Goal: Task Accomplishment & Management: Manage account settings

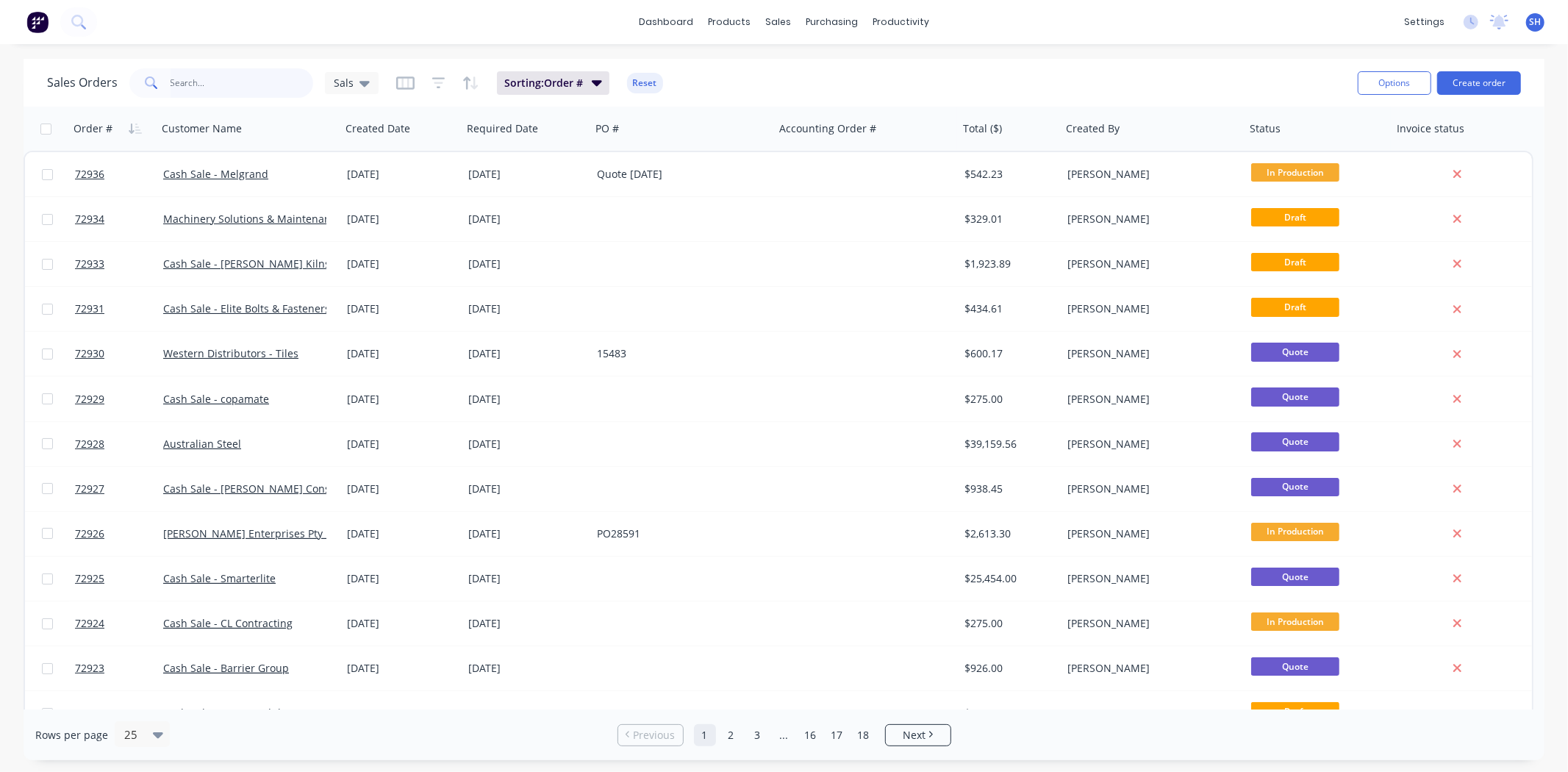
click at [204, 79] on input "text" at bounding box center [243, 82] width 144 height 29
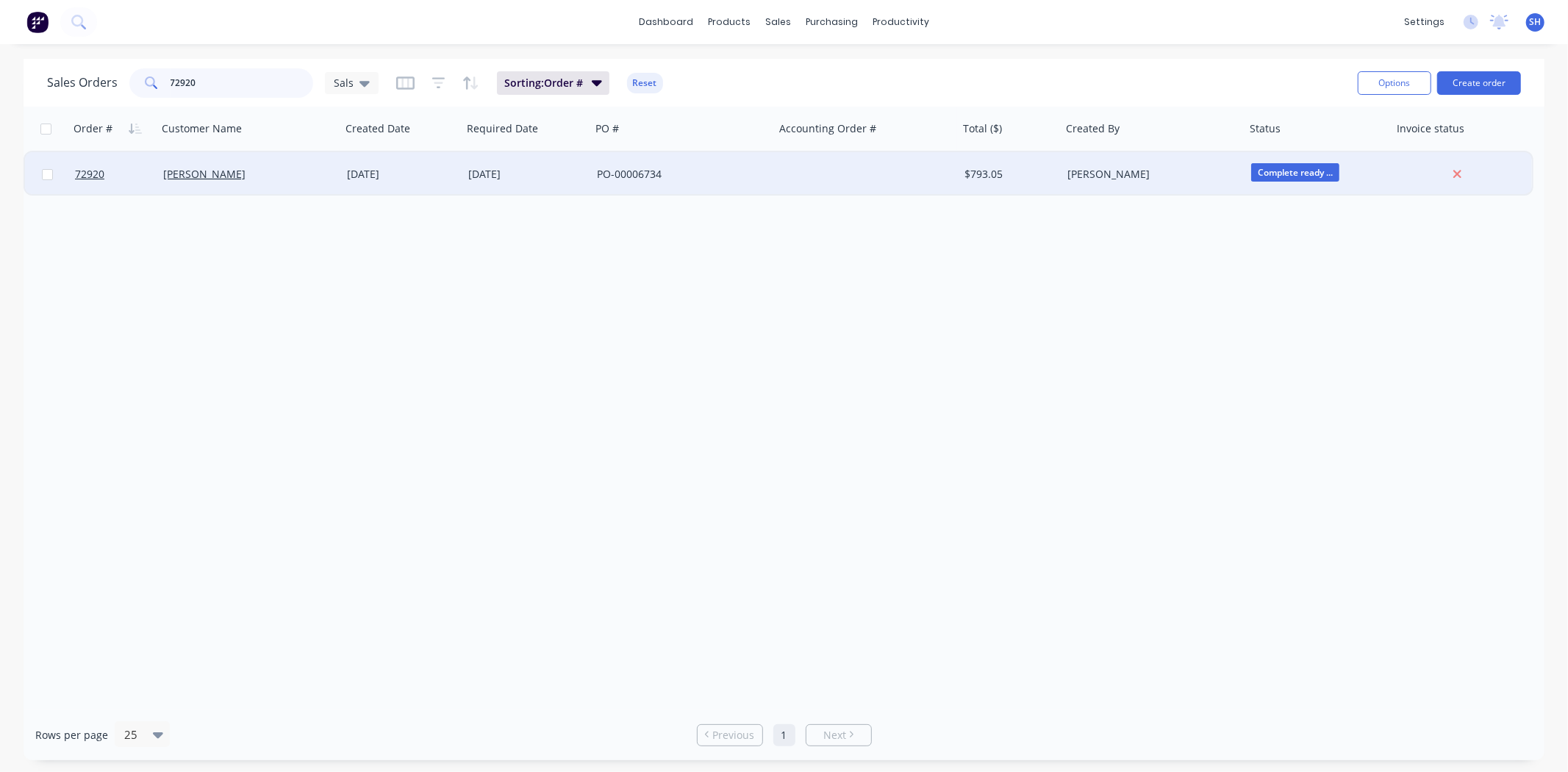
type input "72920"
click at [552, 174] on div "[DATE]" at bounding box center [527, 175] width 117 height 15
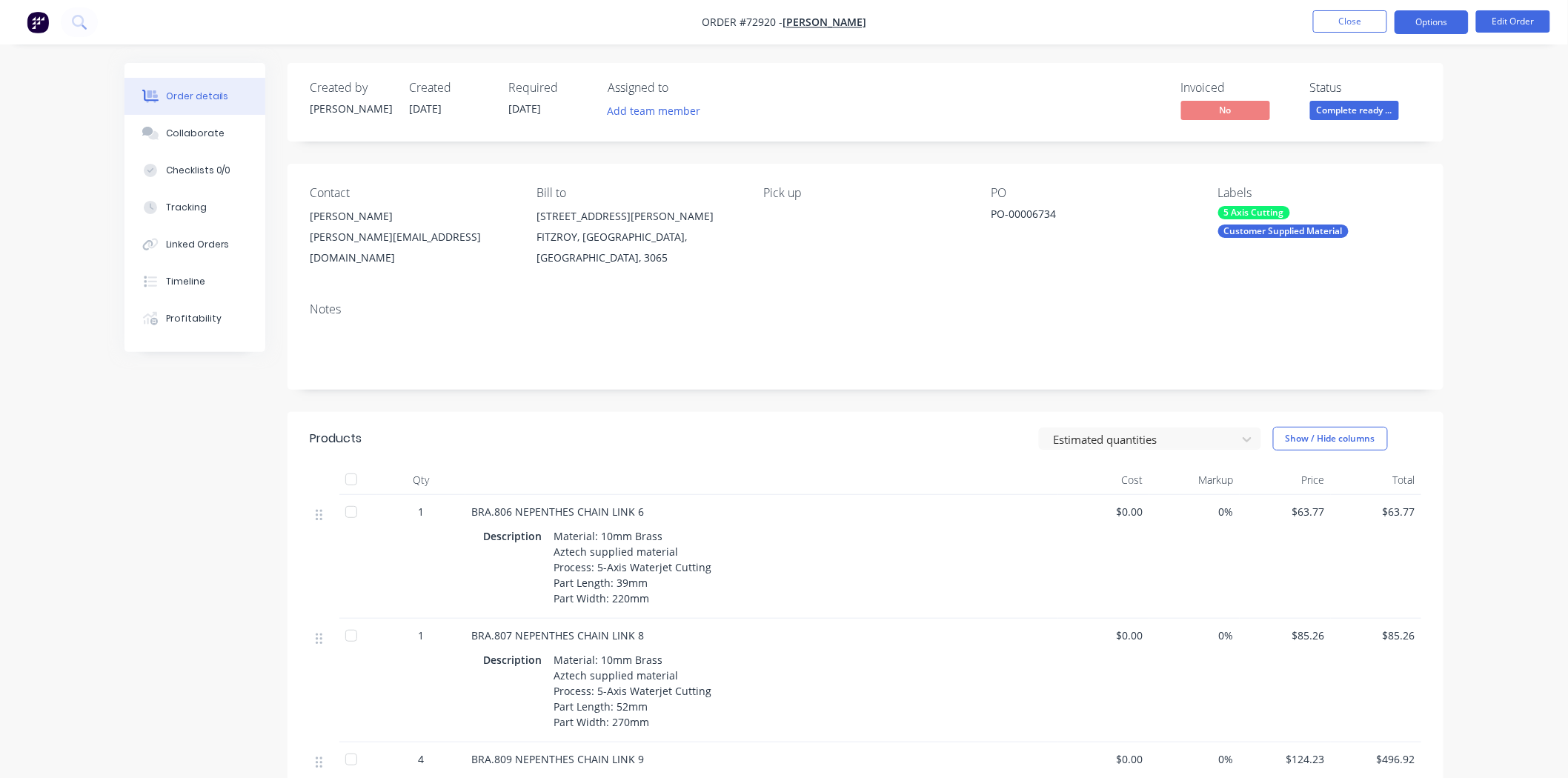
click at [1406, 29] on button "Options" at bounding box center [1432, 22] width 74 height 24
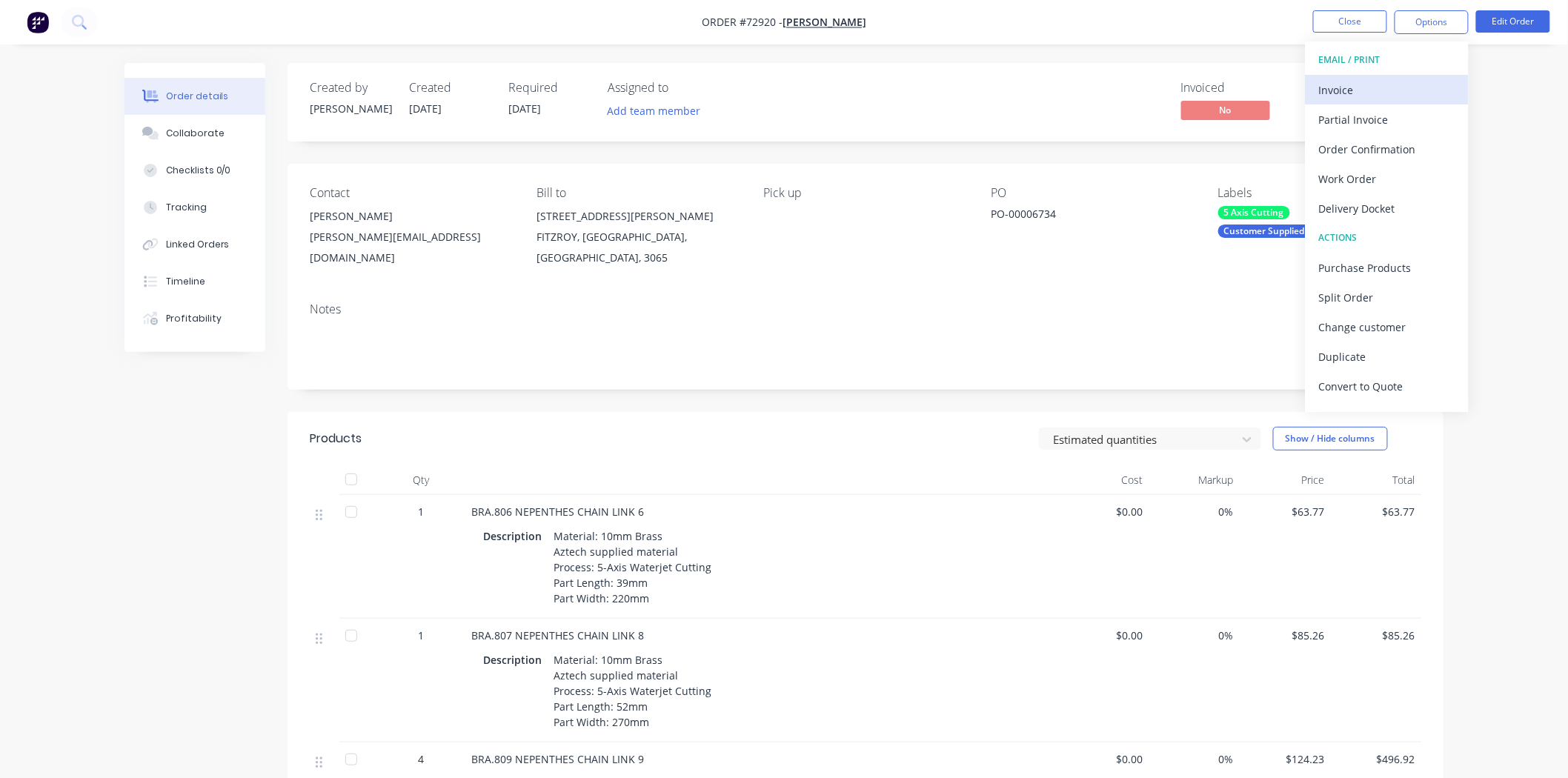
click at [1351, 92] on div "Invoice" at bounding box center [1386, 90] width 136 height 22
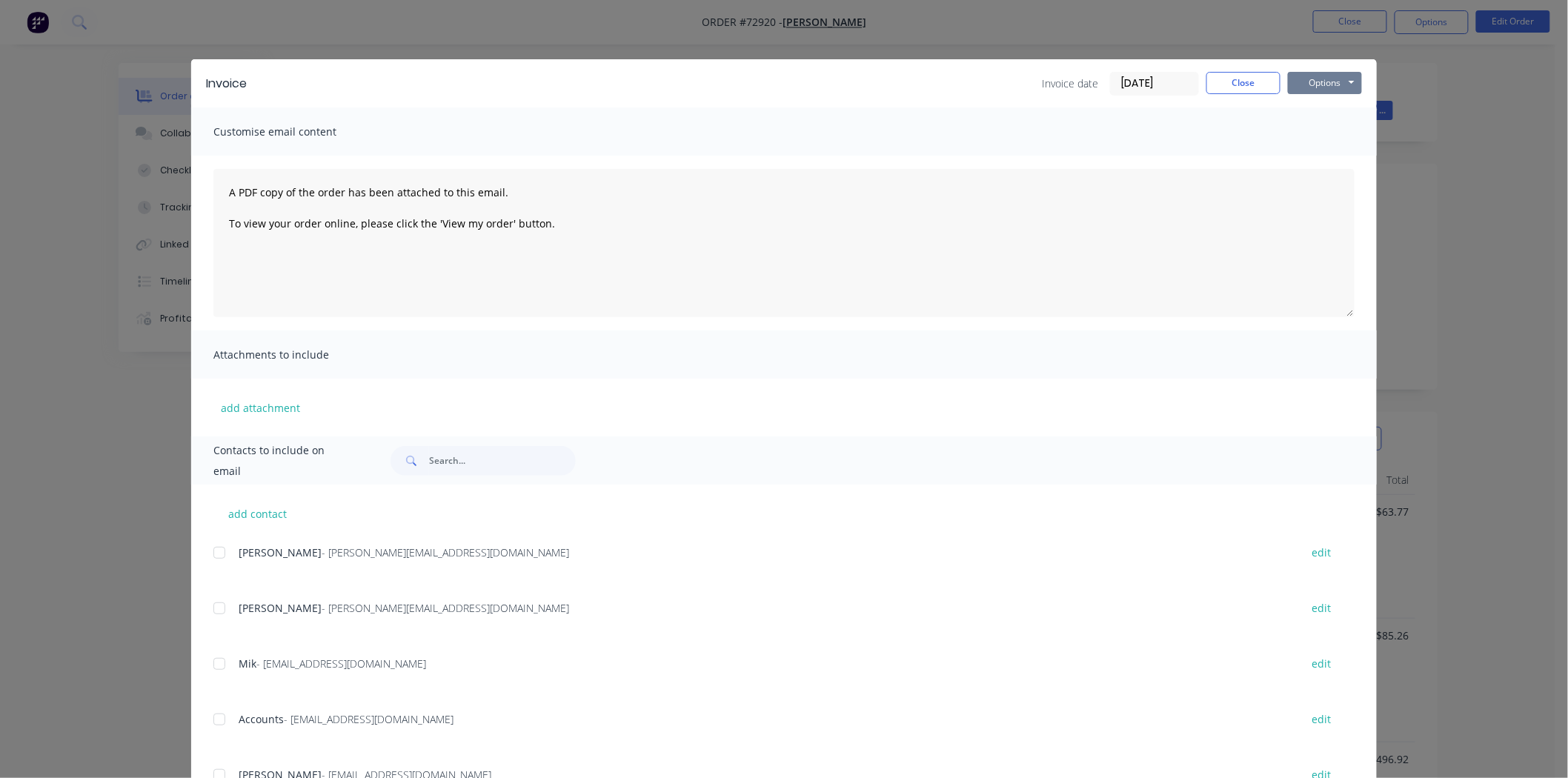
click at [1335, 92] on button "Options" at bounding box center [1325, 82] width 74 height 22
click at [1315, 139] on button "Print" at bounding box center [1336, 134] width 95 height 25
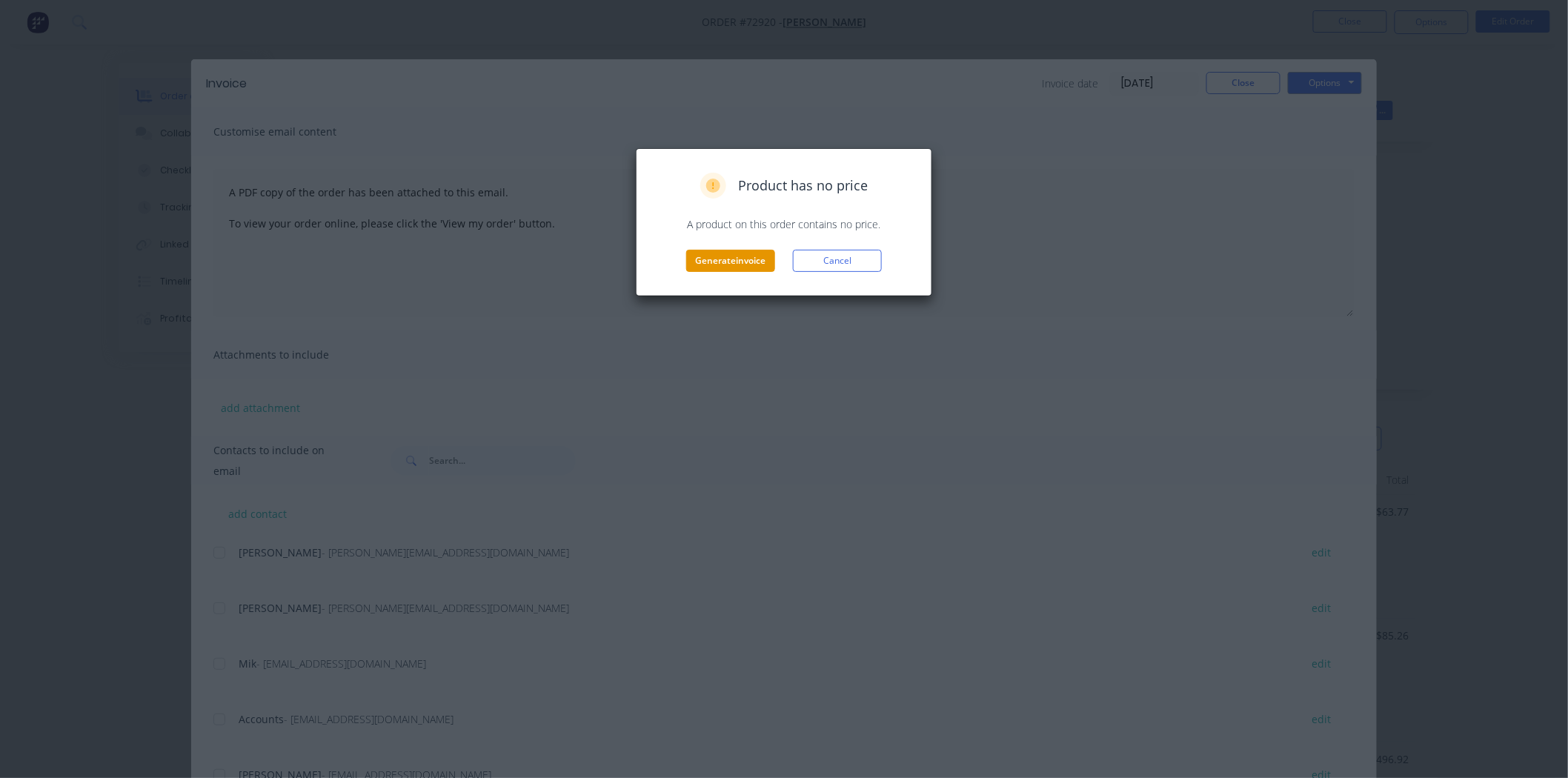
click at [732, 263] on button "Generate invoice" at bounding box center [730, 260] width 89 height 22
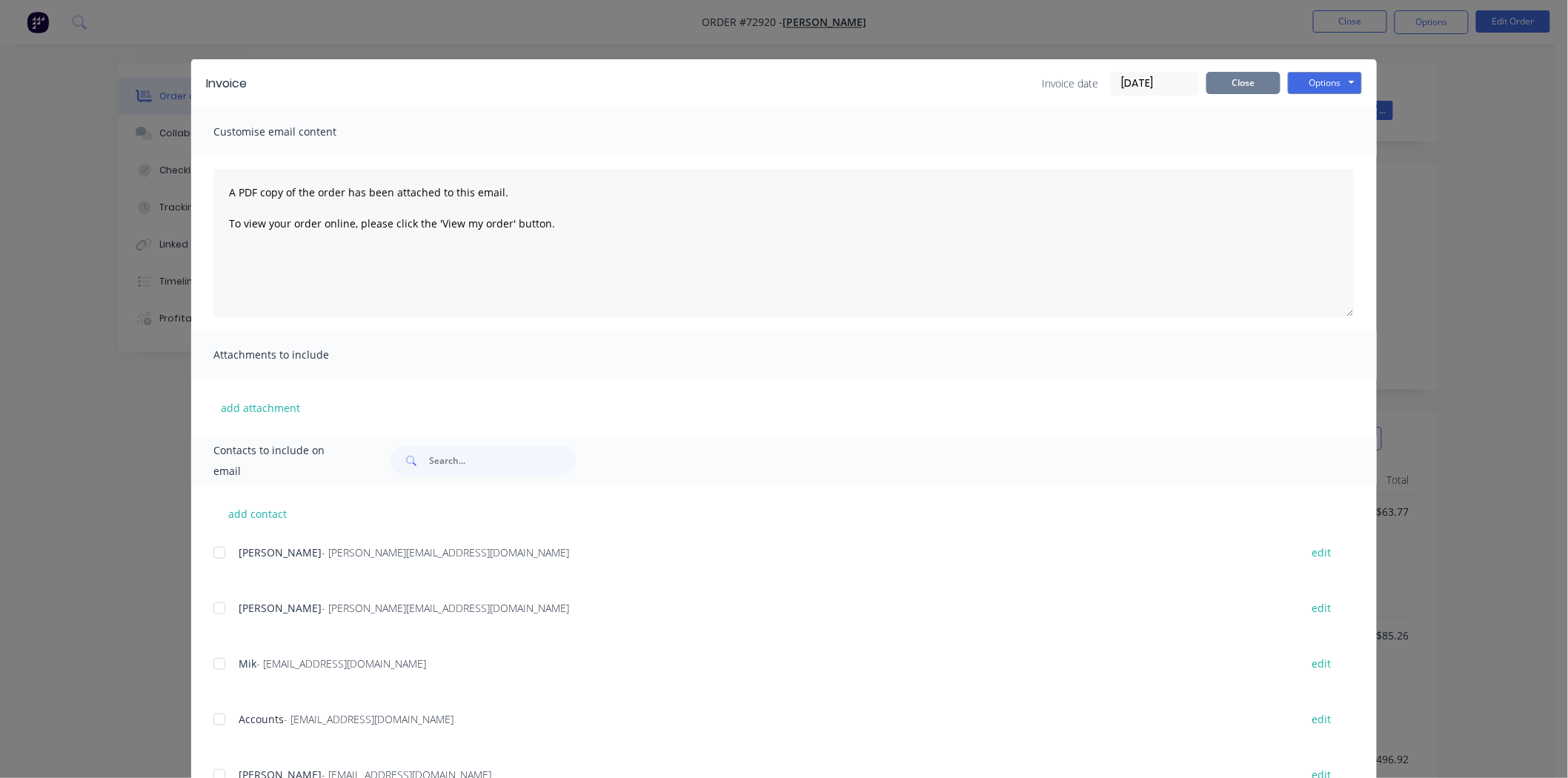
click at [1226, 85] on button "Close" at bounding box center [1243, 82] width 74 height 22
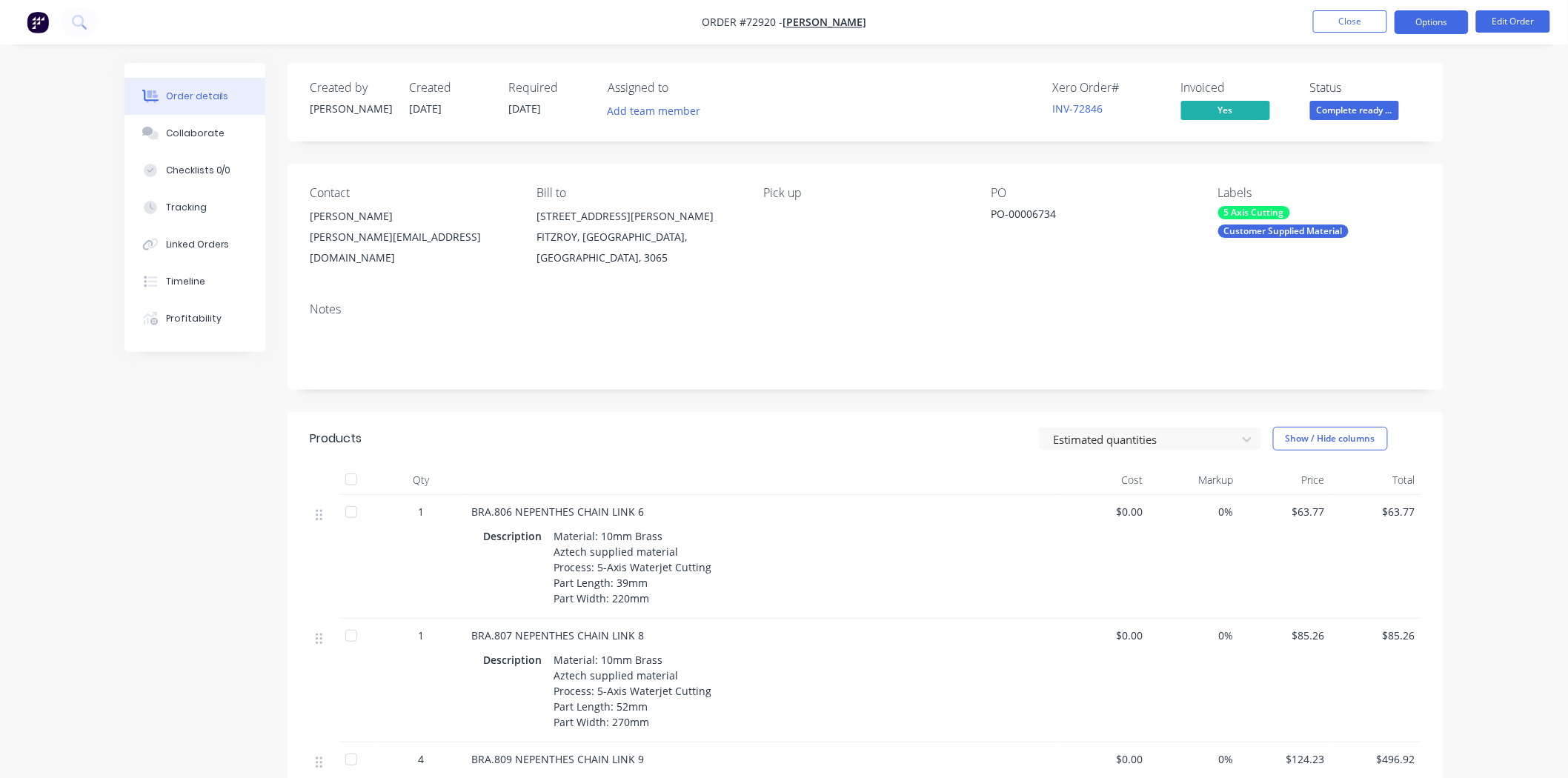
click at [1428, 28] on button "Options" at bounding box center [1432, 22] width 74 height 24
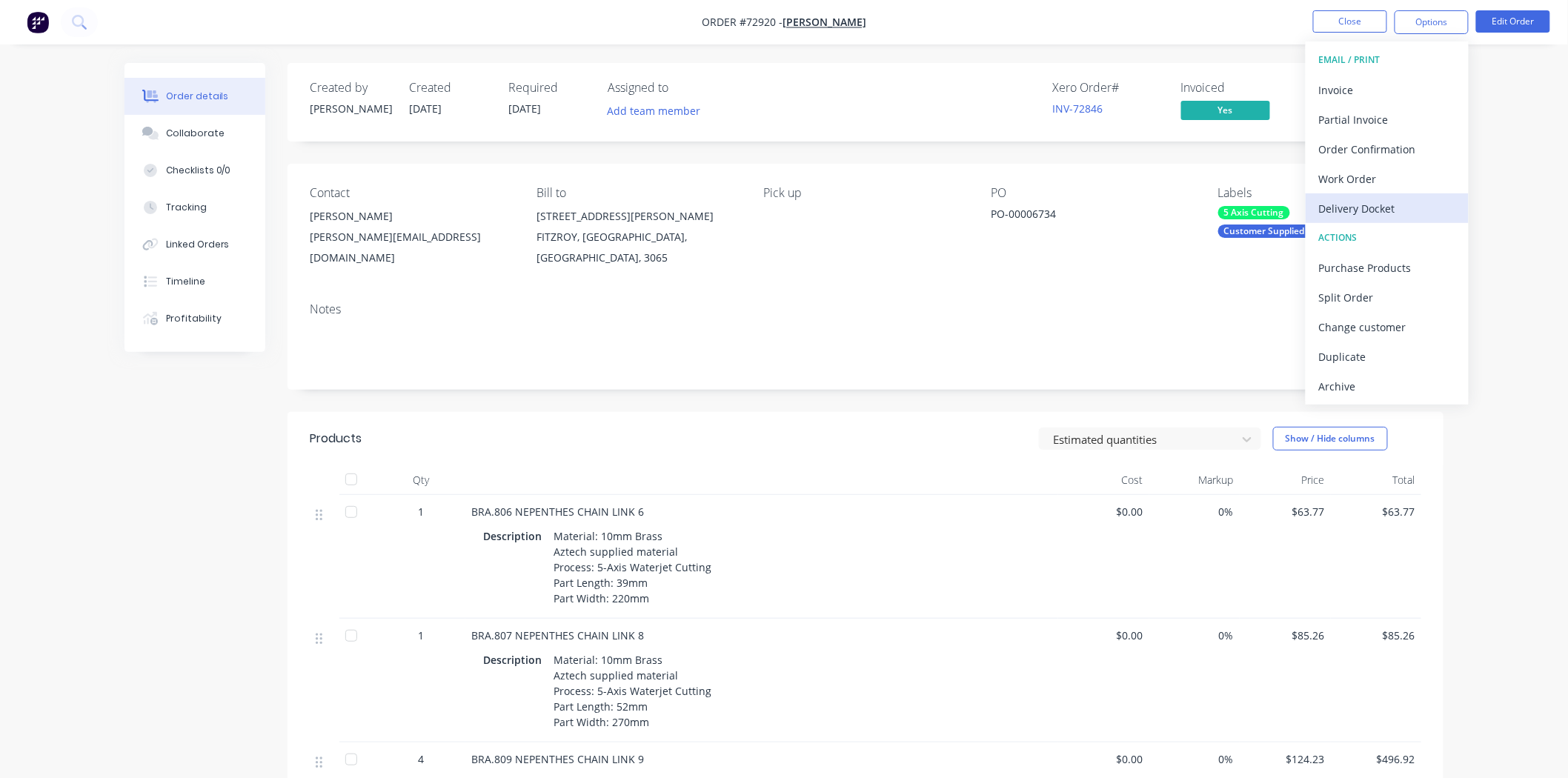
click at [1384, 202] on div "Delivery Docket" at bounding box center [1386, 209] width 136 height 22
click at [1353, 147] on div "Without pricing" at bounding box center [1386, 150] width 136 height 22
click at [1327, 30] on button "Close" at bounding box center [1350, 21] width 74 height 22
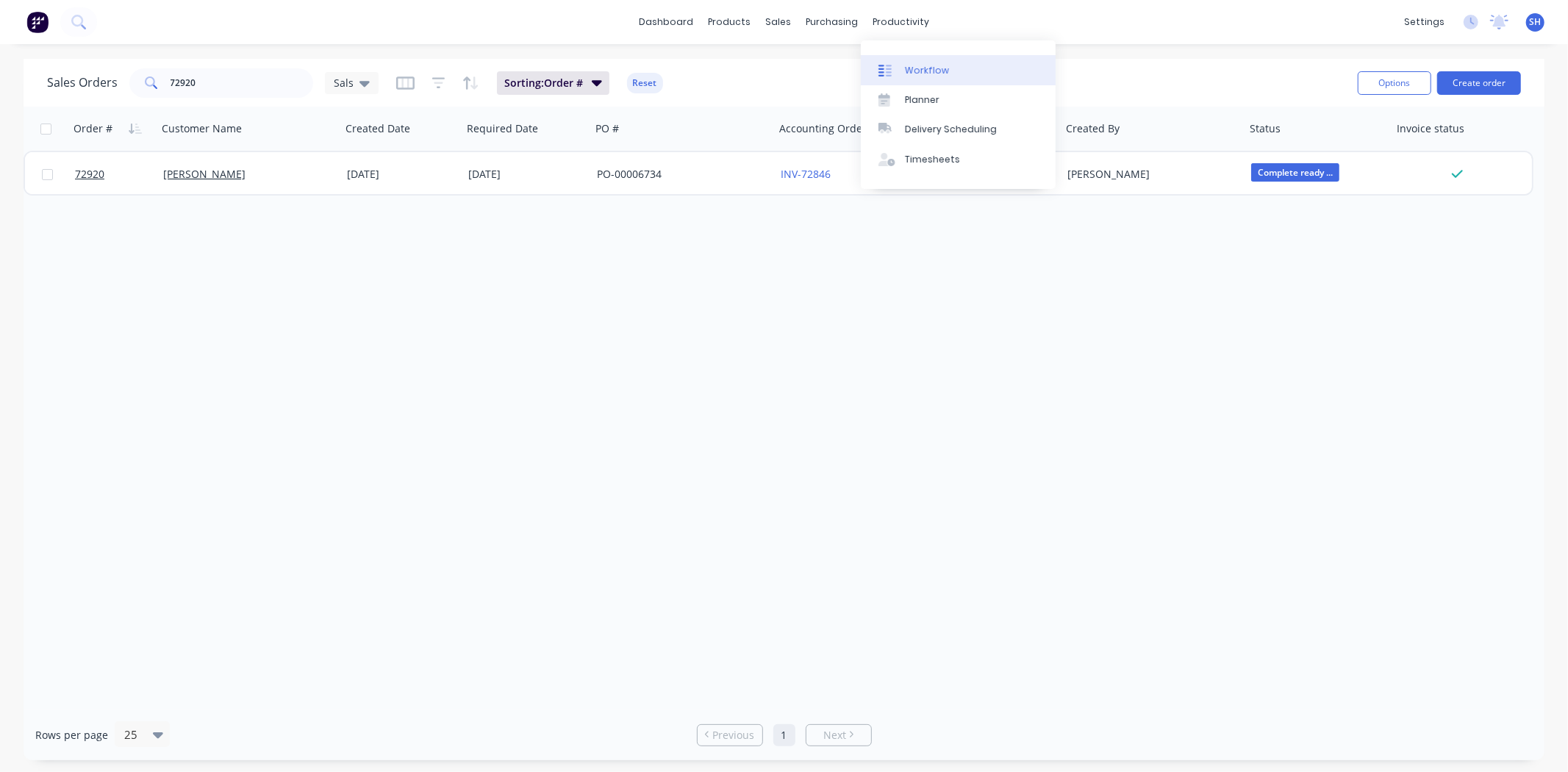
click at [930, 61] on link "Workflow" at bounding box center [958, 69] width 195 height 29
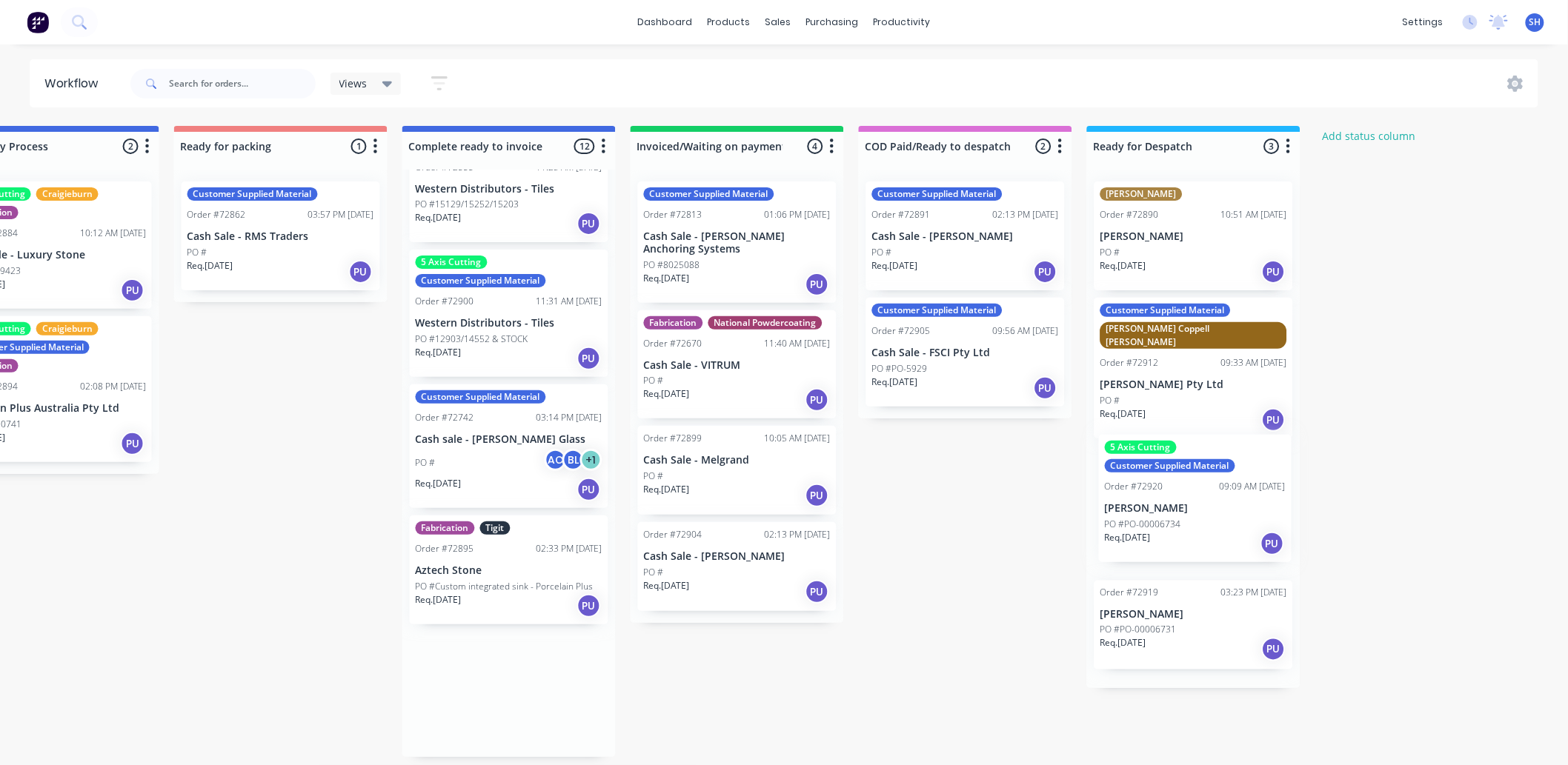
scroll to position [2, 1008]
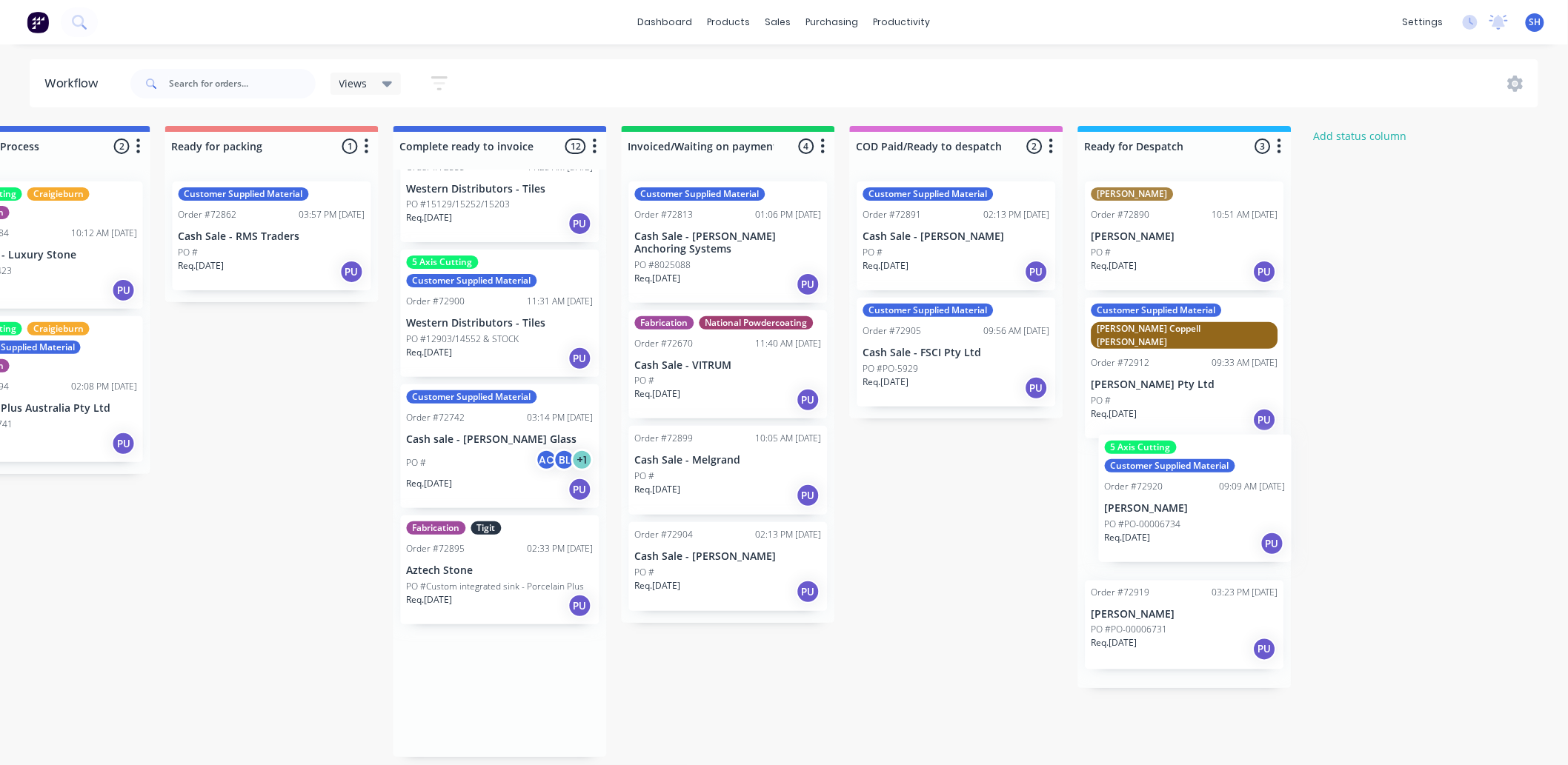
drag, startPoint x: 934, startPoint y: 602, endPoint x: 1204, endPoint y: 520, distance: 282.2
click at [1204, 520] on div "Submitted 1 Status colour #273444 hex #273444 Save Cancel Summaries Total order…" at bounding box center [324, 441] width 2686 height 631
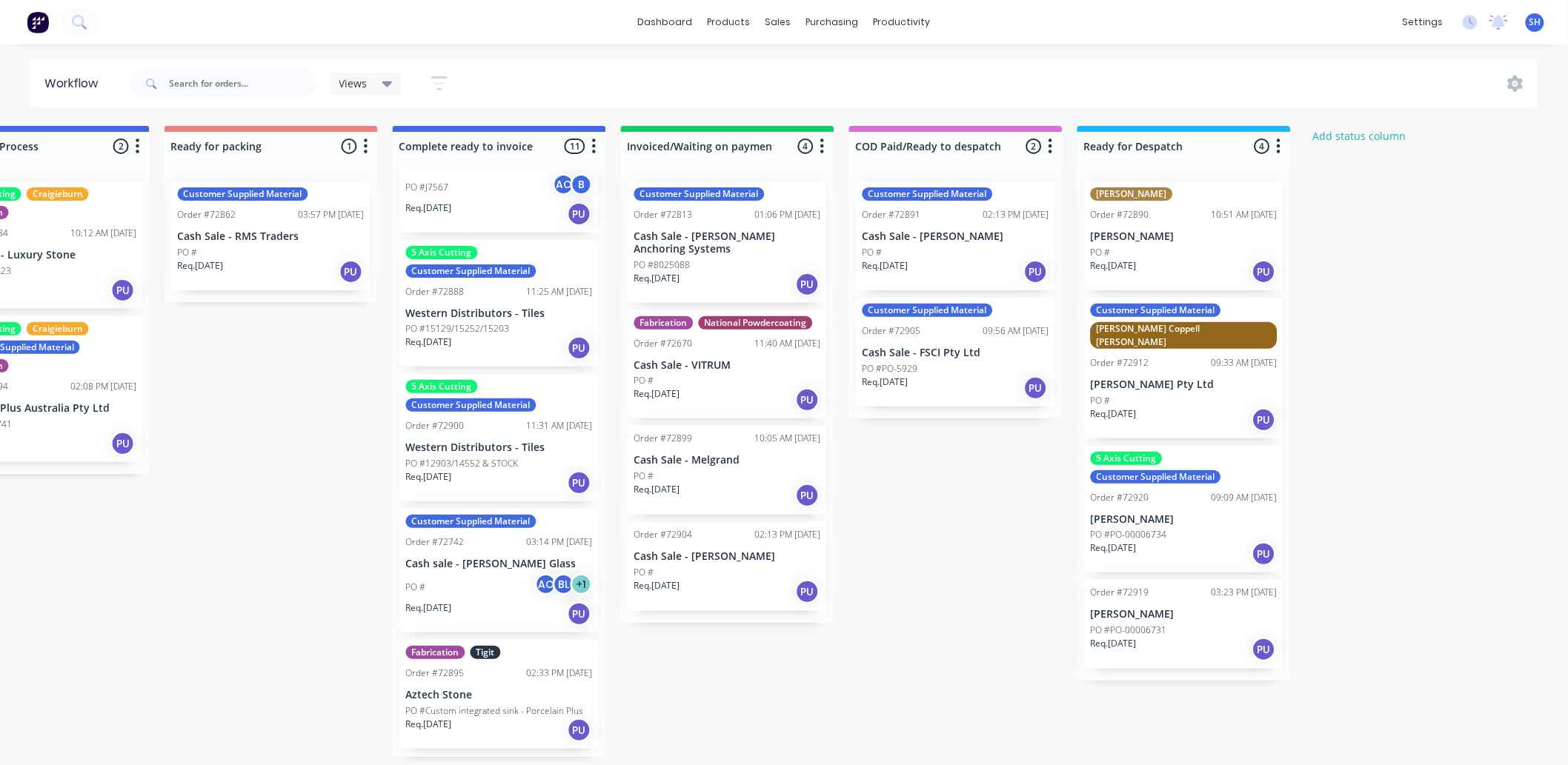
scroll to position [971, 0]
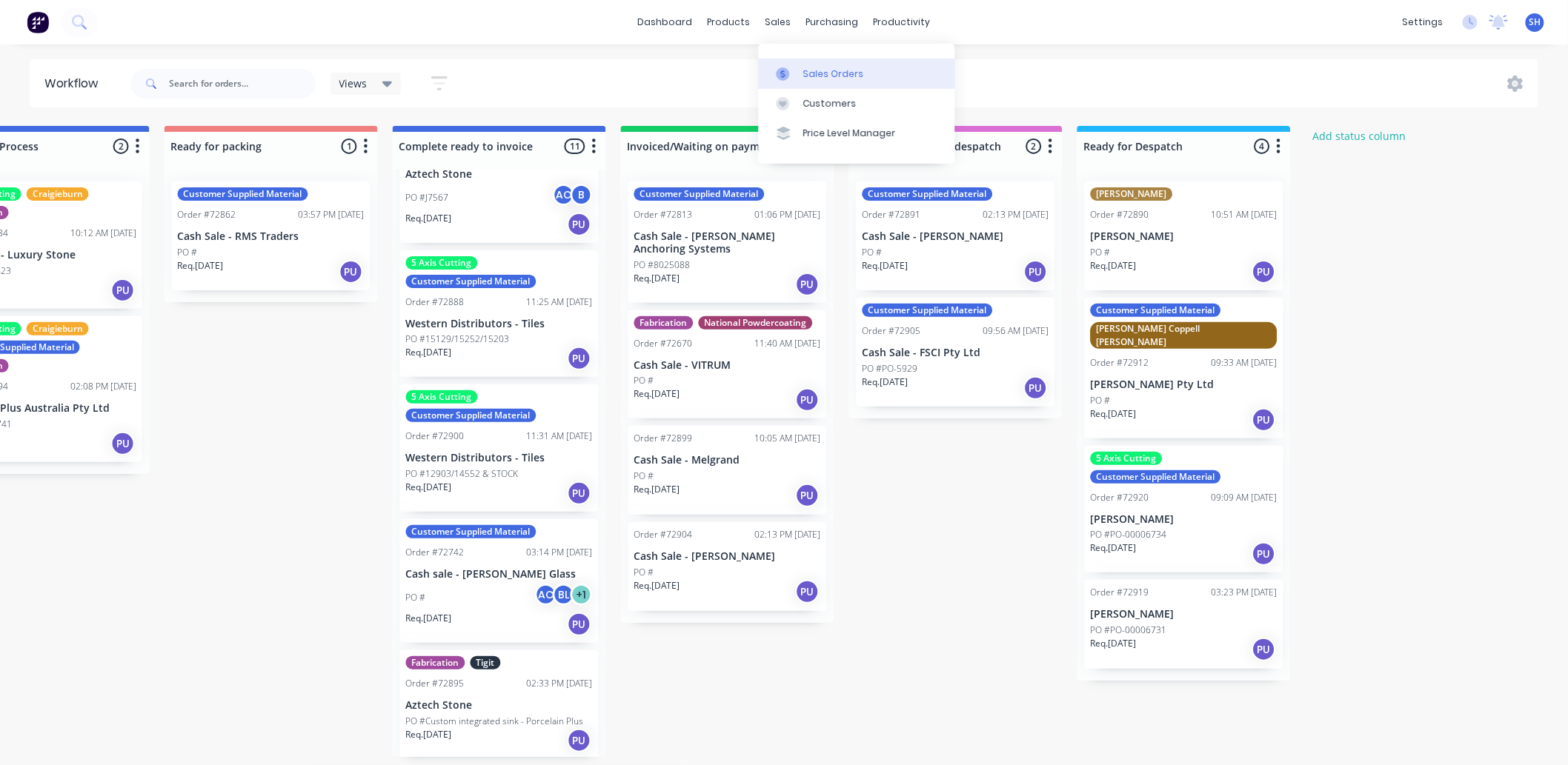
click at [804, 69] on div "Sales Orders" at bounding box center [834, 74] width 61 height 13
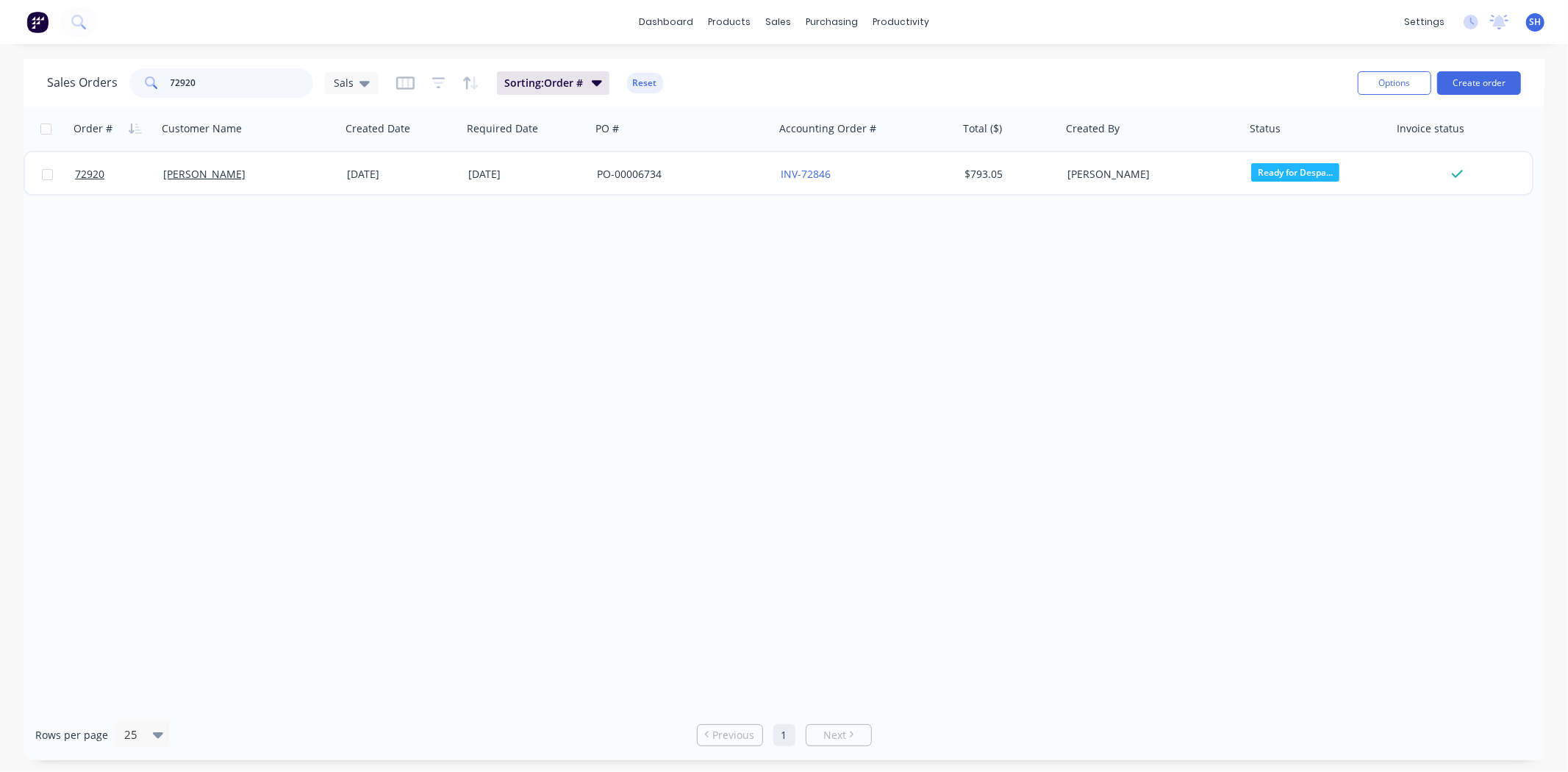
drag, startPoint x: 194, startPoint y: 87, endPoint x: 142, endPoint y: 86, distance: 52.0
click at [143, 87] on div "72920" at bounding box center [221, 82] width 184 height 29
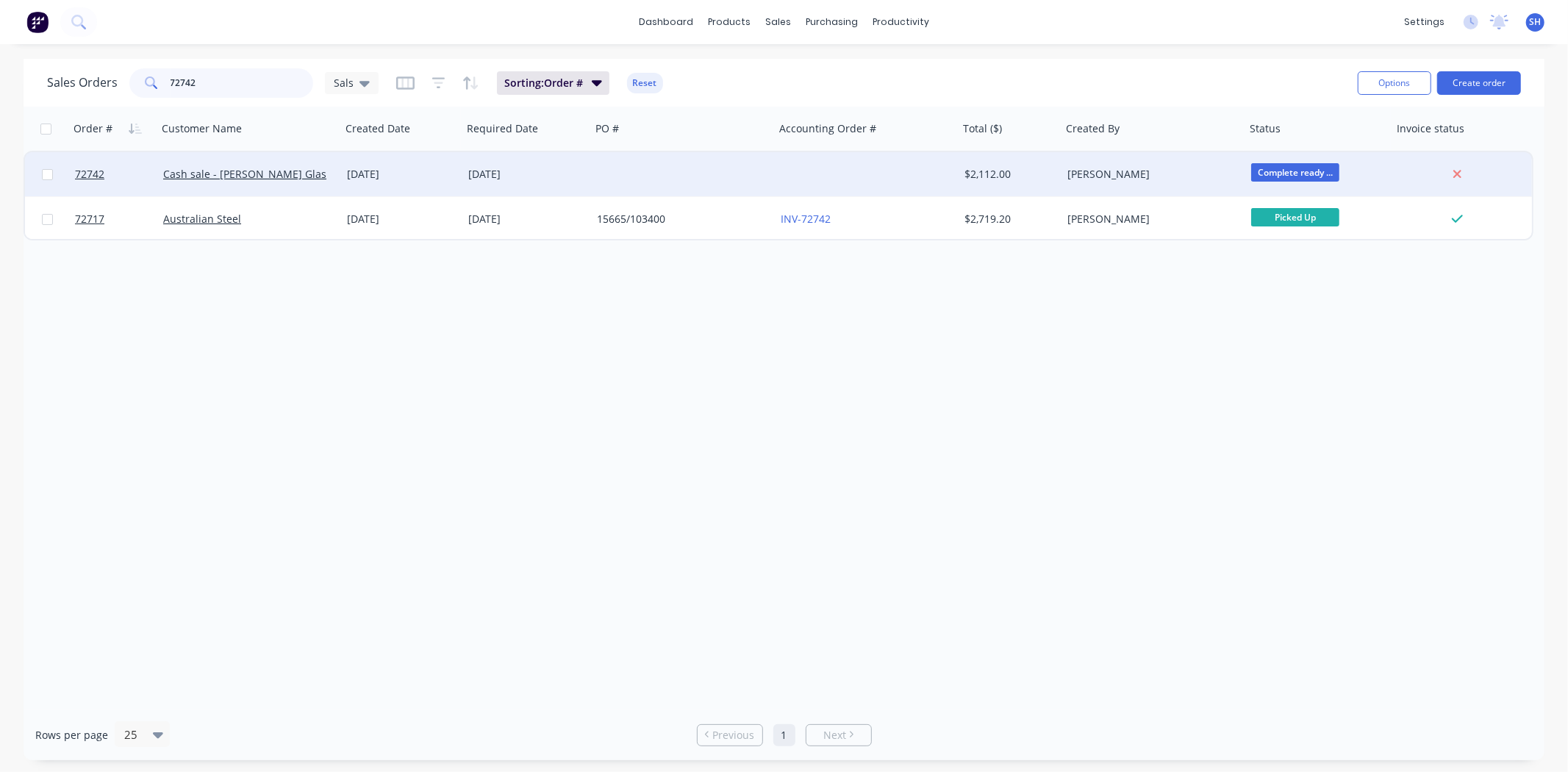
type input "72742"
click at [446, 177] on div "[DATE]" at bounding box center [401, 175] width 110 height 15
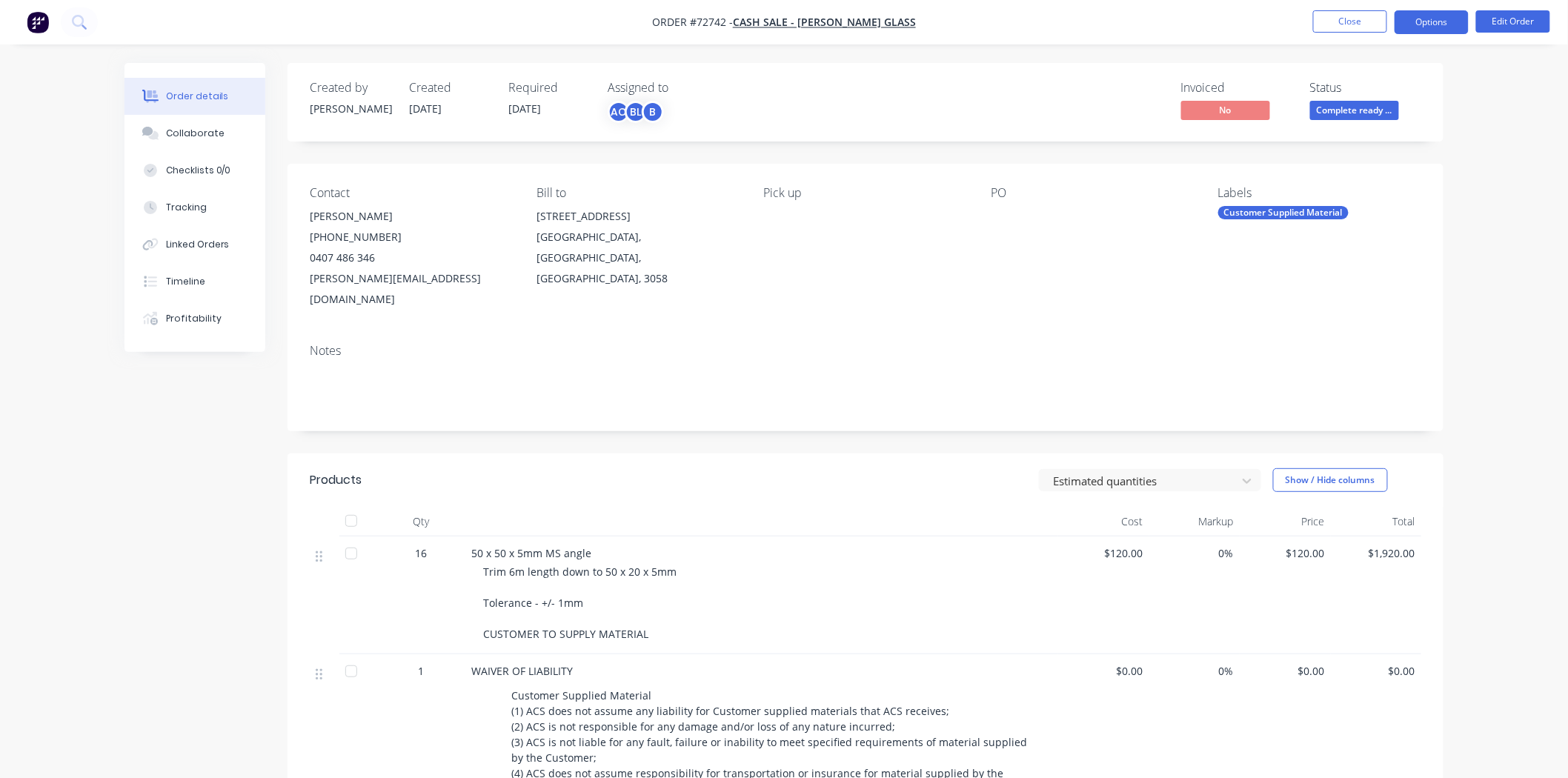
click at [1429, 28] on button "Options" at bounding box center [1432, 22] width 74 height 24
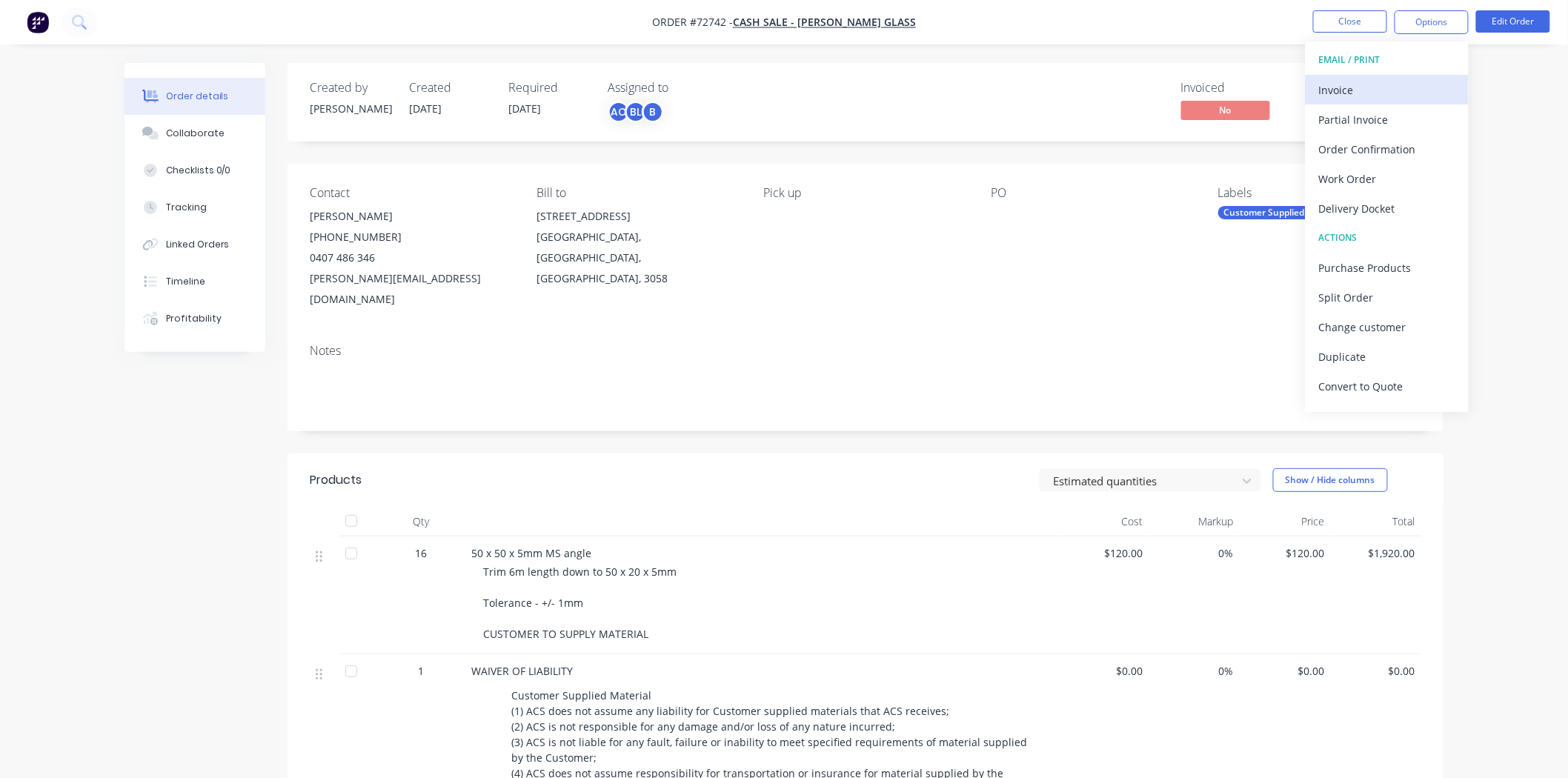
click at [1385, 84] on div "Invoice" at bounding box center [1386, 90] width 136 height 22
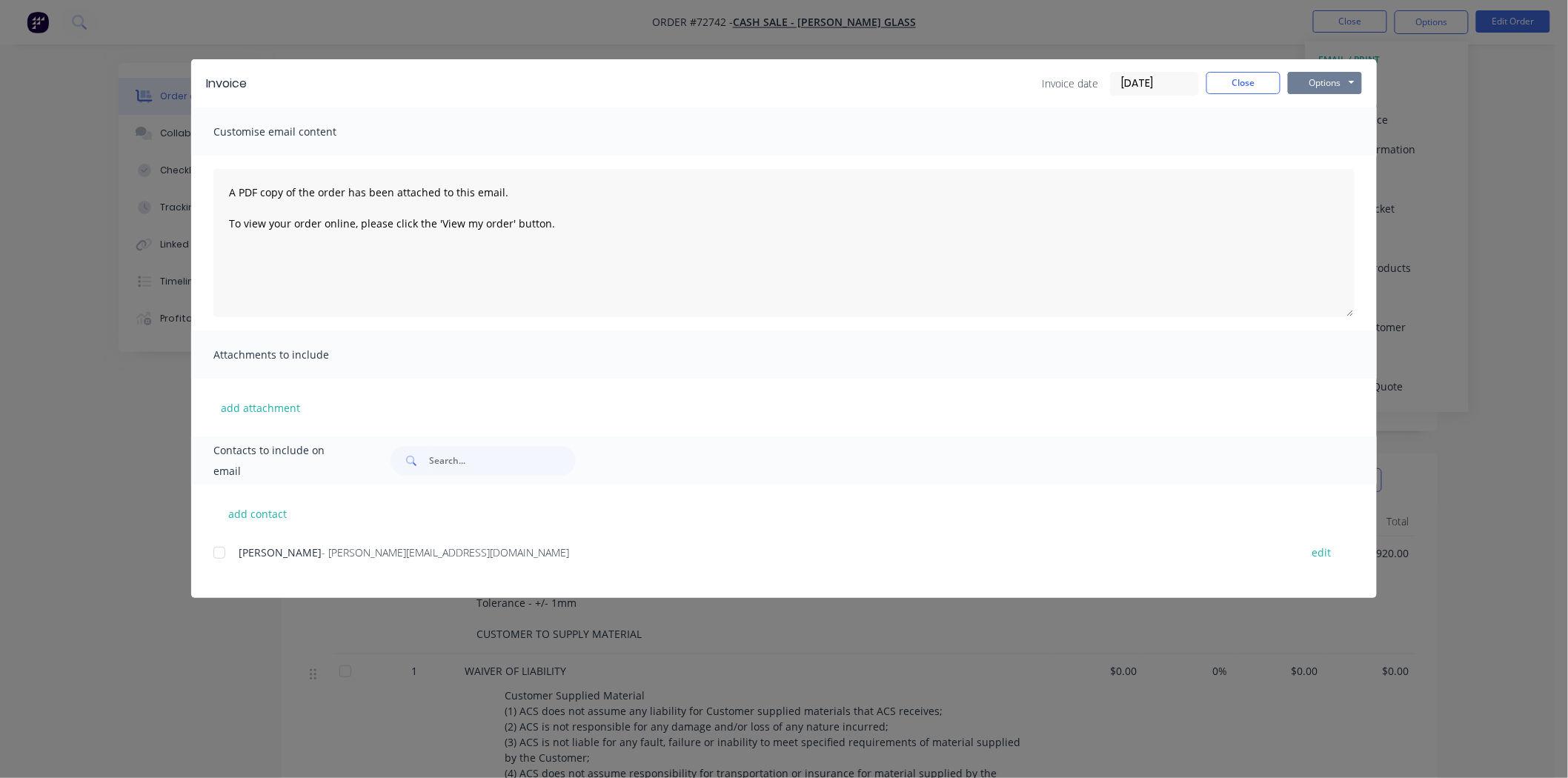
click at [1340, 87] on button "Options" at bounding box center [1325, 82] width 74 height 22
click at [1338, 129] on button "Print" at bounding box center [1336, 134] width 95 height 25
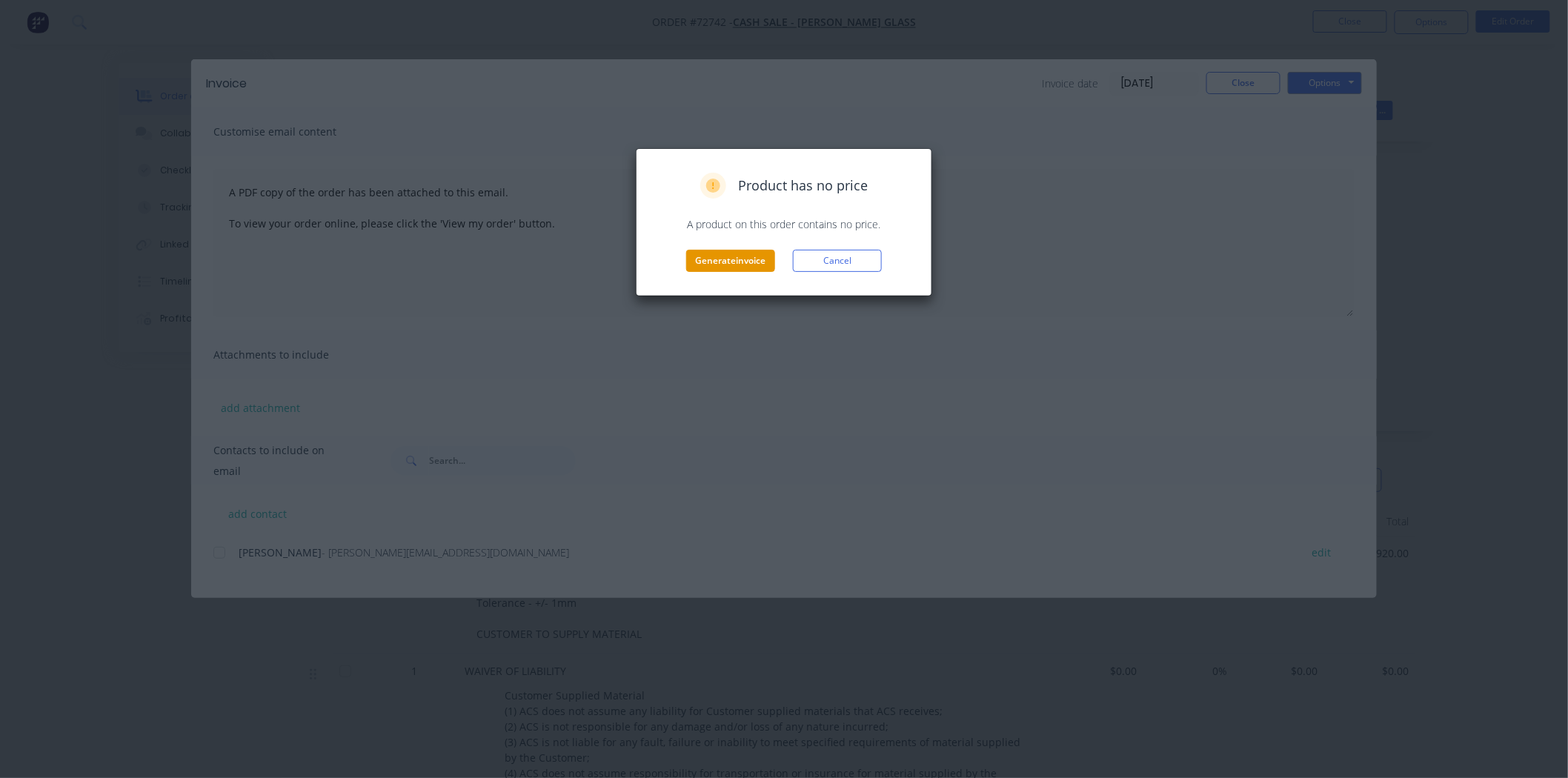
click at [707, 268] on button "Generate invoice" at bounding box center [730, 260] width 89 height 22
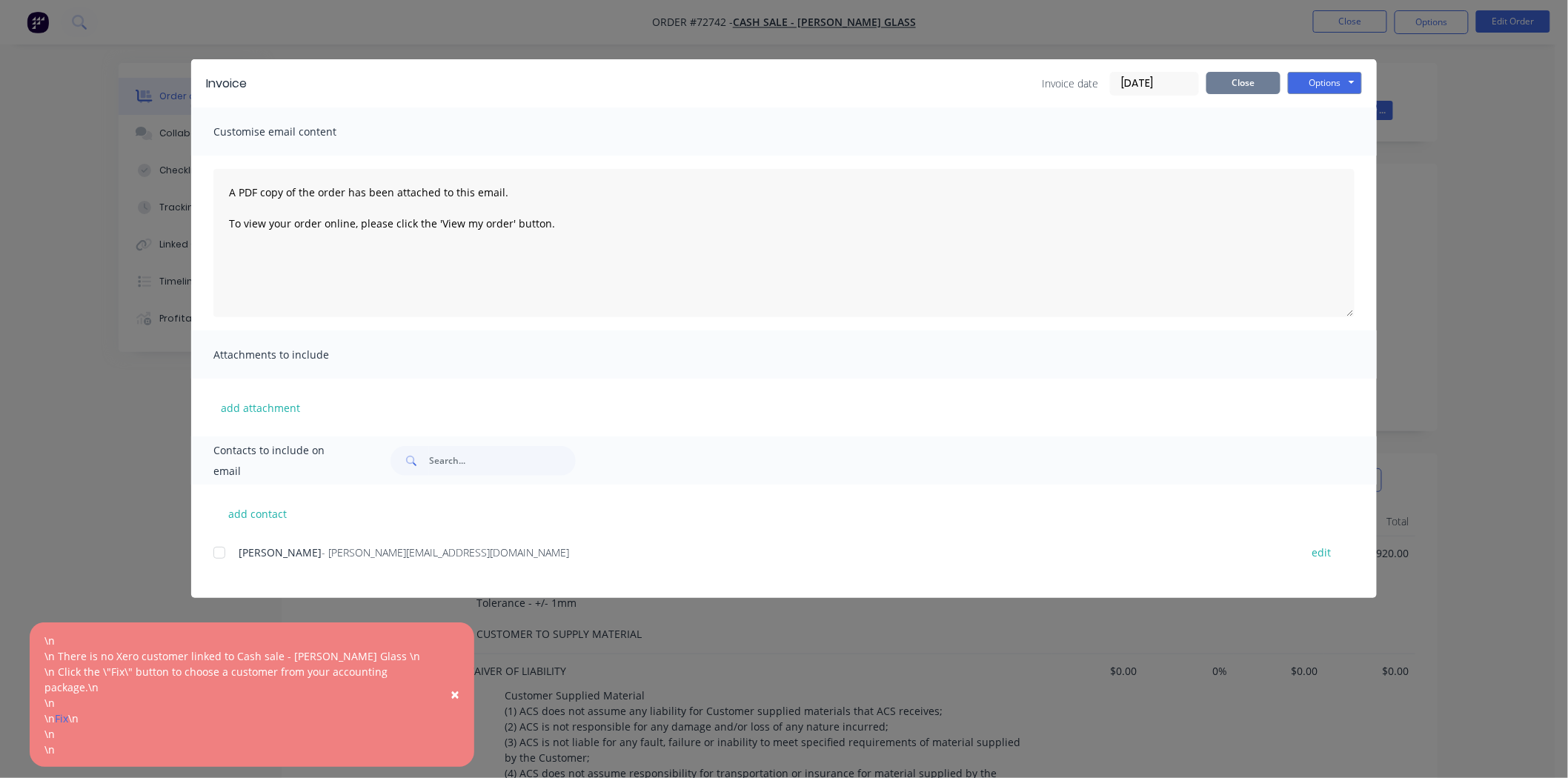
click at [1224, 78] on button "Close" at bounding box center [1243, 82] width 74 height 22
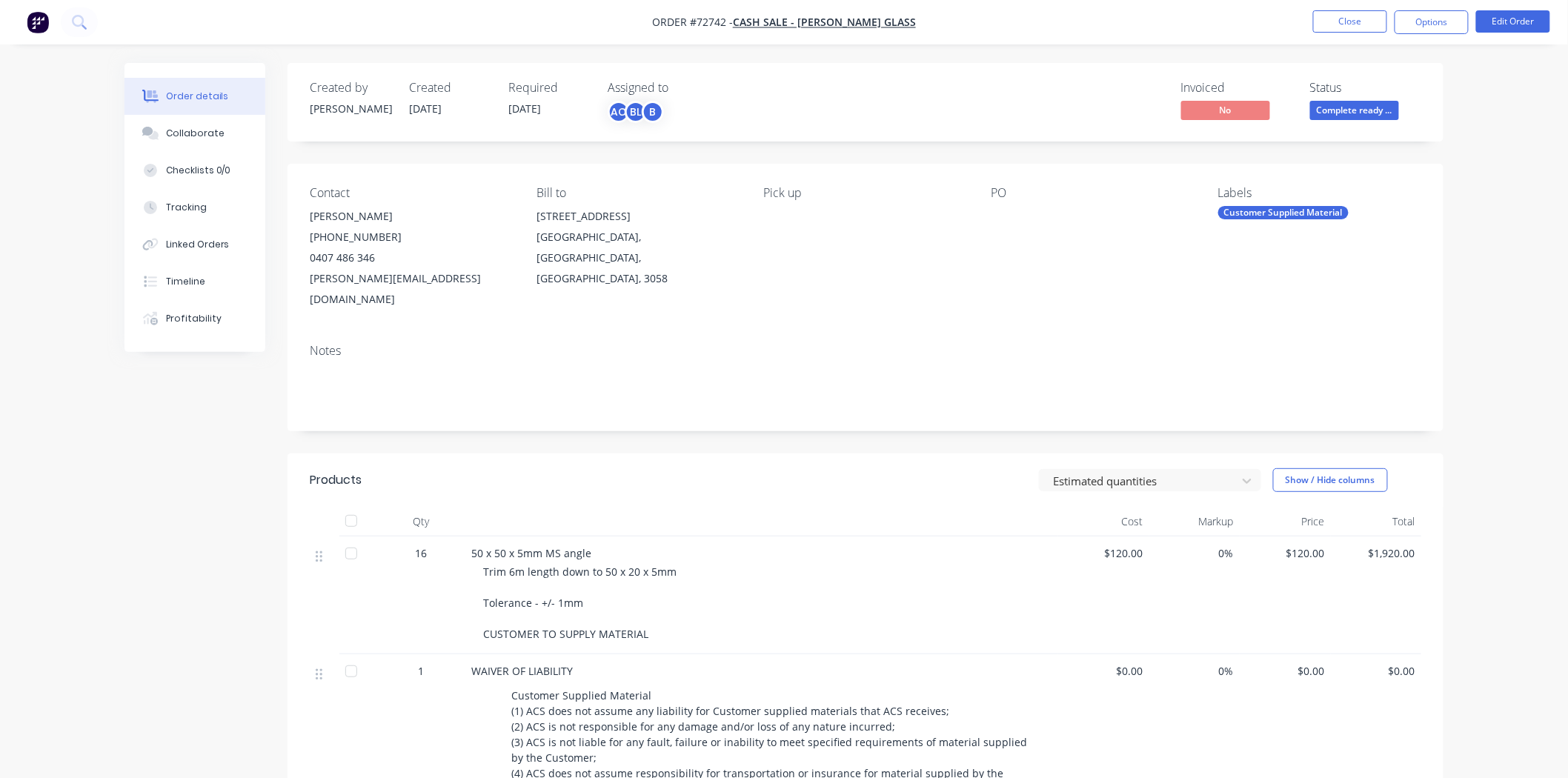
drag, startPoint x: 917, startPoint y: 28, endPoint x: 774, endPoint y: 34, distance: 143.1
click at [774, 34] on nav "Order #72742 - Cash sale - [PERSON_NAME] Glass Close Options Edit Order" at bounding box center [784, 22] width 1568 height 45
click at [785, 23] on span "Cash sale - [PERSON_NAME] Glass" at bounding box center [824, 22] width 183 height 14
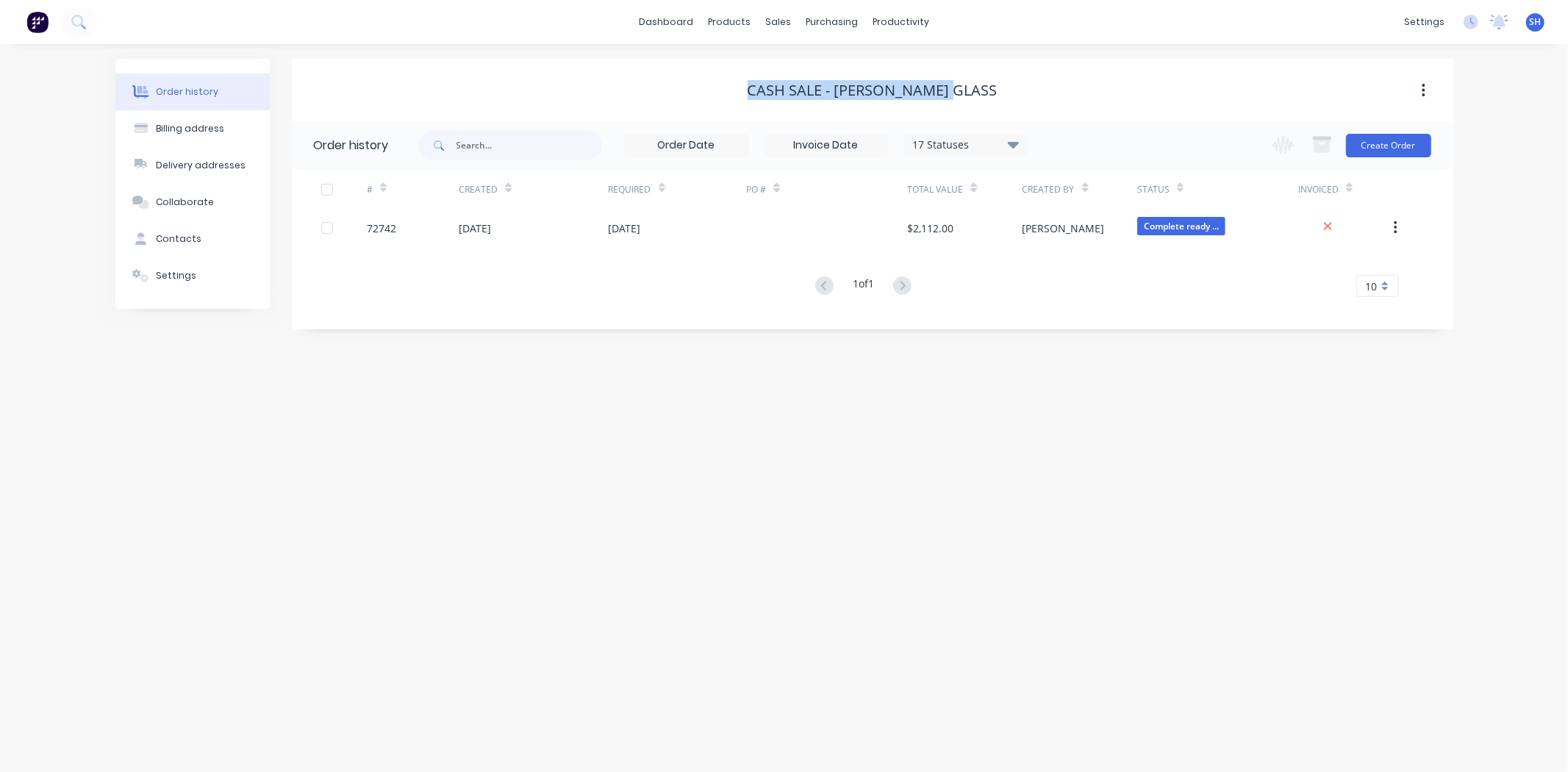
drag, startPoint x: 996, startPoint y: 86, endPoint x: 758, endPoint y: 98, distance: 238.3
click at [758, 98] on div "Cash sale - [PERSON_NAME] Glass" at bounding box center [873, 90] width 1162 height 18
copy div "Cash sale - [PERSON_NAME] Glass"
click at [202, 227] on button "Contacts" at bounding box center [192, 238] width 154 height 37
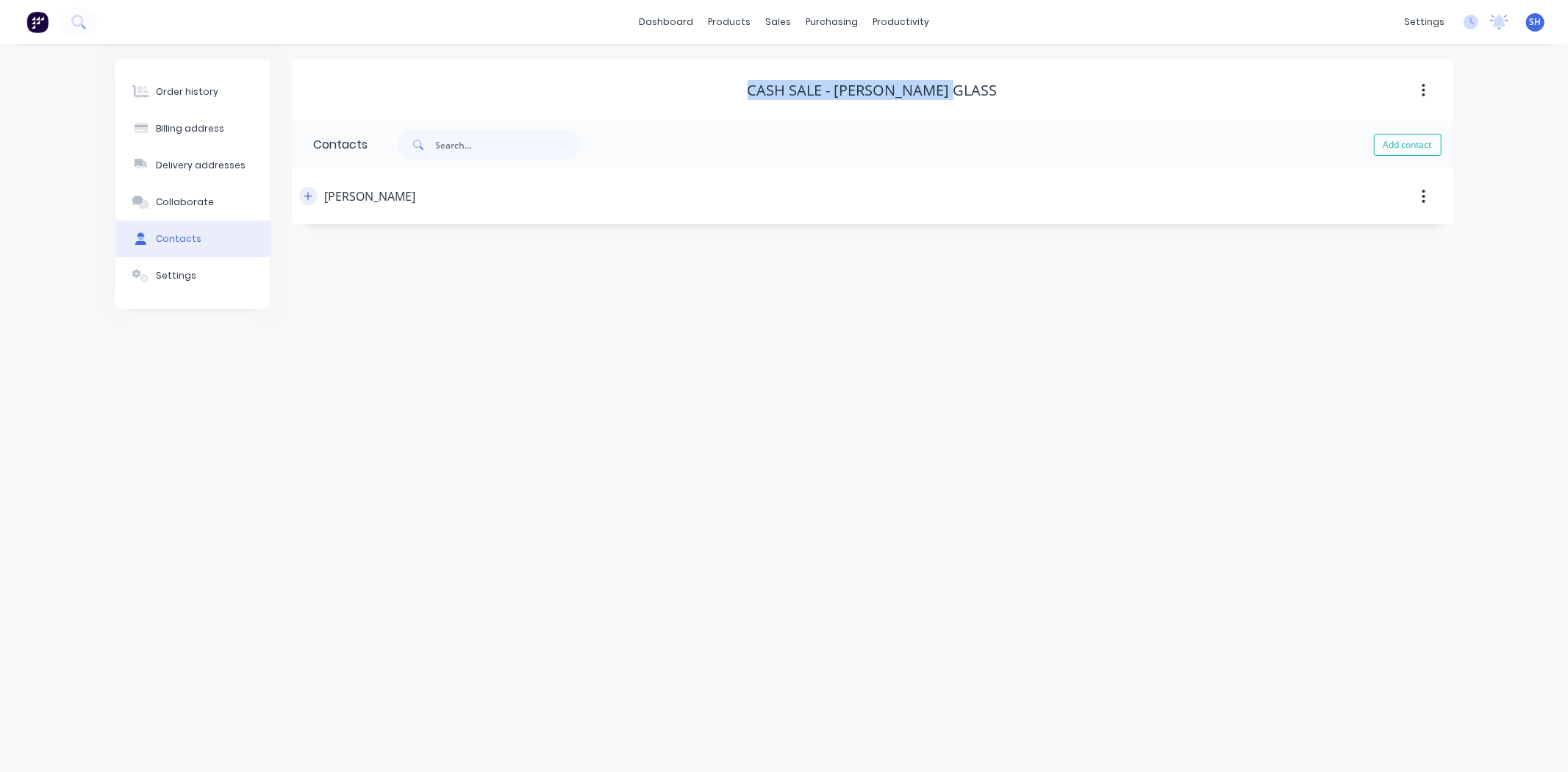
click at [310, 194] on icon "button" at bounding box center [307, 196] width 9 height 10
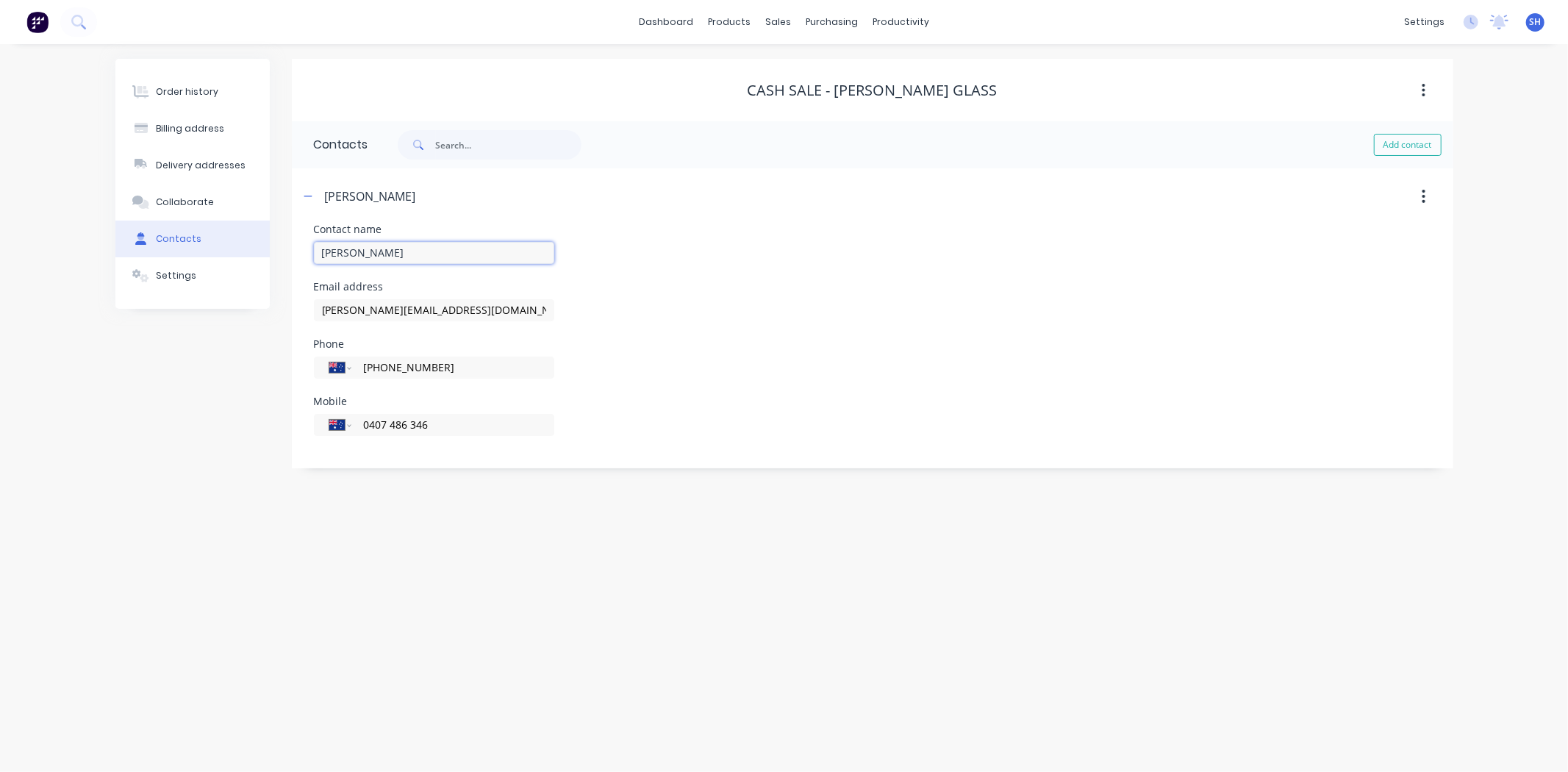
drag, startPoint x: 381, startPoint y: 255, endPoint x: 310, endPoint y: 261, distance: 71.3
click at [310, 261] on div "Contact name [PERSON_NAME] Email address [PERSON_NAME][EMAIL_ADDRESS][DOMAIN_NA…" at bounding box center [873, 346] width 1162 height 244
drag, startPoint x: 471, startPoint y: 314, endPoint x: 297, endPoint y: 317, distance: 174.0
click at [297, 317] on div "Contact name [PERSON_NAME] Email address [PERSON_NAME][EMAIL_ADDRESS][DOMAIN_NA…" at bounding box center [873, 346] width 1162 height 244
drag, startPoint x: 439, startPoint y: 367, endPoint x: 350, endPoint y: 378, distance: 89.7
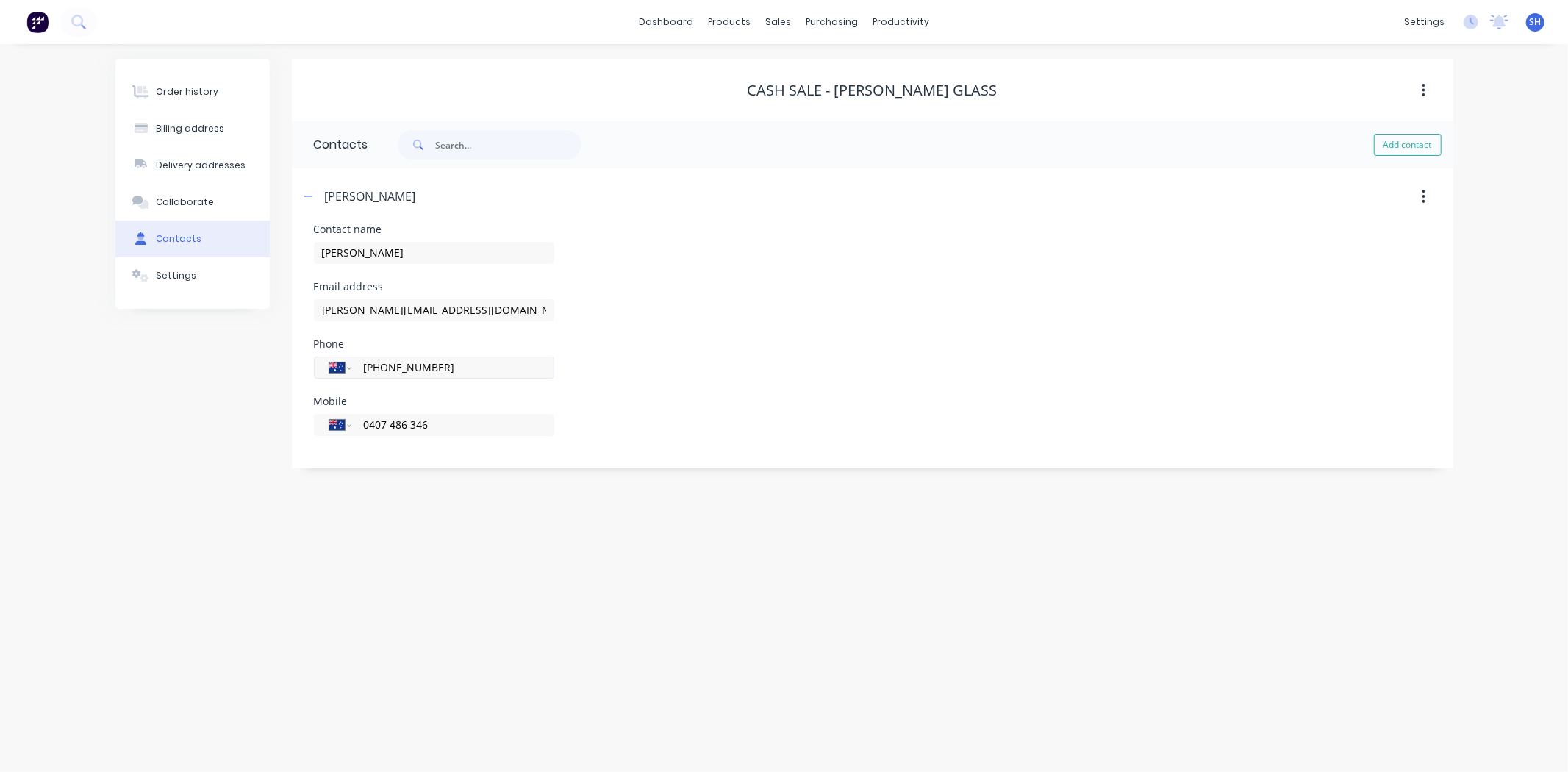
click at [350, 378] on div "International [GEOGRAPHIC_DATA] [GEOGRAPHIC_DATA] [GEOGRAPHIC_DATA] [GEOGRAPHIC…" at bounding box center [434, 367] width 240 height 22
drag, startPoint x: 439, startPoint y: 425, endPoint x: 349, endPoint y: 437, distance: 90.8
click at [349, 437] on div "International [GEOGRAPHIC_DATA] [GEOGRAPHIC_DATA] [GEOGRAPHIC_DATA] [GEOGRAPHIC…" at bounding box center [434, 432] width 240 height 43
click at [174, 159] on div "Delivery addresses" at bounding box center [200, 165] width 90 height 13
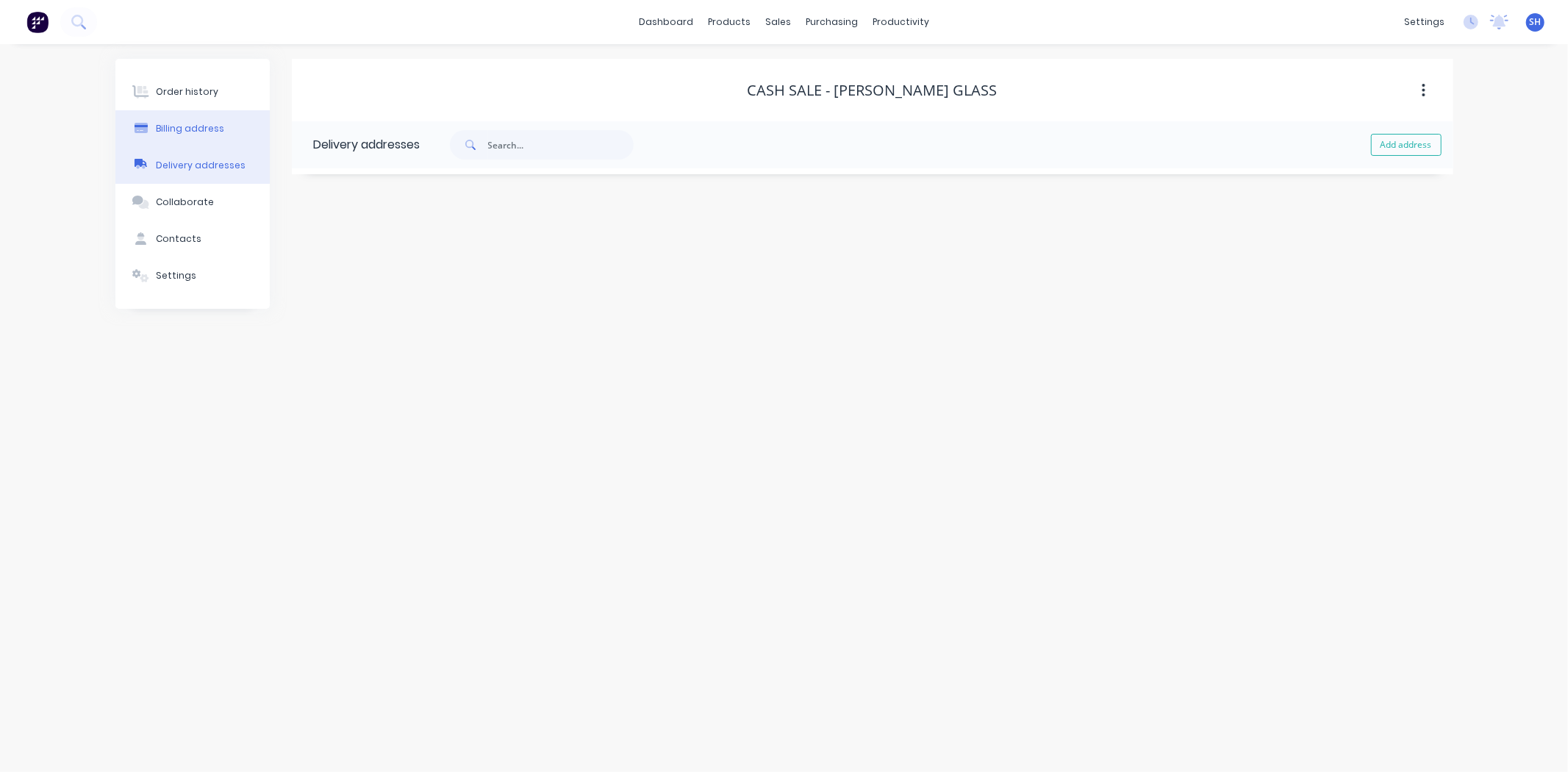
click at [178, 127] on div "Billing address" at bounding box center [190, 129] width 68 height 13
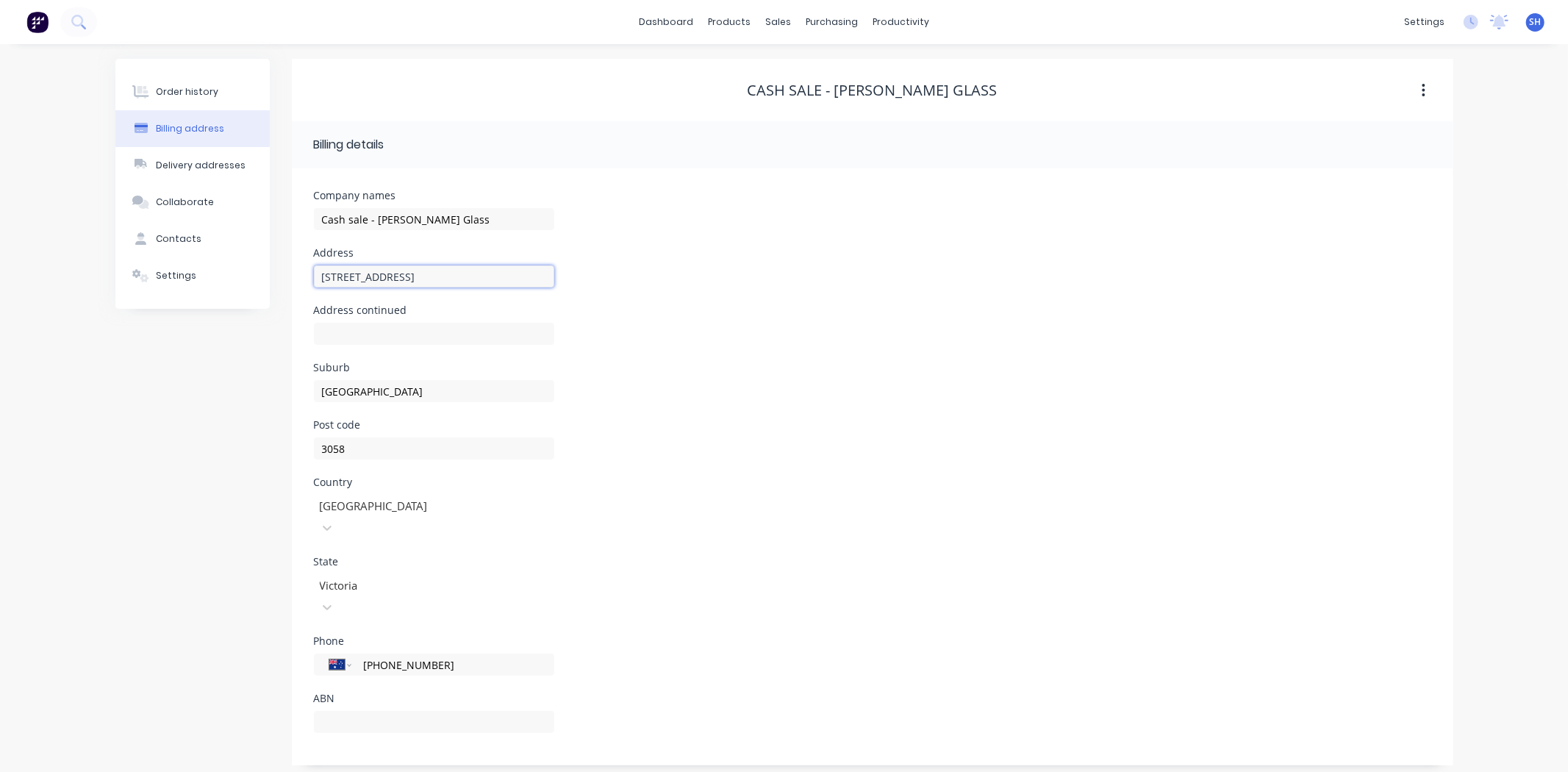
drag, startPoint x: 386, startPoint y: 280, endPoint x: 313, endPoint y: 281, distance: 73.0
click at [313, 281] on div "Company names Cash sale - [PERSON_NAME] Glass Address [STREET_ADDRESS] Address …" at bounding box center [873, 467] width 1162 height 597
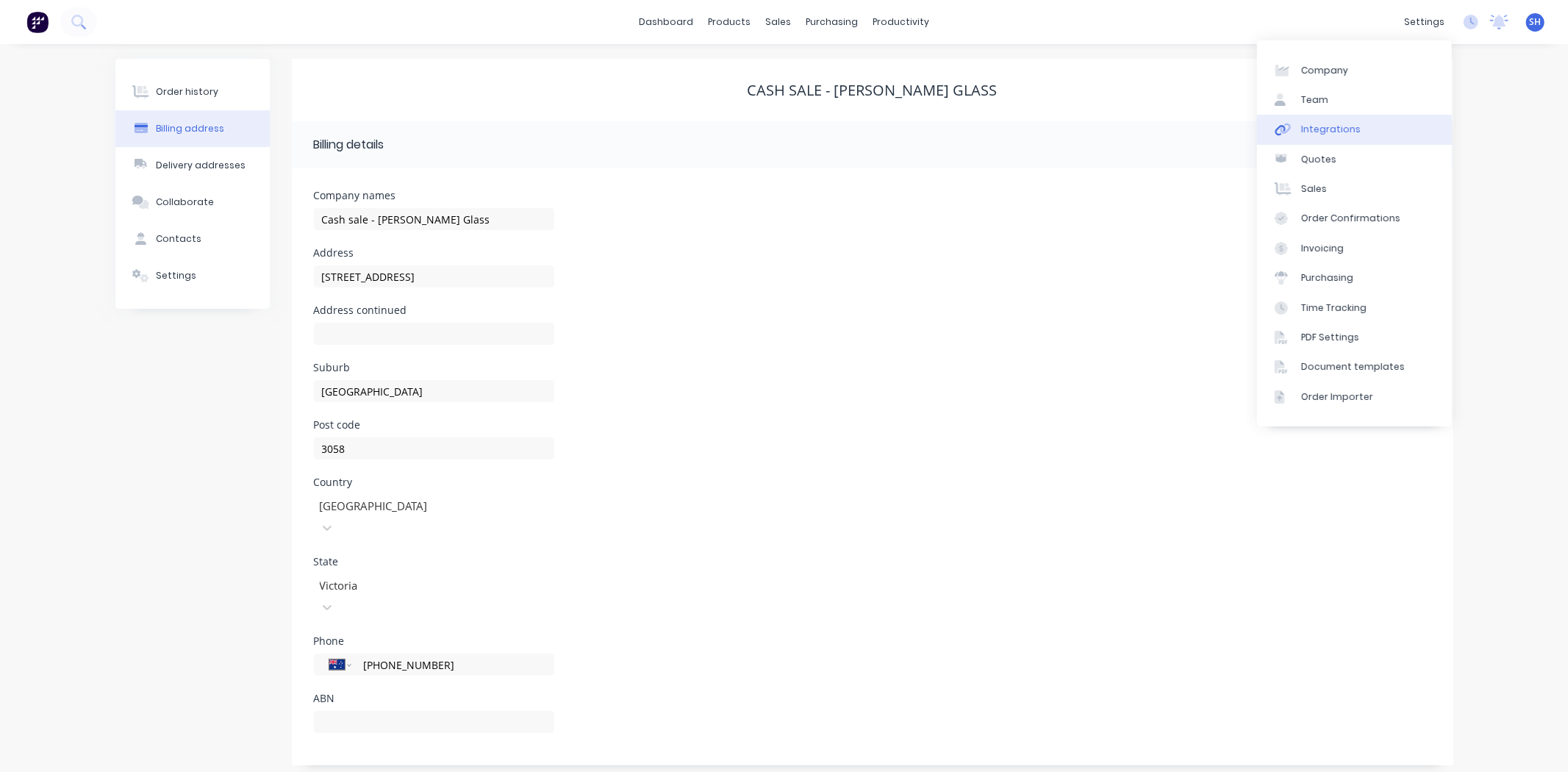
click at [1344, 136] on link "Integrations" at bounding box center [1355, 129] width 195 height 29
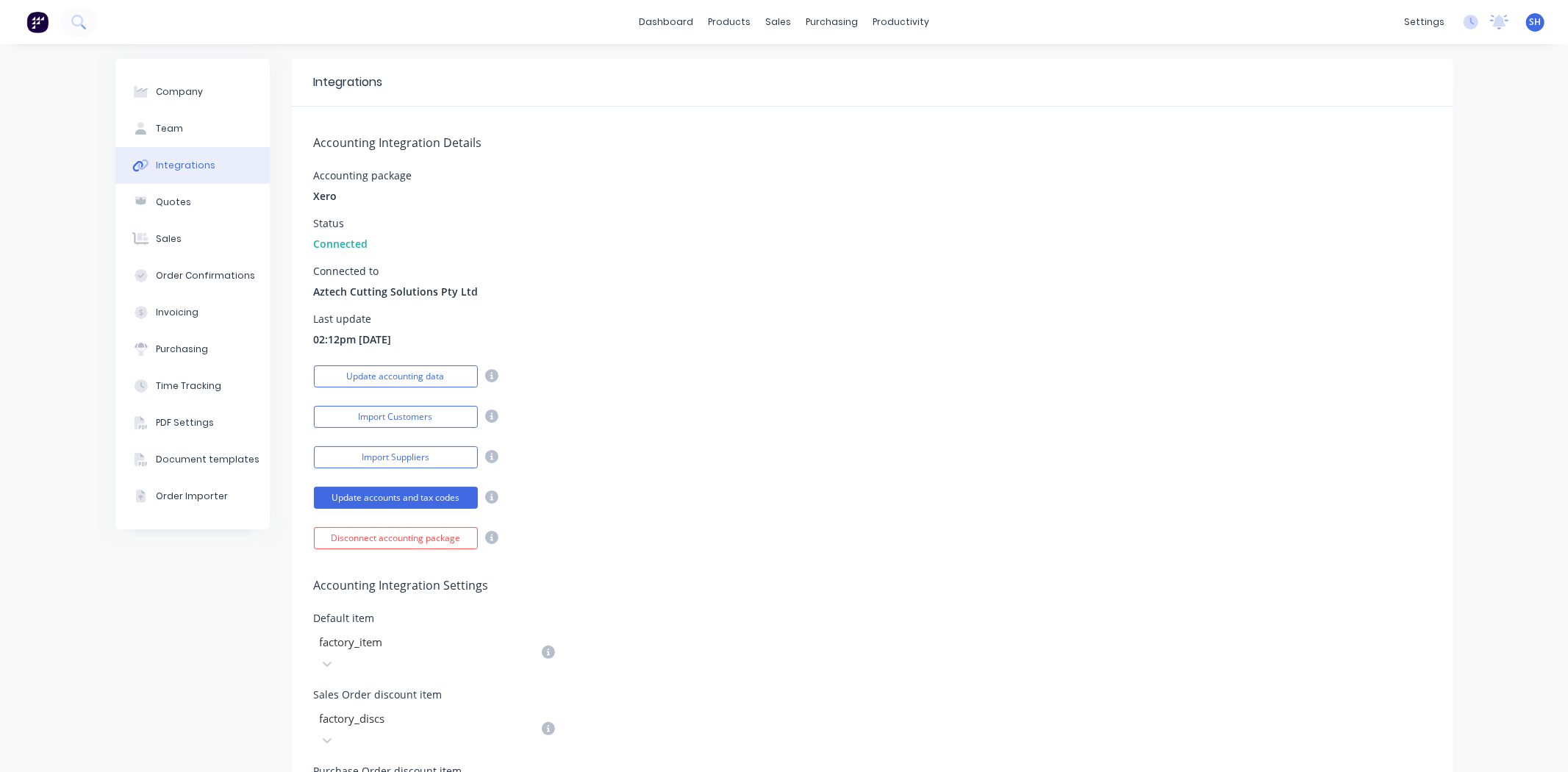
click at [915, 436] on div "Accounting Integration Details Accounting package Xero Status Connected Connect…" at bounding box center [873, 328] width 1162 height 443
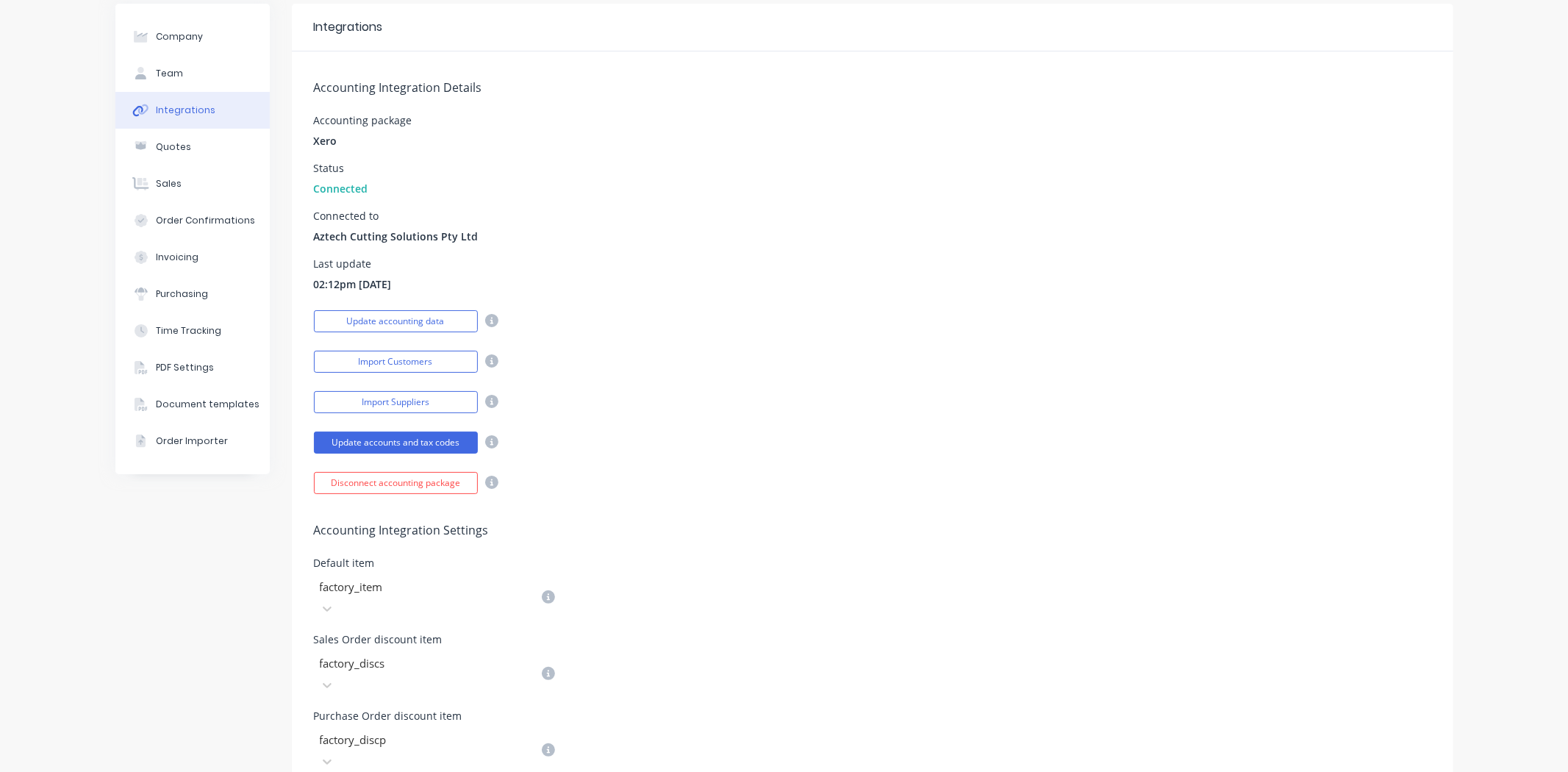
scroll to position [81, 0]
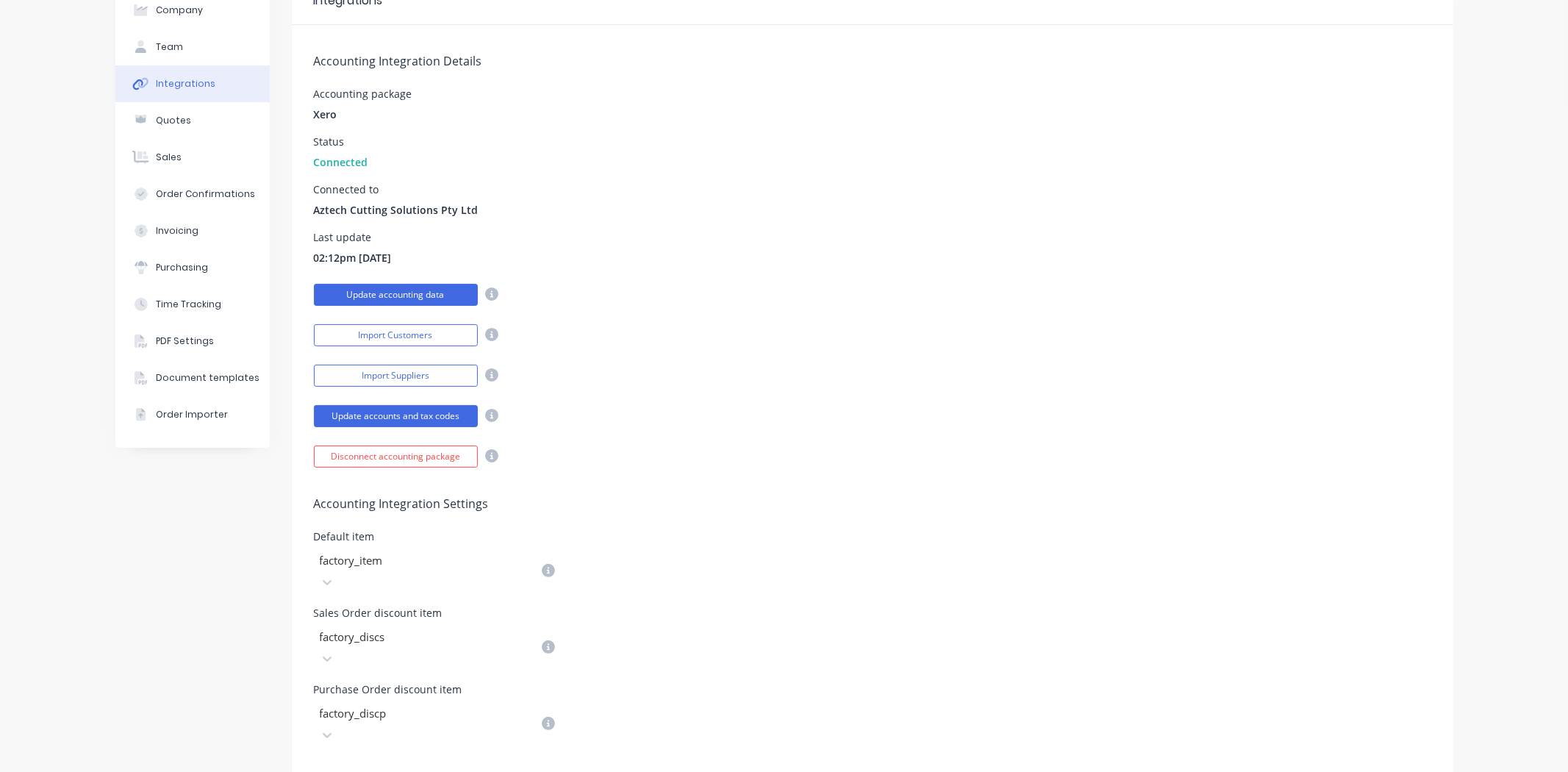
click at [419, 292] on button "Update accounting data" at bounding box center [396, 294] width 164 height 22
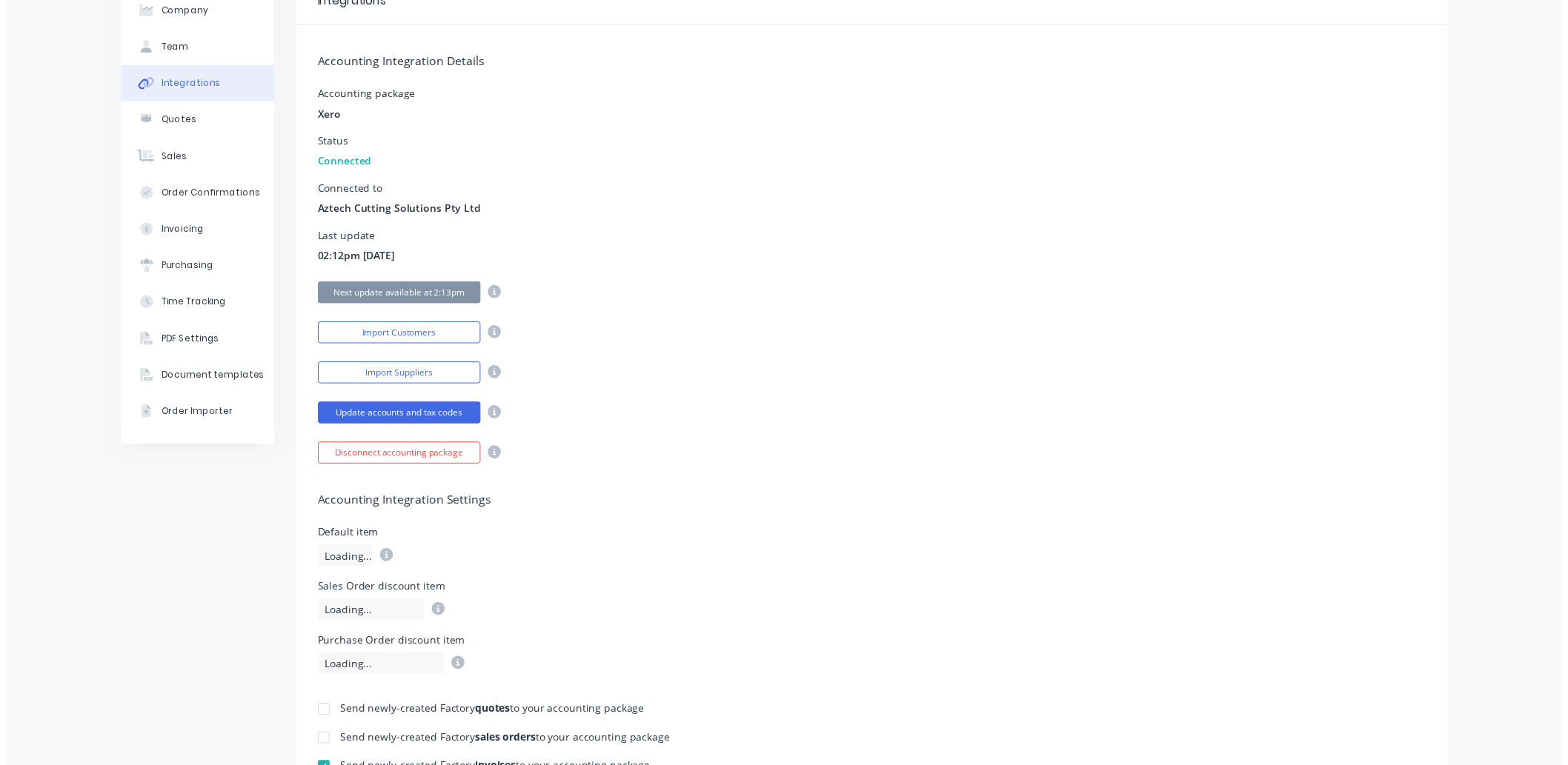
scroll to position [0, 0]
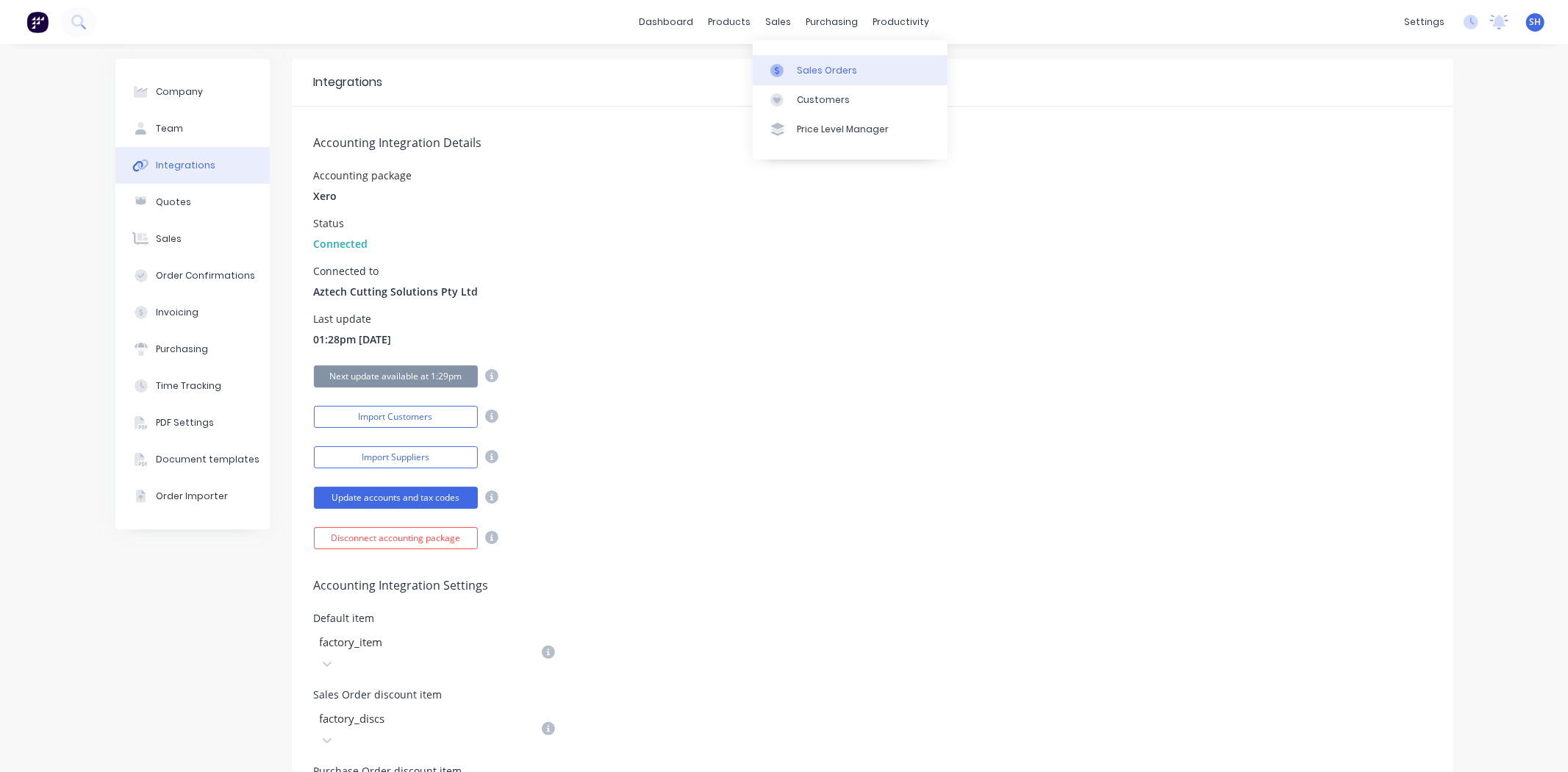
click at [804, 71] on div "Sales Orders" at bounding box center [827, 71] width 60 height 13
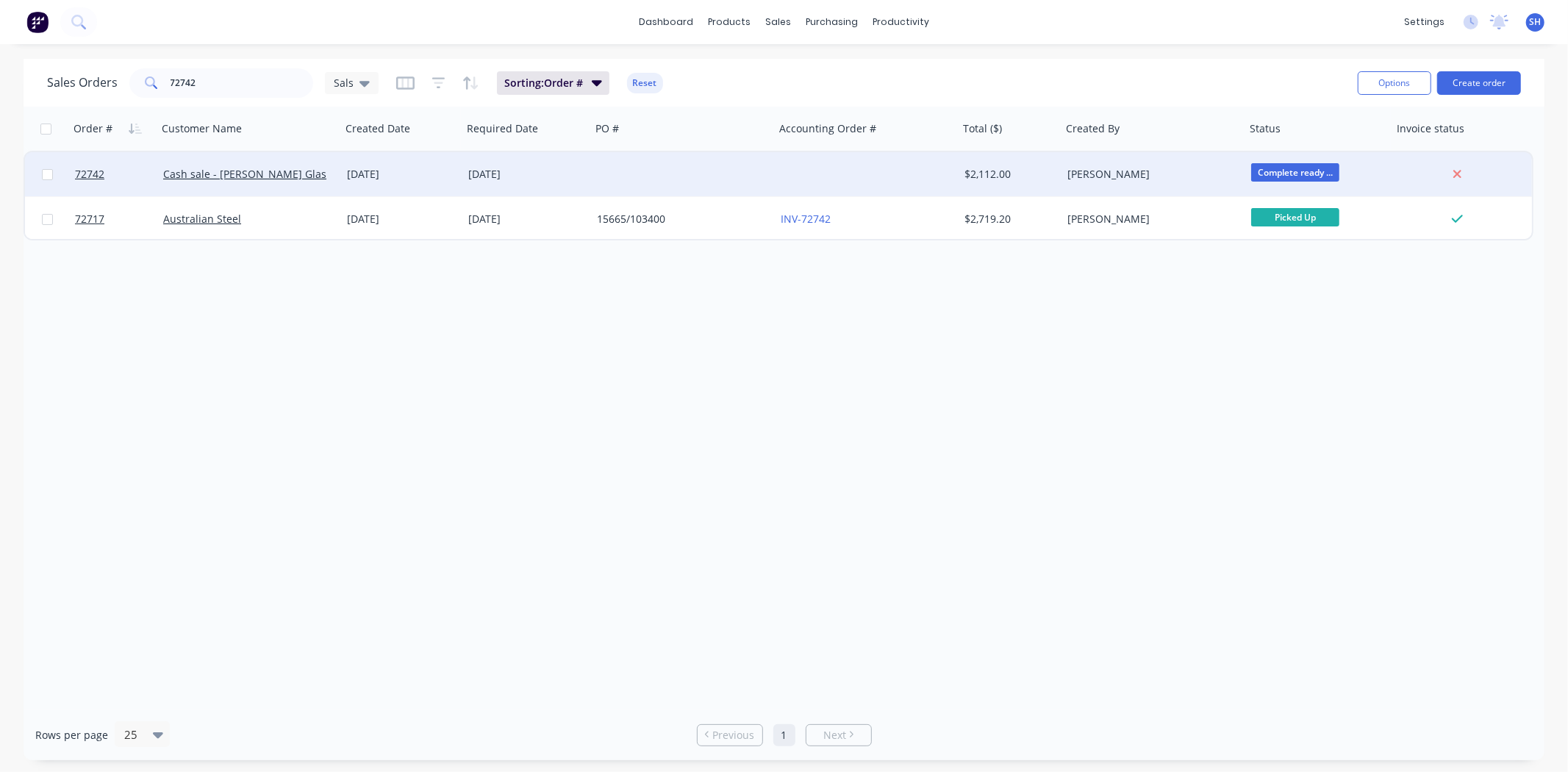
click at [525, 187] on div "[DATE]" at bounding box center [527, 174] width 128 height 44
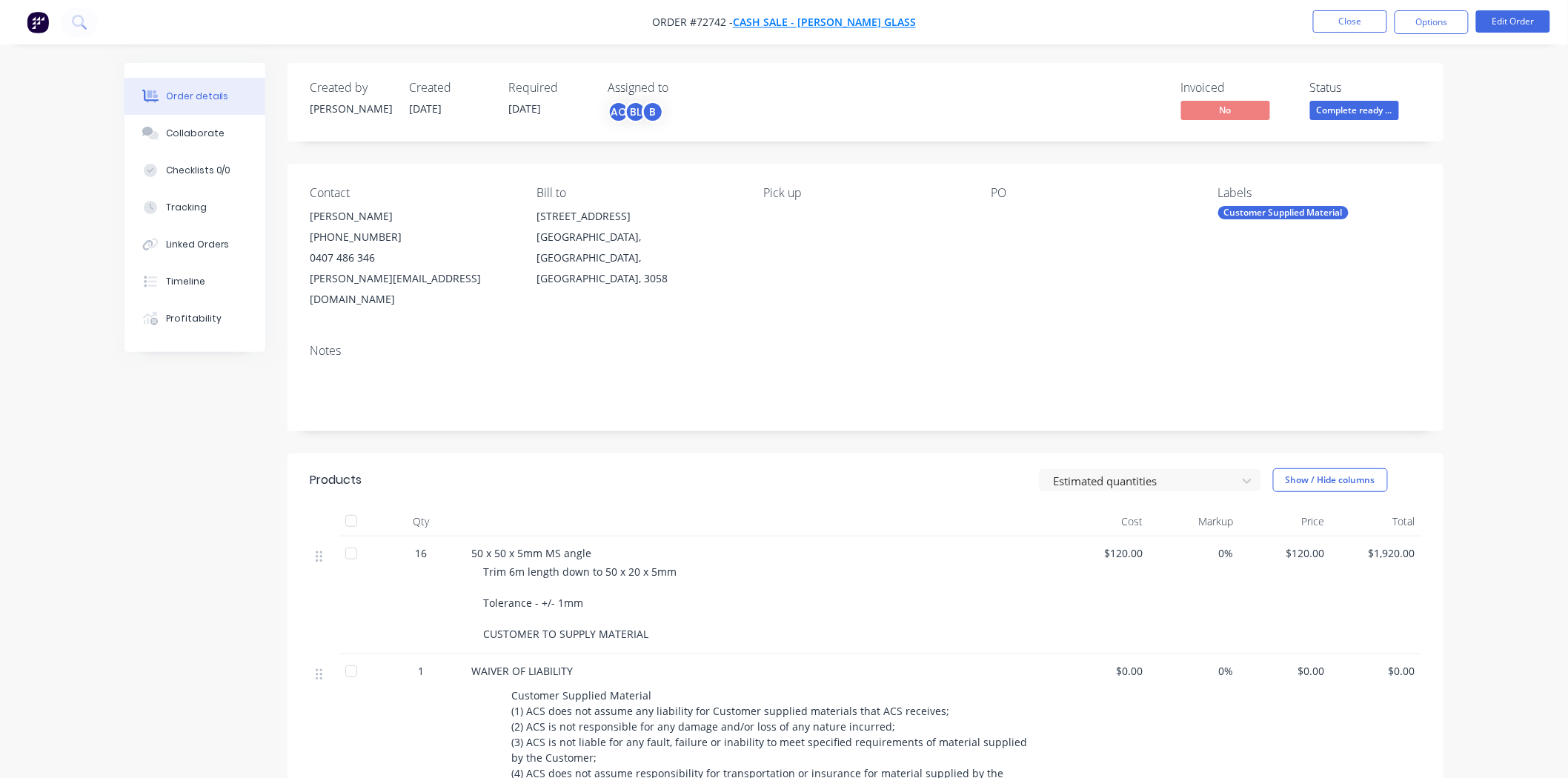
click at [794, 18] on span "Cash sale - [PERSON_NAME] Glass" at bounding box center [824, 22] width 183 height 14
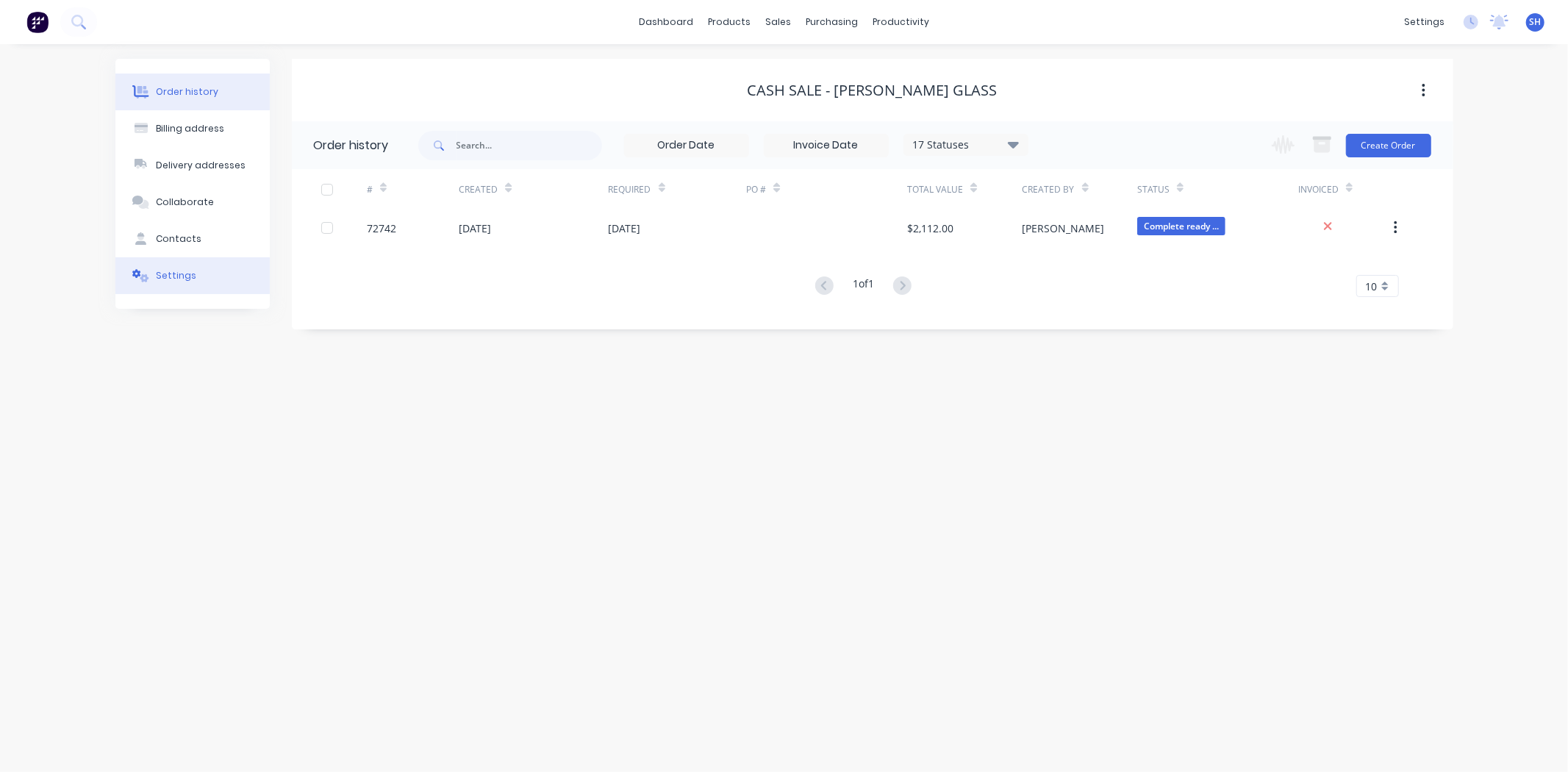
click at [197, 283] on button "Settings" at bounding box center [192, 275] width 154 height 37
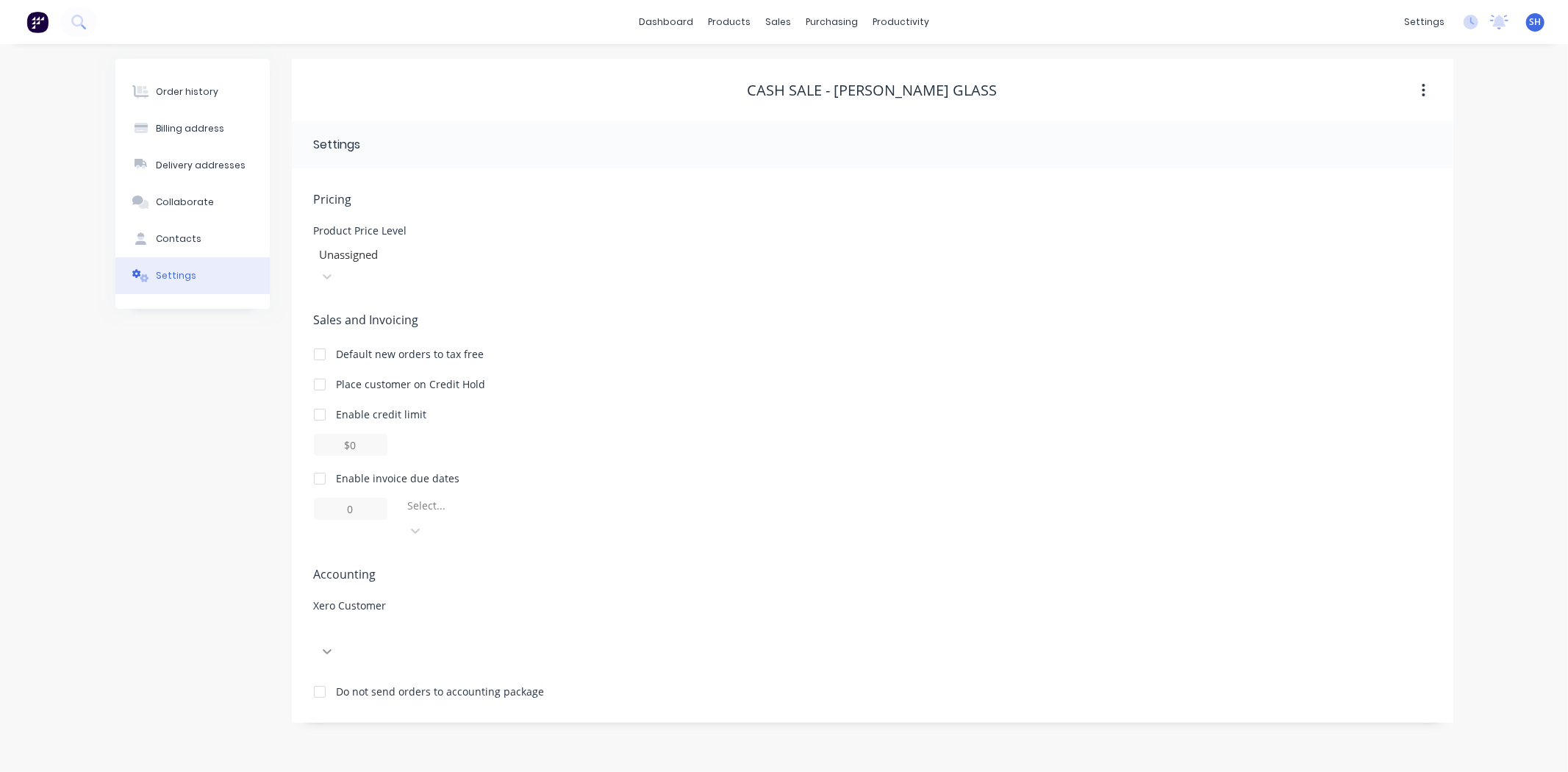
click at [340, 640] on div at bounding box center [327, 651] width 26 height 24
type input "more"
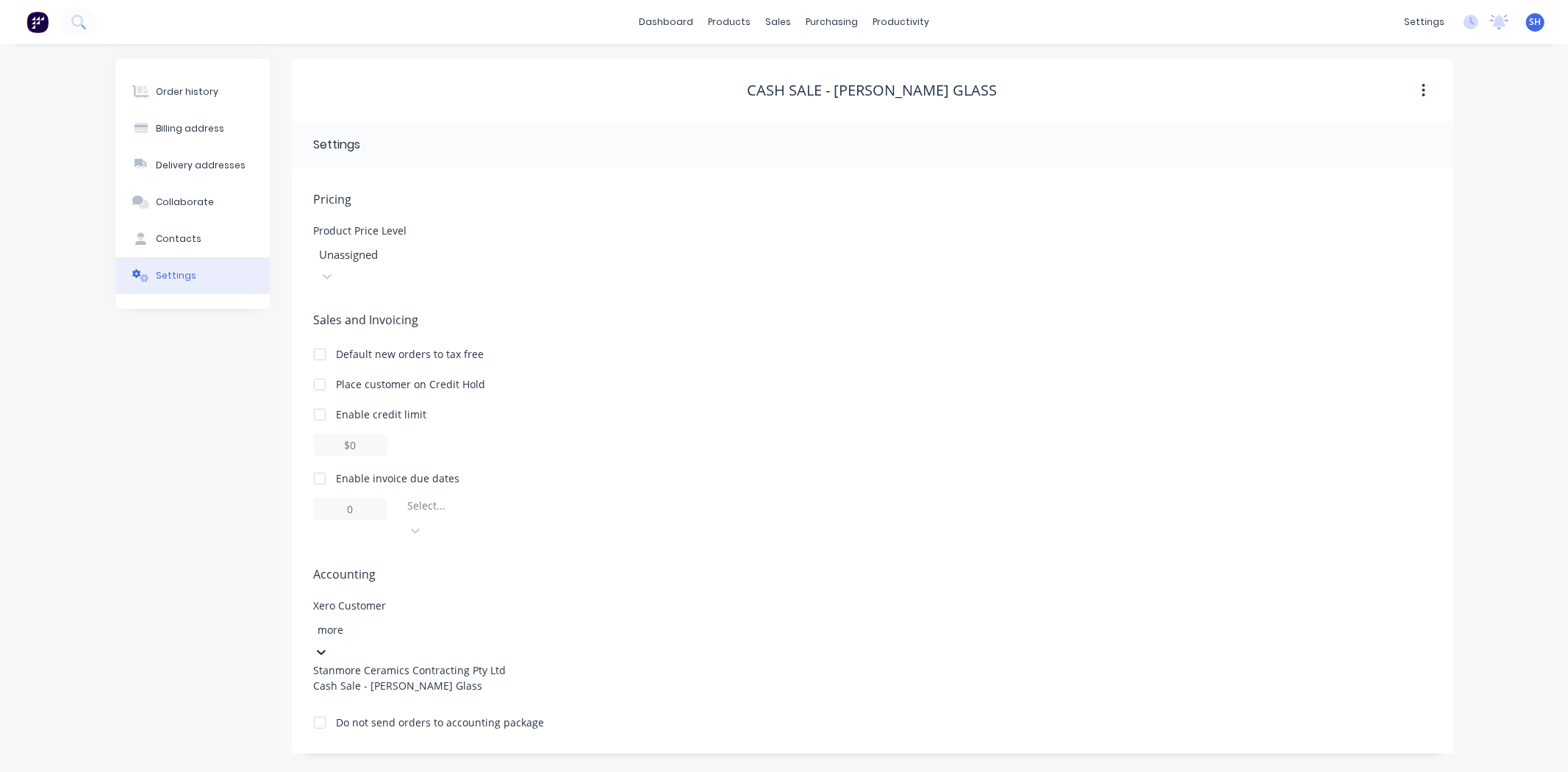
click at [489, 678] on div "Cash Sale - [PERSON_NAME] Glass" at bounding box center [423, 686] width 220 height 15
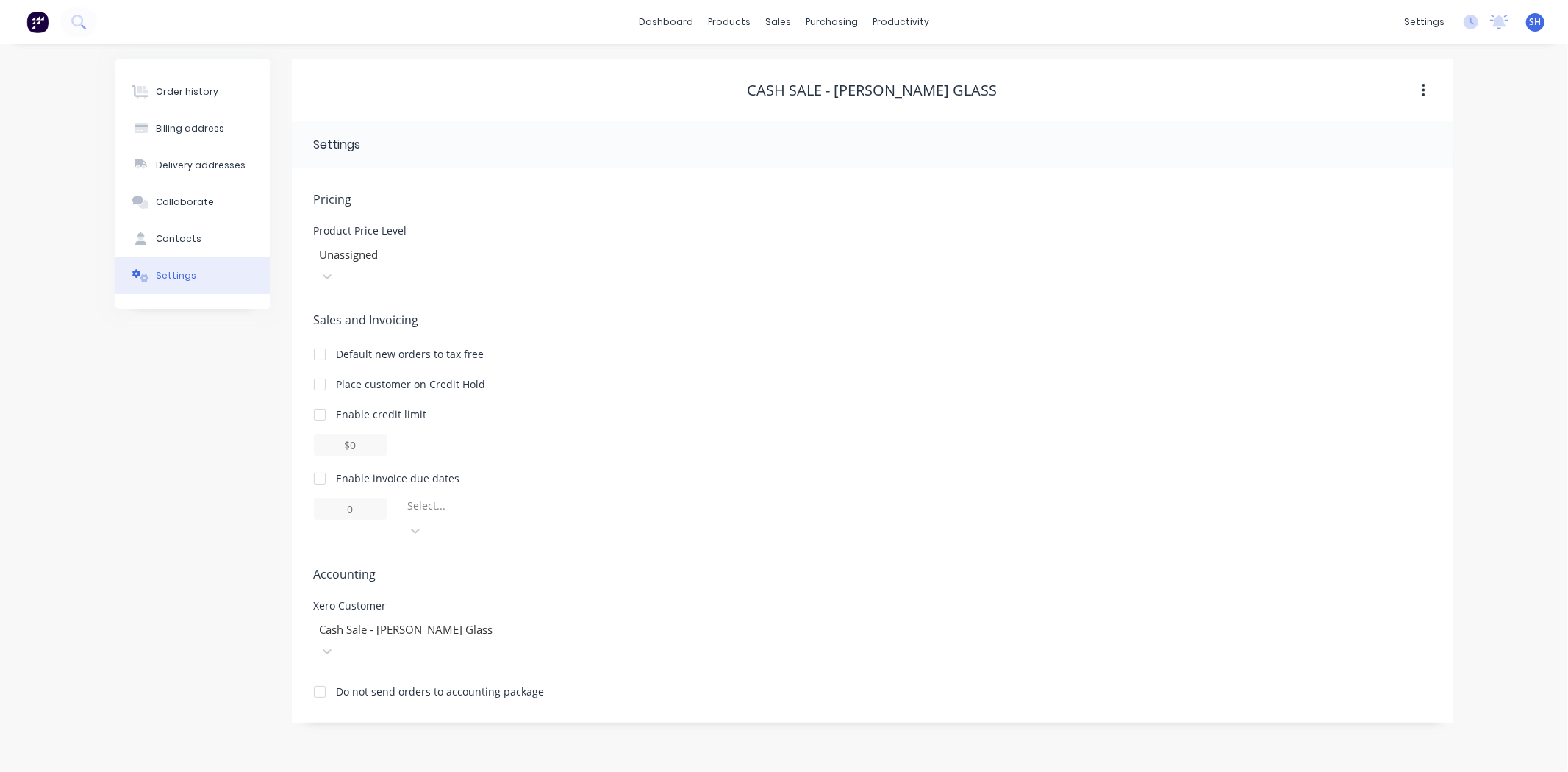
click at [718, 680] on div "Do not send orders to accounting package" at bounding box center [872, 690] width 1117 height 19
click at [179, 175] on button "Delivery addresses" at bounding box center [192, 165] width 154 height 37
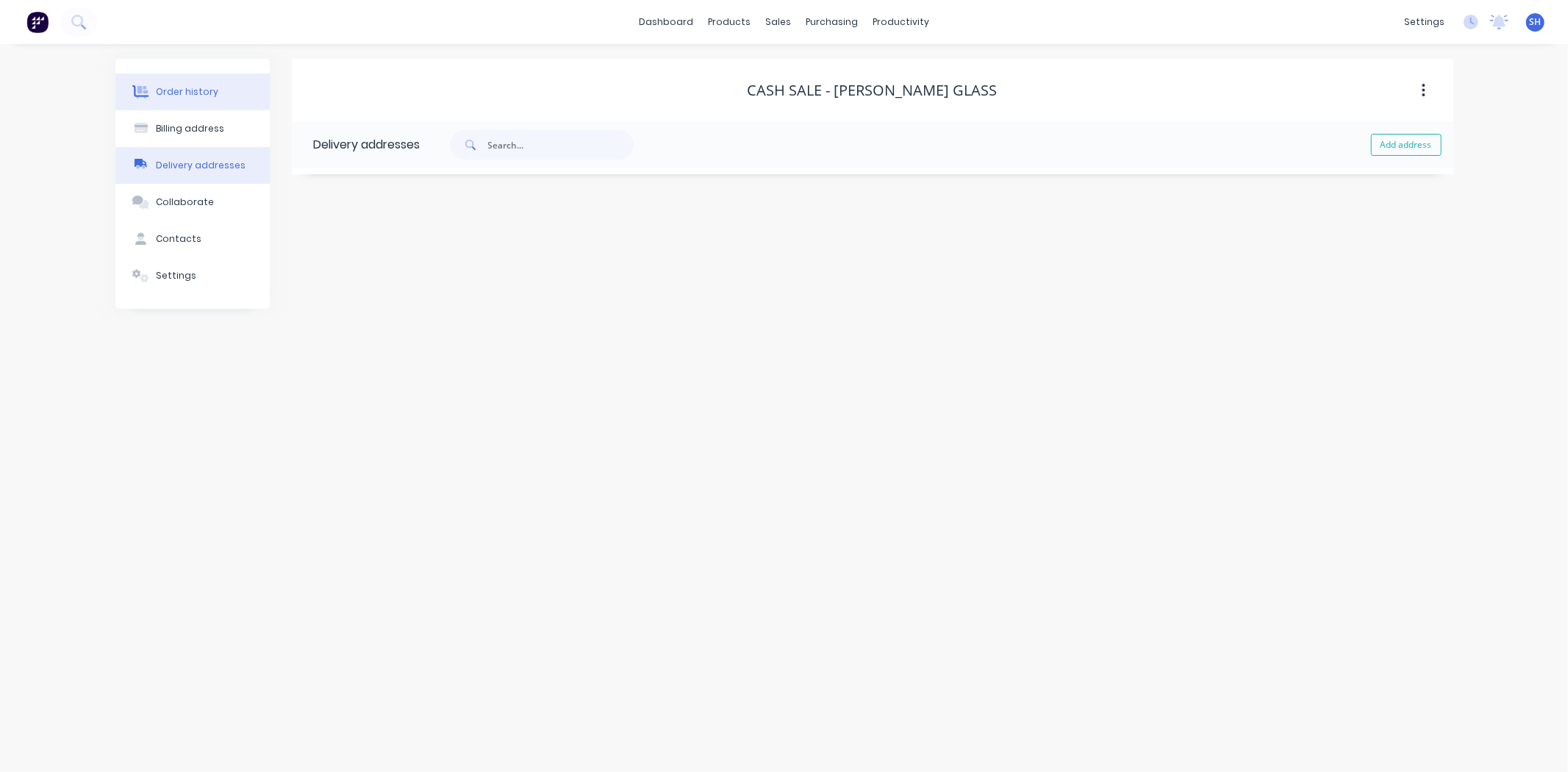
click at [189, 92] on div "Order history" at bounding box center [187, 92] width 62 height 13
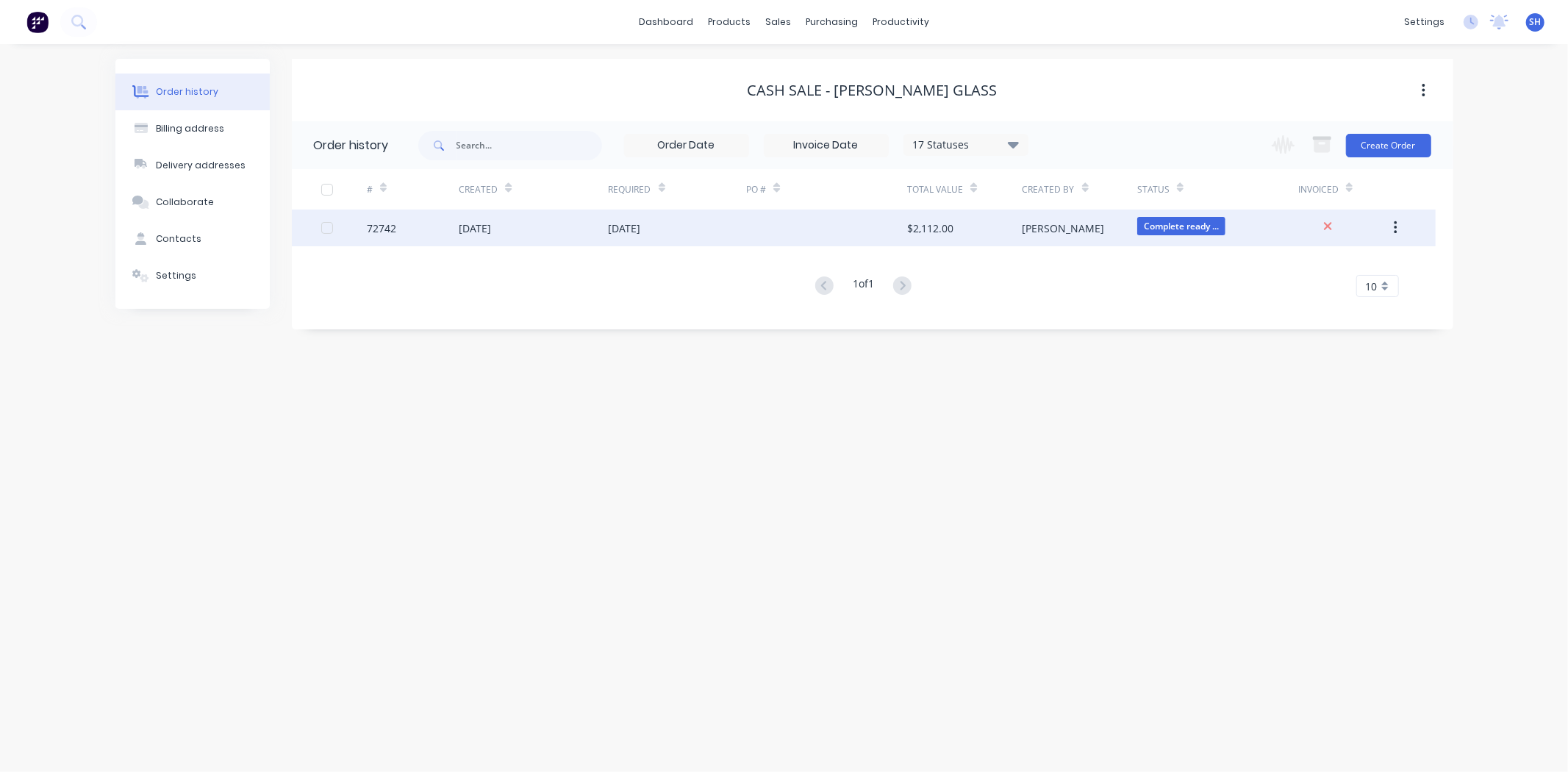
click at [641, 224] on div "[DATE]" at bounding box center [624, 228] width 32 height 15
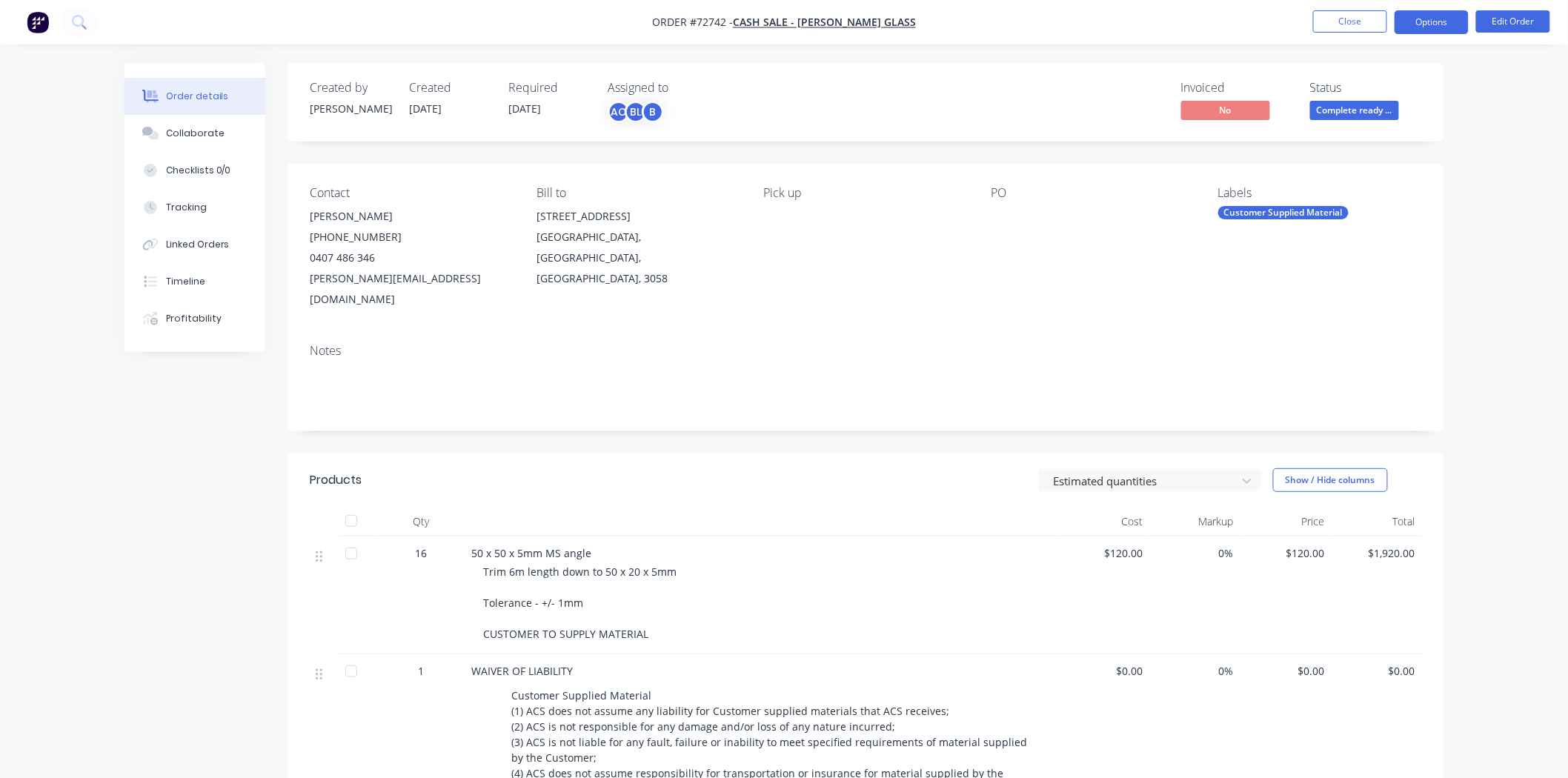
click at [1417, 33] on button "Options" at bounding box center [1432, 22] width 74 height 24
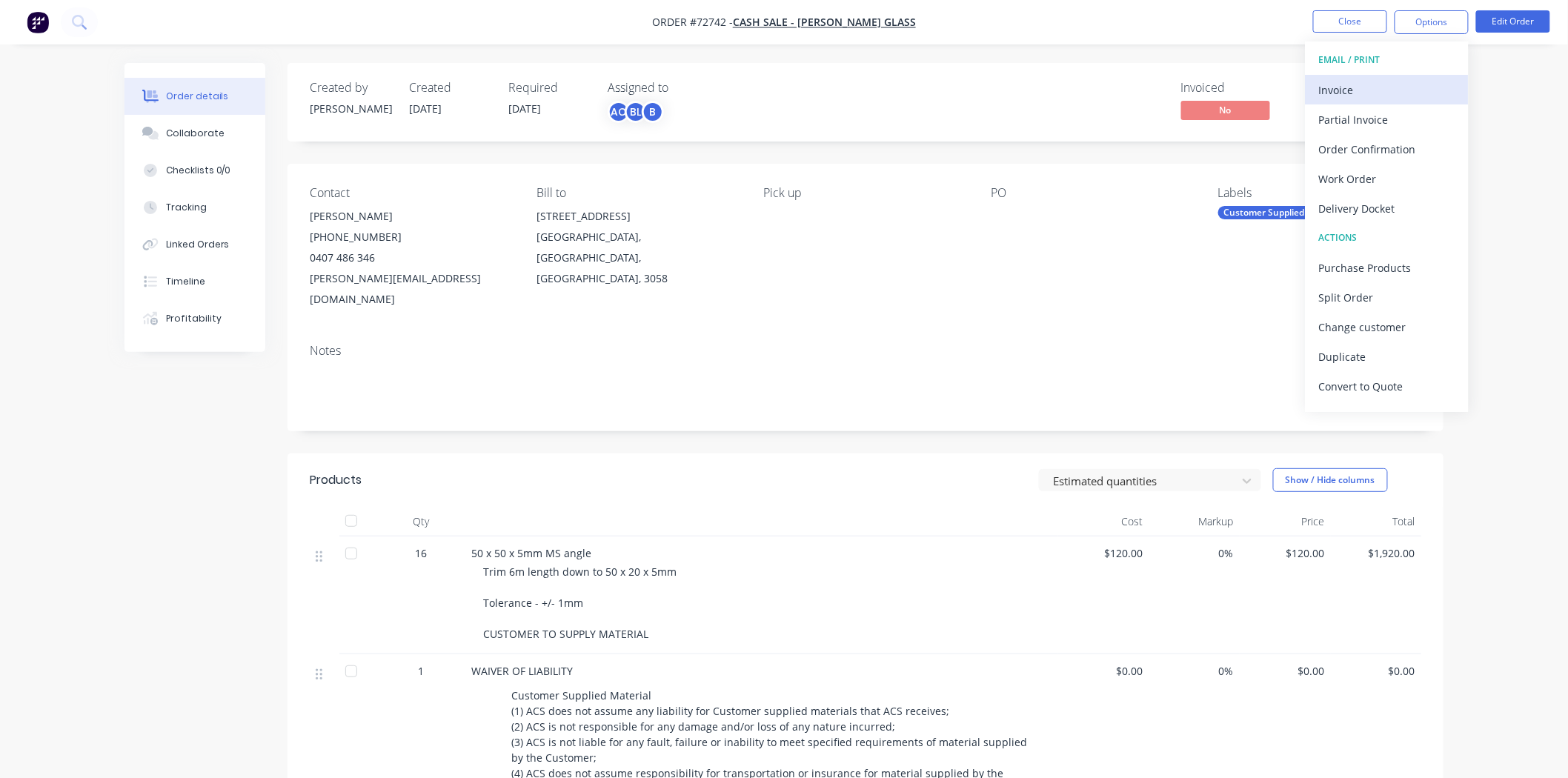
click at [1364, 84] on div "Invoice" at bounding box center [1386, 90] width 136 height 22
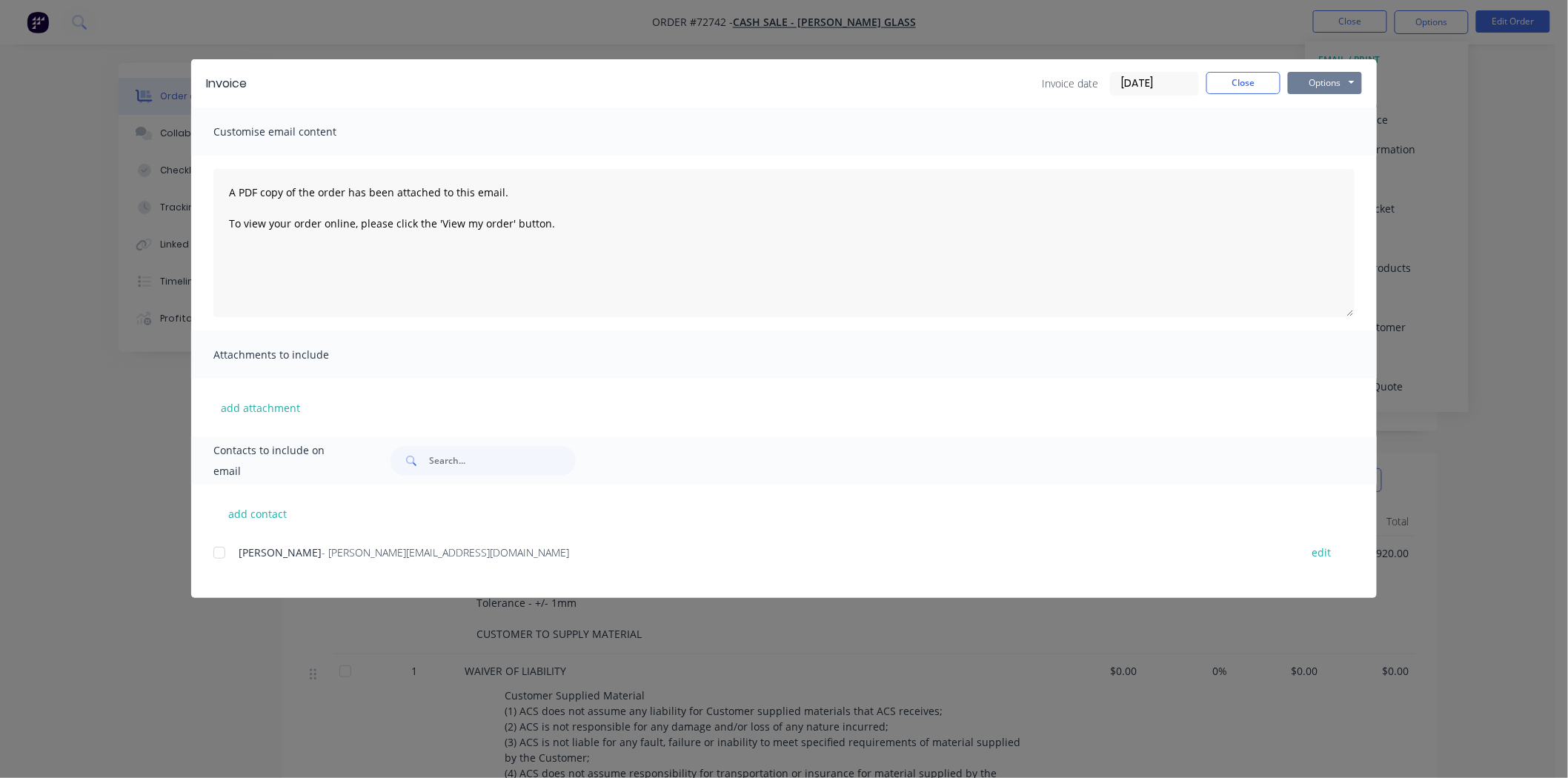
click at [1348, 83] on button "Options" at bounding box center [1325, 82] width 74 height 22
click at [1328, 130] on button "Print" at bounding box center [1336, 134] width 95 height 25
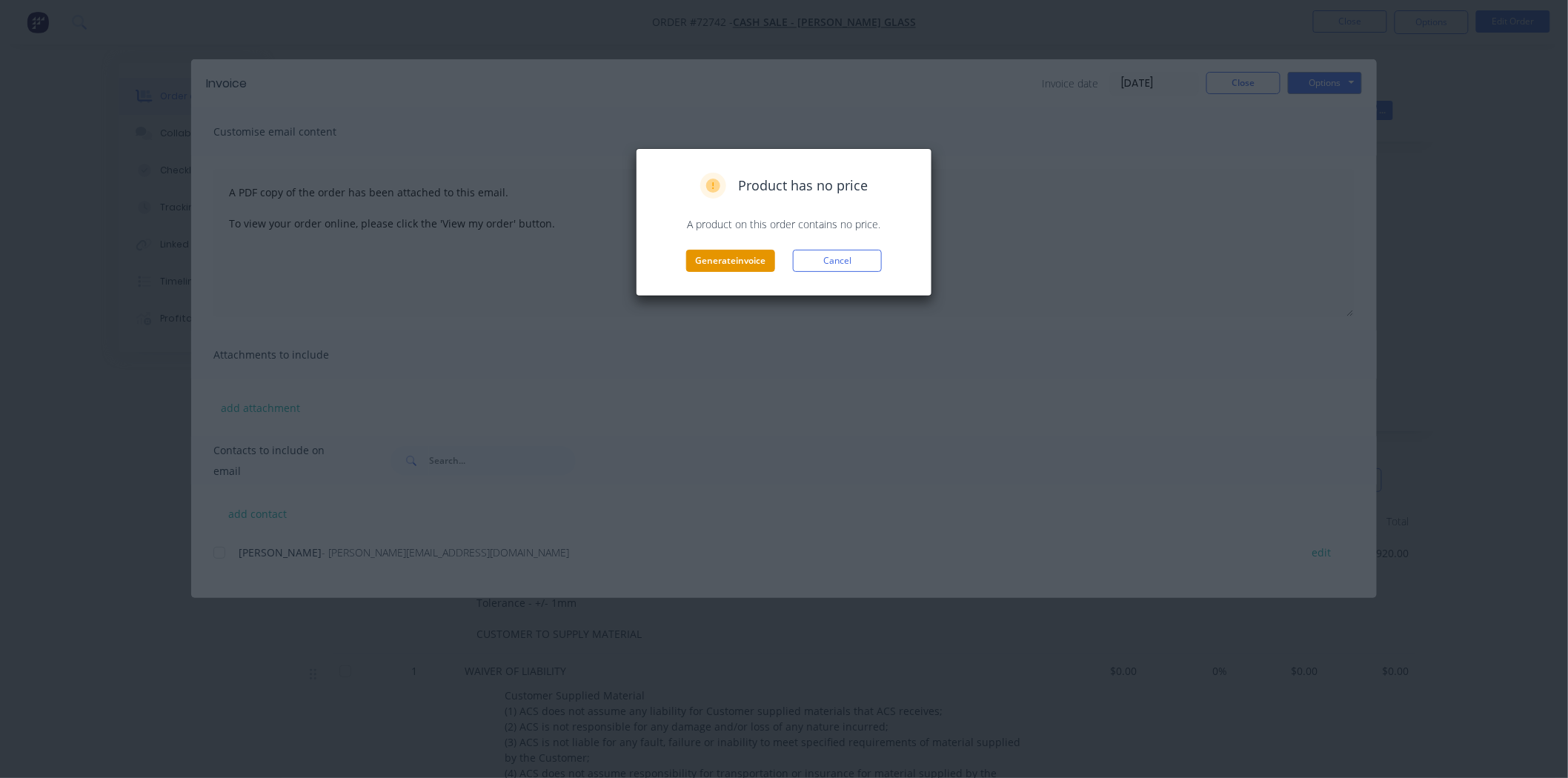
click at [744, 259] on button "Generate invoice" at bounding box center [730, 260] width 89 height 22
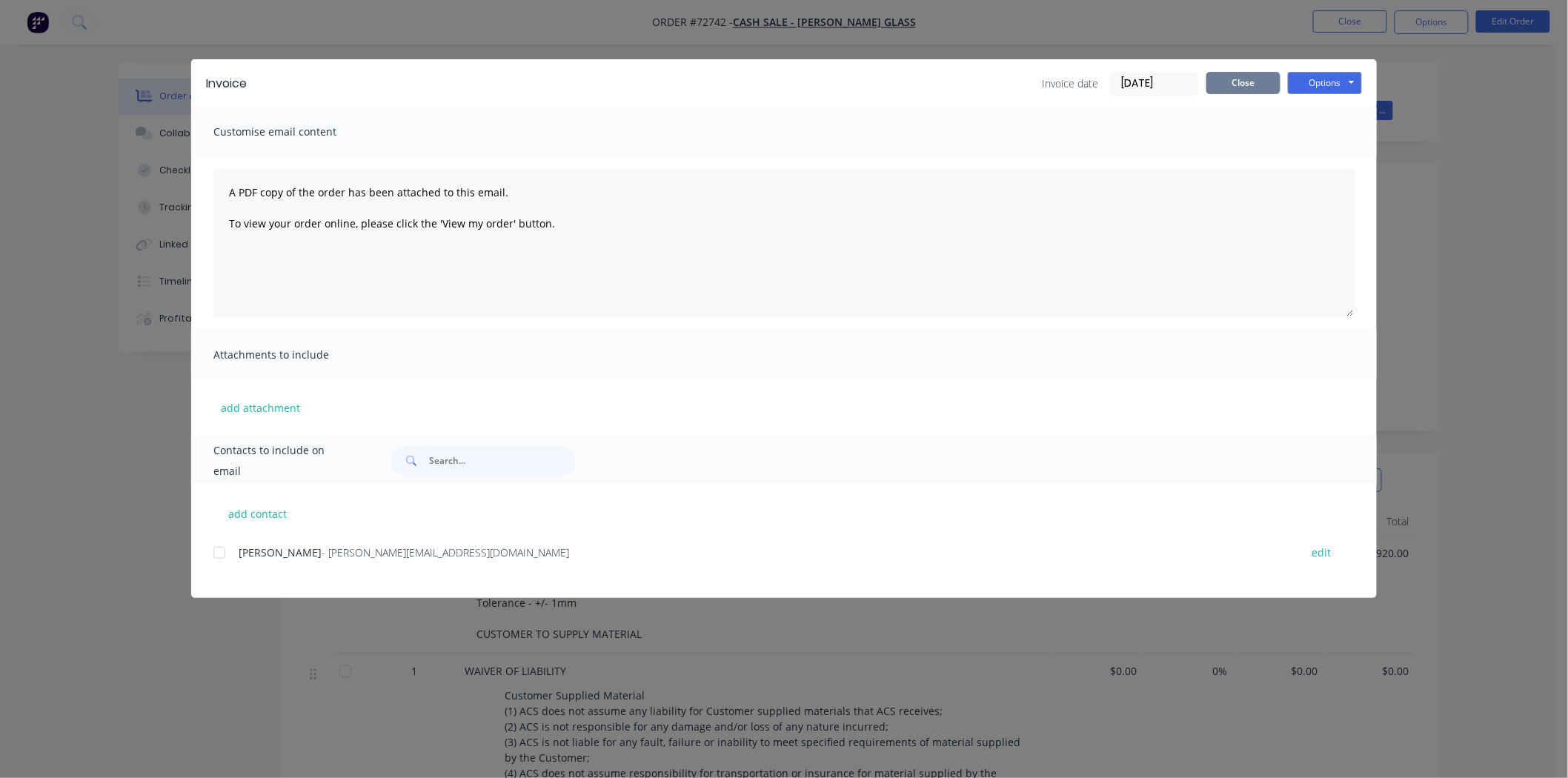
click at [1218, 82] on button "Close" at bounding box center [1243, 82] width 74 height 22
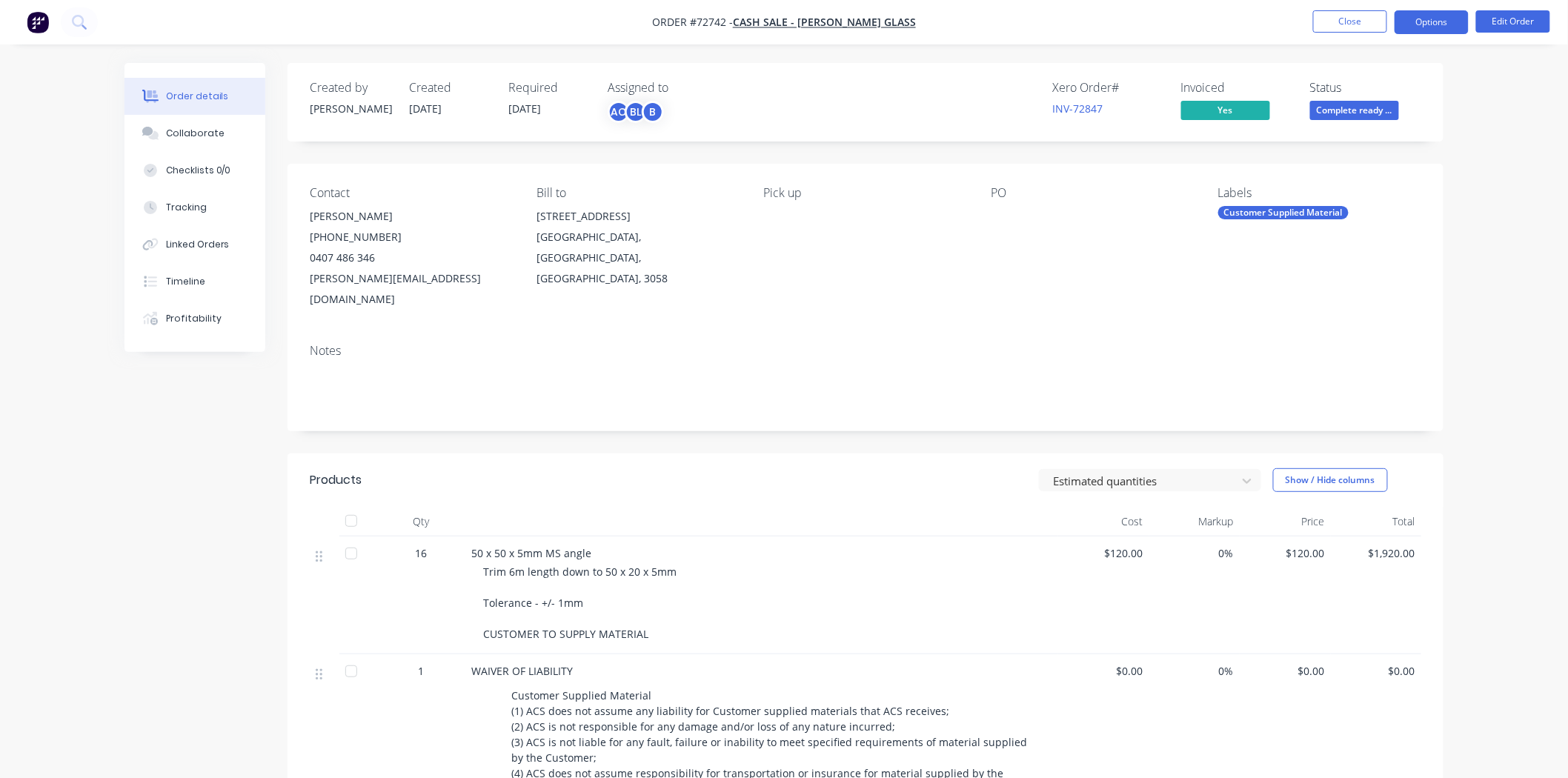
click at [1414, 26] on button "Options" at bounding box center [1432, 22] width 74 height 24
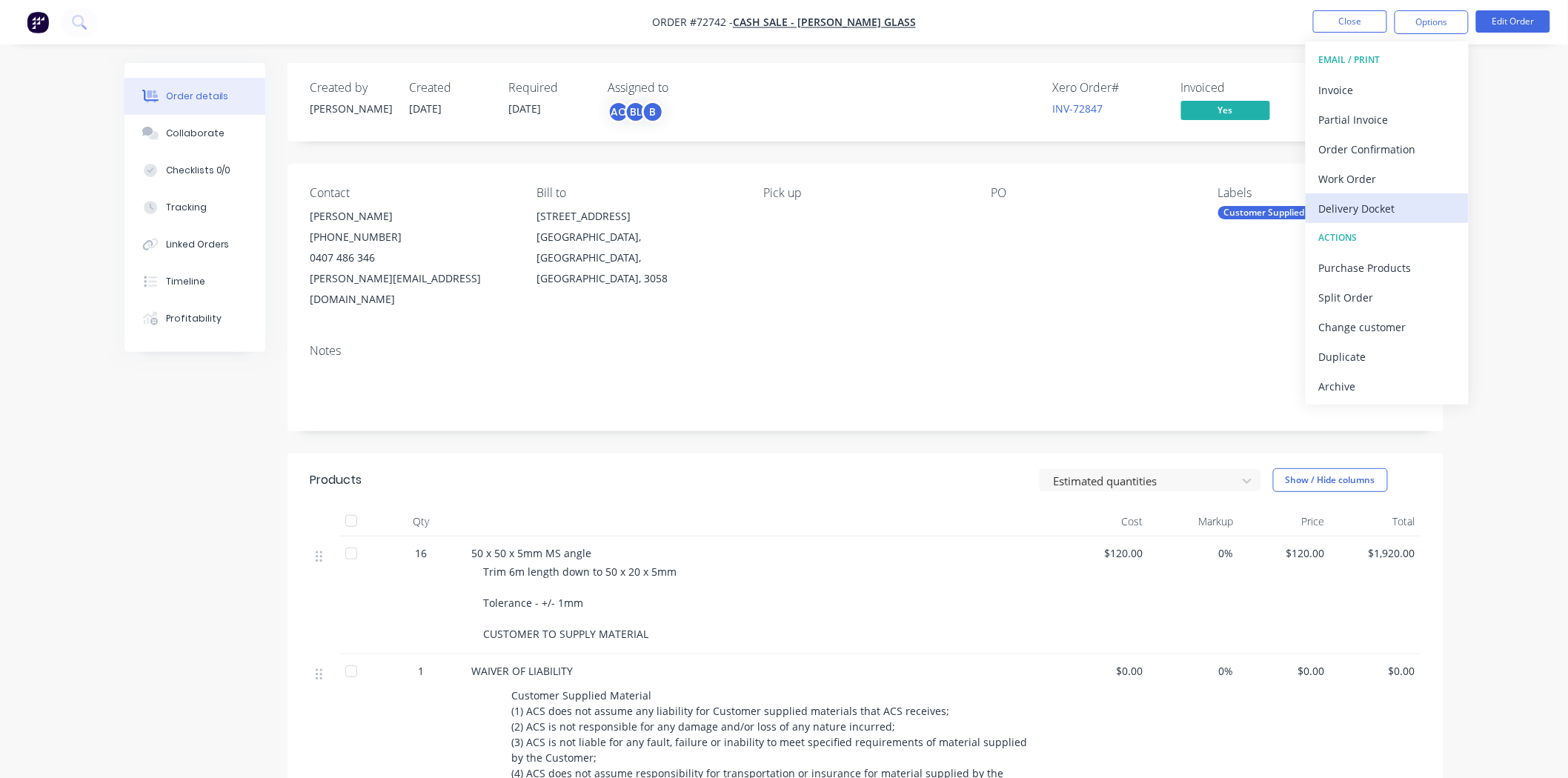
click at [1377, 206] on div "Delivery Docket" at bounding box center [1386, 209] width 136 height 22
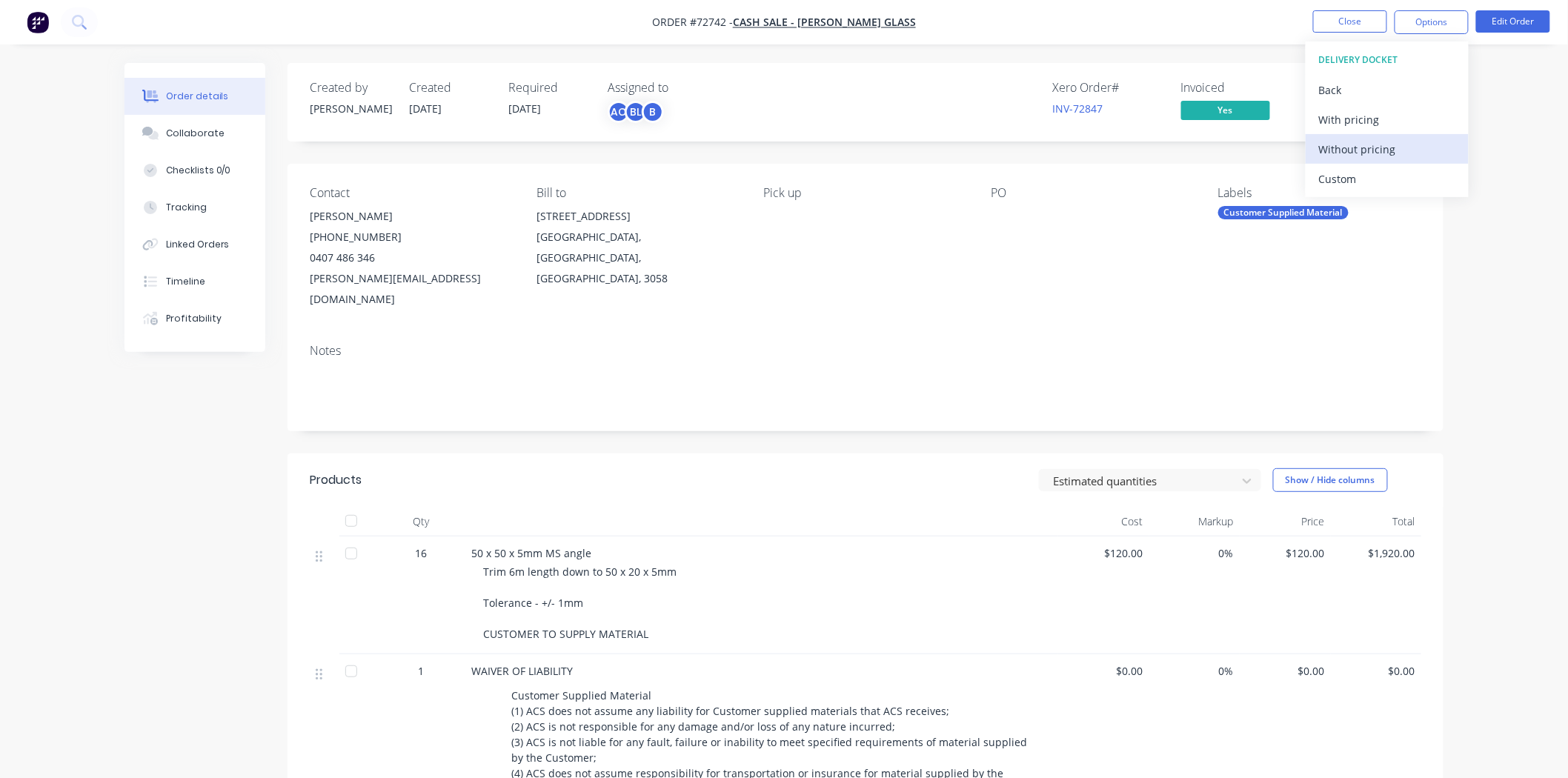
click at [1346, 156] on div "Without pricing" at bounding box center [1386, 150] width 136 height 22
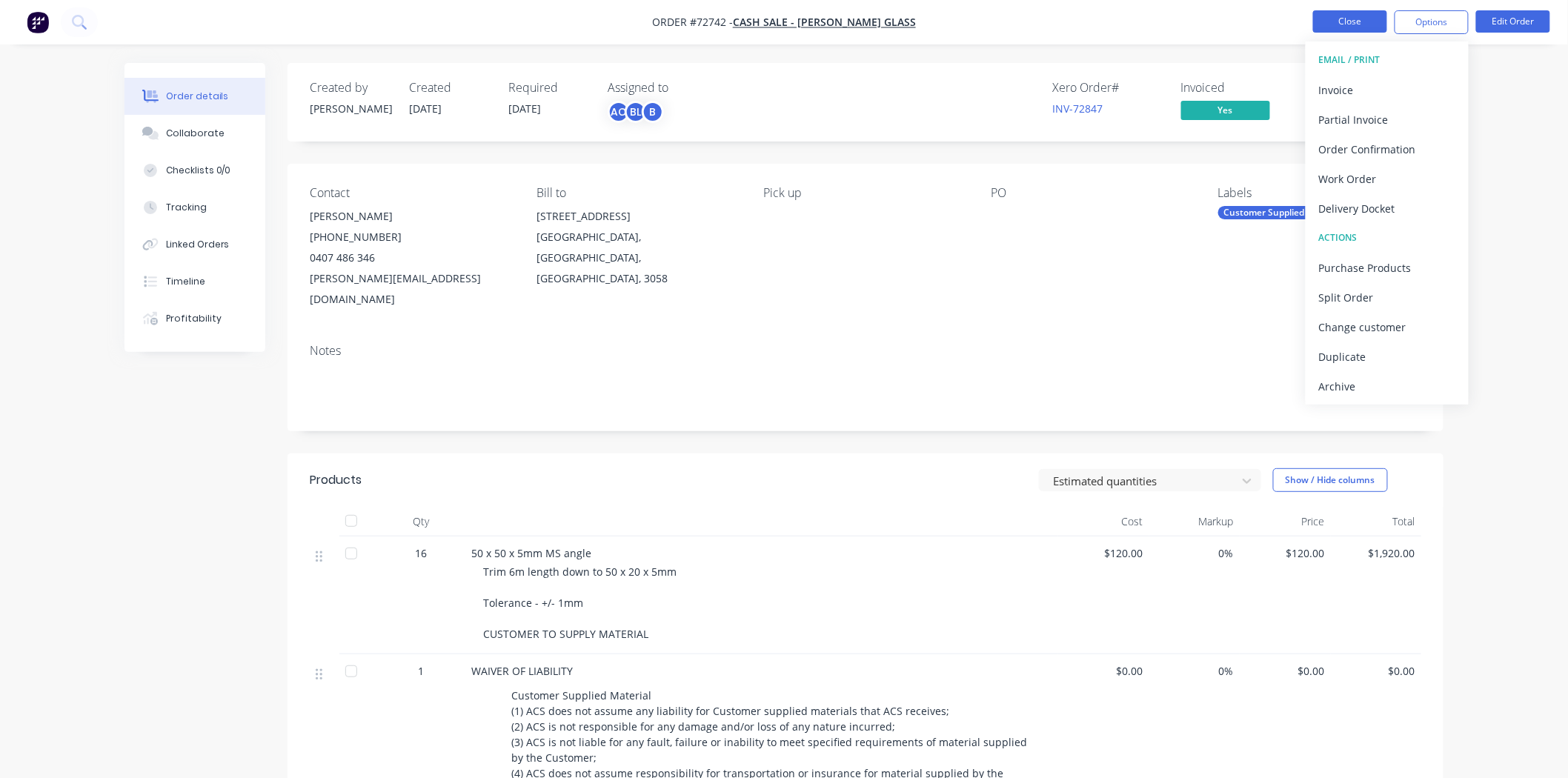
click at [1318, 30] on button "Close" at bounding box center [1350, 21] width 74 height 22
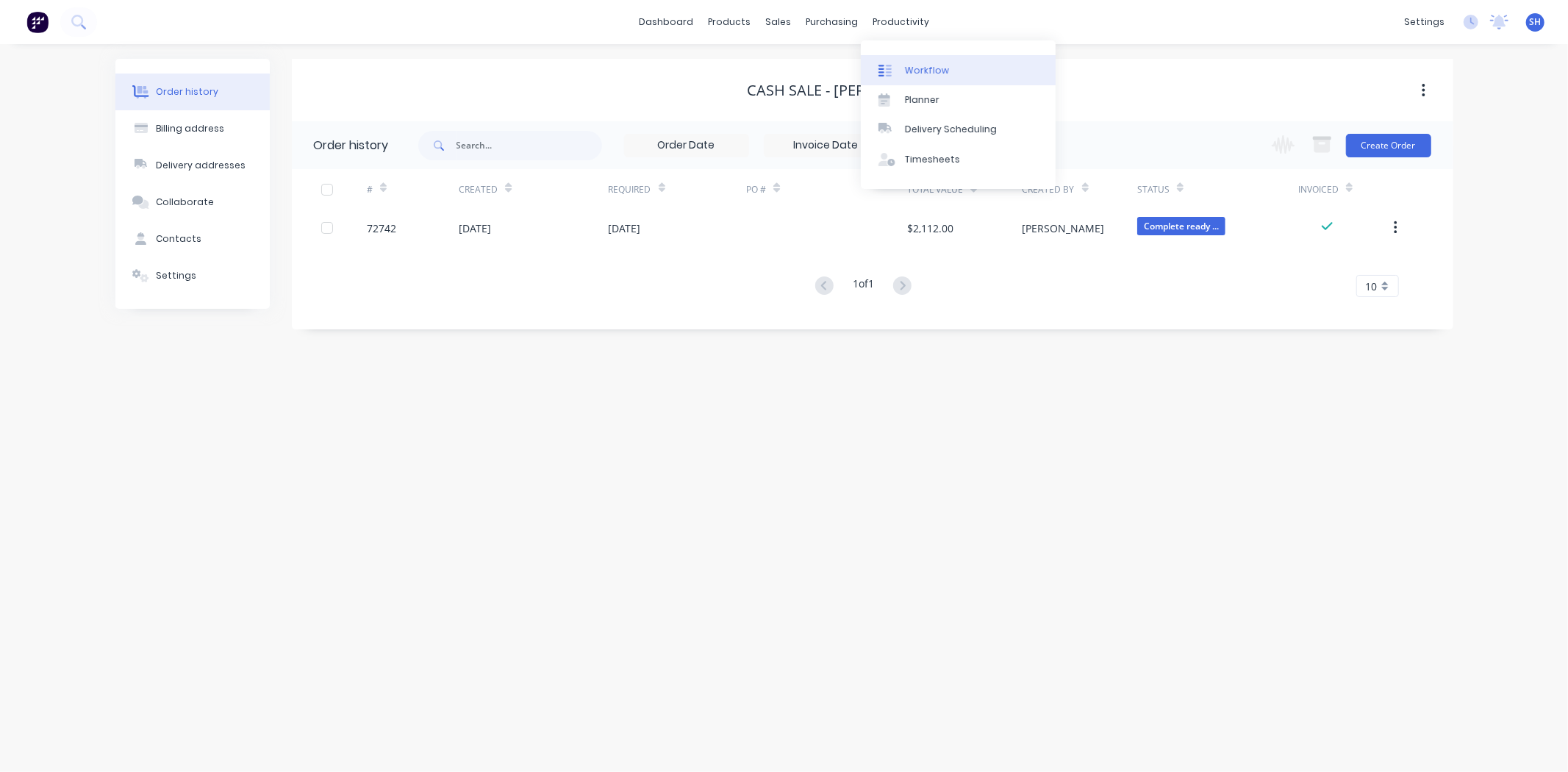
click at [925, 67] on div "Workflow" at bounding box center [927, 71] width 44 height 13
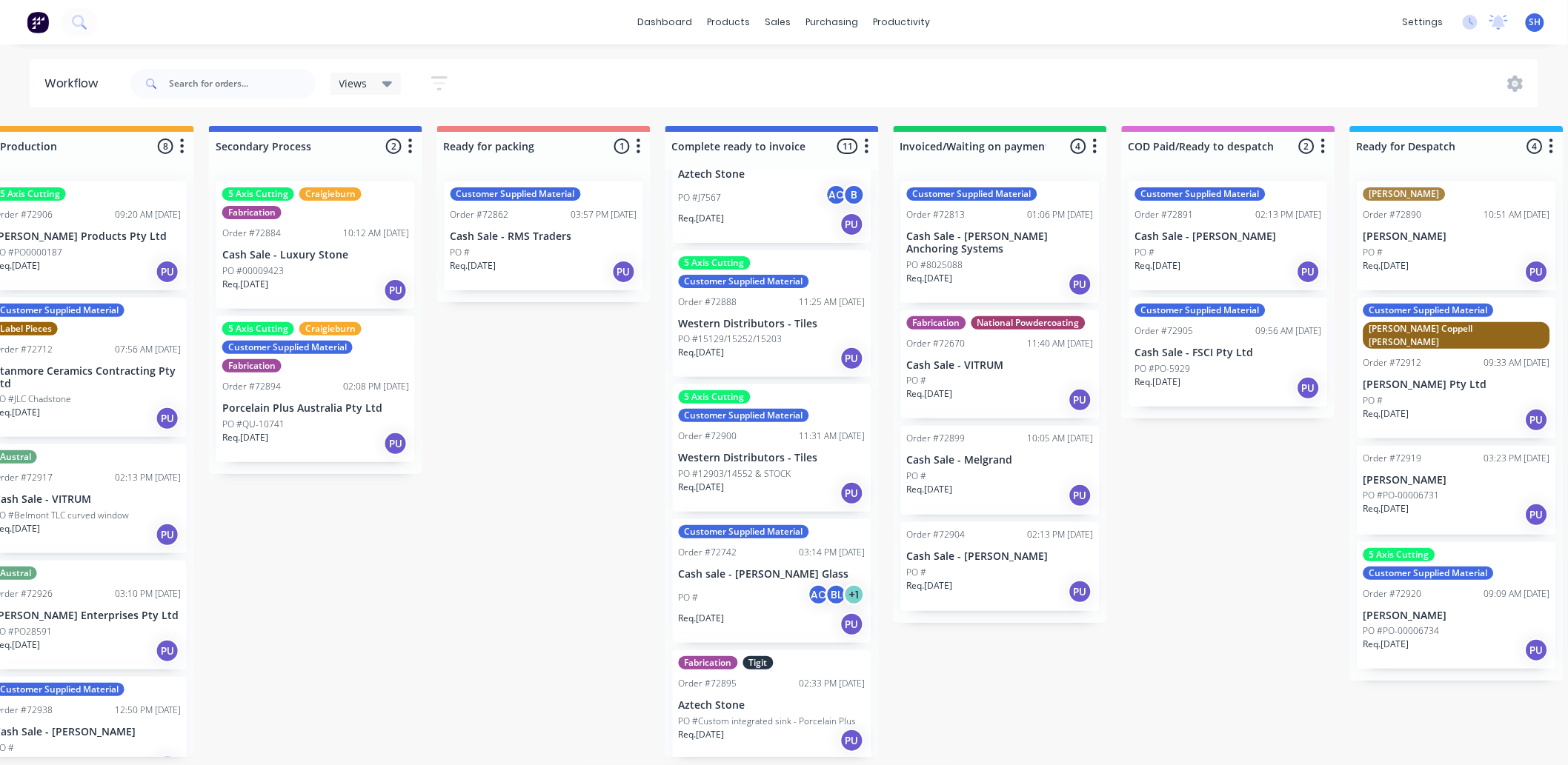
scroll to position [2, 736]
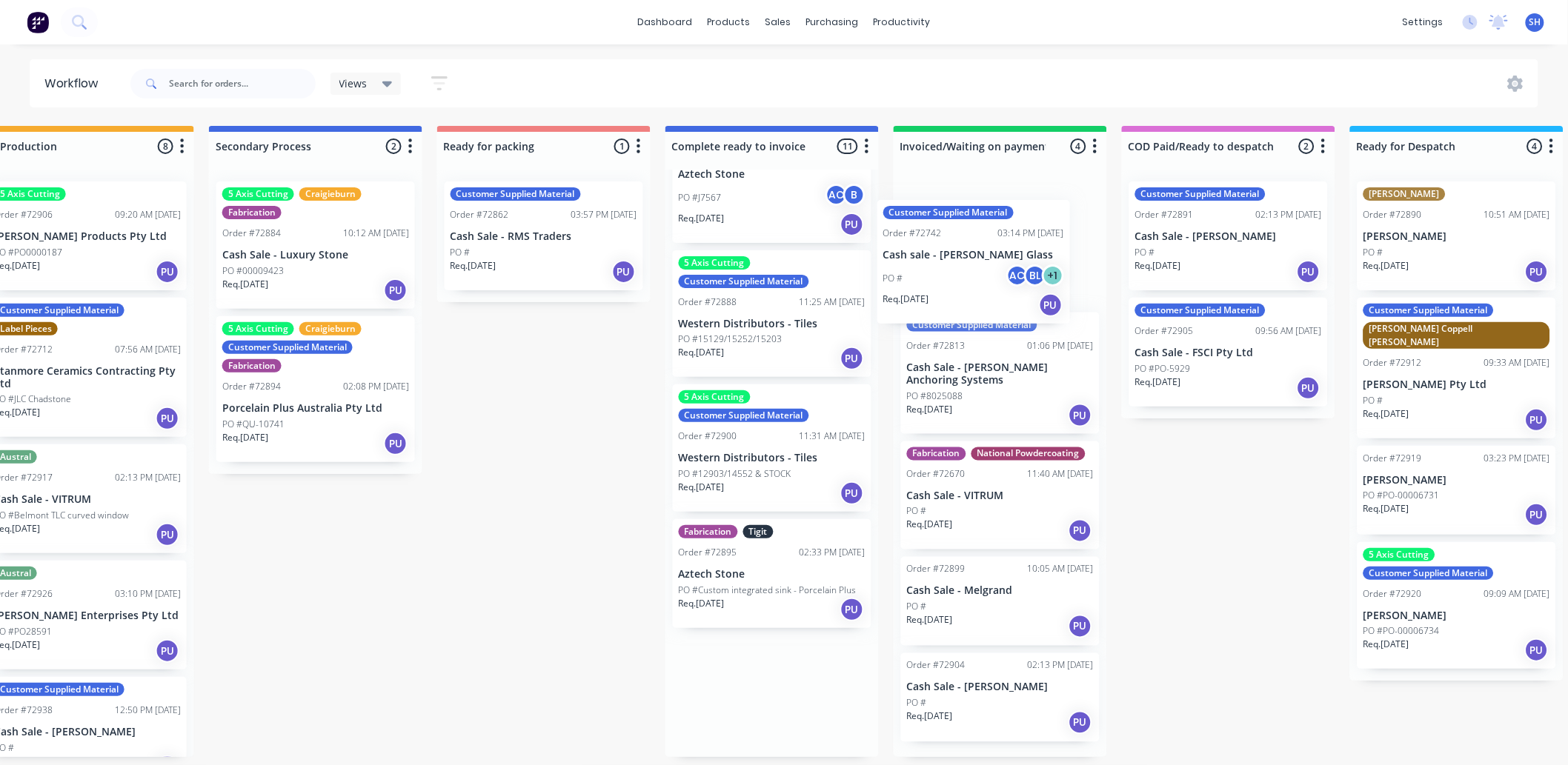
drag, startPoint x: 774, startPoint y: 600, endPoint x: 982, endPoint y: 279, distance: 382.5
click at [982, 279] on div "Submitted 1 Status colour #273444 hex #273444 Save Cancel Summaries Total order…" at bounding box center [596, 441] width 2686 height 631
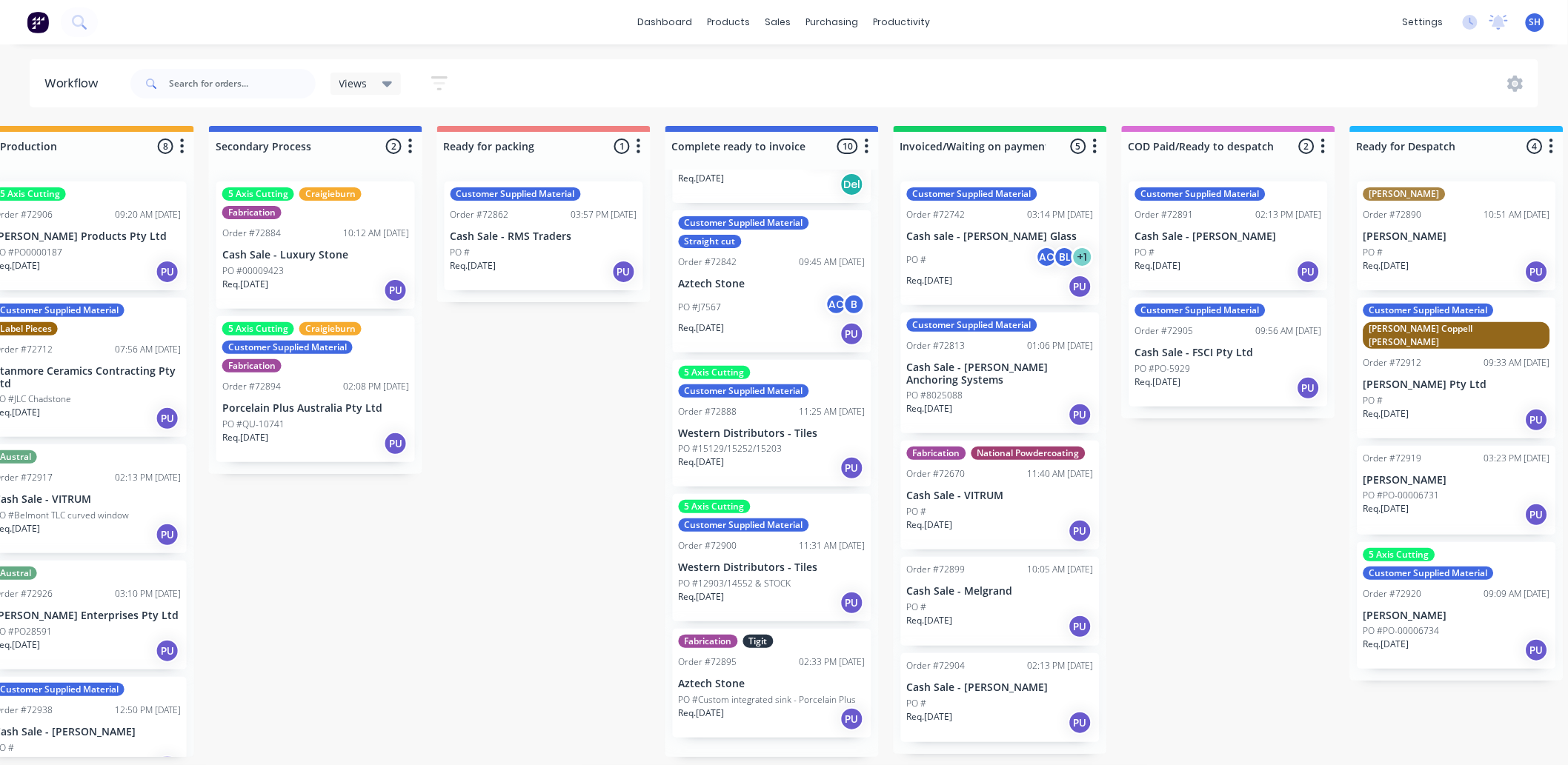
scroll to position [839, 0]
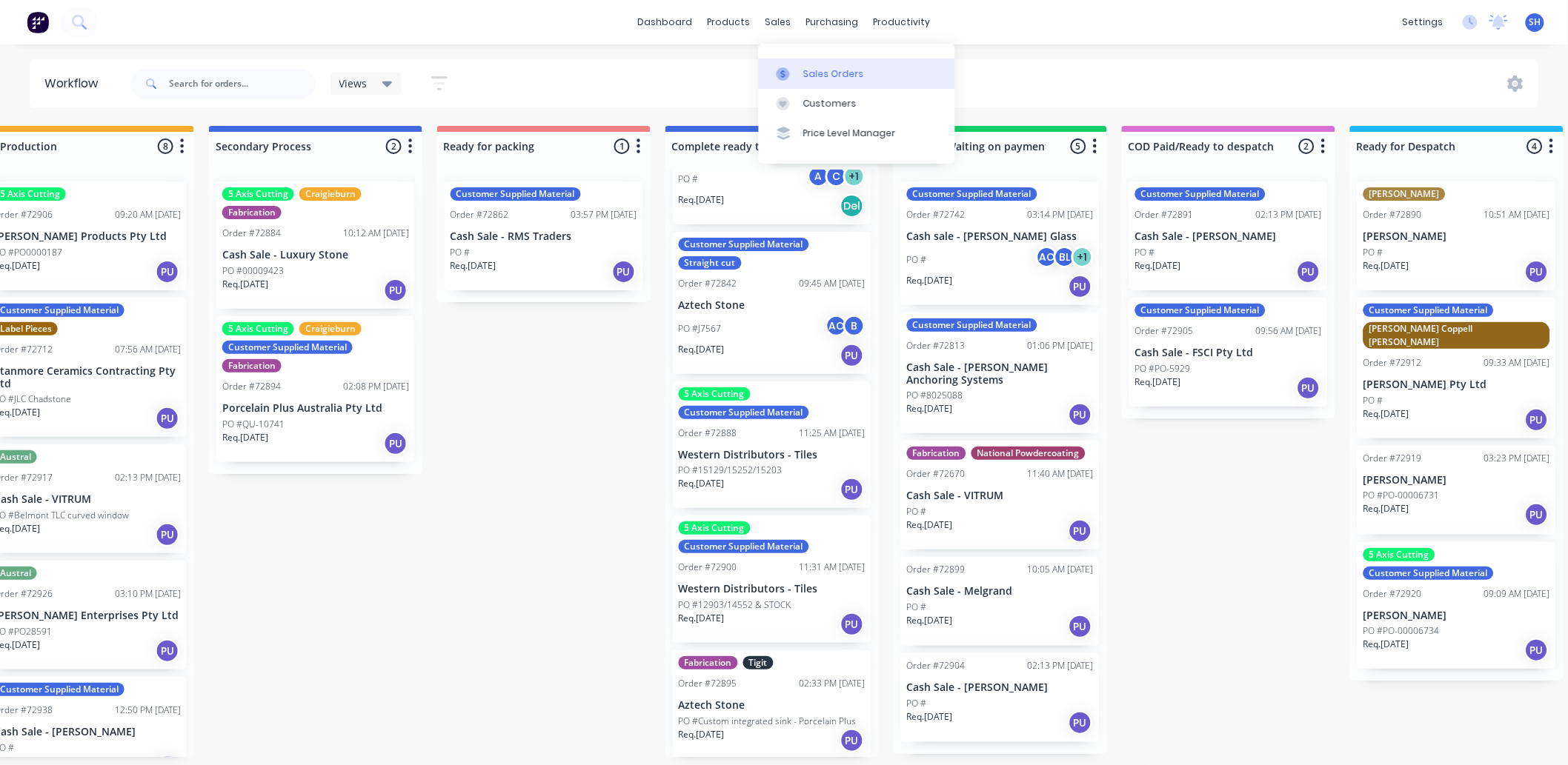
click at [787, 82] on link "Sales Orders" at bounding box center [857, 72] width 196 height 29
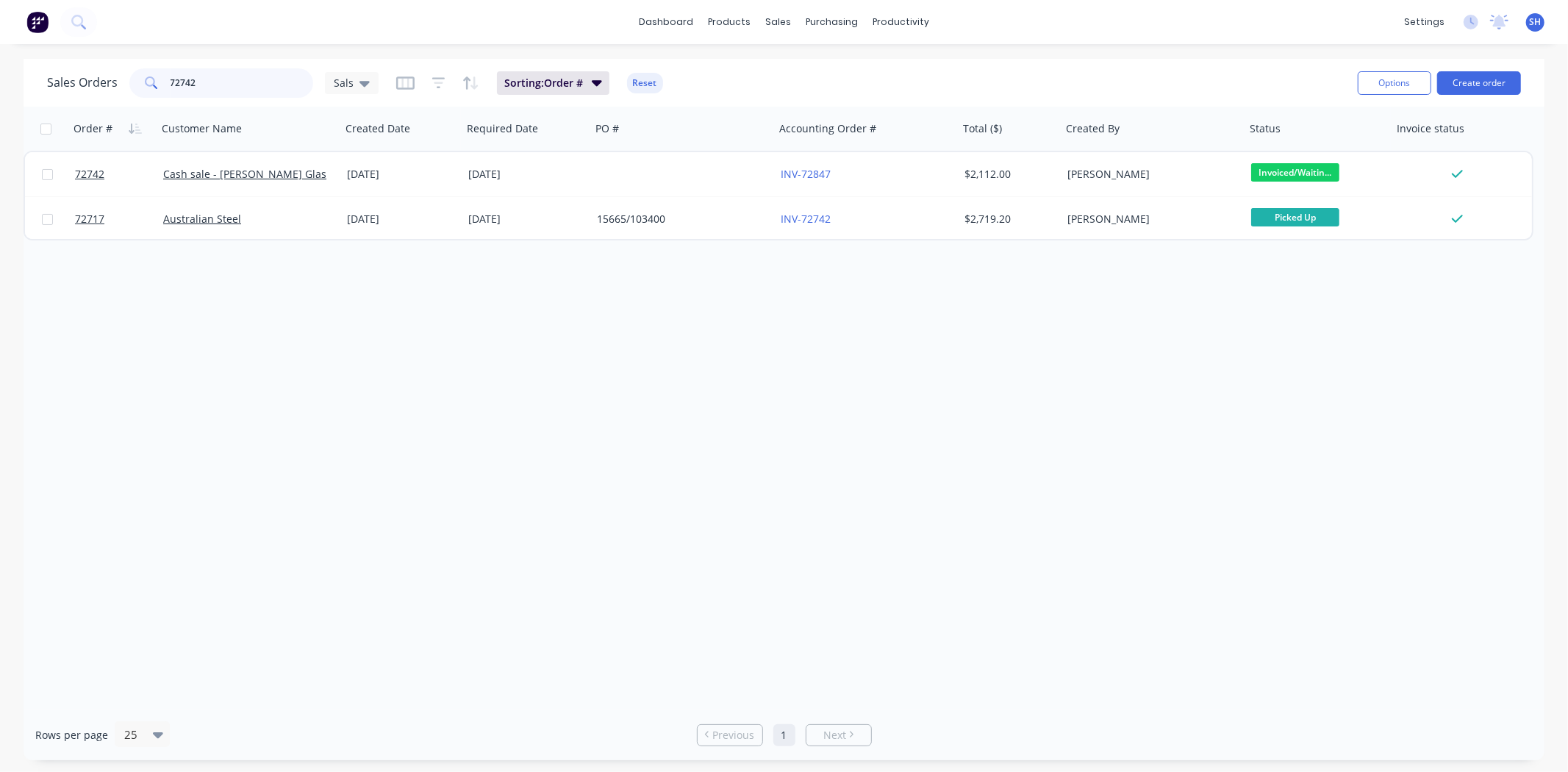
drag, startPoint x: 187, startPoint y: 86, endPoint x: 148, endPoint y: 91, distance: 39.3
click at [148, 91] on div "72742" at bounding box center [221, 82] width 184 height 29
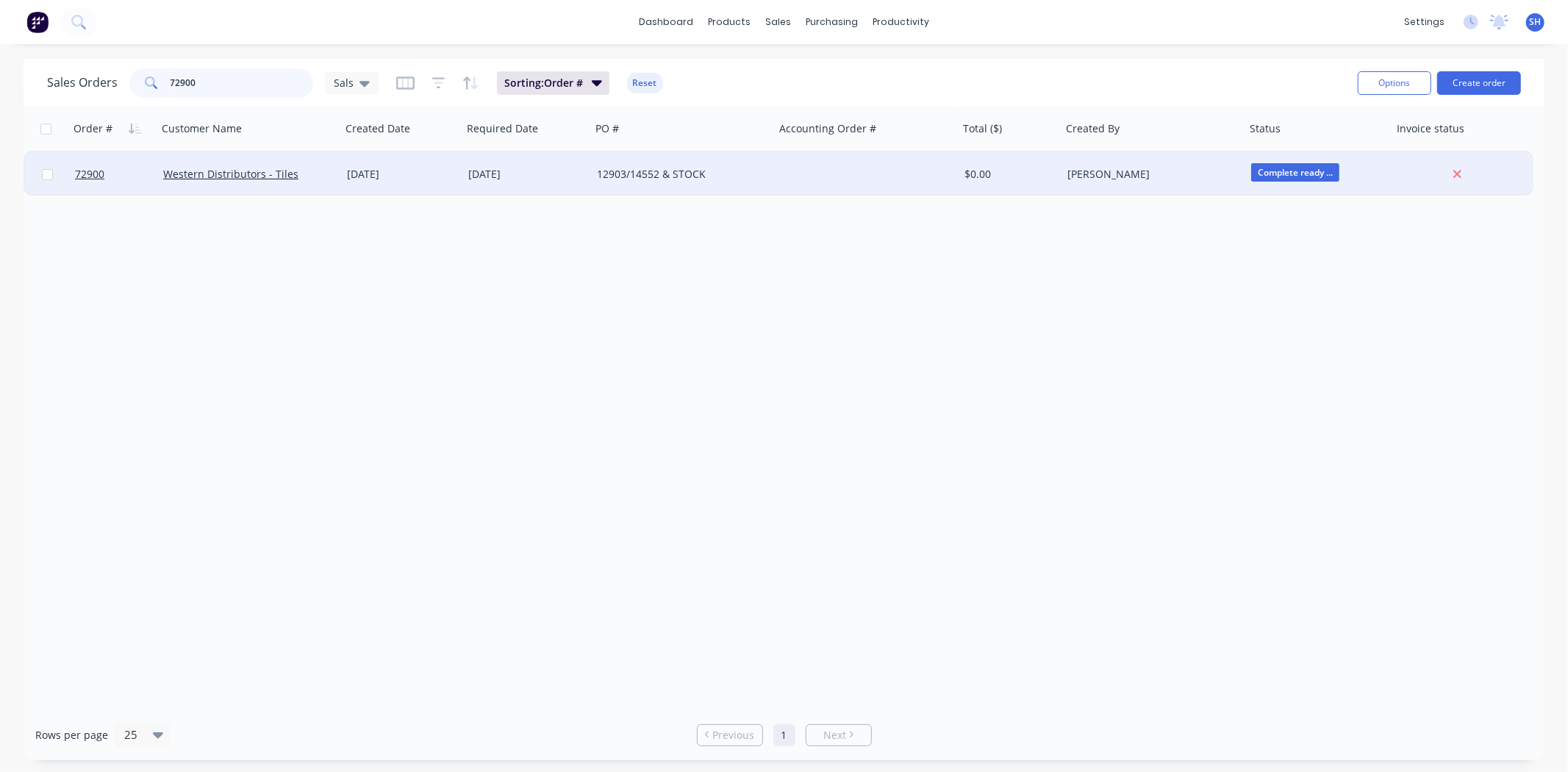
type input "72900"
click at [369, 184] on div "[DATE]" at bounding box center [401, 174] width 121 height 44
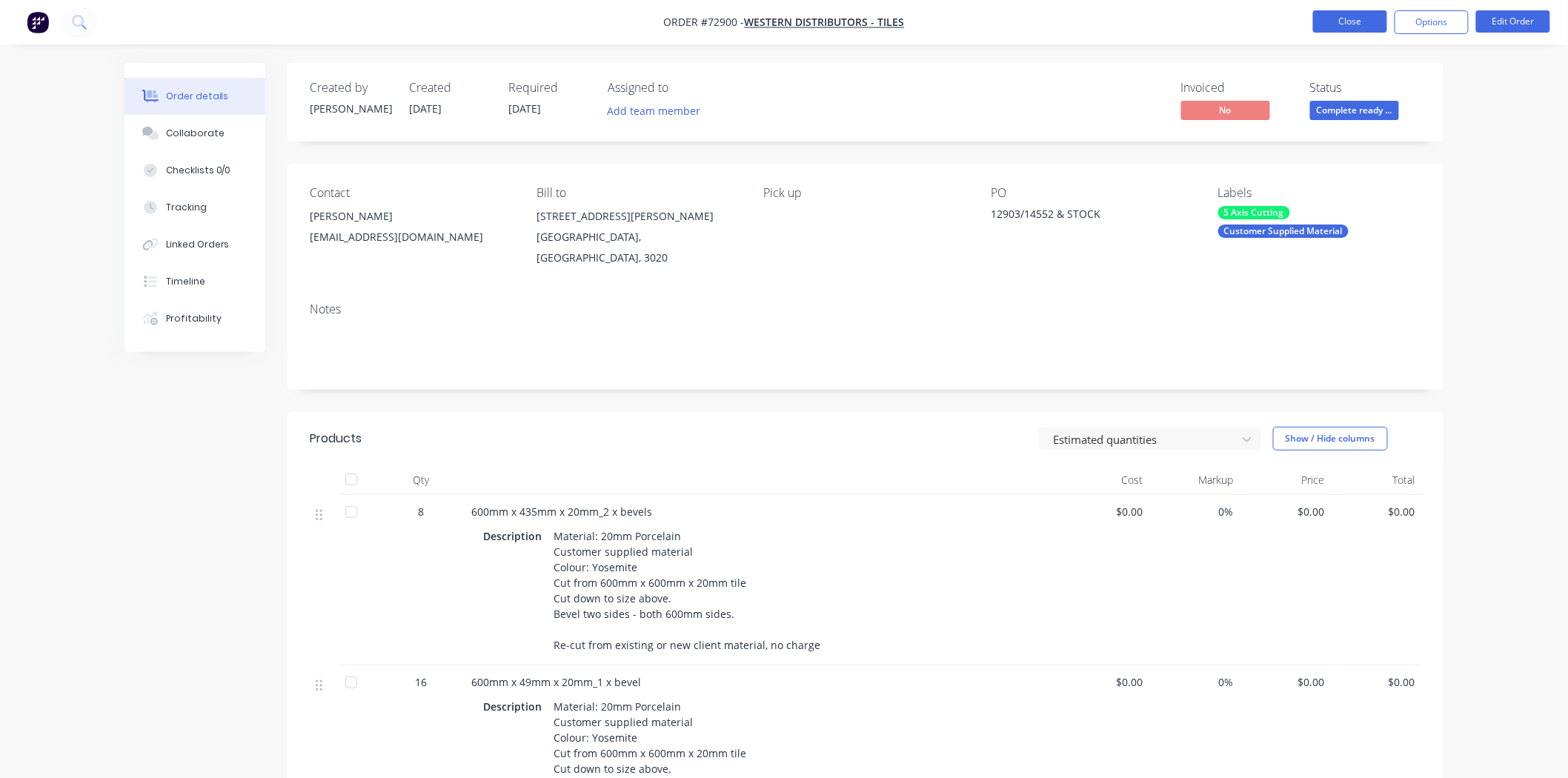
click at [1368, 25] on button "Close" at bounding box center [1350, 21] width 74 height 22
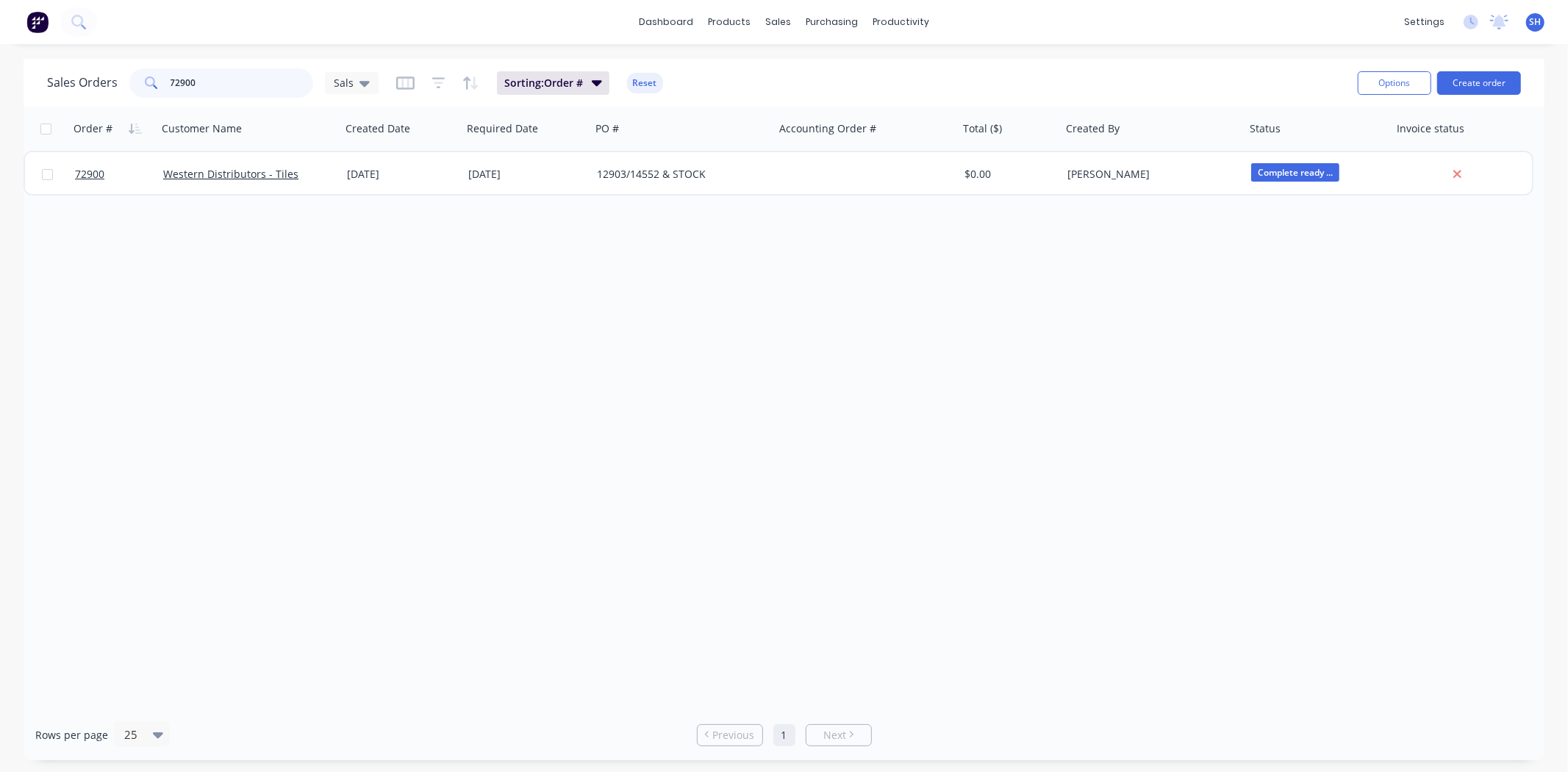
drag, startPoint x: 226, startPoint y: 84, endPoint x: 150, endPoint y: 84, distance: 76.0
click at [150, 84] on div "72900" at bounding box center [221, 82] width 184 height 29
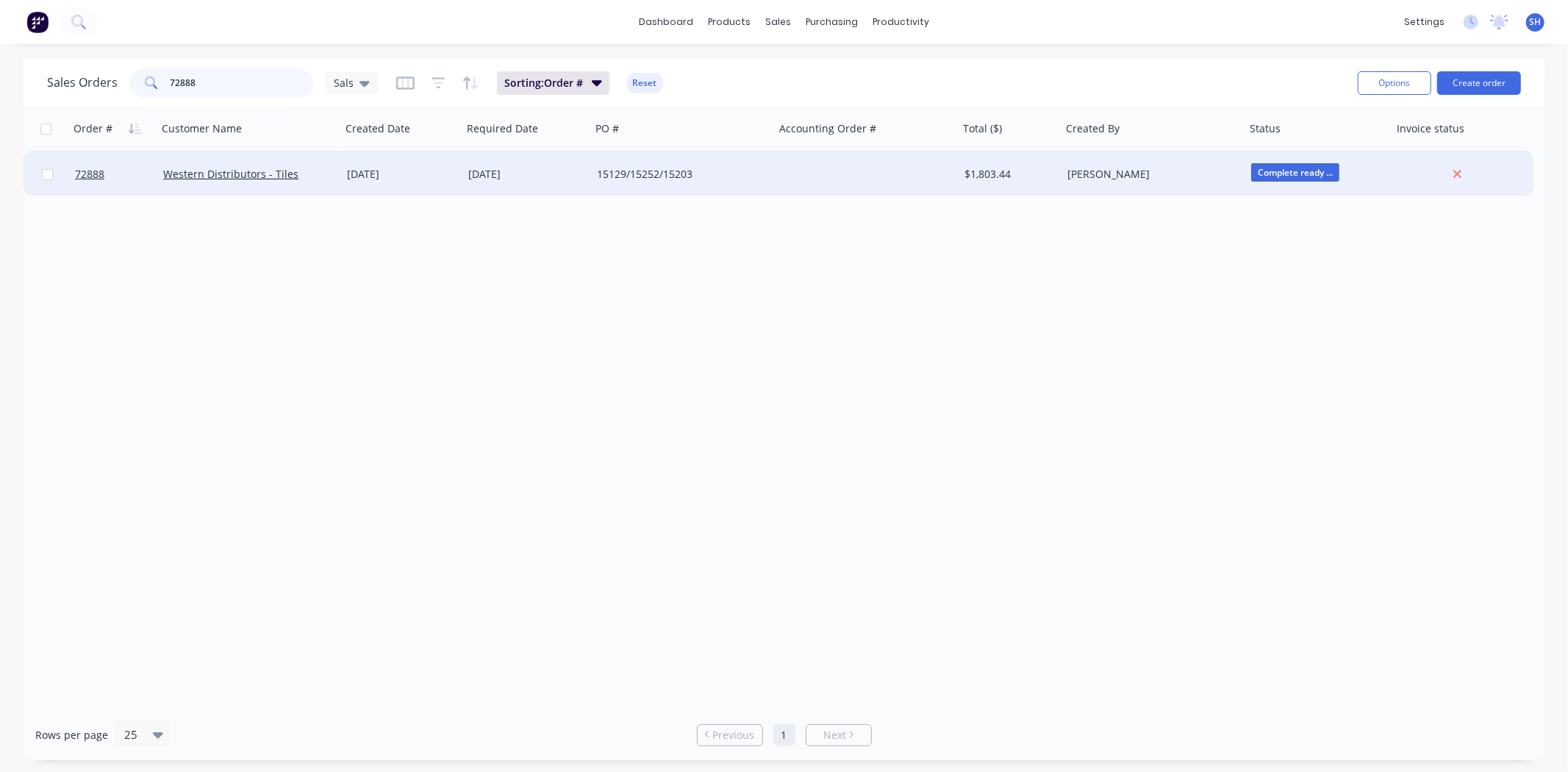
type input "72888"
click at [512, 171] on div "[DATE]" at bounding box center [527, 175] width 117 height 15
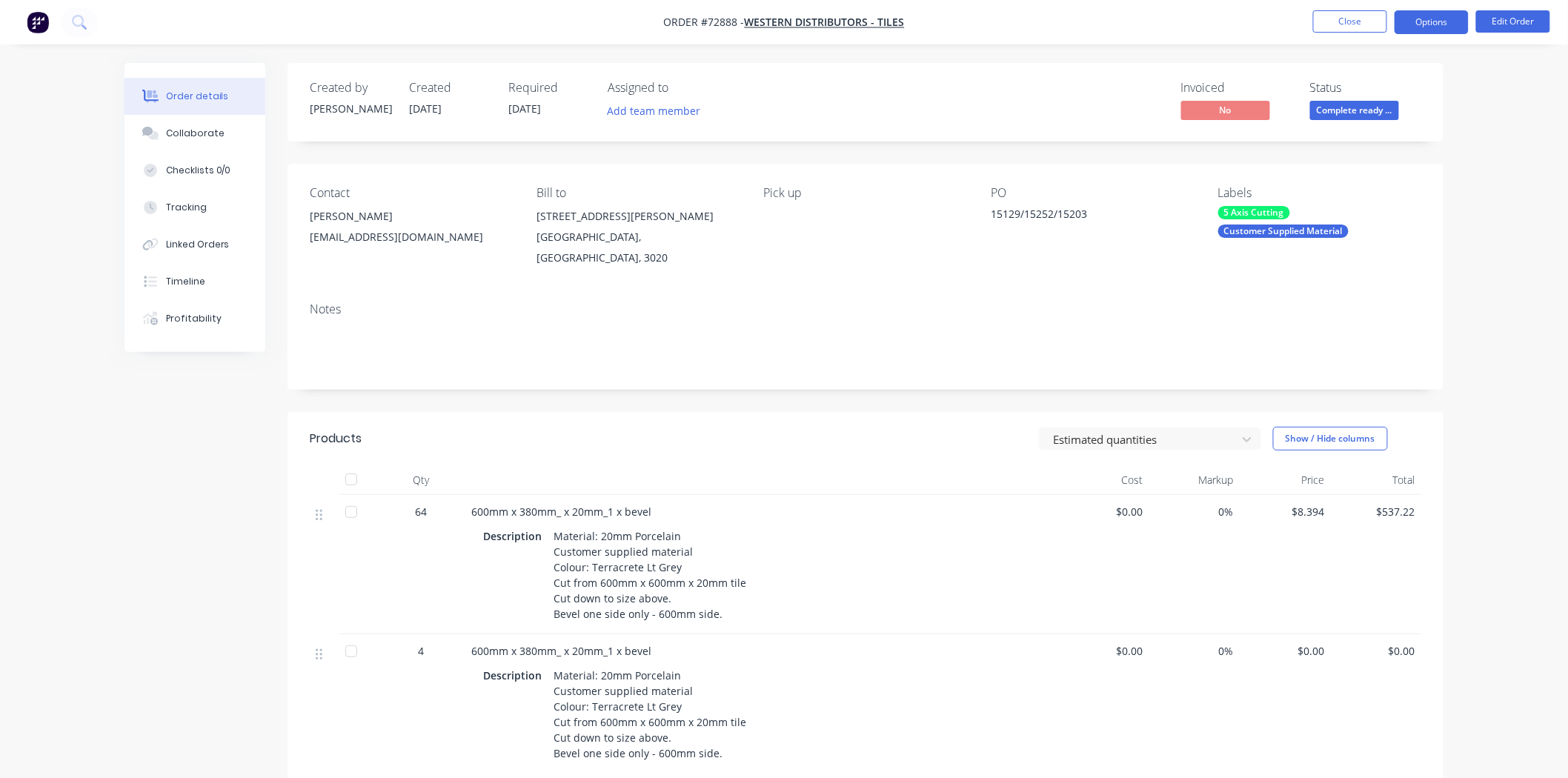
click at [1419, 25] on button "Options" at bounding box center [1432, 22] width 74 height 24
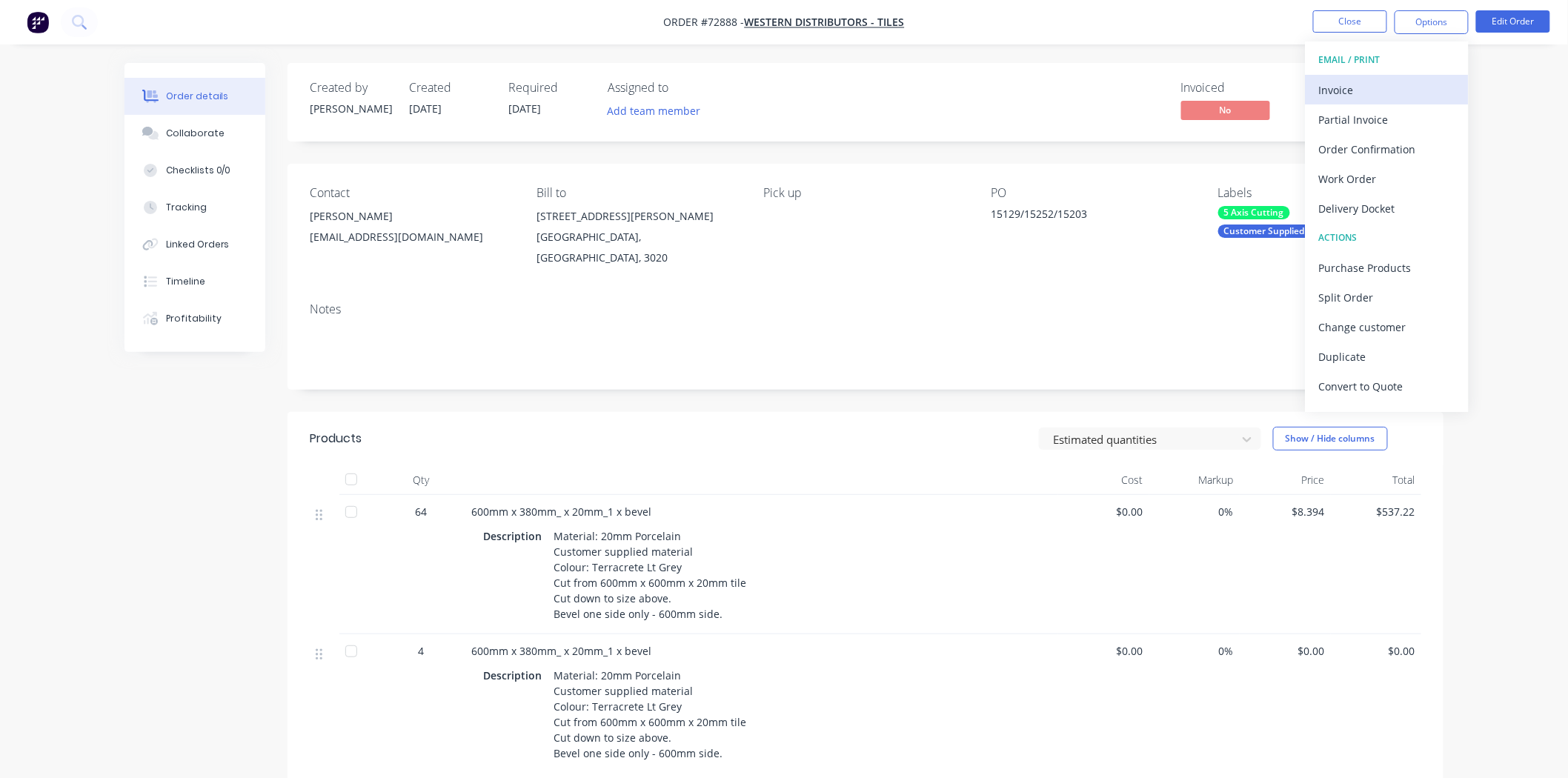
click at [1364, 90] on div "Invoice" at bounding box center [1386, 90] width 136 height 22
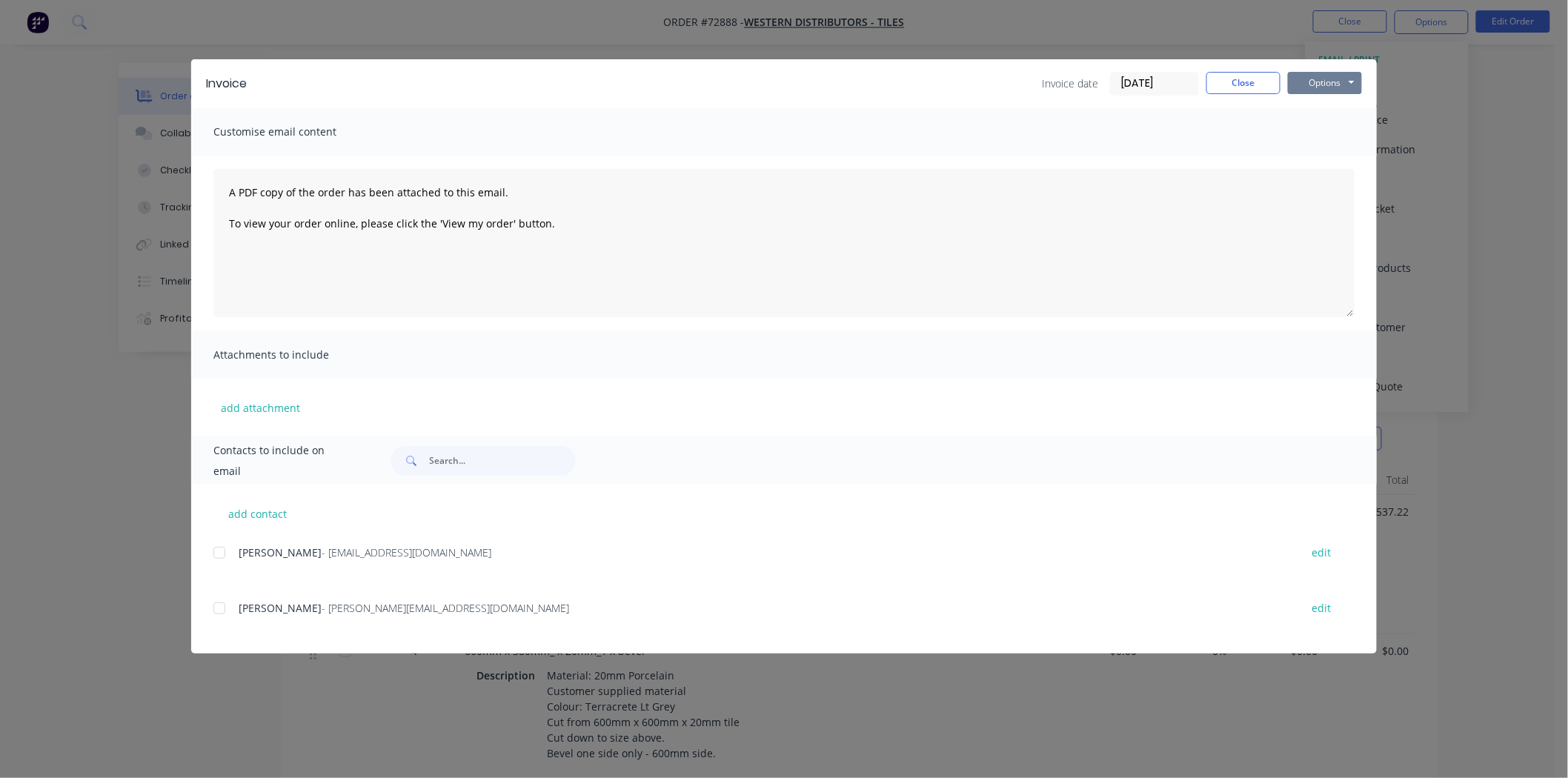
click at [1313, 90] on button "Options" at bounding box center [1325, 82] width 74 height 22
click at [1318, 129] on button "Print" at bounding box center [1336, 134] width 95 height 25
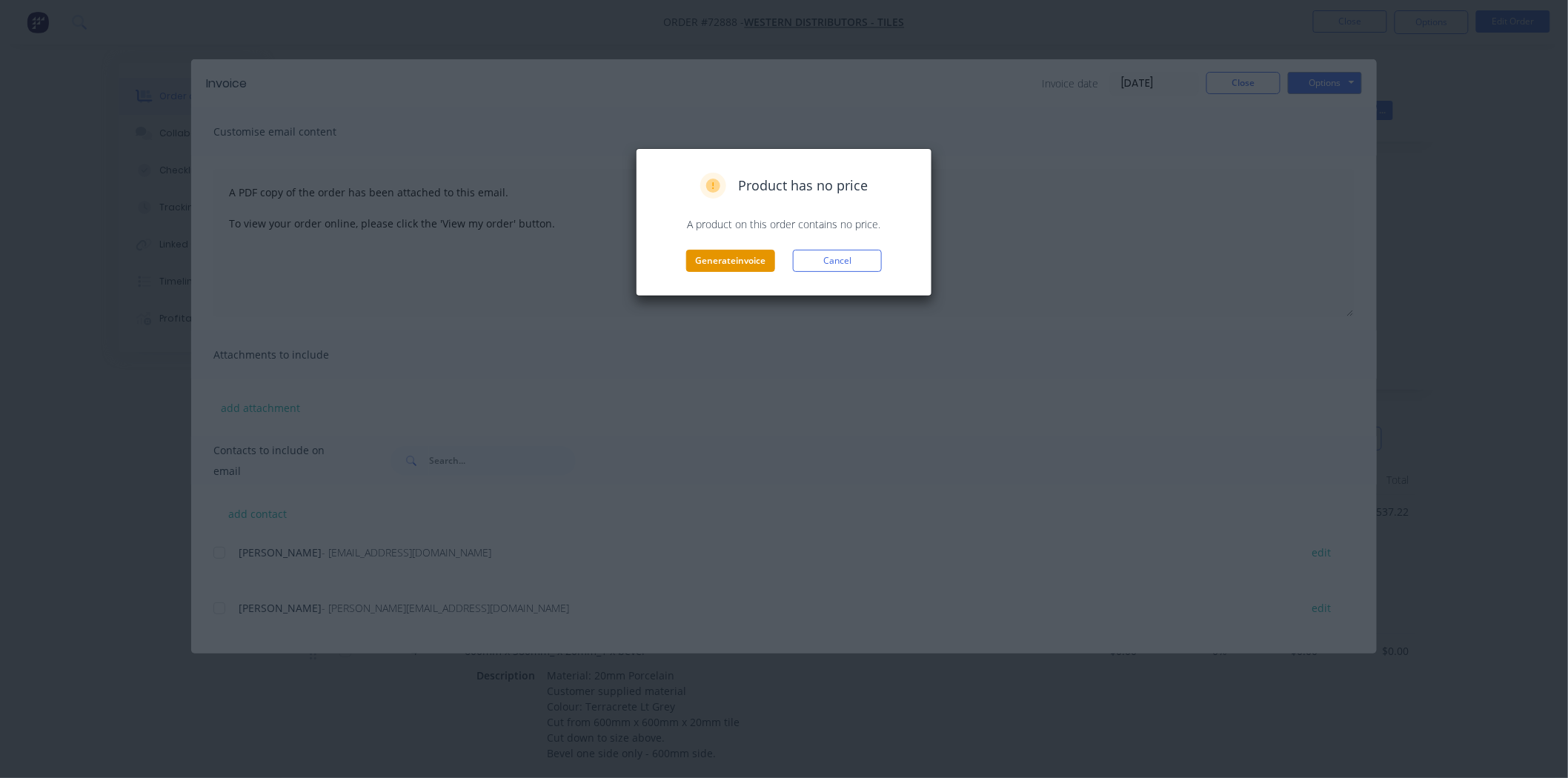
click at [705, 269] on button "Generate invoice" at bounding box center [730, 260] width 89 height 22
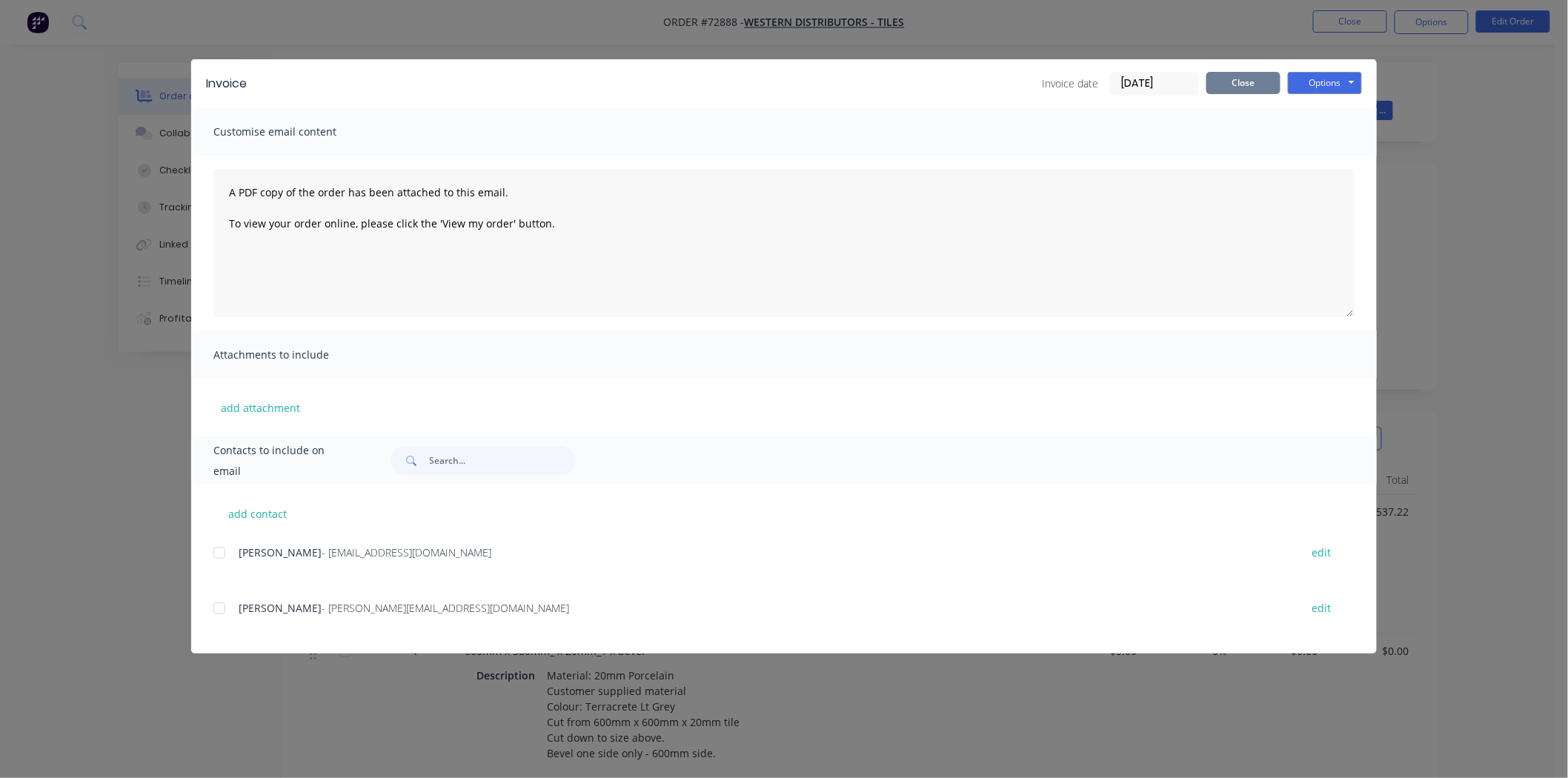
click at [1228, 86] on button "Close" at bounding box center [1243, 82] width 74 height 22
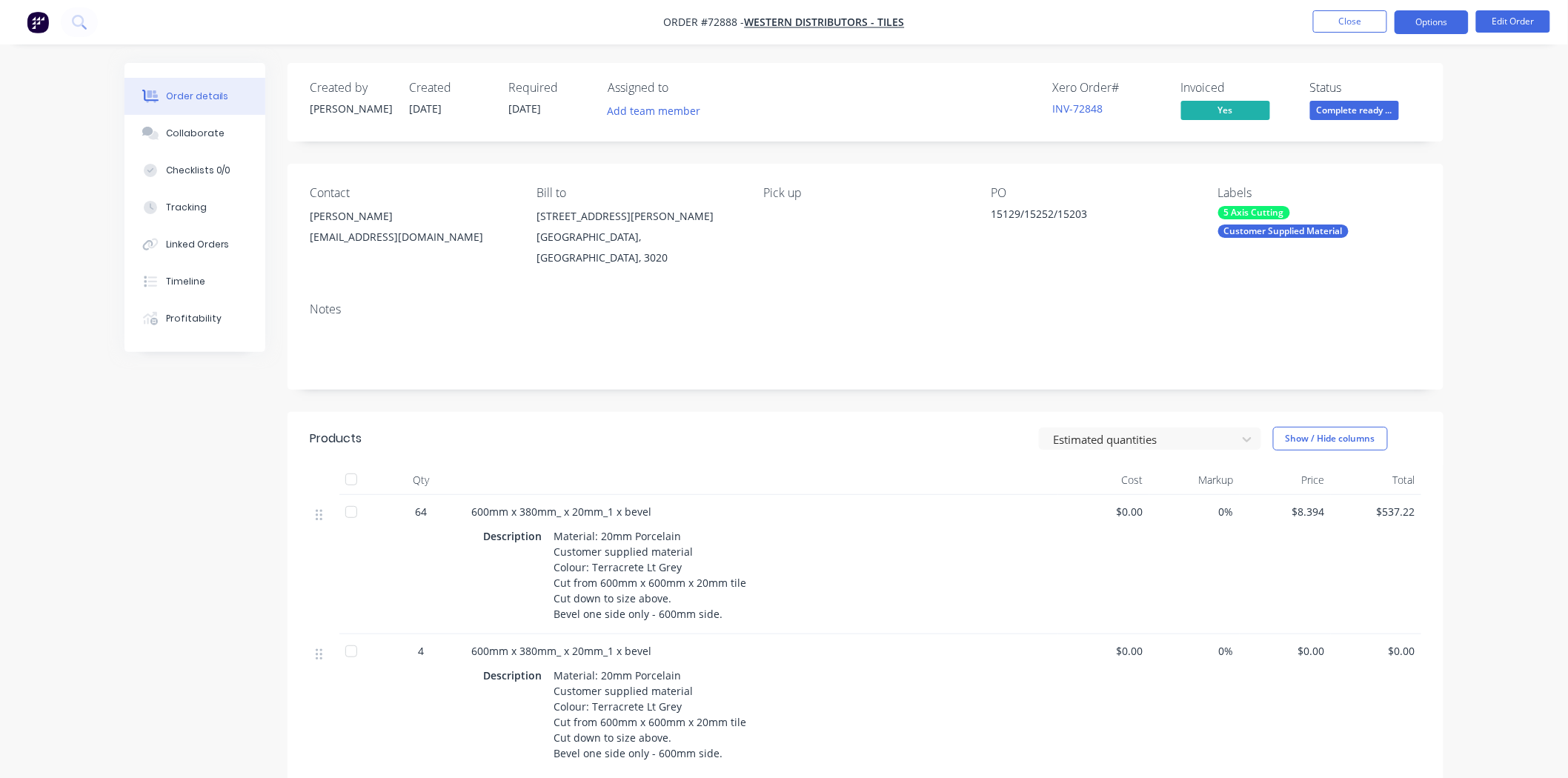
click at [1431, 31] on button "Options" at bounding box center [1432, 22] width 74 height 24
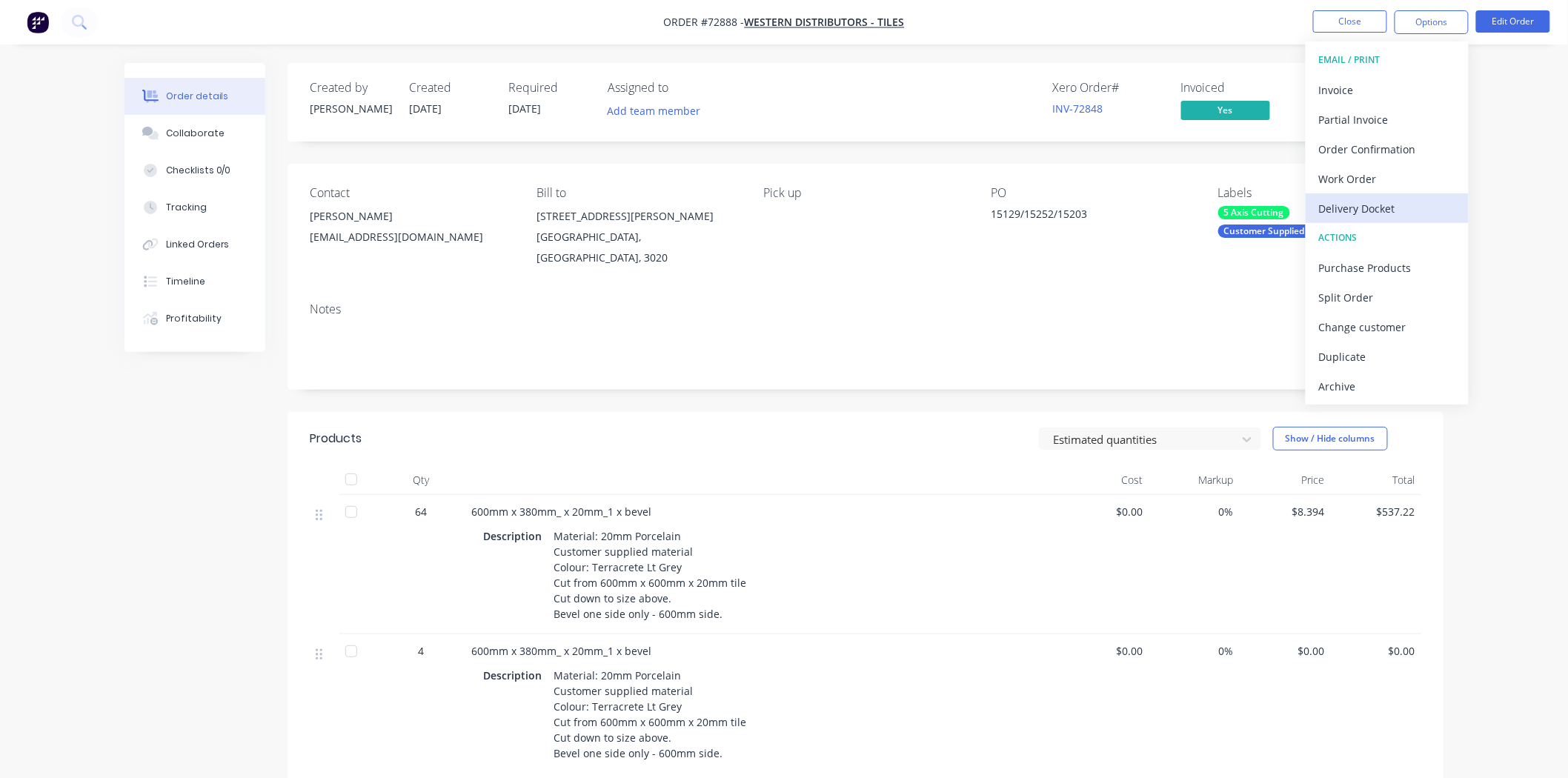
click at [1355, 208] on div "Delivery Docket" at bounding box center [1386, 209] width 136 height 22
click at [1359, 146] on div "Without pricing" at bounding box center [1386, 150] width 136 height 22
click at [1328, 32] on li "Close" at bounding box center [1350, 22] width 74 height 24
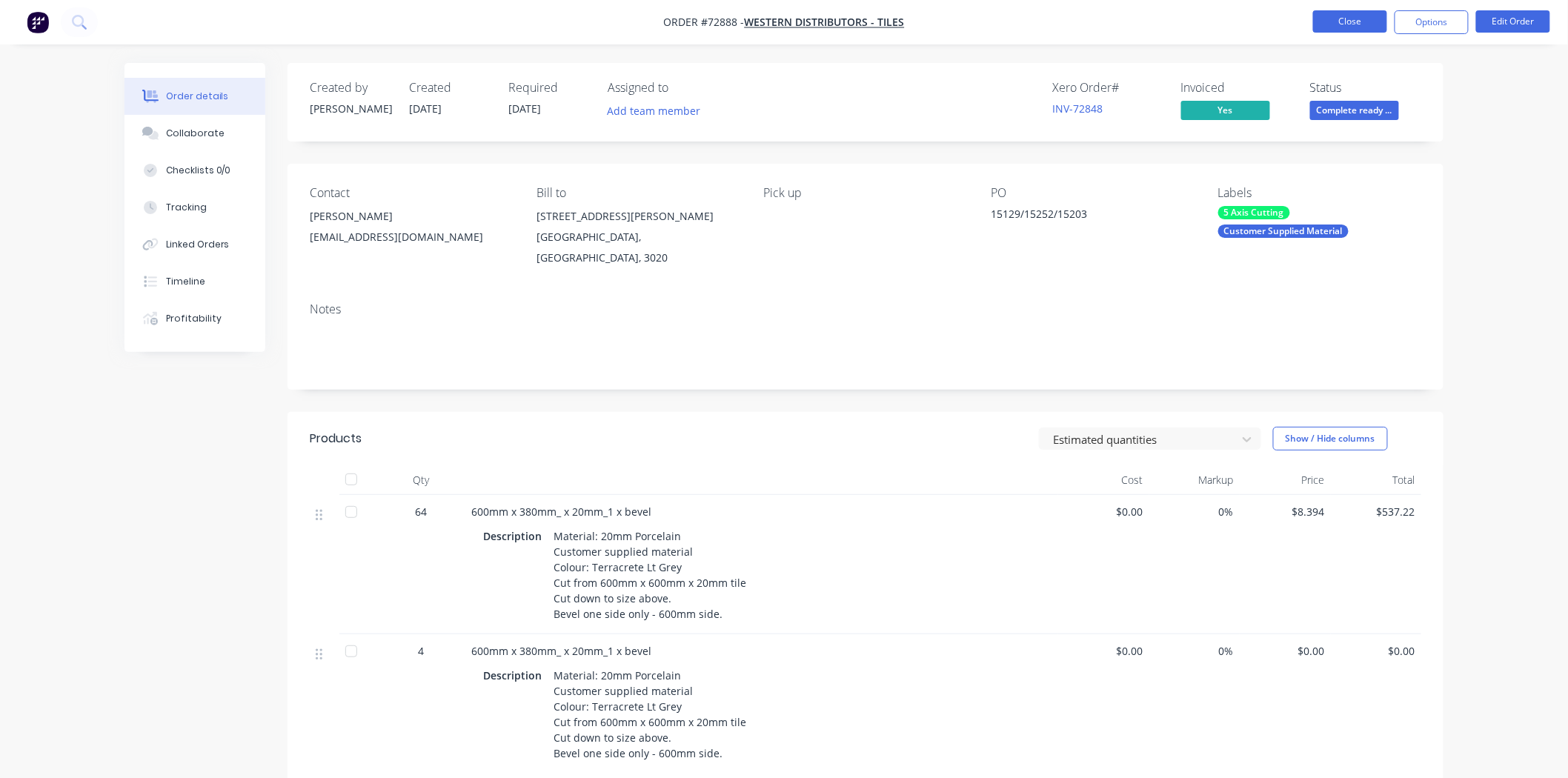
click at [1329, 30] on button "Close" at bounding box center [1350, 21] width 74 height 22
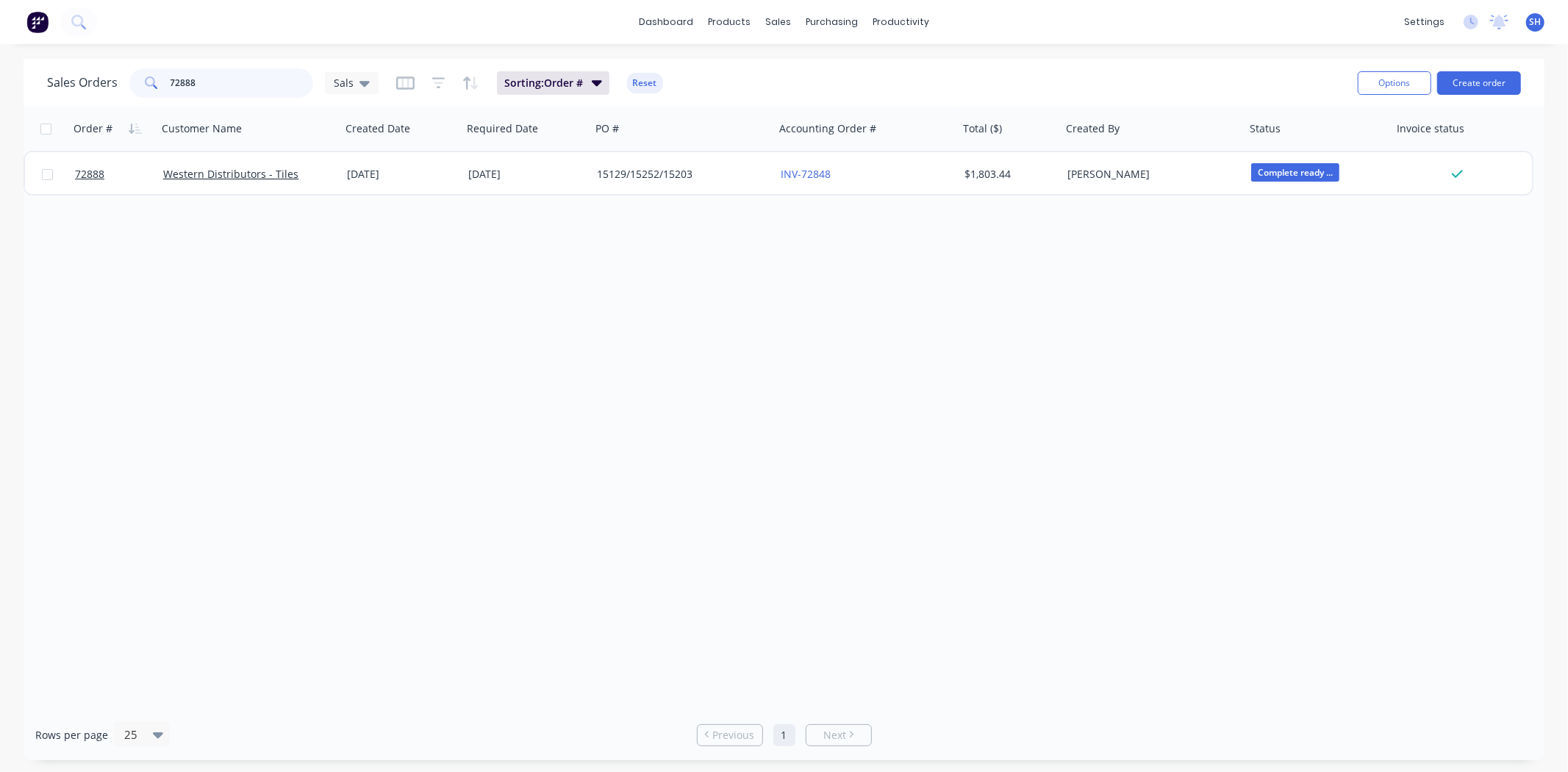
drag, startPoint x: 166, startPoint y: 85, endPoint x: 157, endPoint y: 85, distance: 9.0
click at [157, 85] on div "72888" at bounding box center [221, 82] width 184 height 29
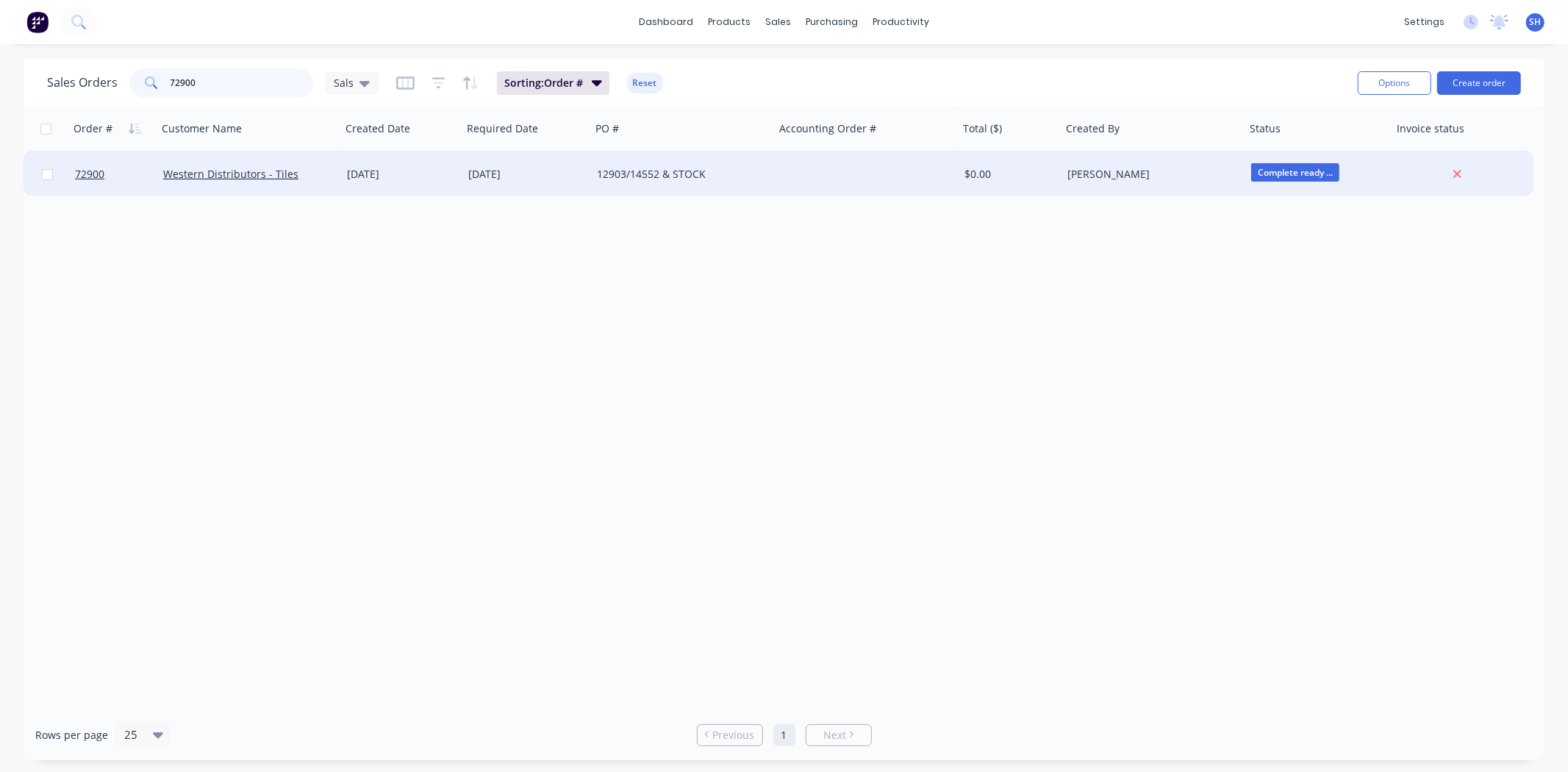
type input "72900"
click at [373, 182] on div "[DATE]" at bounding box center [401, 174] width 121 height 44
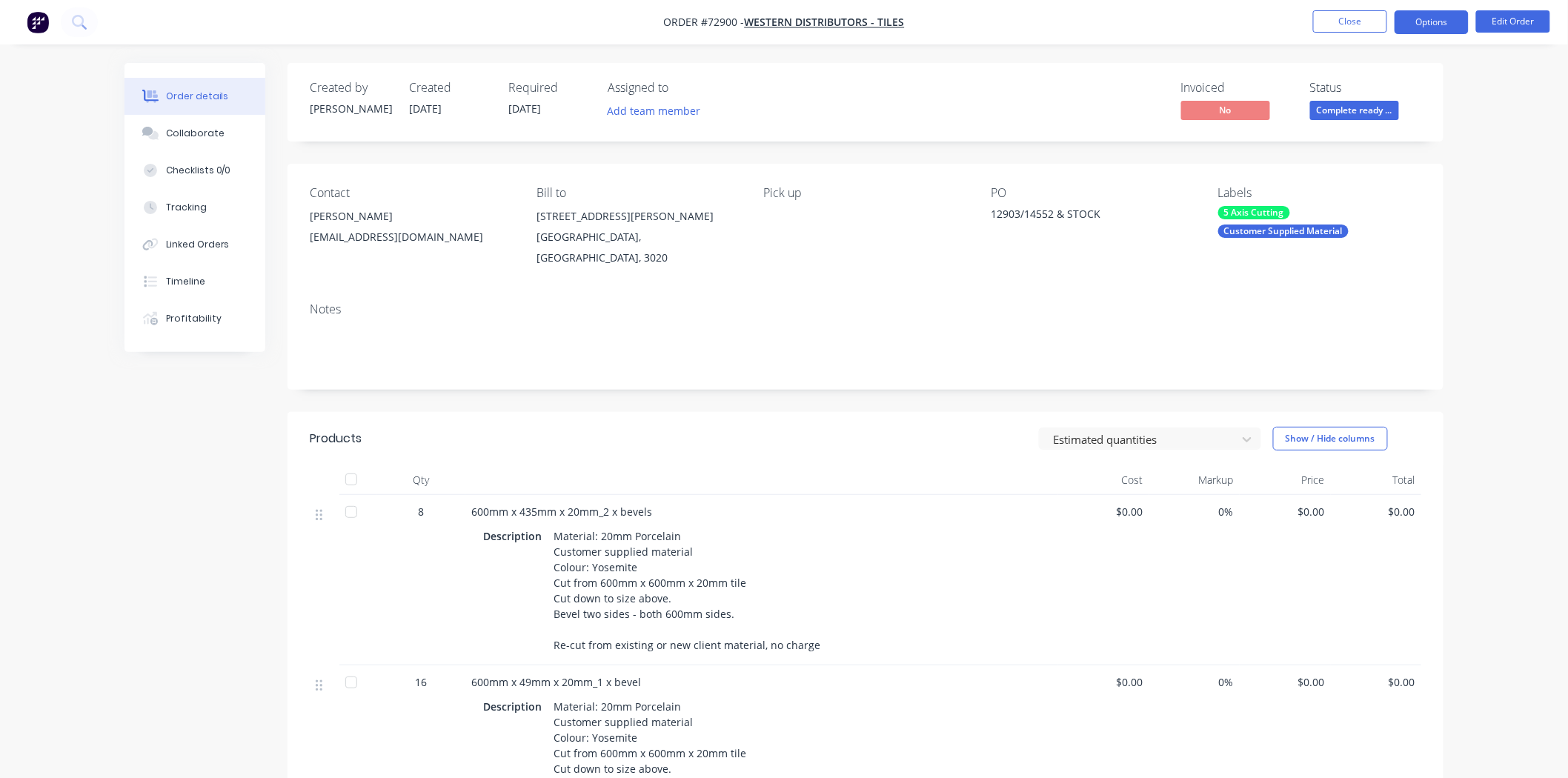
click at [1417, 19] on button "Options" at bounding box center [1432, 22] width 74 height 24
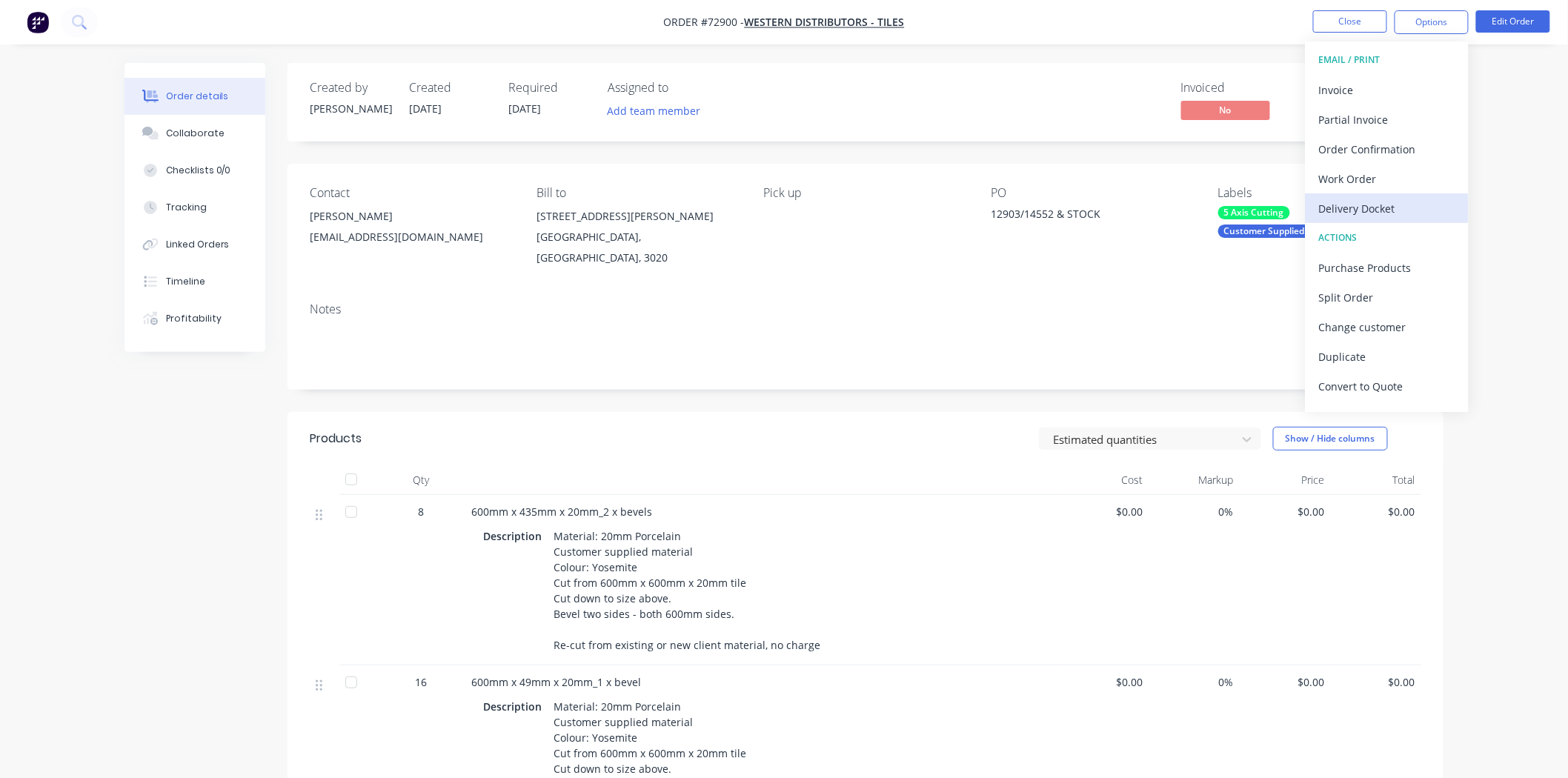
click at [1366, 212] on div "Delivery Docket" at bounding box center [1386, 209] width 136 height 22
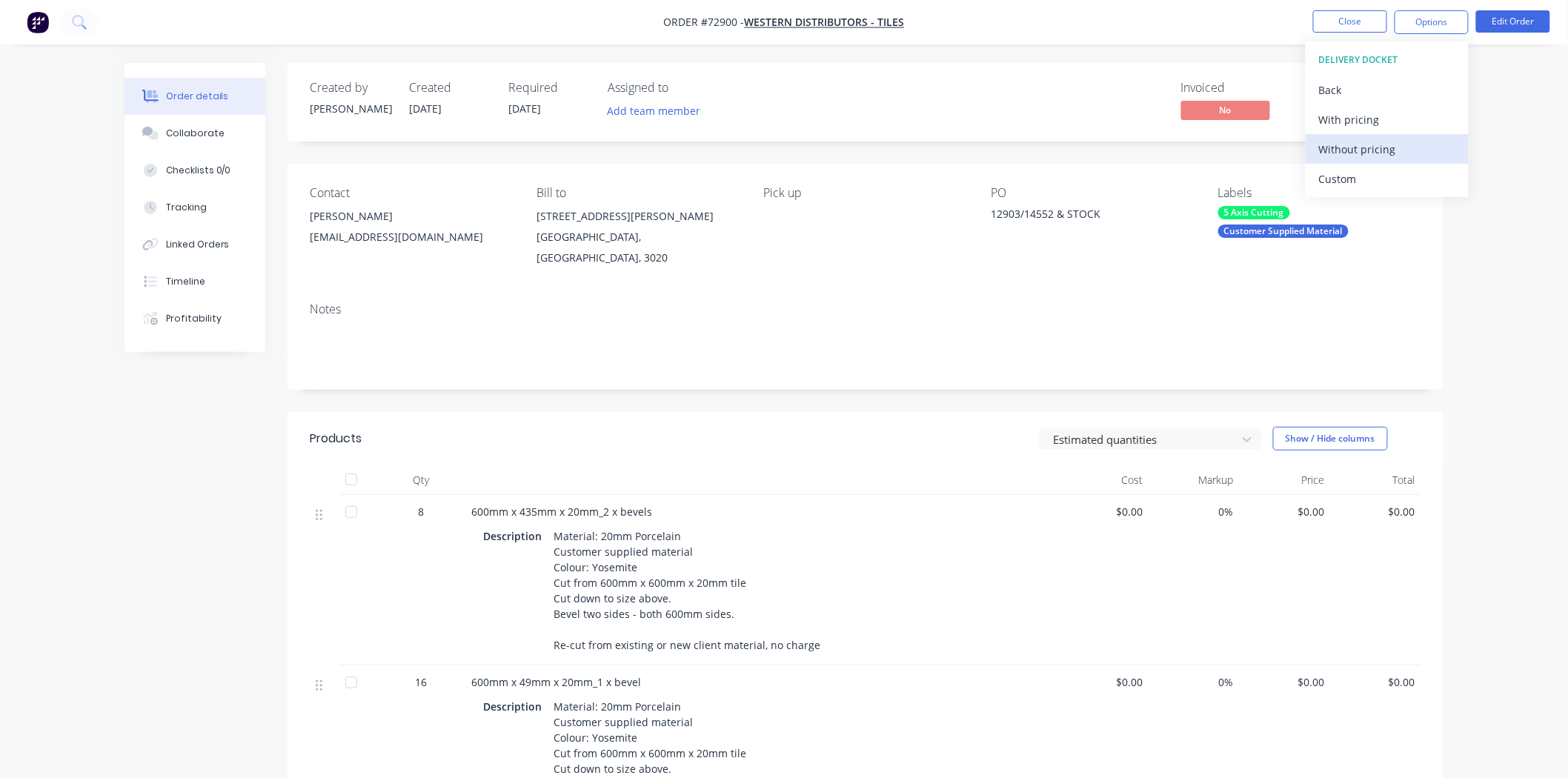
click at [1358, 159] on div "Without pricing" at bounding box center [1386, 150] width 136 height 22
click at [949, 312] on div "Notes" at bounding box center [864, 309] width 1111 height 14
click at [1350, 17] on button "Close" at bounding box center [1350, 21] width 74 height 22
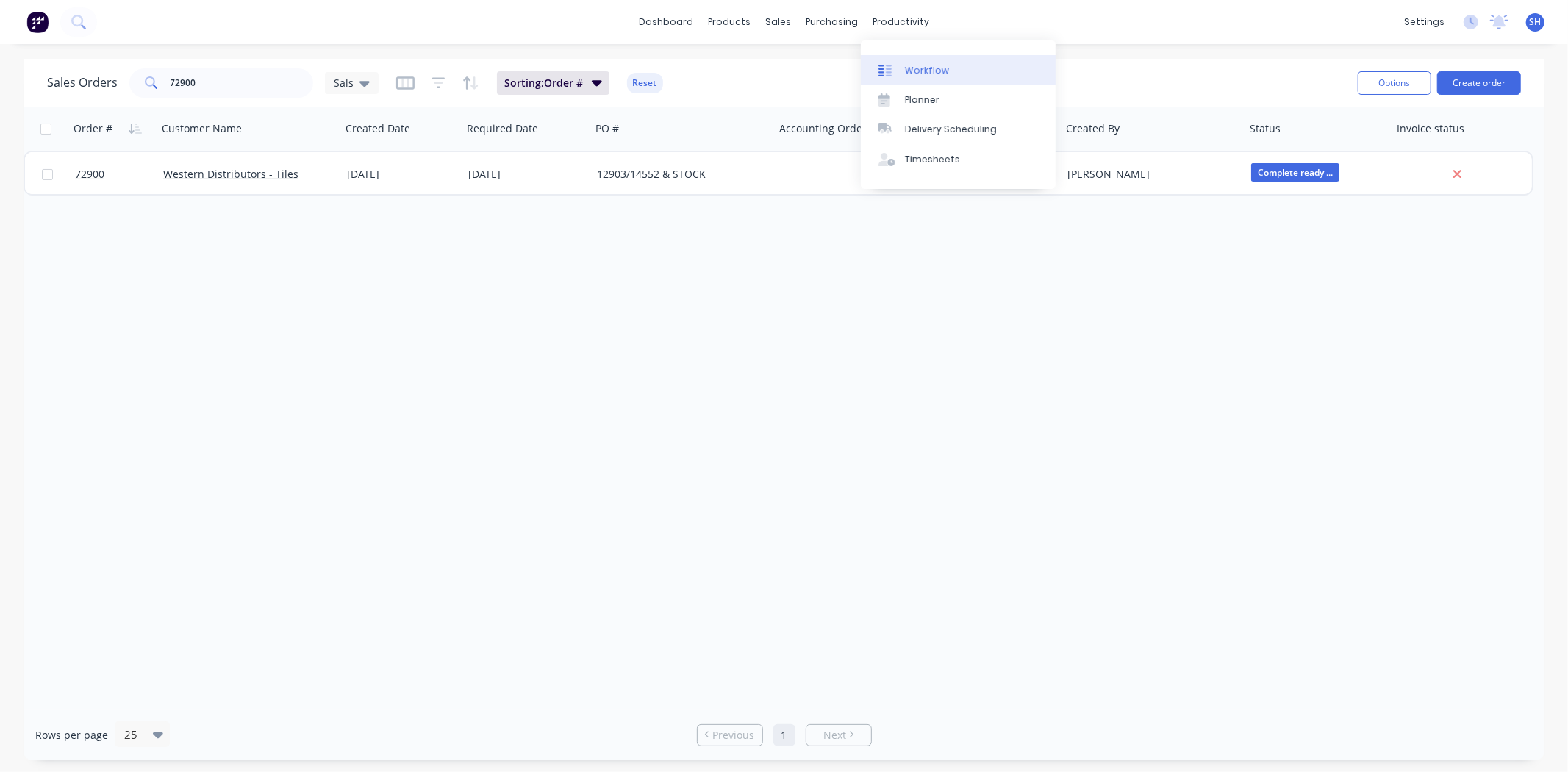
click at [930, 71] on div "Workflow" at bounding box center [927, 71] width 44 height 13
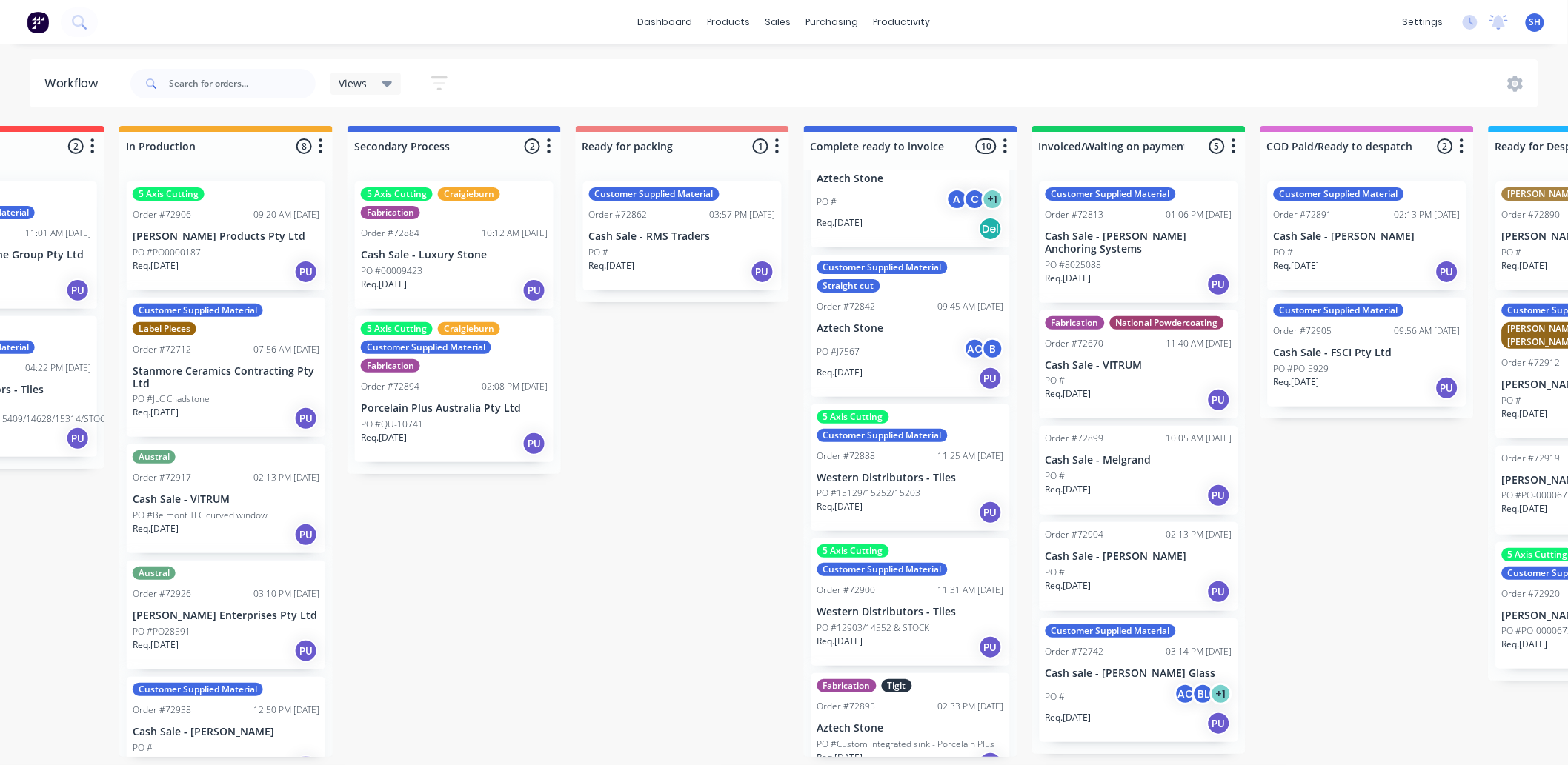
scroll to position [839, 0]
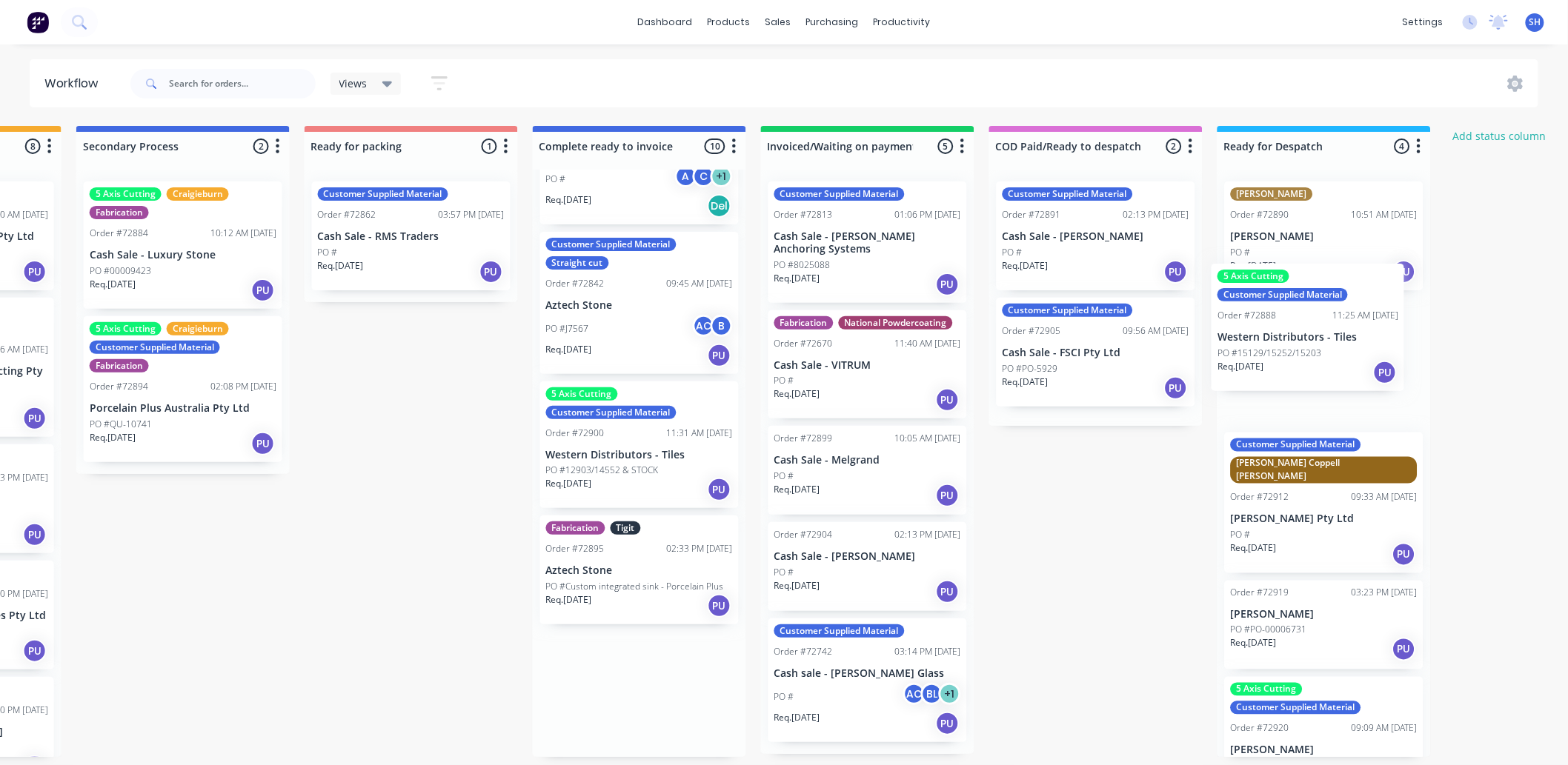
drag, startPoint x: 894, startPoint y: 489, endPoint x: 1299, endPoint y: 365, distance: 423.6
click at [1299, 365] on div "Submitted 1 Status colour #273444 hex #273444 Save Cancel Summaries Total order…" at bounding box center [463, 441] width 2686 height 631
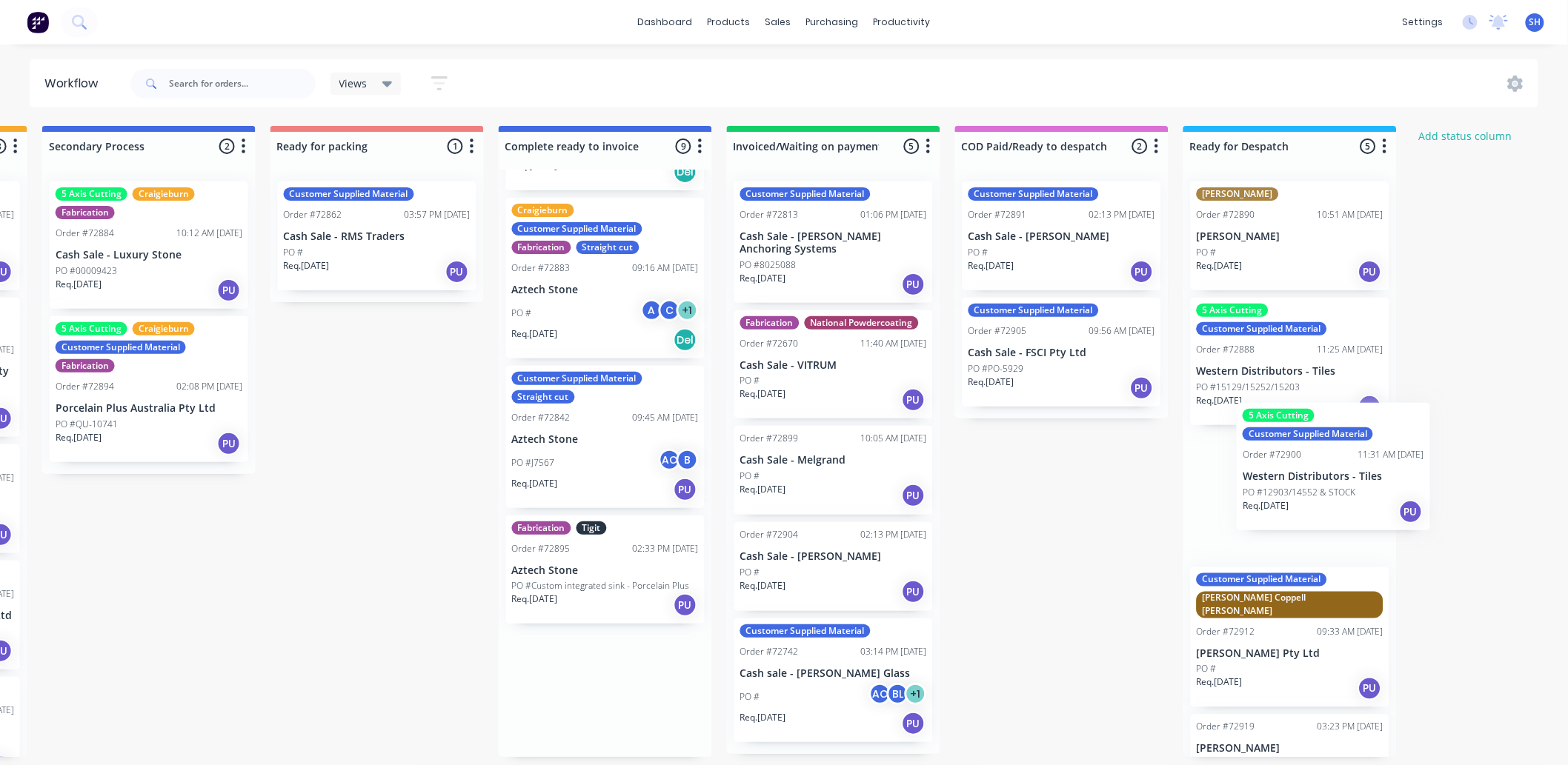
scroll to position [2, 914]
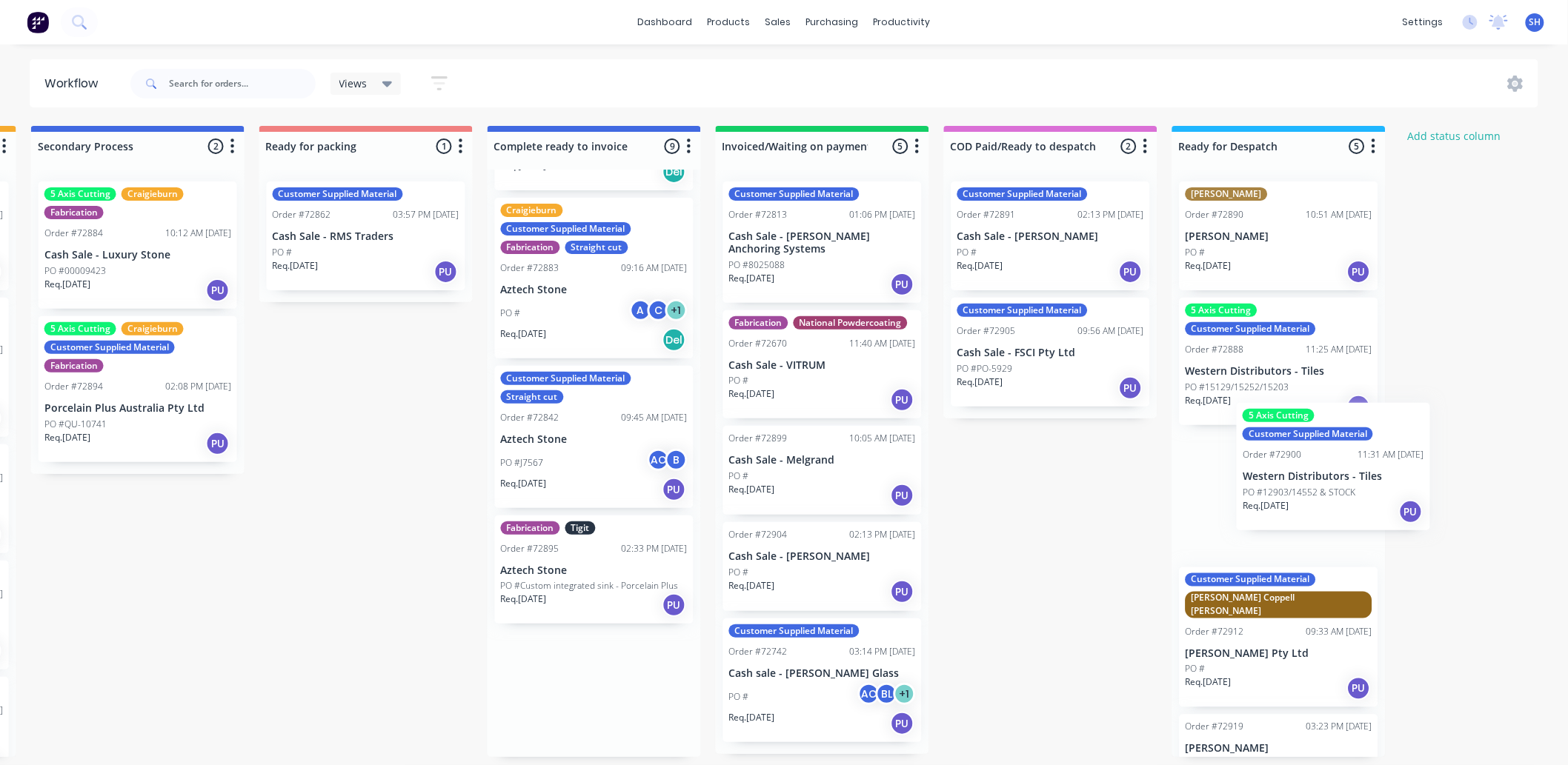
drag, startPoint x: 611, startPoint y: 620, endPoint x: 1268, endPoint y: 514, distance: 665.5
click at [1268, 513] on div "Submitted 1 Status colour #273444 hex #273444 Save Cancel Summaries Total order…" at bounding box center [418, 441] width 2686 height 631
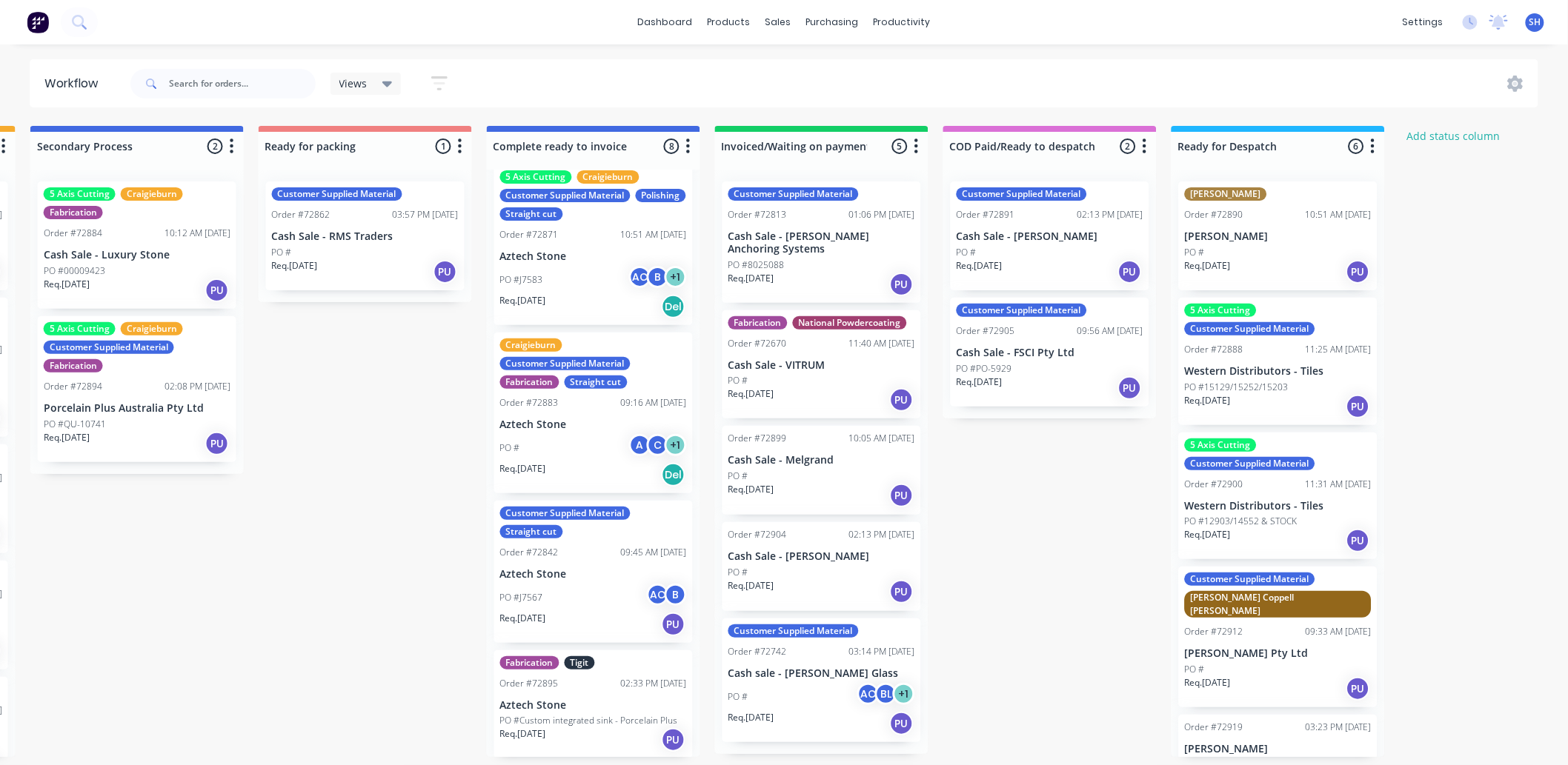
scroll to position [4, 914]
click at [769, 11] on div "sales" at bounding box center [778, 22] width 41 height 22
click at [797, 61] on link "Sales Orders" at bounding box center [857, 74] width 196 height 29
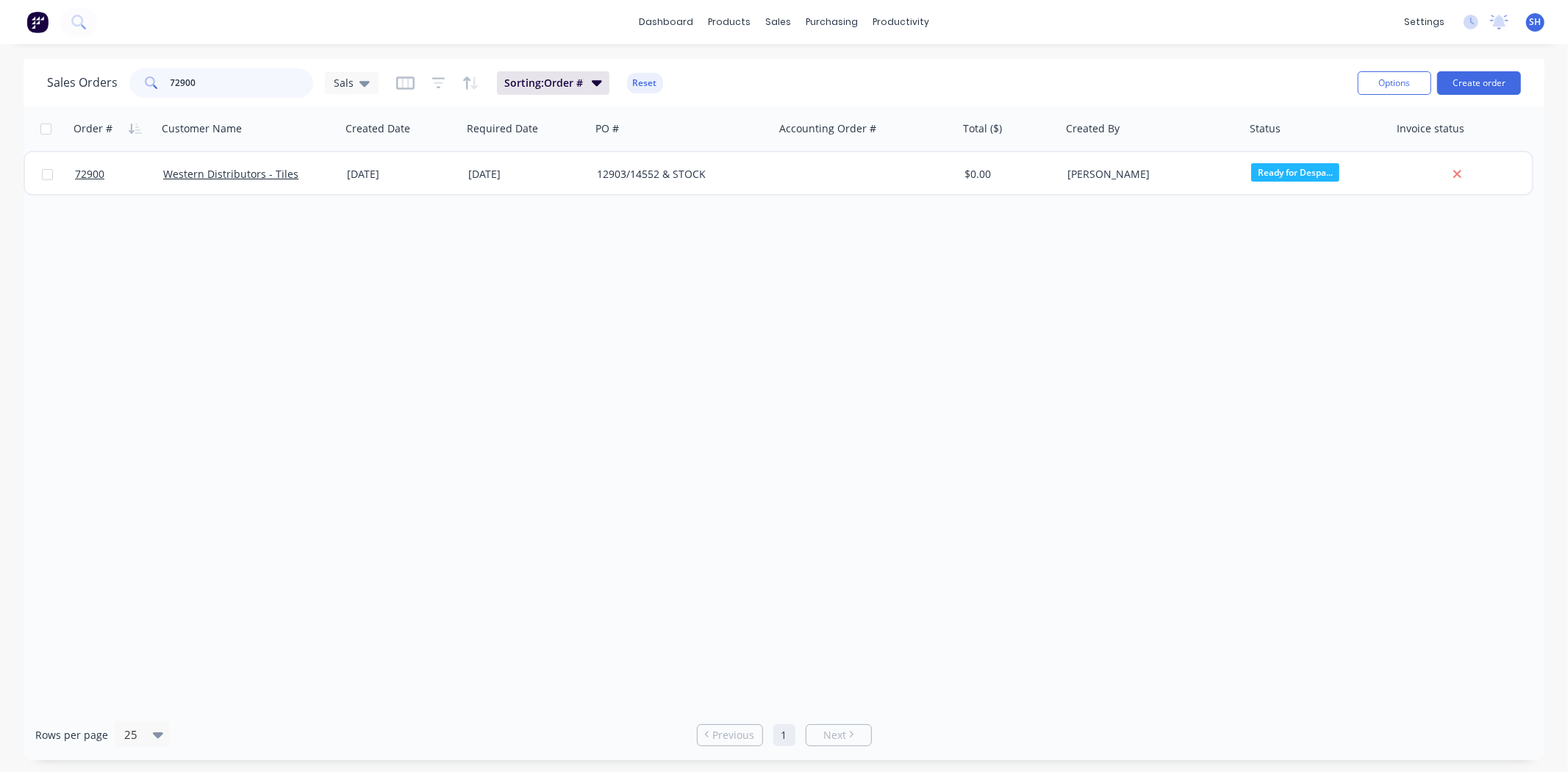
drag, startPoint x: 211, startPoint y: 76, endPoint x: 128, endPoint y: 75, distance: 83.0
click at [129, 75] on div "72900" at bounding box center [221, 82] width 184 height 29
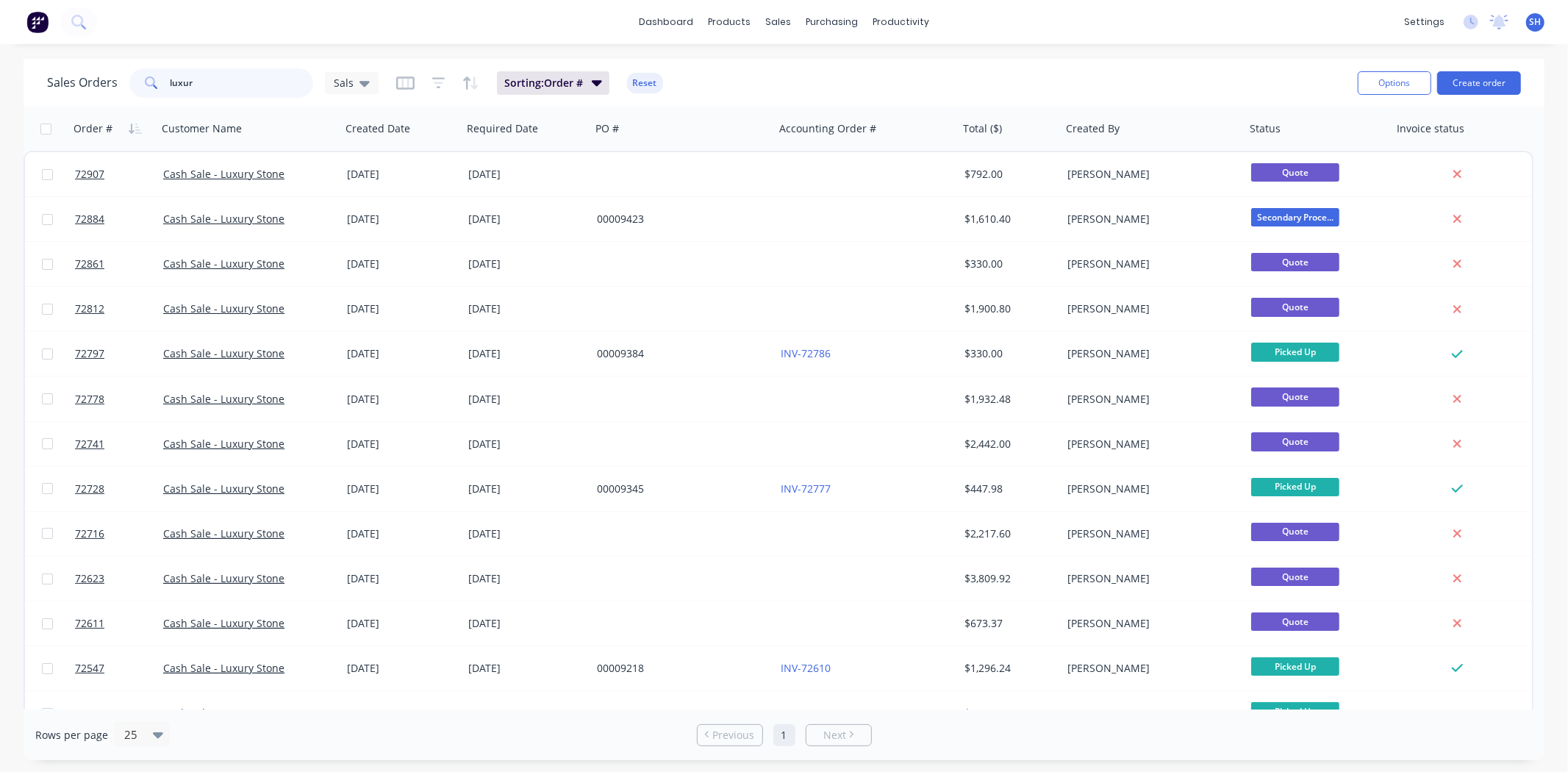
type input "luxur"
click at [912, 81] on link "Workflow" at bounding box center [958, 69] width 195 height 29
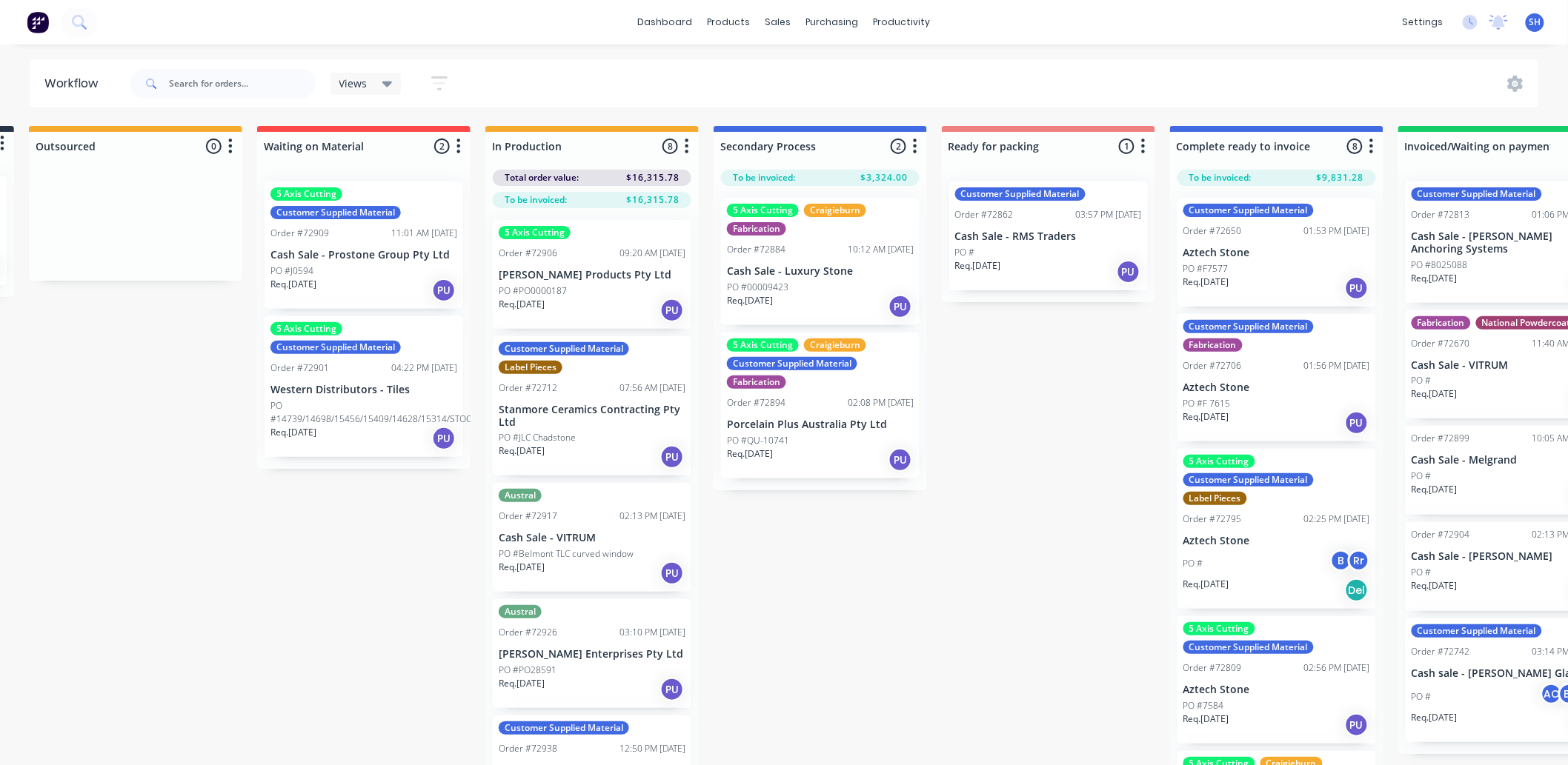
scroll to position [0, 245]
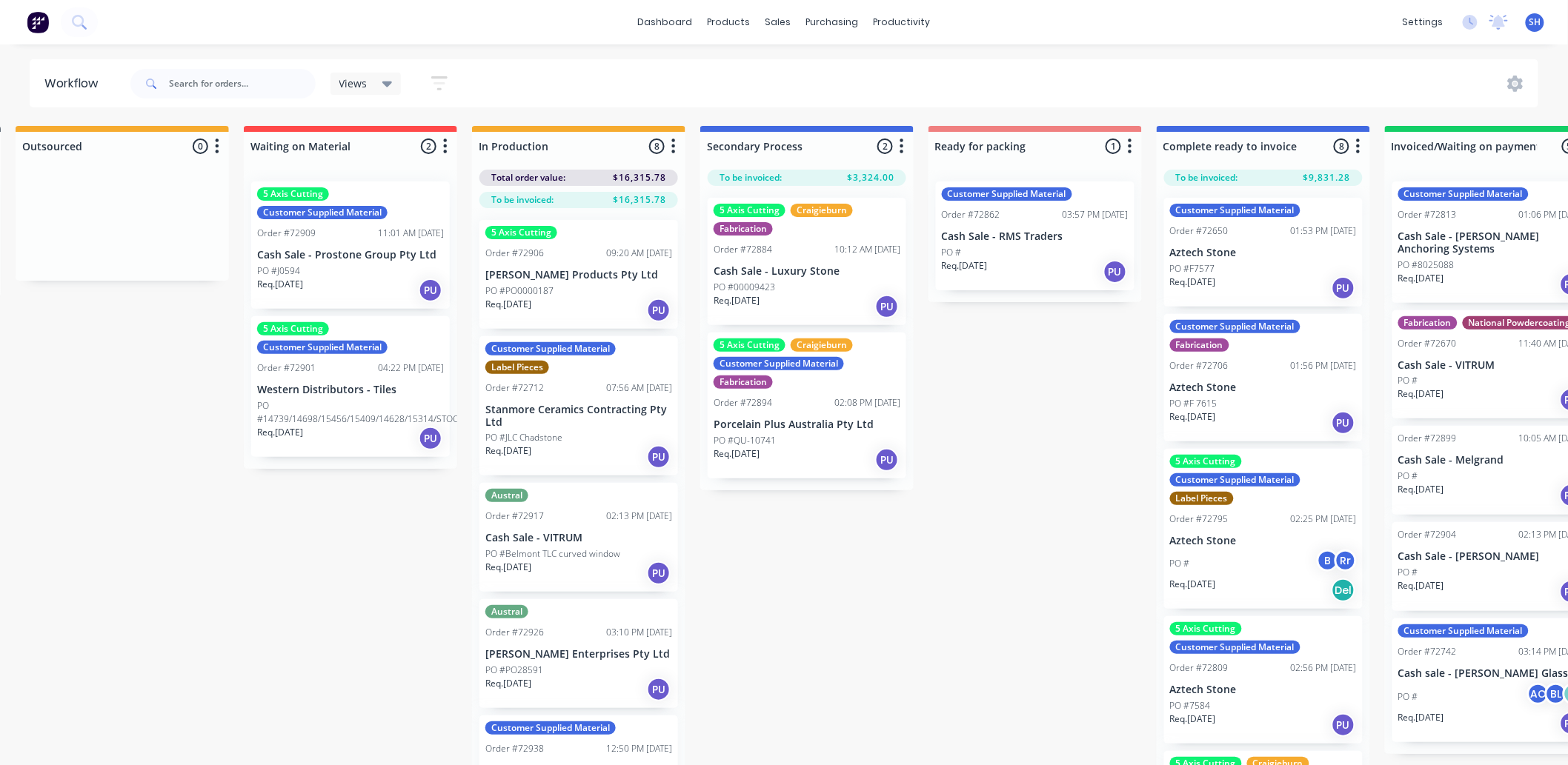
click at [676, 152] on button "button" at bounding box center [673, 147] width 18 height 18
click at [597, 219] on button "Summaries" at bounding box center [608, 227] width 149 height 25
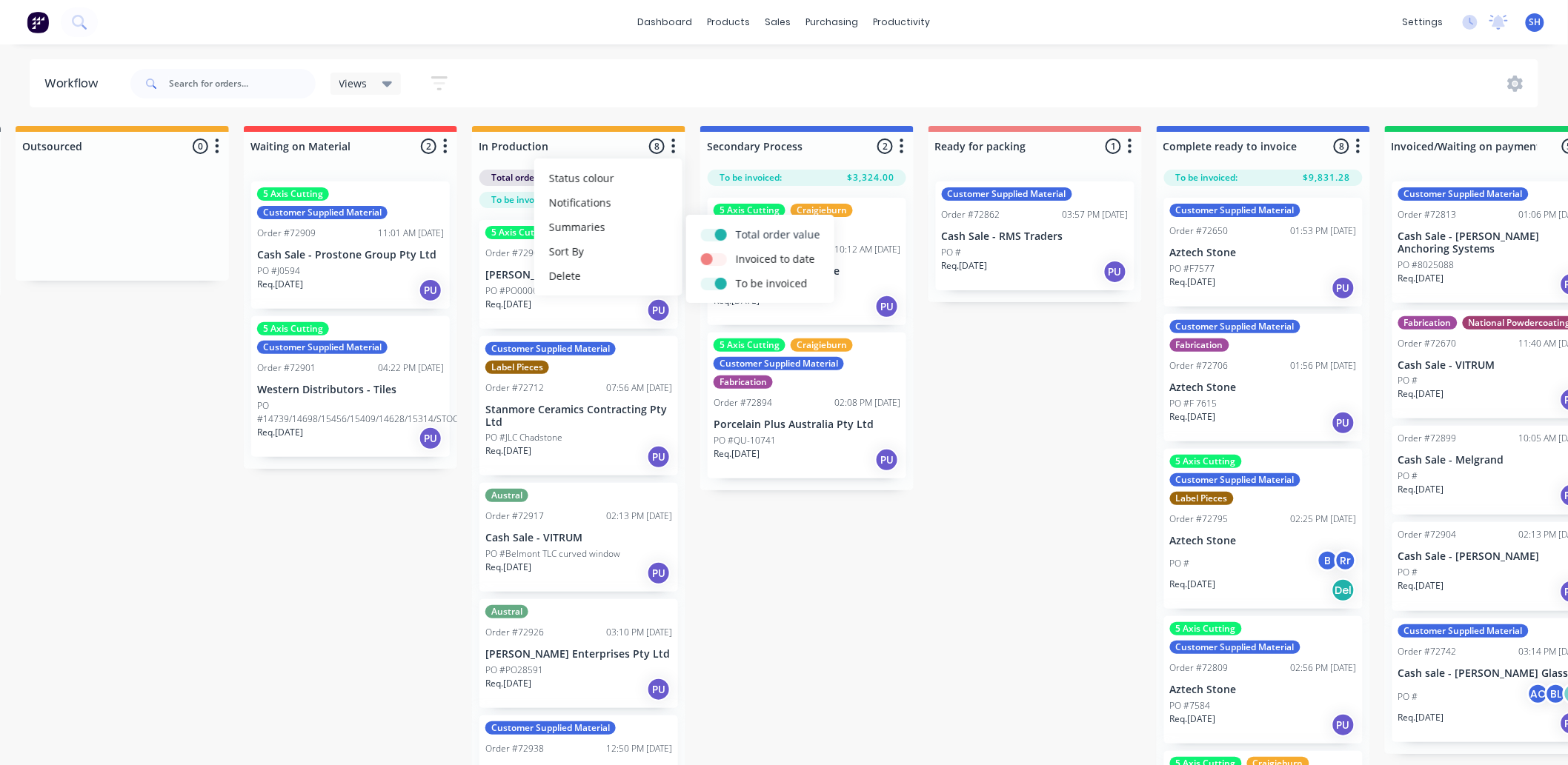
click at [736, 226] on label at bounding box center [736, 226] width 0 height 0
click at [713, 235] on input "checkbox" at bounding box center [706, 233] width 11 height 14
checkbox input "false"
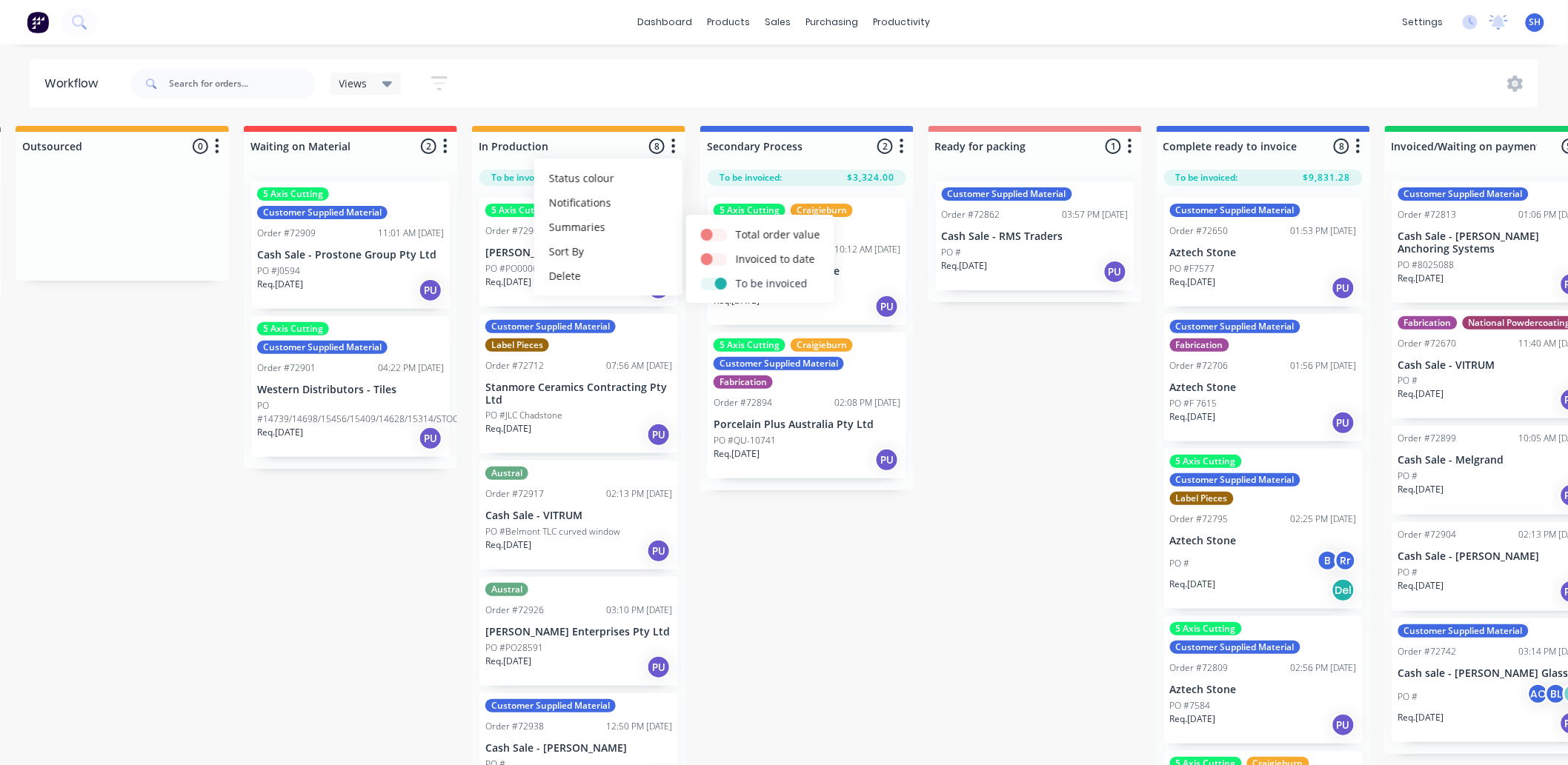
click at [736, 276] on label at bounding box center [736, 276] width 0 height 0
click at [713, 284] on input "checkbox" at bounding box center [706, 283] width 11 height 14
checkbox input "false"
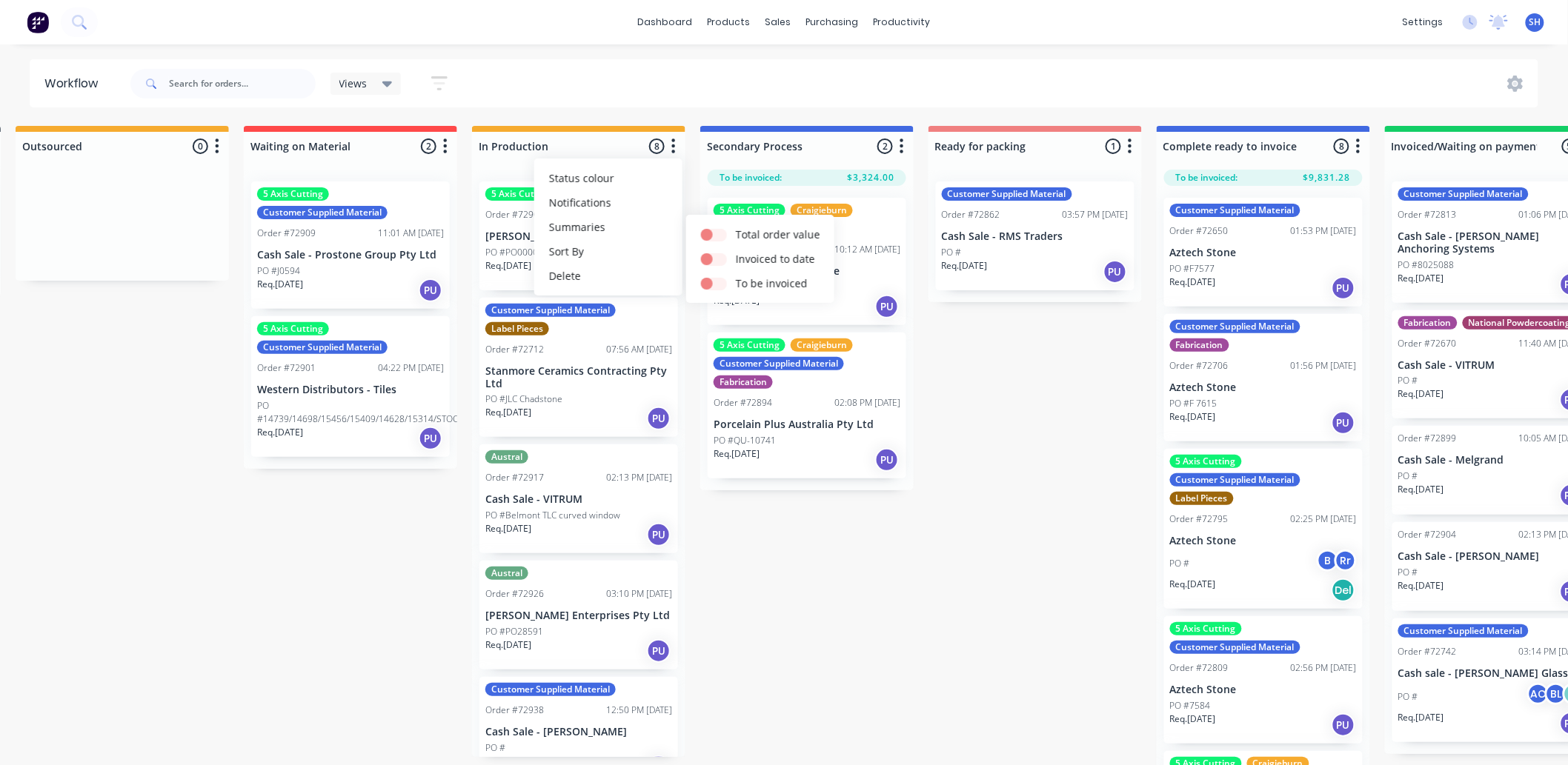
click at [876, 529] on div "Submitted 1 Status colour #273444 hex #273444 Save Cancel Summaries Total order…" at bounding box center [1086, 449] width 2686 height 647
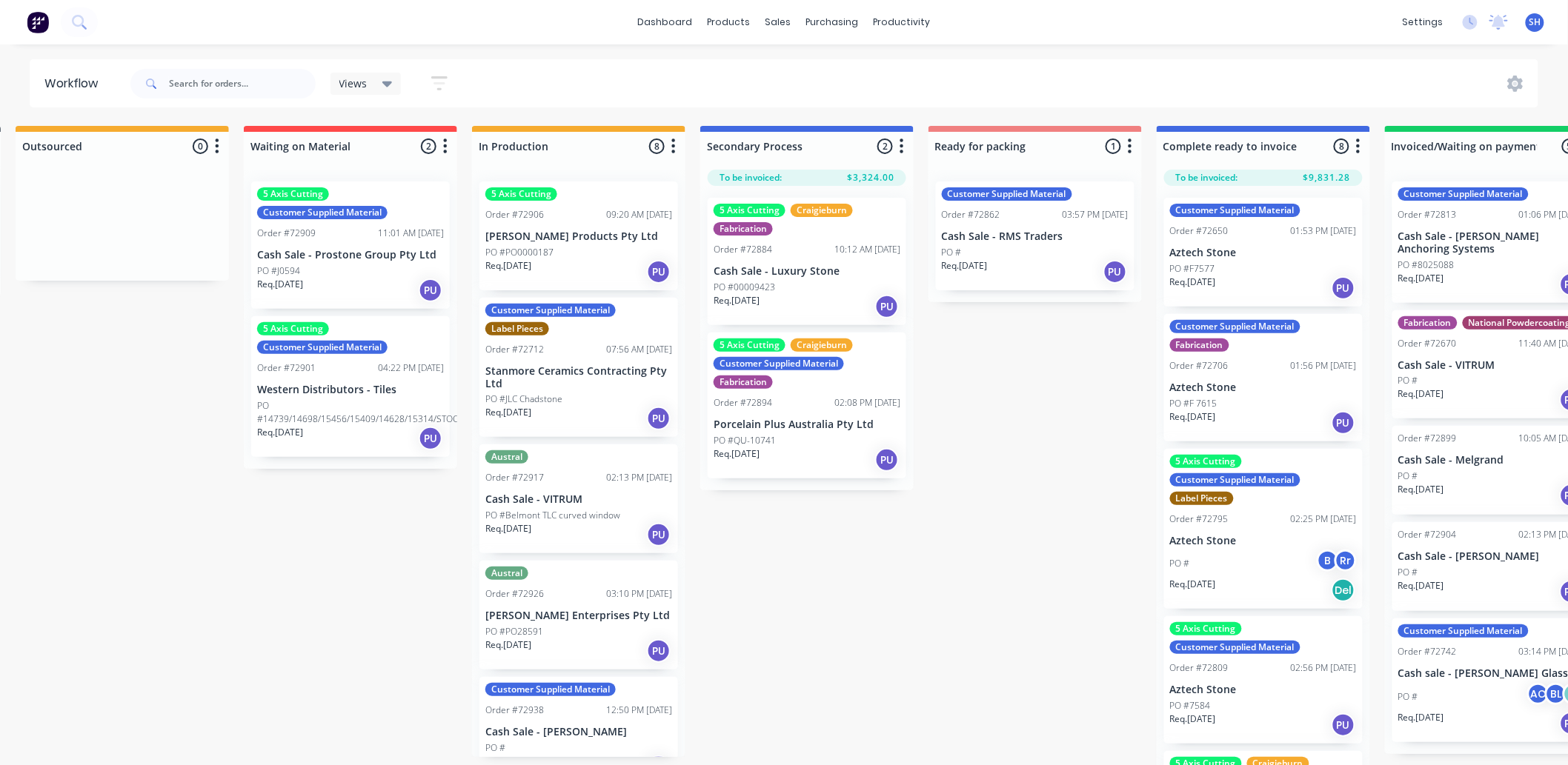
click at [901, 147] on icon "button" at bounding box center [903, 147] width 4 height 15
click at [826, 223] on button "Summaries" at bounding box center [837, 227] width 149 height 25
click at [964, 276] on label at bounding box center [964, 276] width 0 height 0
click at [941, 283] on input "checkbox" at bounding box center [935, 283] width 11 height 14
checkbox input "false"
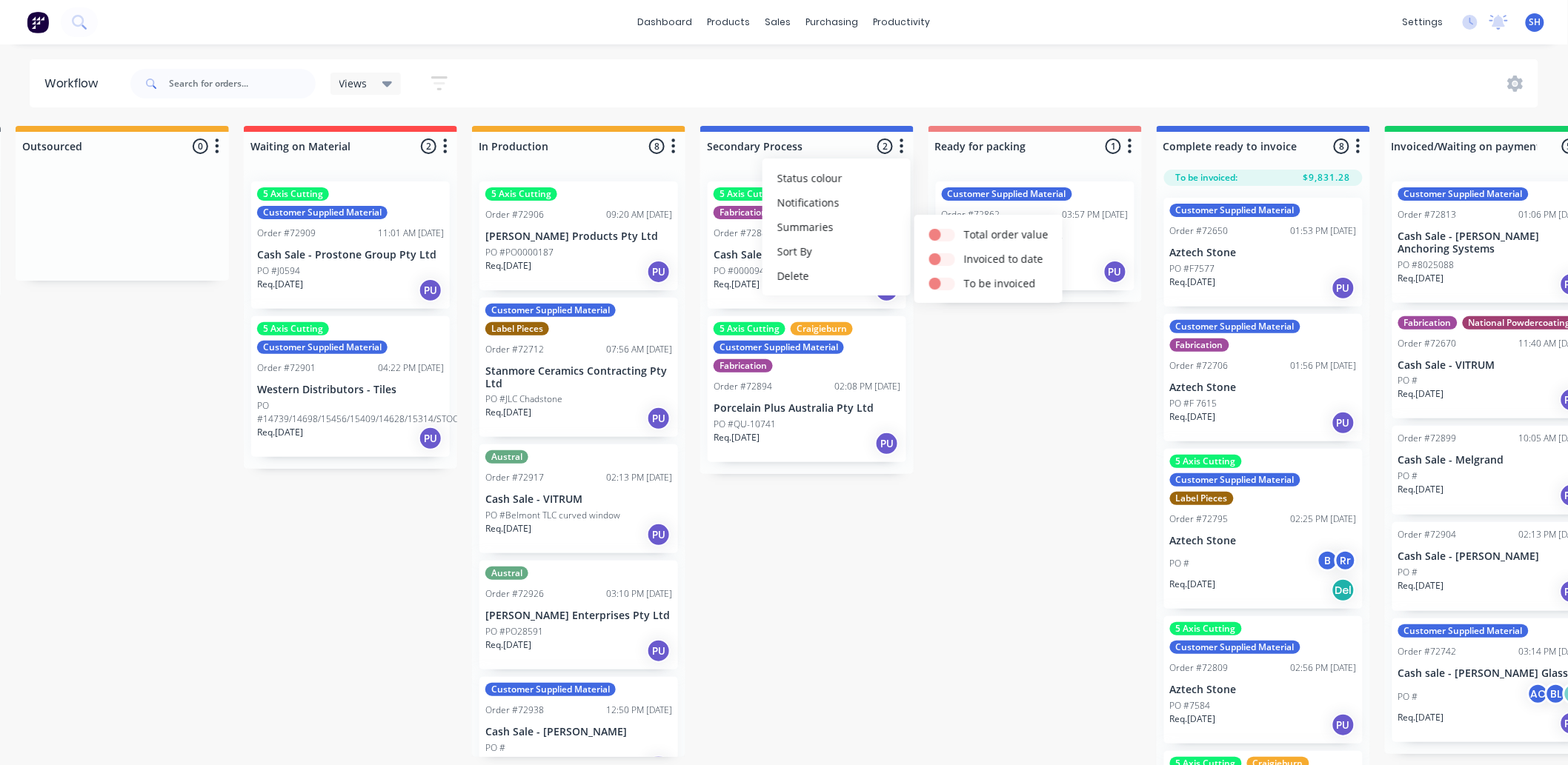
click at [982, 382] on div "Submitted 1 Status colour #273444 hex #273444 Save Cancel Summaries Total order…" at bounding box center [1086, 449] width 2686 height 647
click at [1354, 154] on button "button" at bounding box center [1358, 147] width 18 height 18
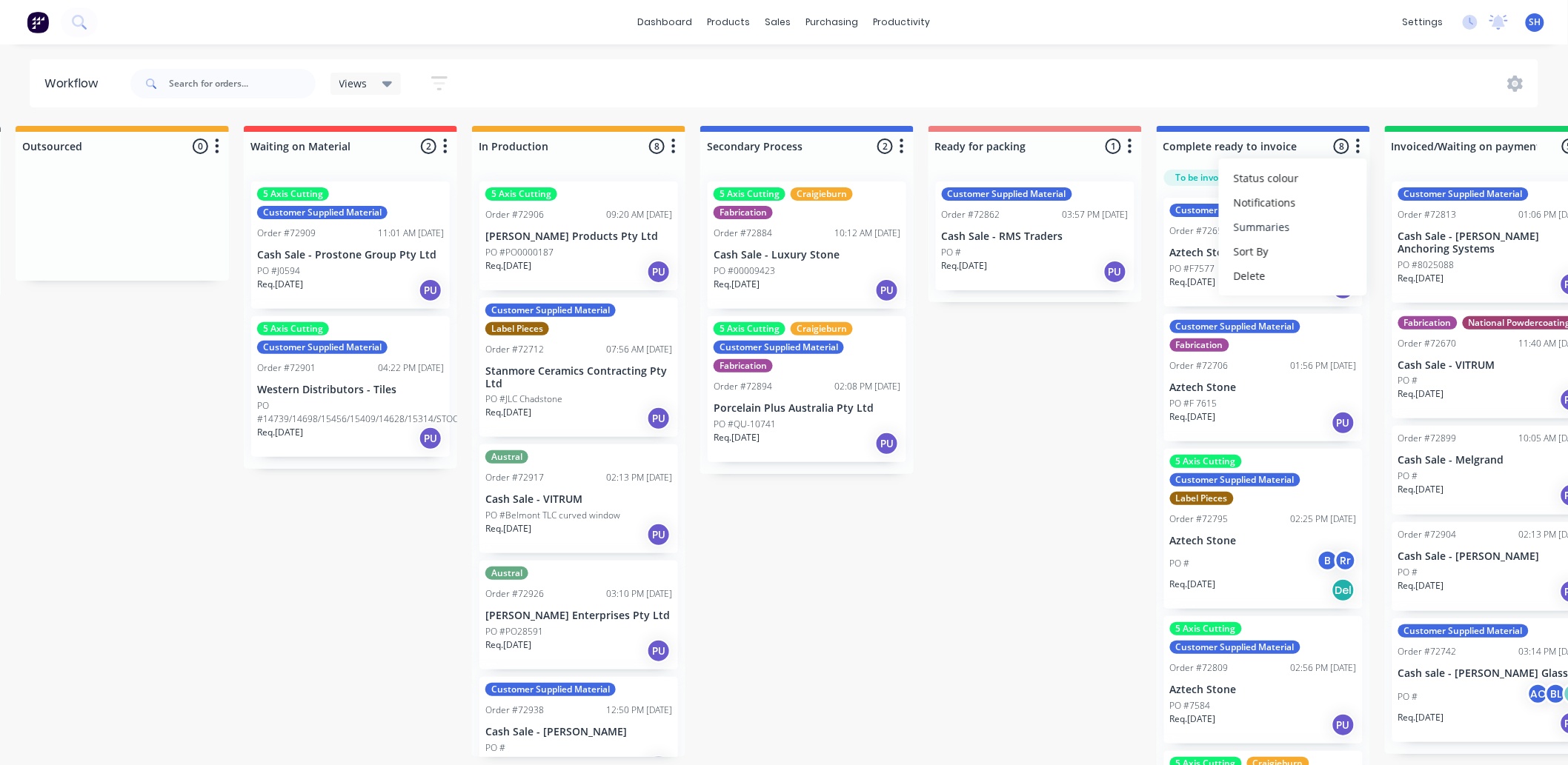
click at [1252, 229] on button "Summaries" at bounding box center [1293, 227] width 149 height 25
click at [1420, 276] on label at bounding box center [1420, 276] width 0 height 0
click at [1398, 283] on input "checkbox" at bounding box center [1391, 283] width 11 height 14
checkbox input "false"
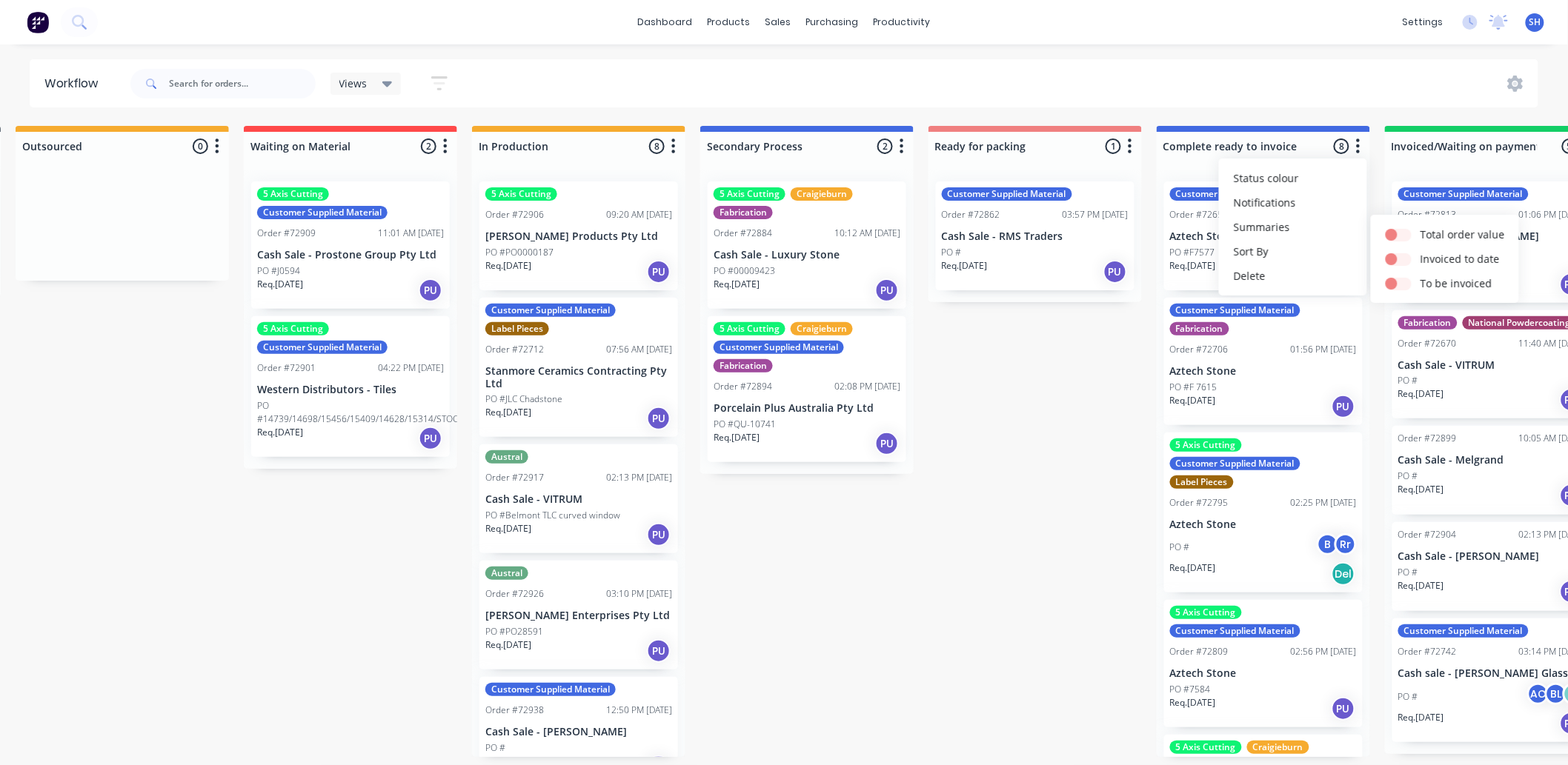
click at [998, 431] on div "Submitted 1 Status colour #273444 hex #273444 Save Cancel Summaries Total order…" at bounding box center [1086, 441] width 2686 height 631
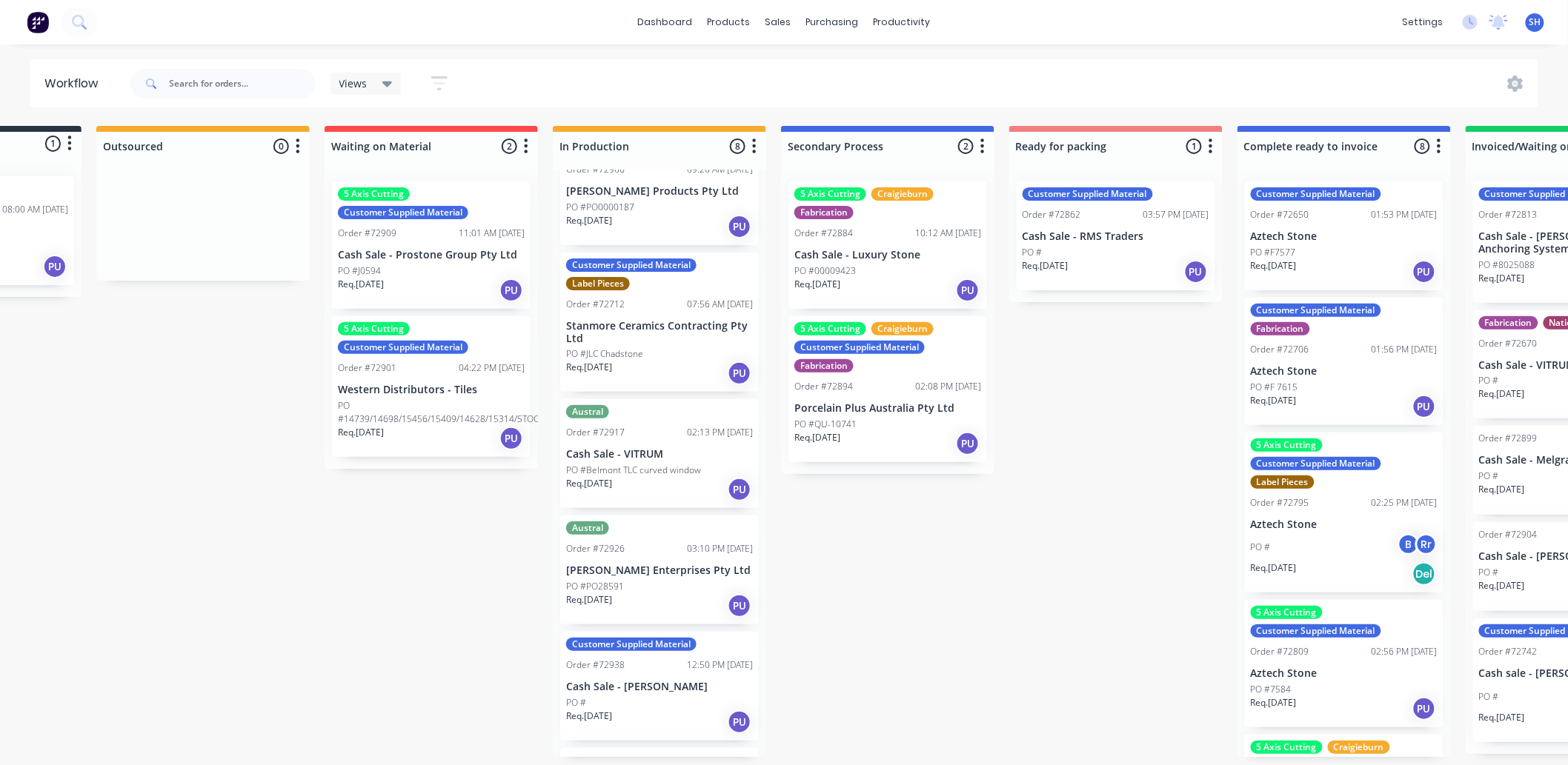
scroll to position [0, 0]
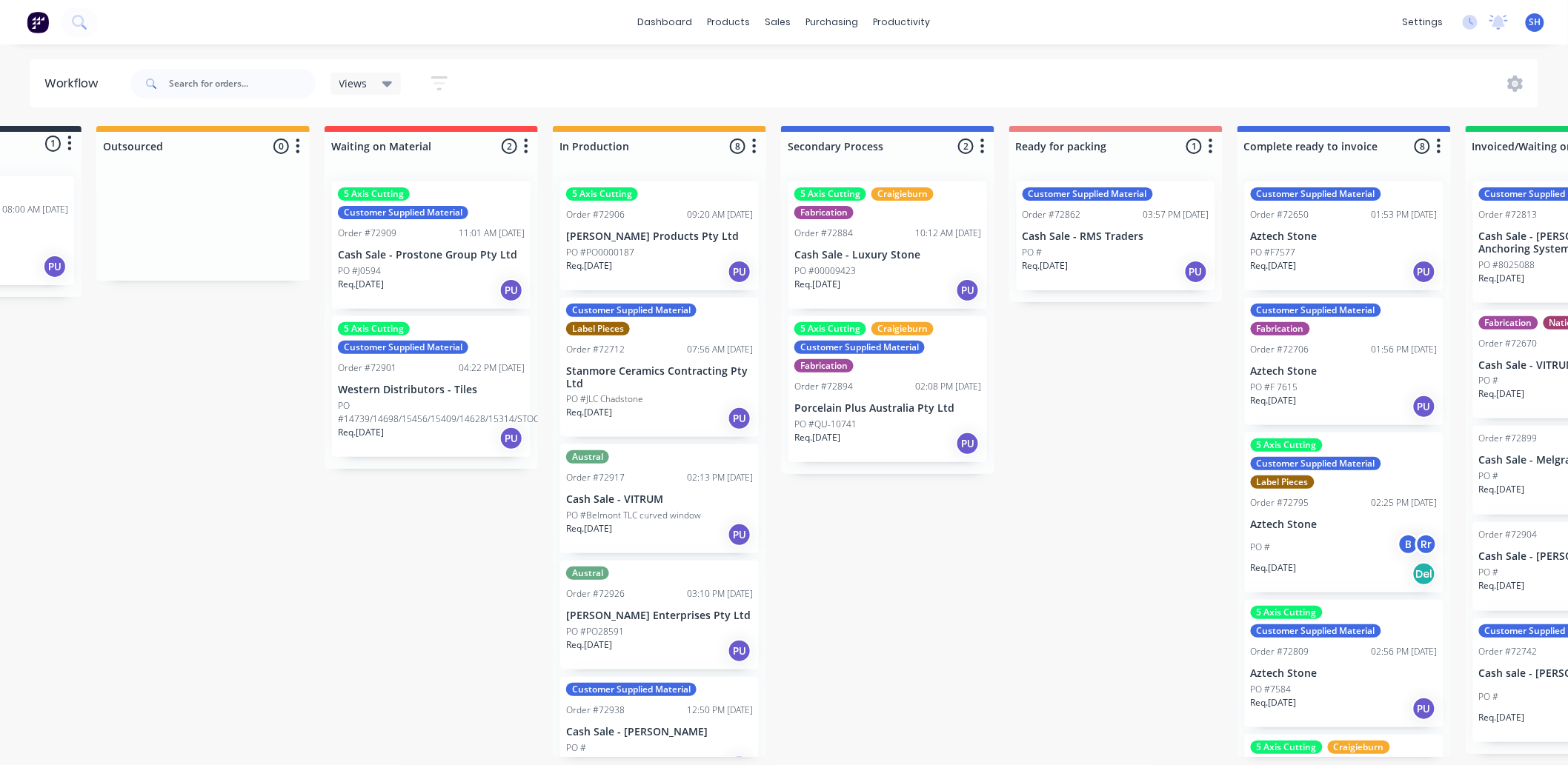
click at [652, 231] on p "[PERSON_NAME] Products Pty Ltd" at bounding box center [660, 236] width 187 height 12
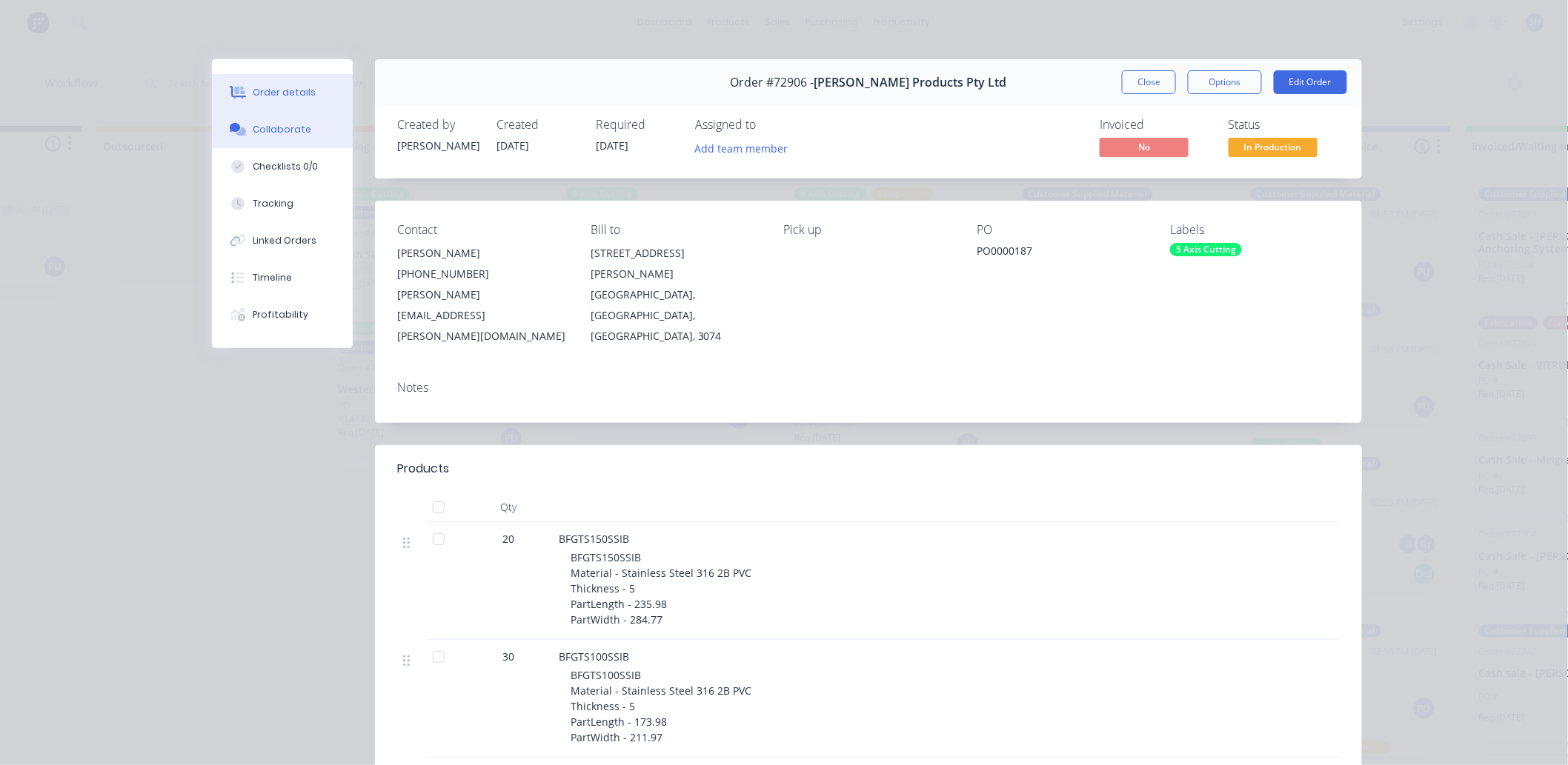
click at [259, 128] on div "Collaborate" at bounding box center [282, 129] width 58 height 13
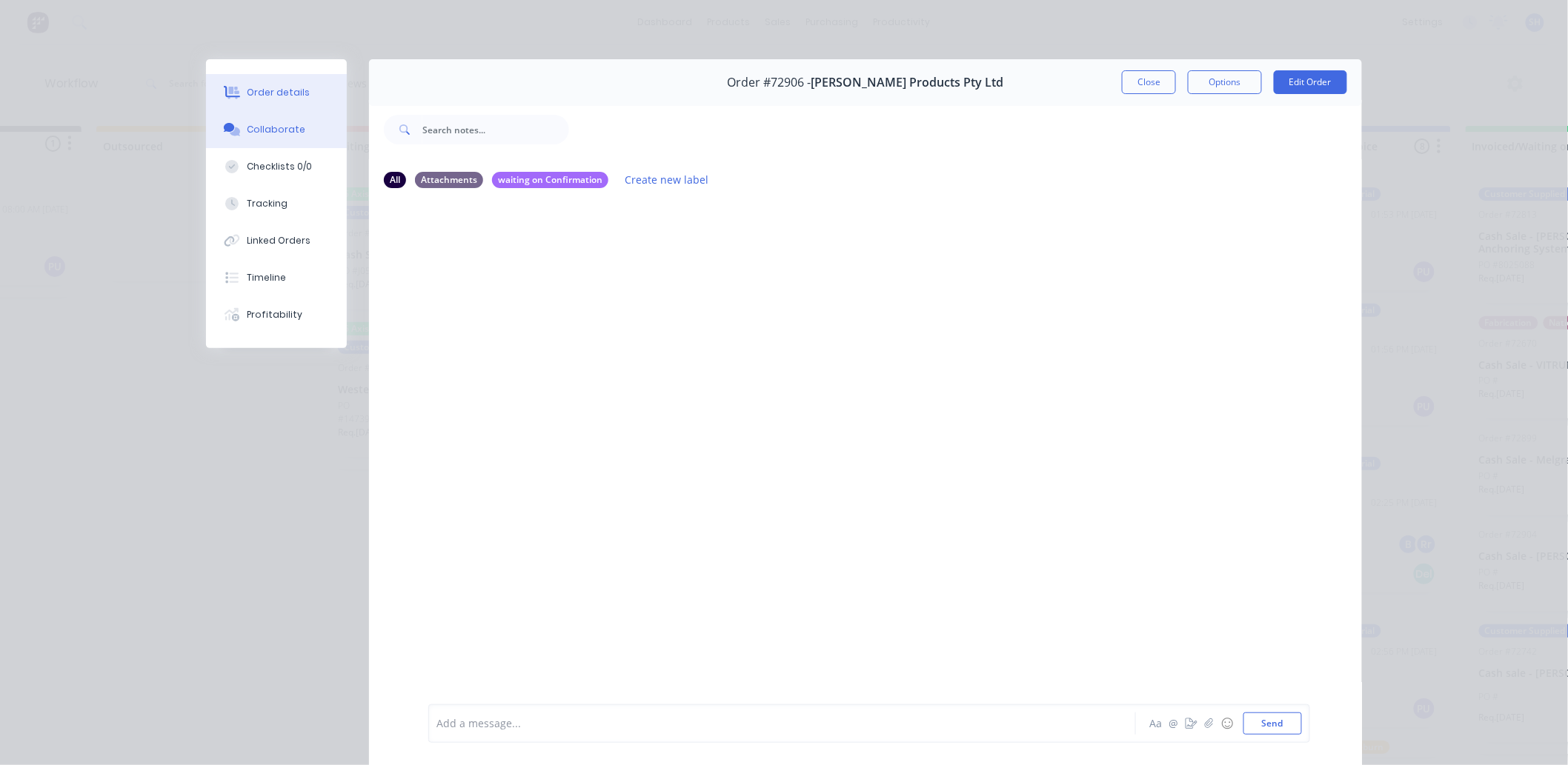
click at [263, 95] on div "Order details" at bounding box center [279, 92] width 63 height 13
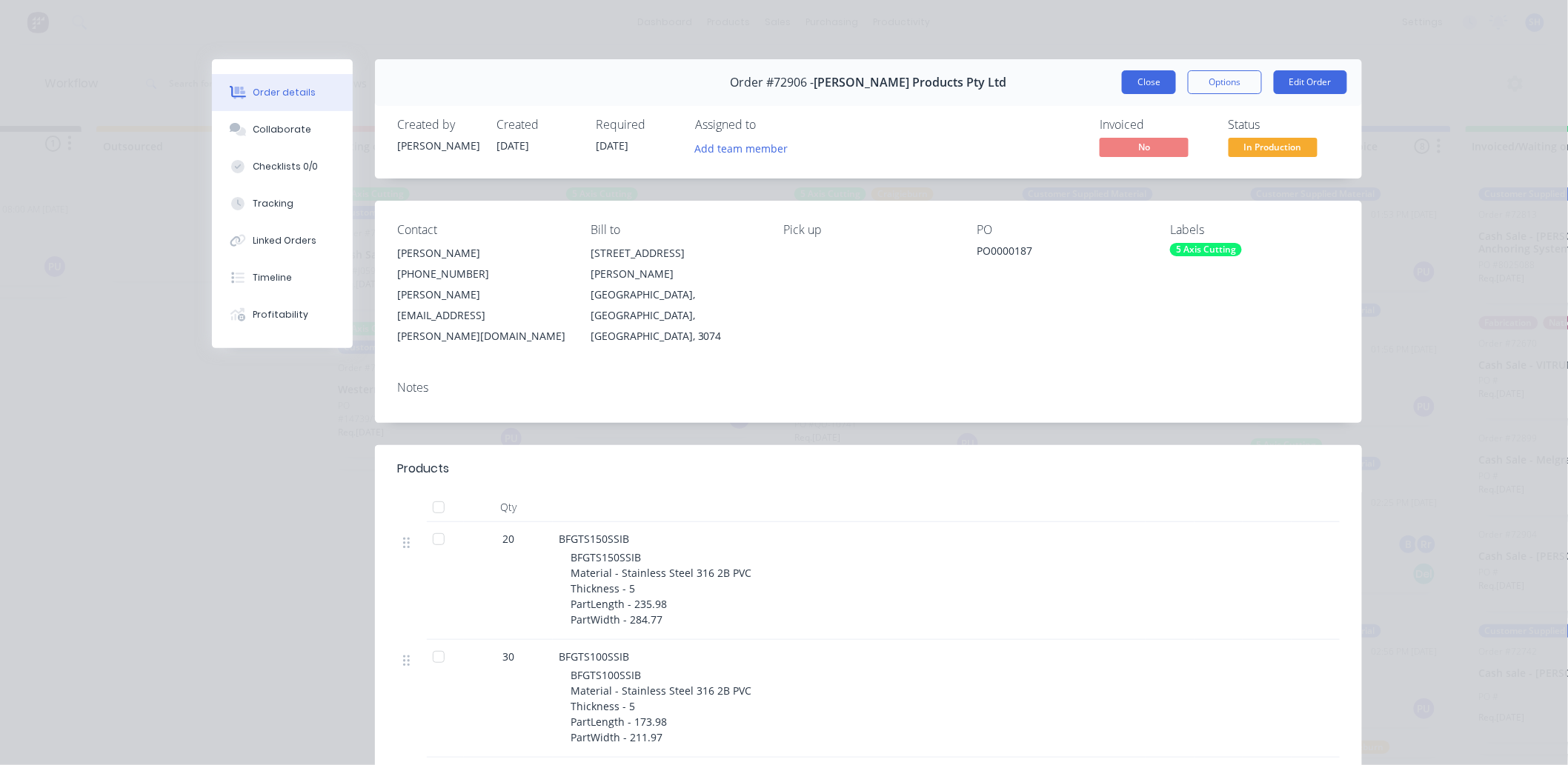
click at [1124, 92] on button "Close" at bounding box center [1148, 82] width 54 height 24
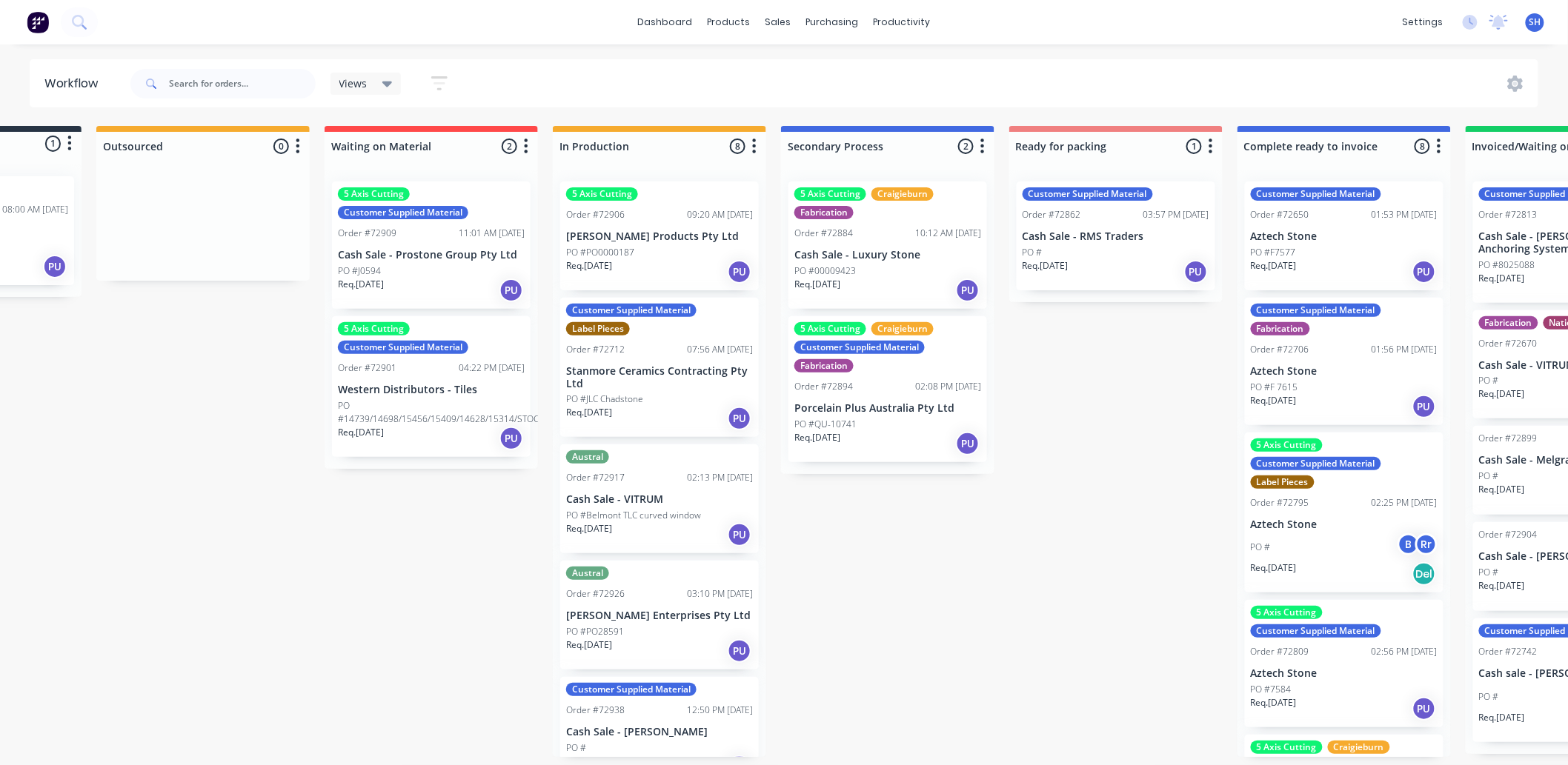
scroll to position [0, 164]
click at [676, 19] on link "dashboard" at bounding box center [665, 22] width 69 height 22
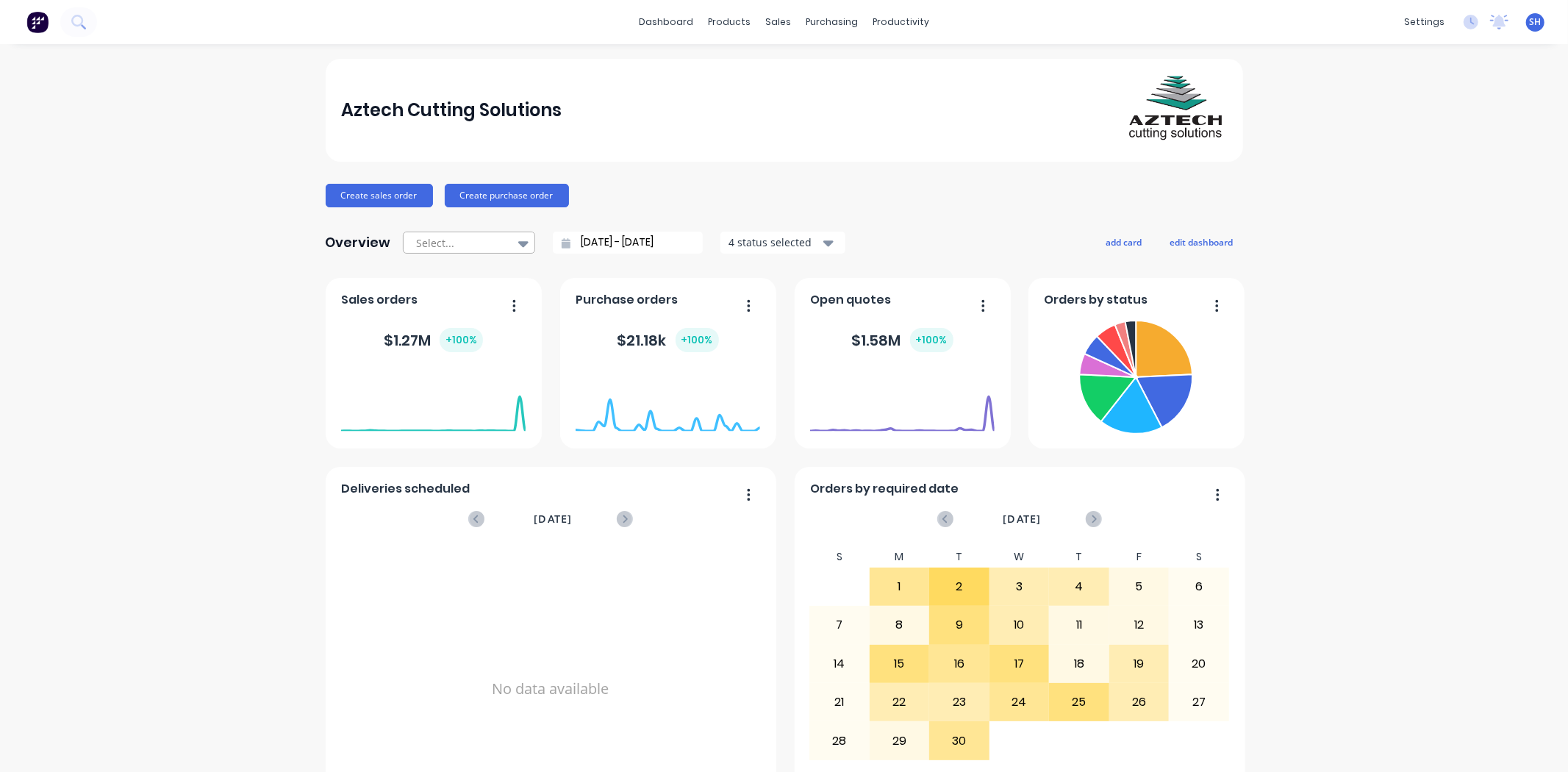
click at [491, 241] on div at bounding box center [462, 242] width 93 height 18
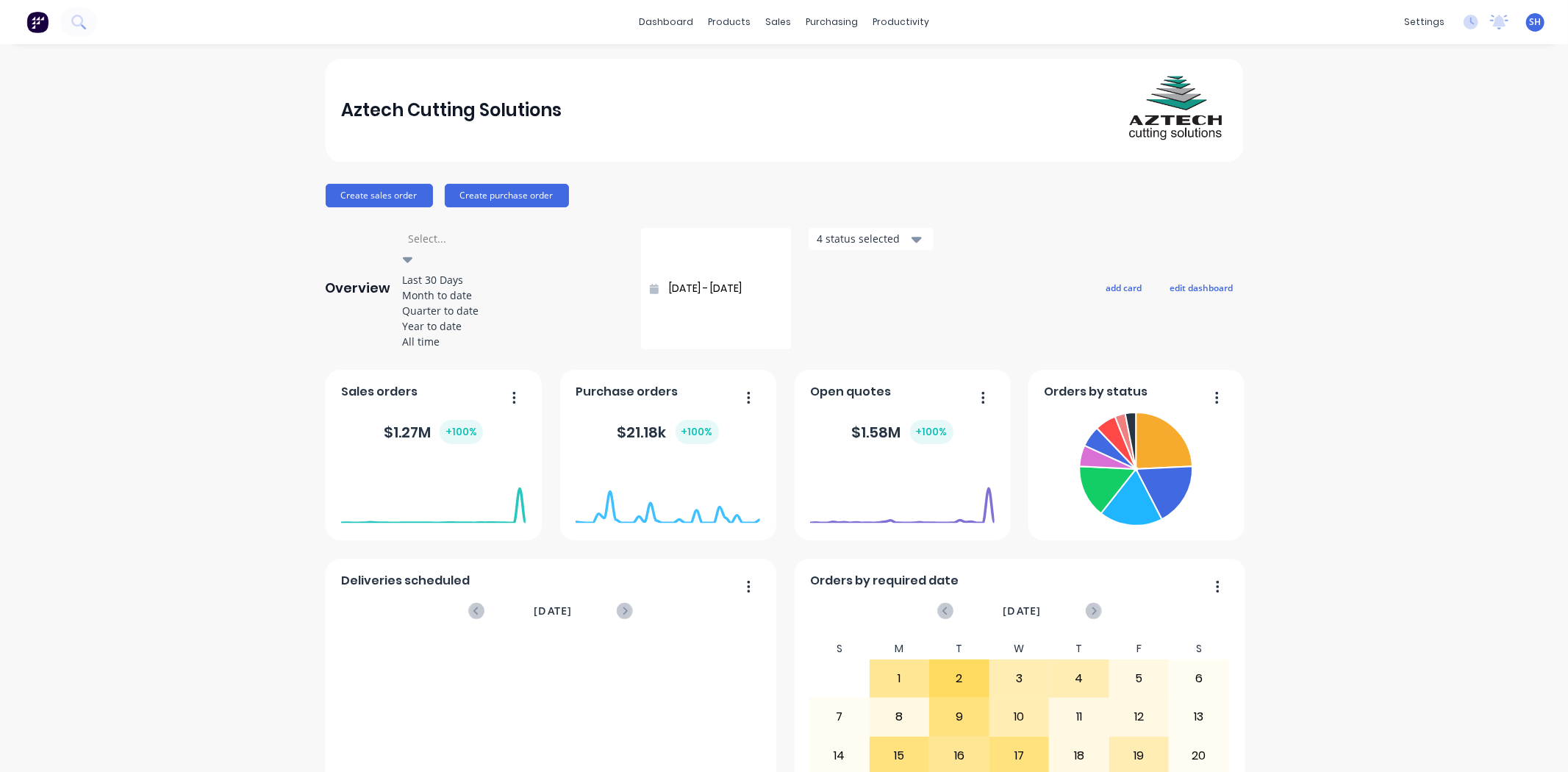
click at [471, 302] on div "Month to date" at bounding box center [512, 295] width 220 height 15
type input "[DATE] - [DATE]"
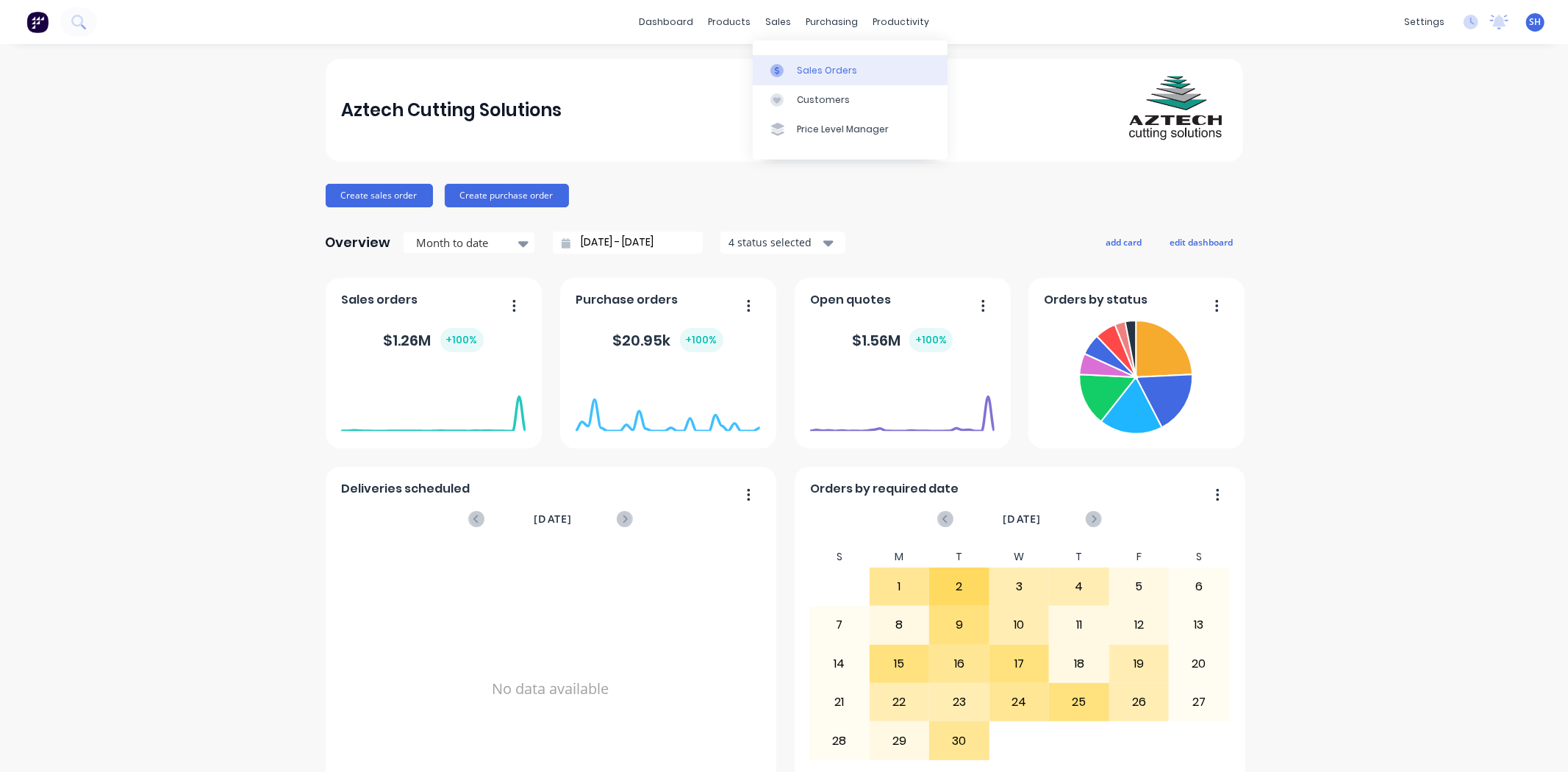
drag, startPoint x: 781, startPoint y: 21, endPoint x: 799, endPoint y: 56, distance: 39.4
click at [781, 22] on div "sales" at bounding box center [777, 22] width 41 height 22
click at [805, 64] on div "Sales Orders" at bounding box center [827, 71] width 60 height 13
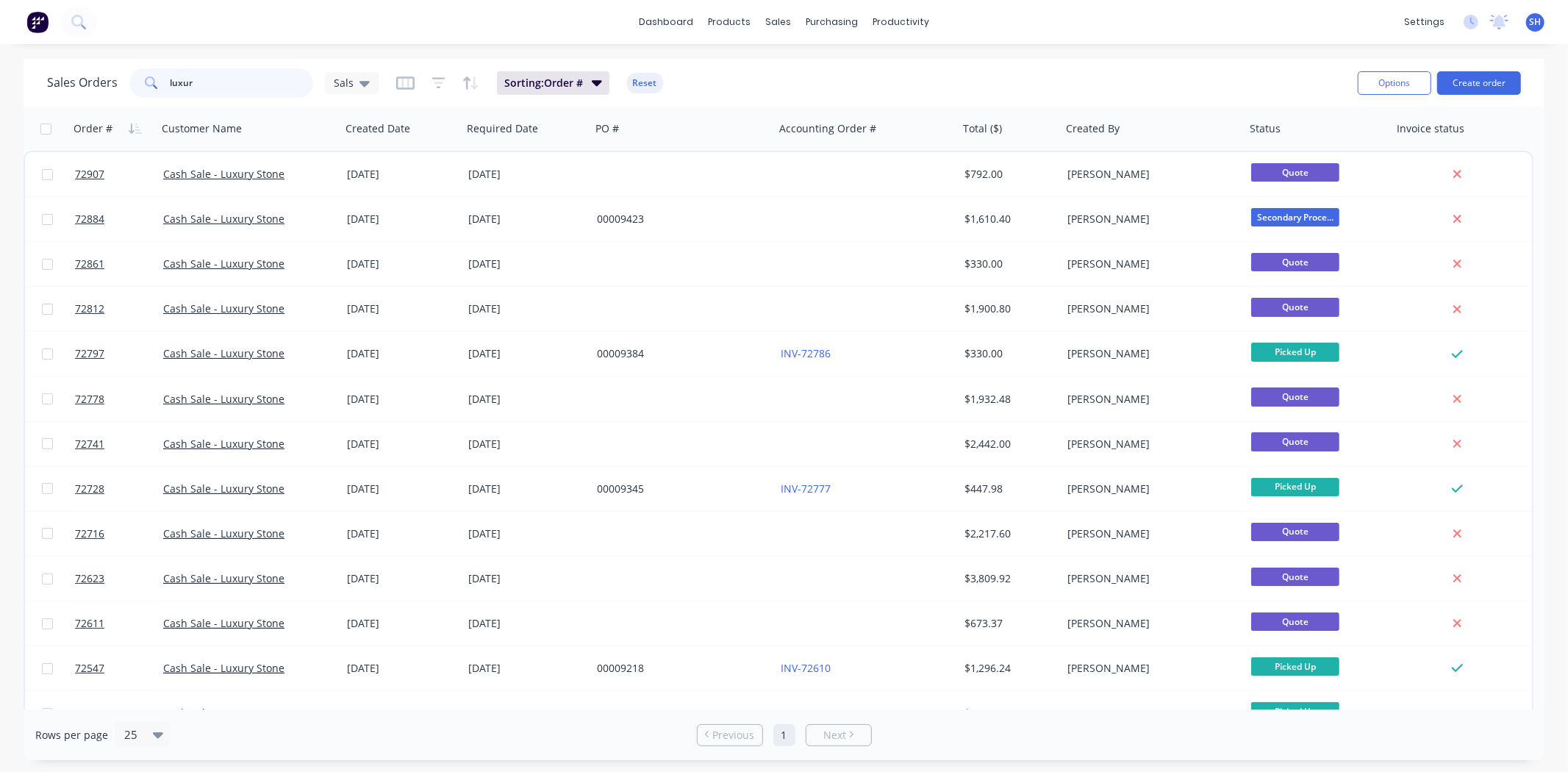
drag, startPoint x: 200, startPoint y: 93, endPoint x: 149, endPoint y: 93, distance: 51.0
click at [149, 93] on div "luxur" at bounding box center [221, 82] width 184 height 29
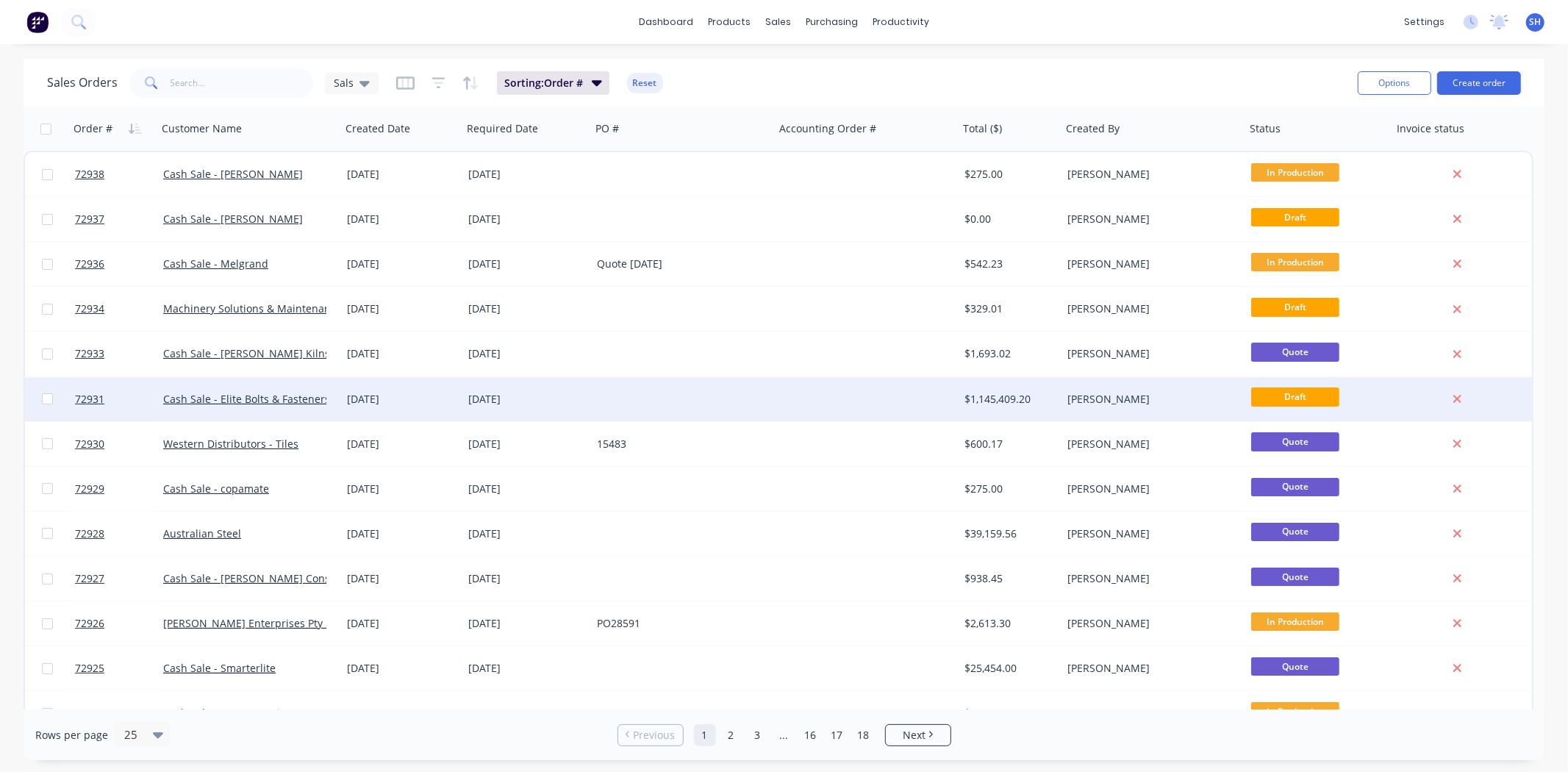
click at [752, 392] on div at bounding box center [683, 399] width 184 height 44
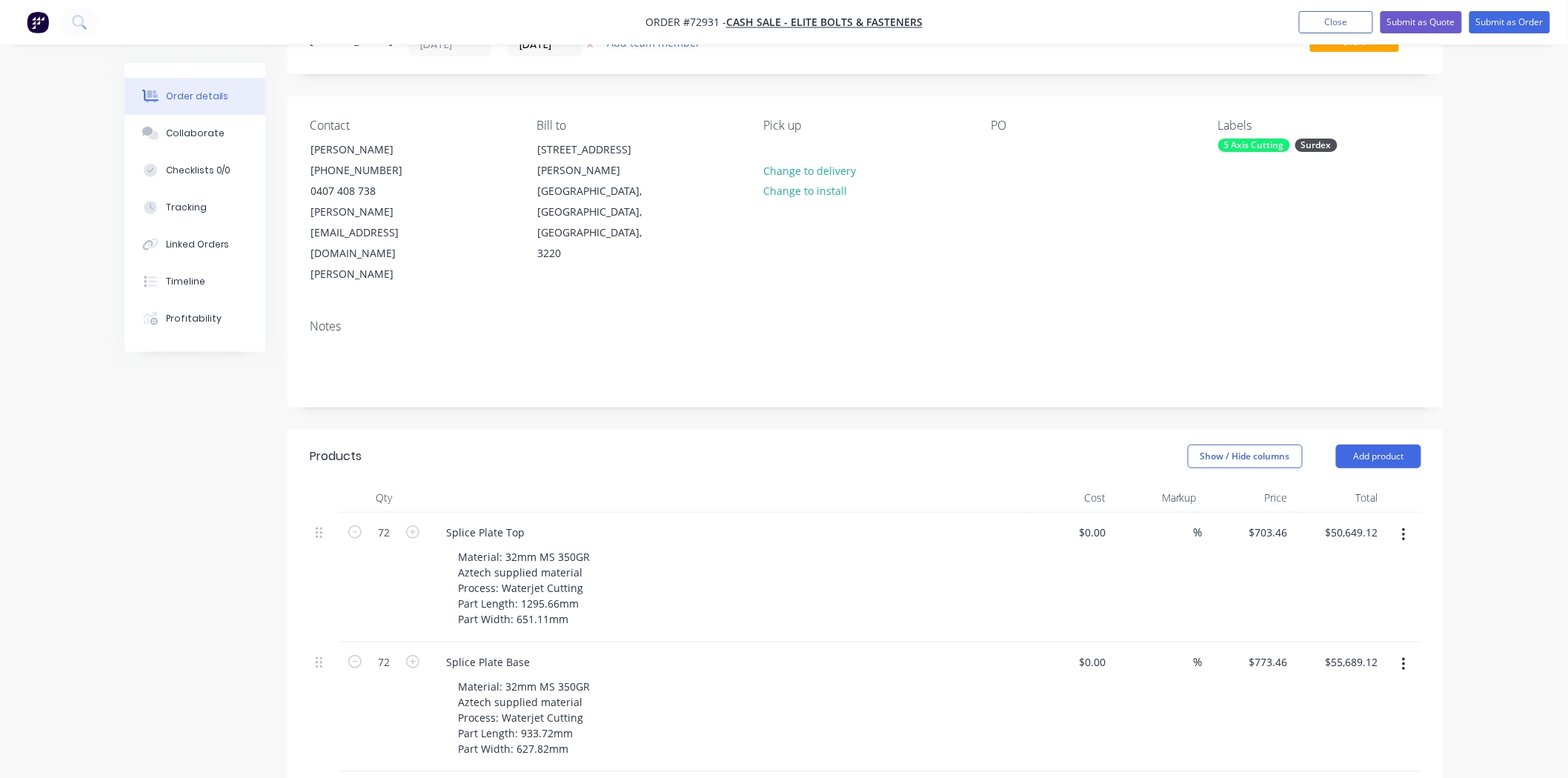
scroll to position [39, 0]
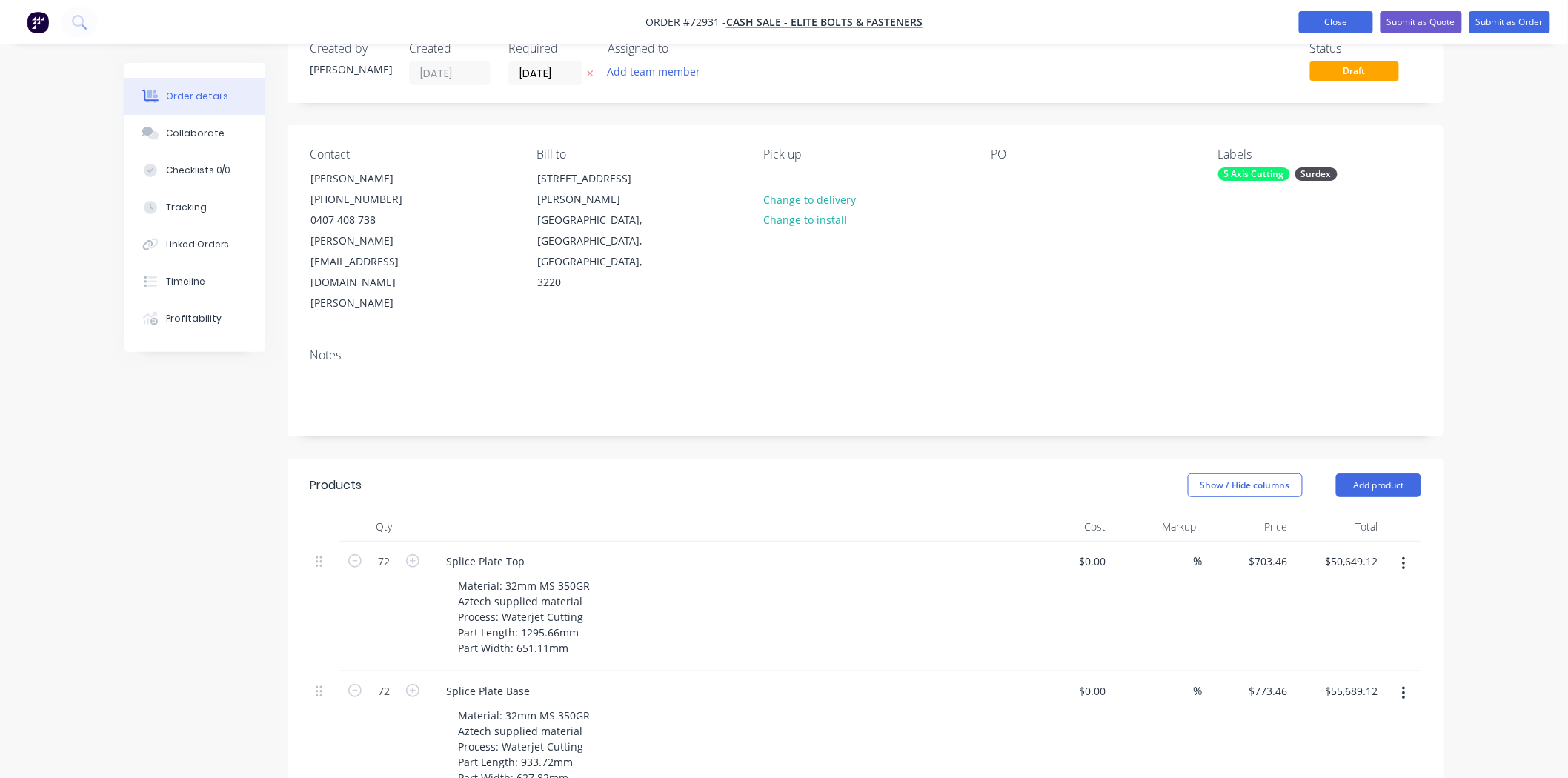
click at [1334, 28] on button "Close" at bounding box center [1336, 22] width 74 height 22
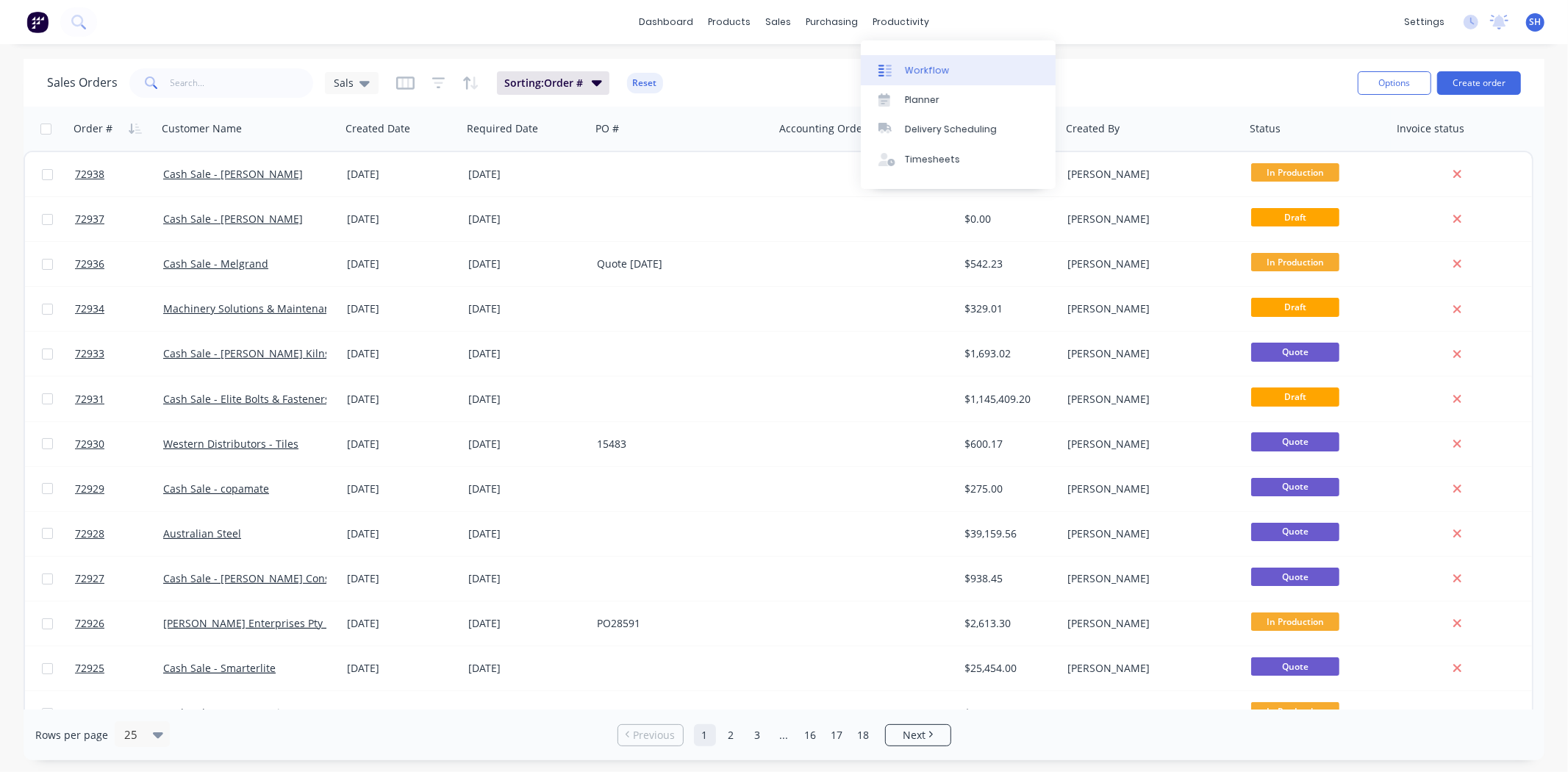
click at [920, 60] on link "Workflow" at bounding box center [958, 69] width 195 height 29
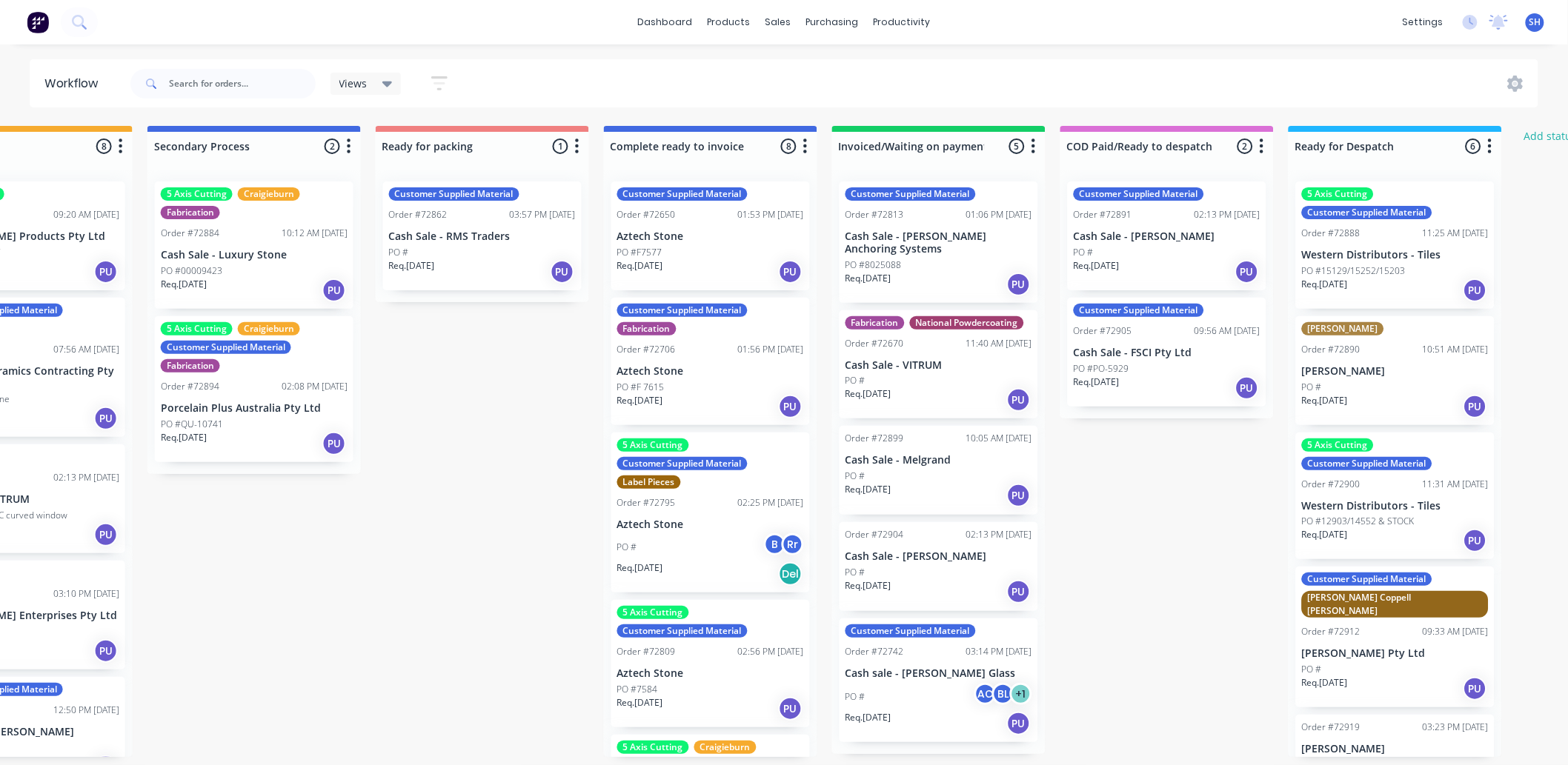
scroll to position [4, 797]
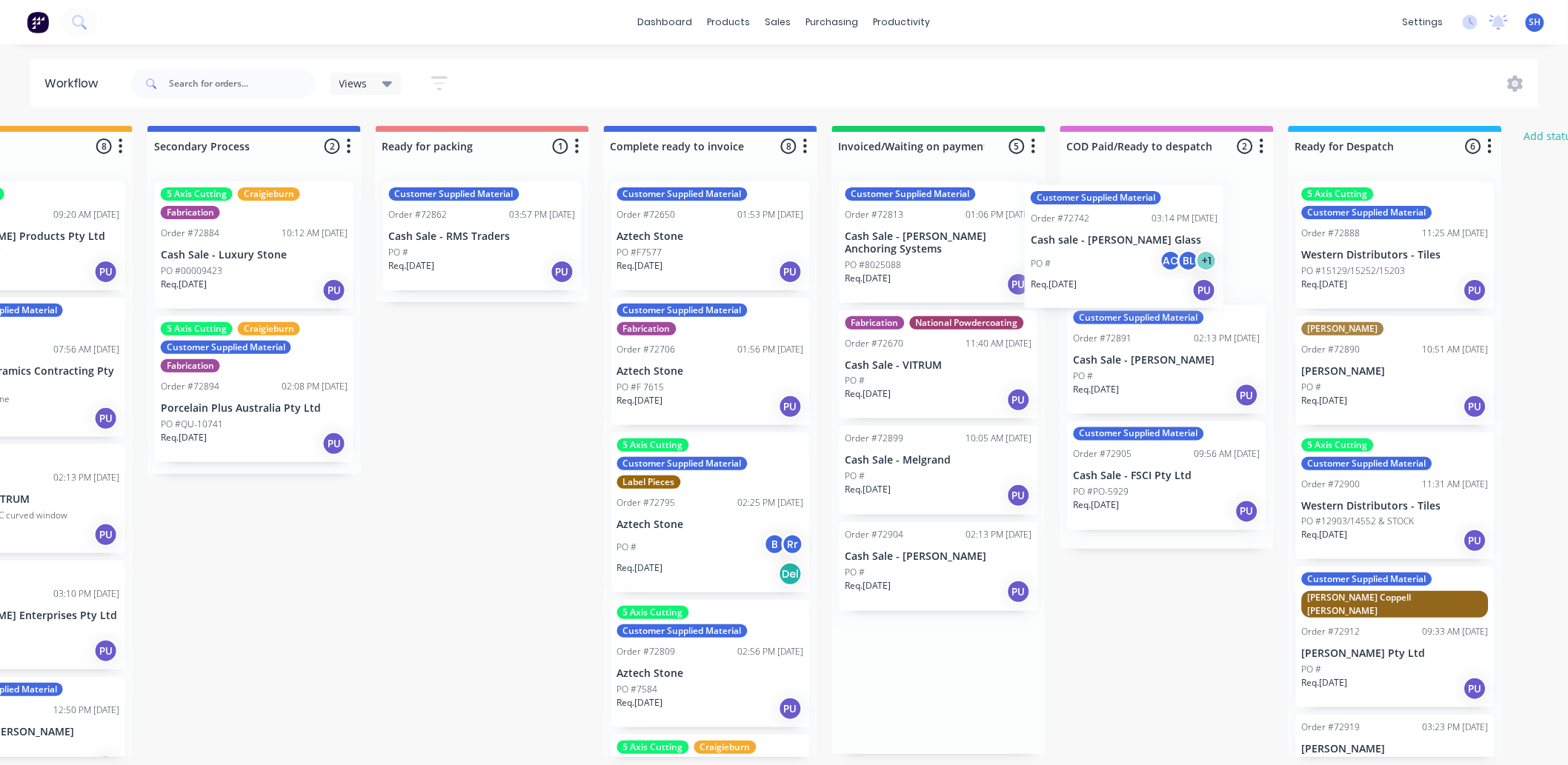
drag, startPoint x: 962, startPoint y: 657, endPoint x: 1159, endPoint y: 222, distance: 477.5
click at [1159, 222] on div "Submitted 1 Status colour #273444 hex #273444 Save Cancel Summaries Total order…" at bounding box center [534, 441] width 2686 height 631
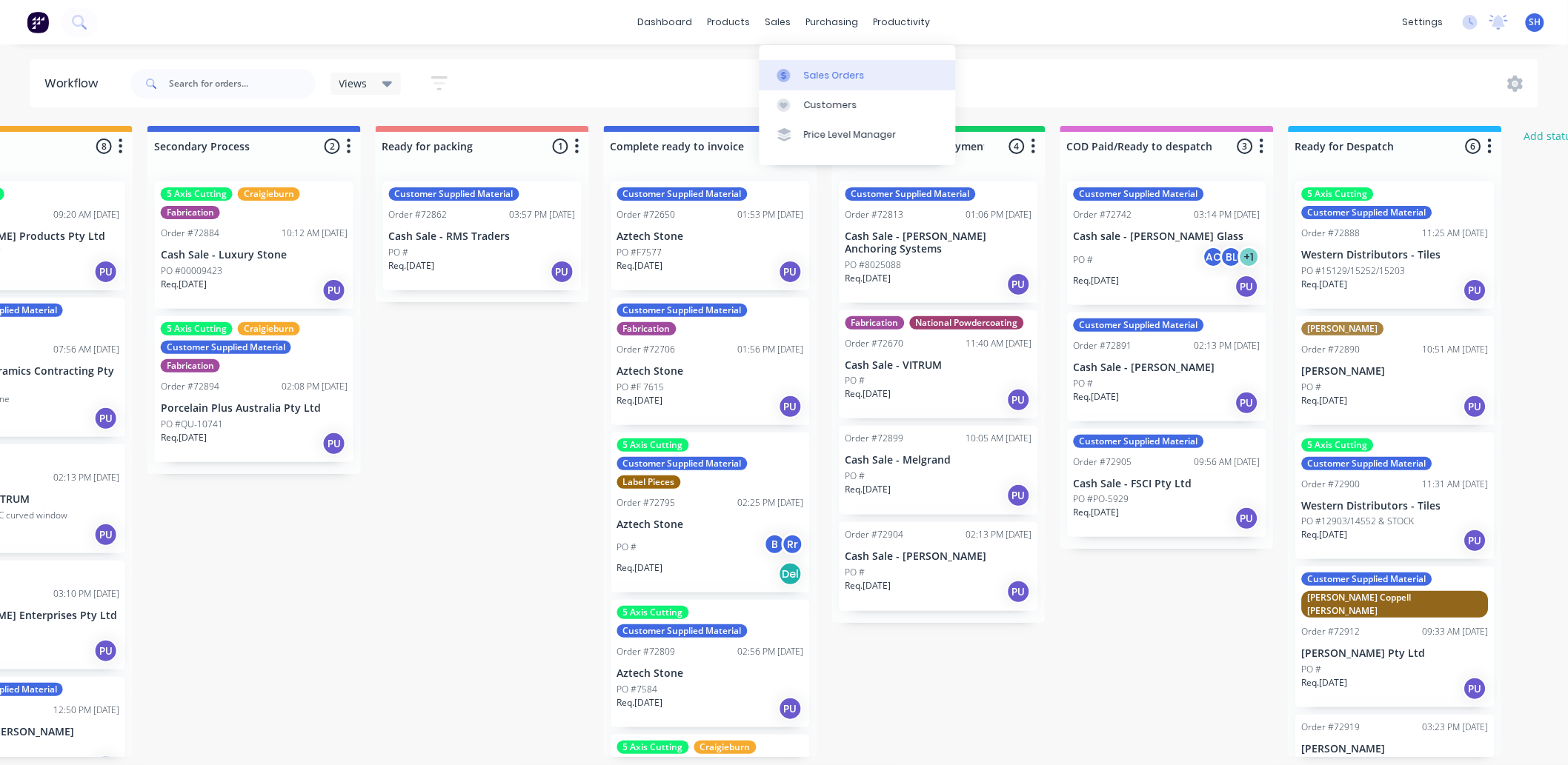
click at [801, 62] on link "Sales Orders" at bounding box center [858, 74] width 196 height 29
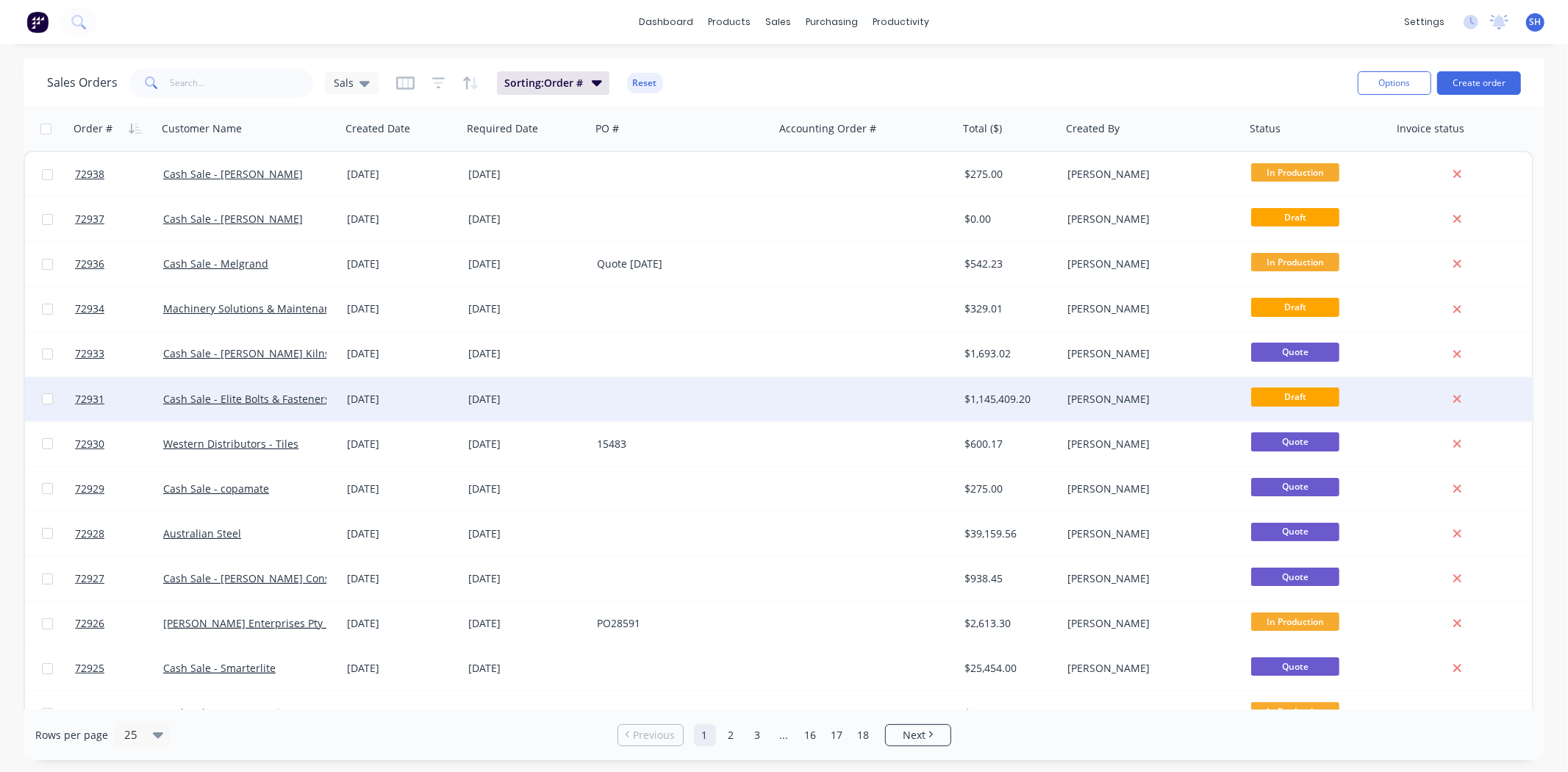
click at [693, 389] on div at bounding box center [683, 399] width 184 height 44
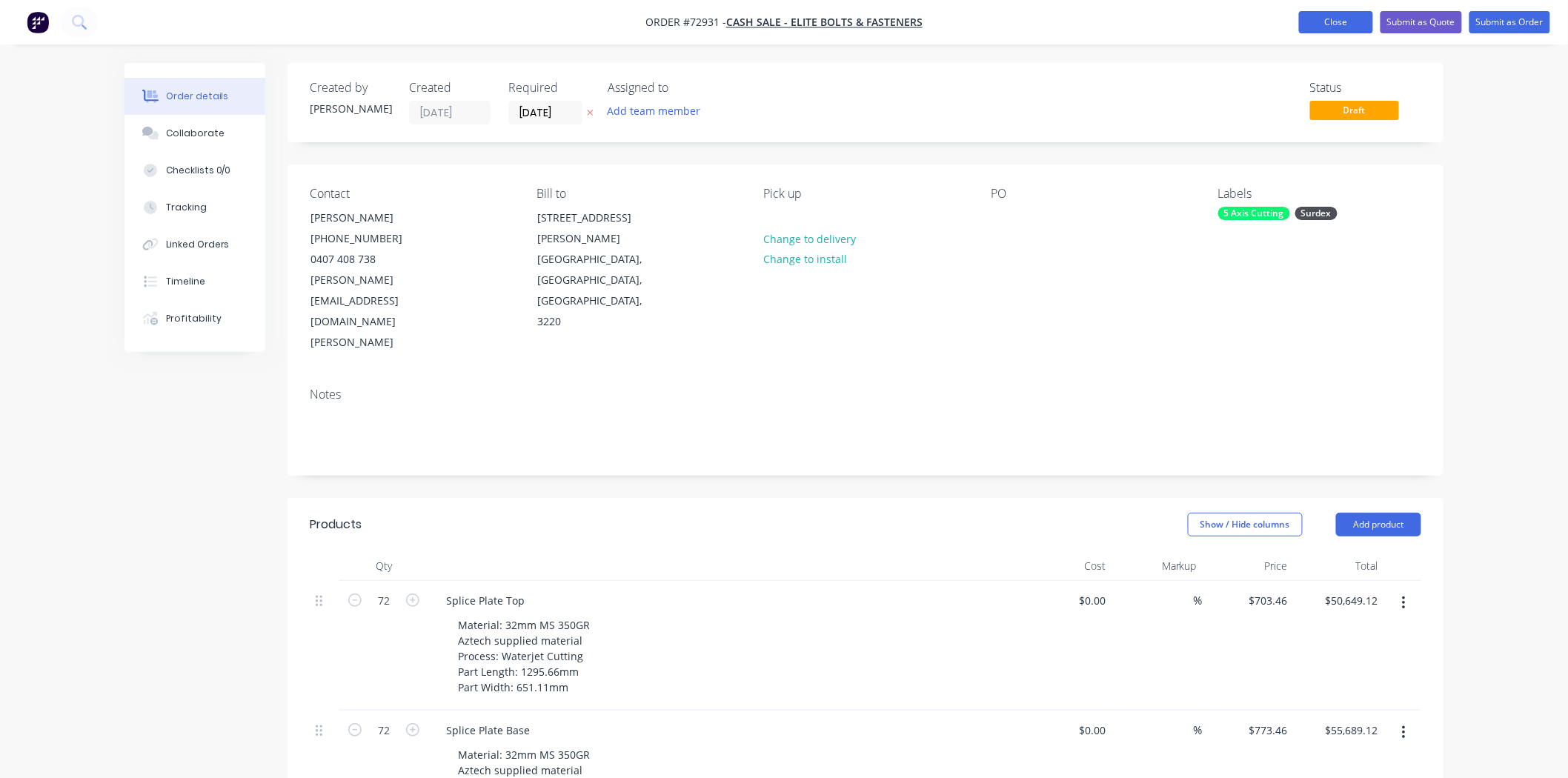
click at [1335, 24] on button "Close" at bounding box center [1336, 22] width 74 height 22
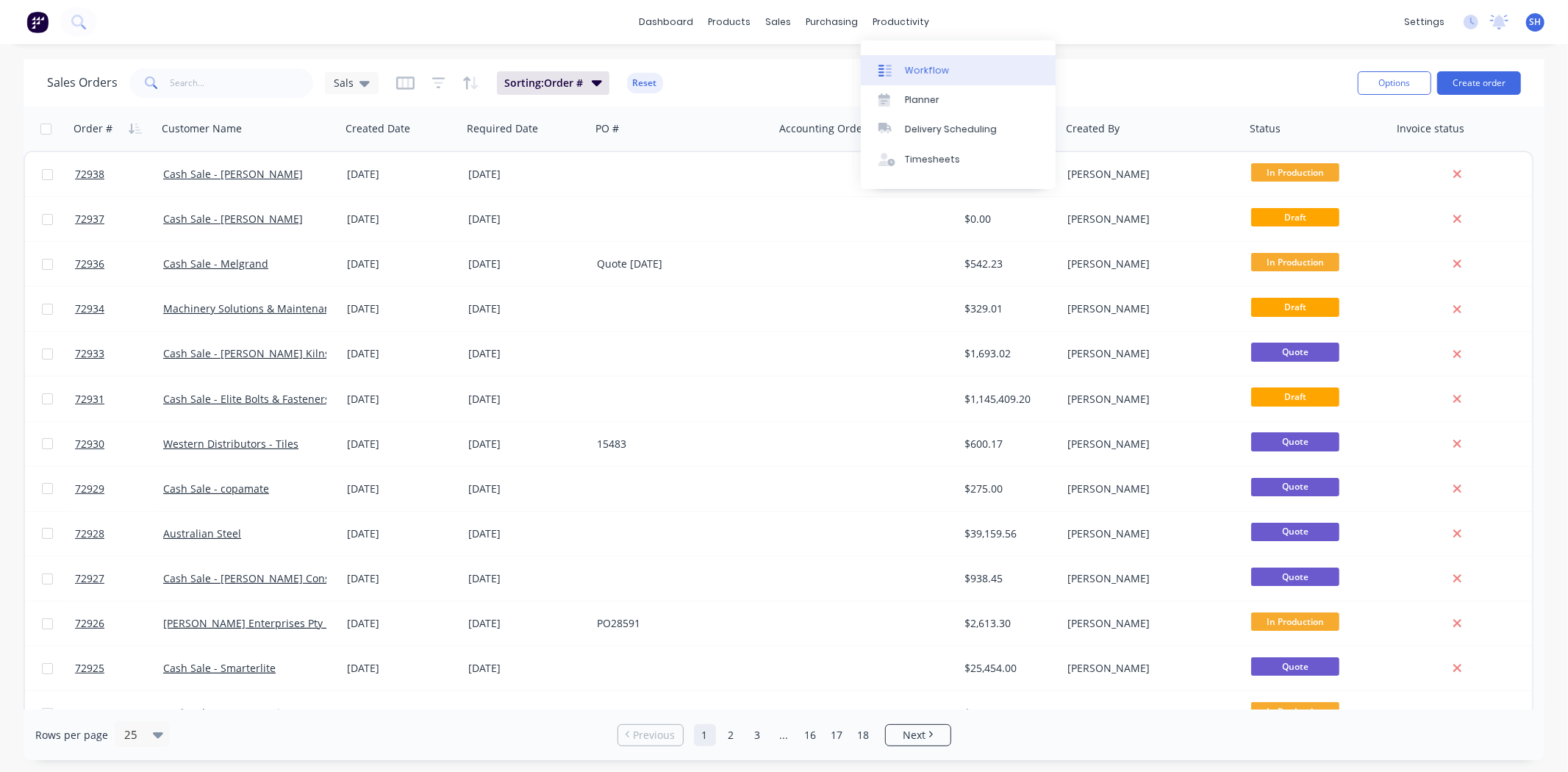
click at [923, 64] on div "Workflow" at bounding box center [927, 71] width 44 height 13
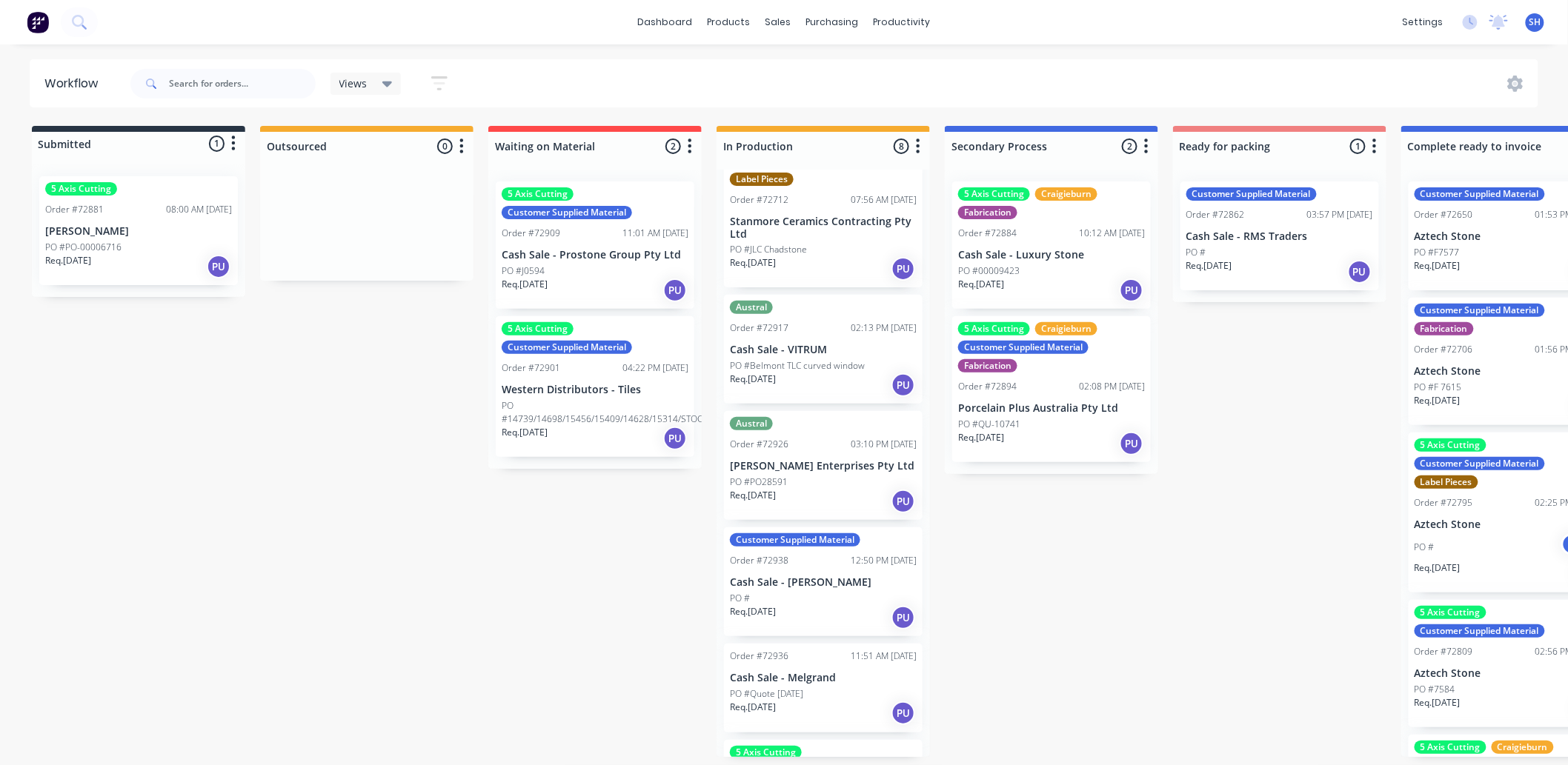
scroll to position [165, 0]
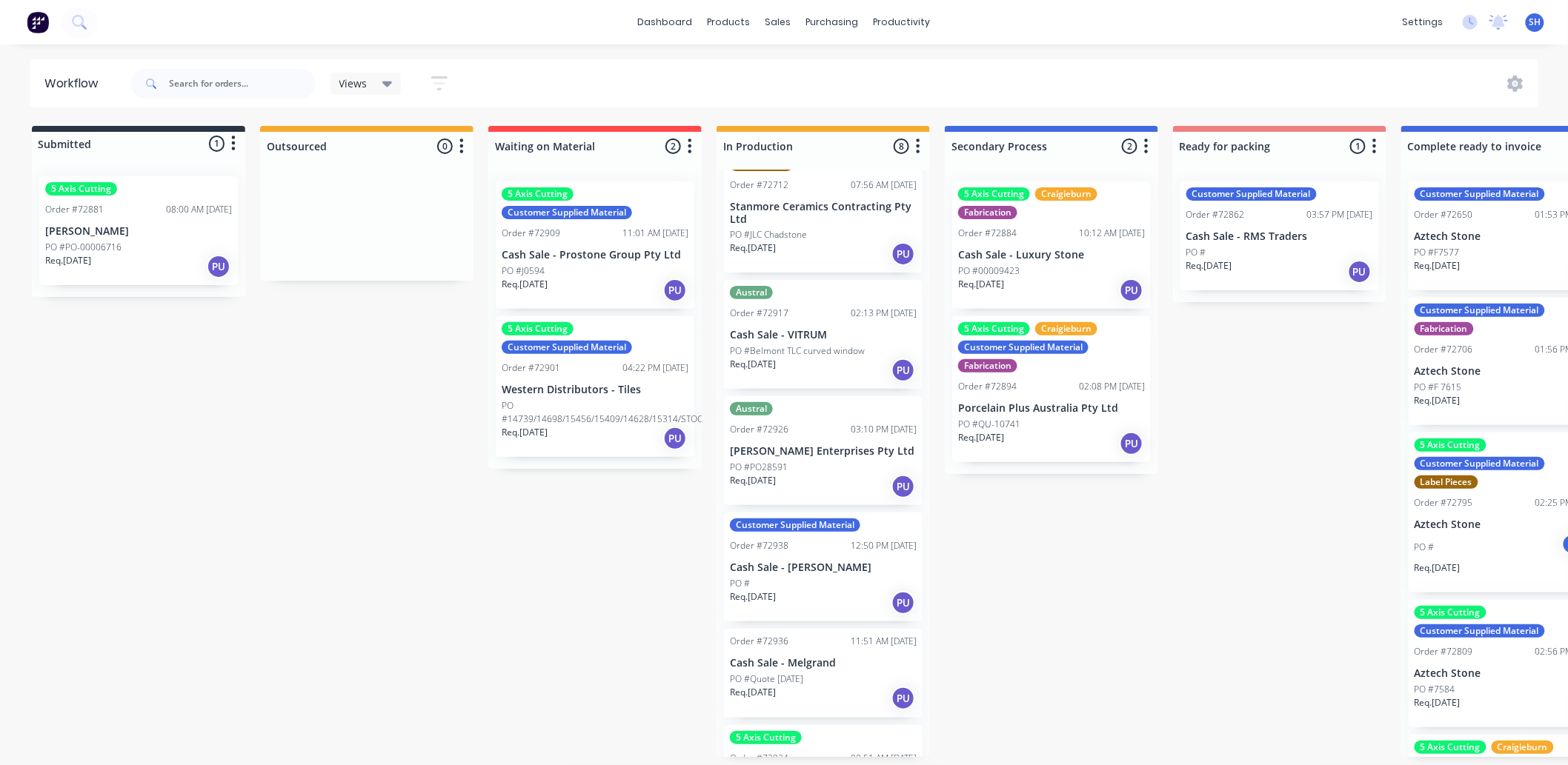
click at [797, 344] on p "PO #Belmont TLC curved window" at bounding box center [798, 351] width 135 height 13
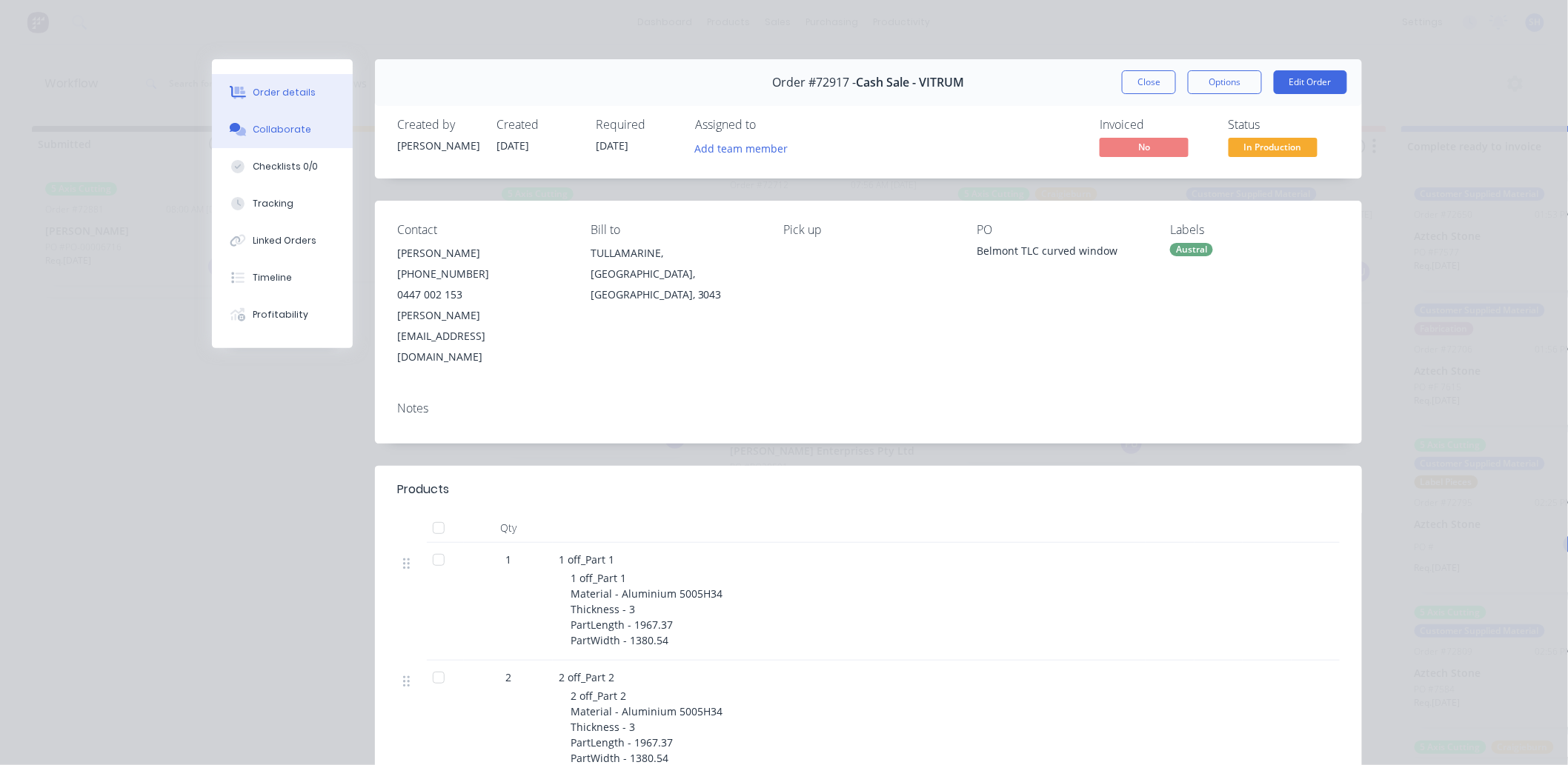
click at [268, 129] on div "Collaborate" at bounding box center [282, 129] width 58 height 13
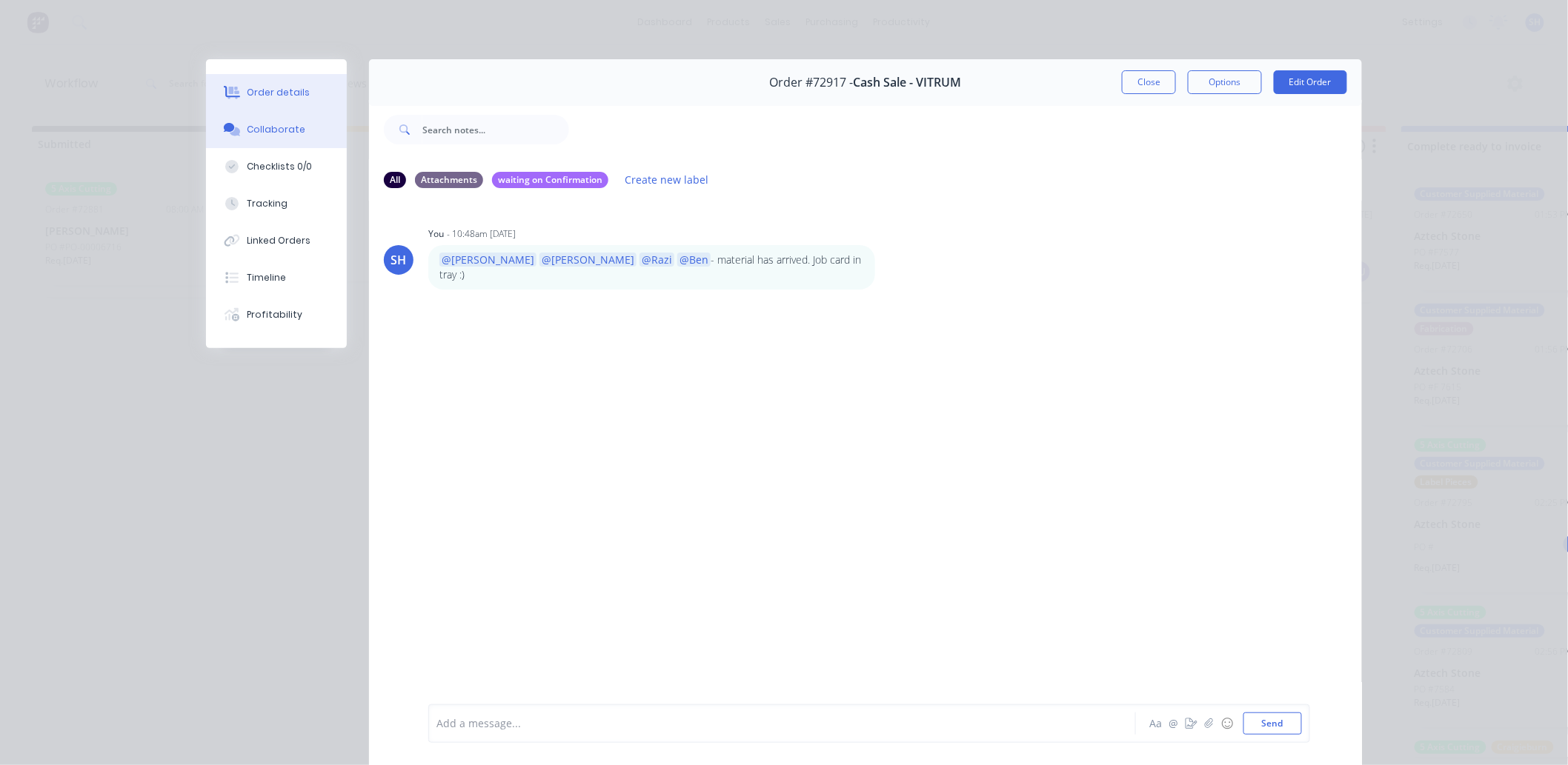
click at [262, 99] on div "Order details" at bounding box center [279, 92] width 63 height 13
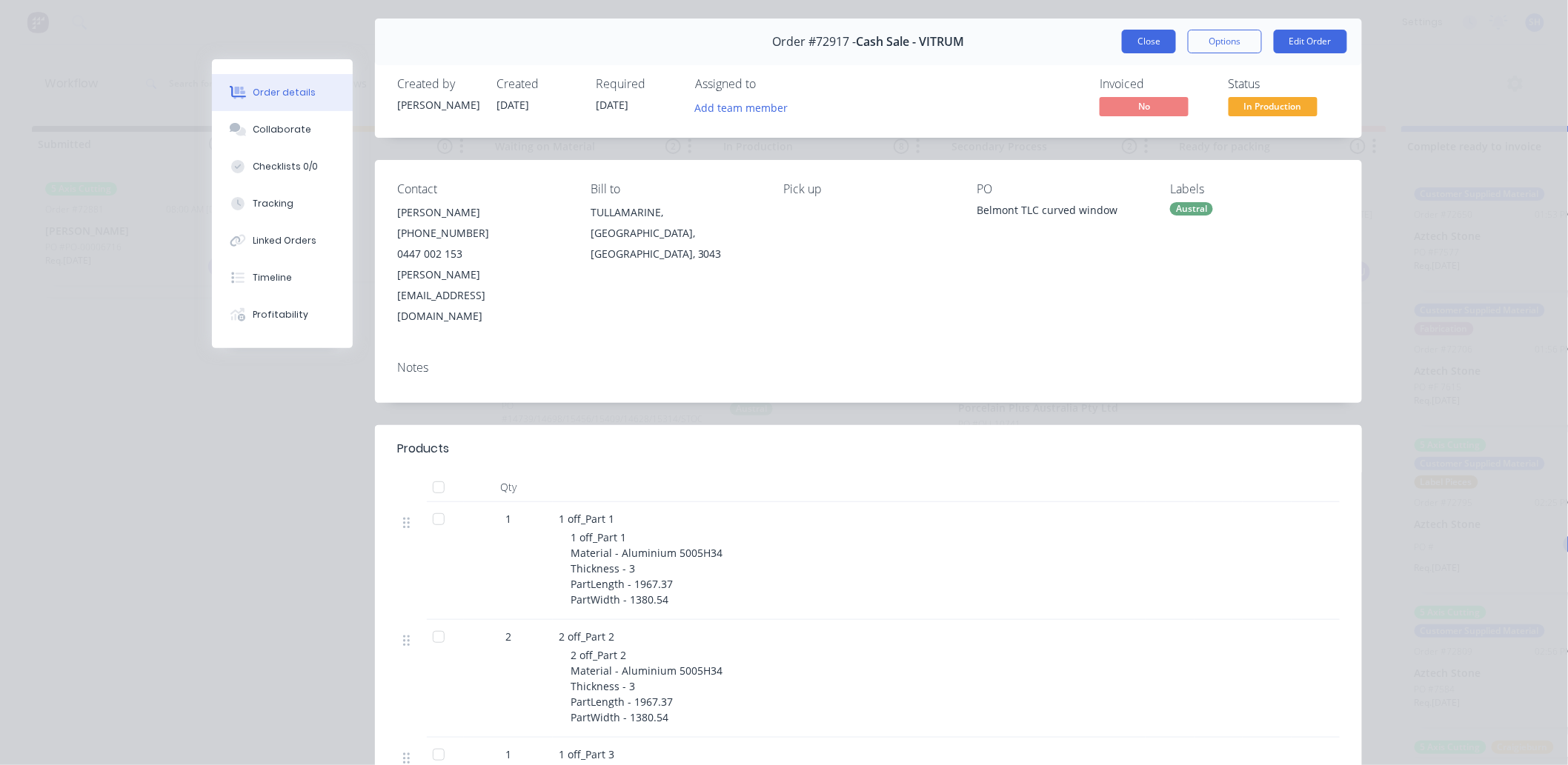
scroll to position [0, 0]
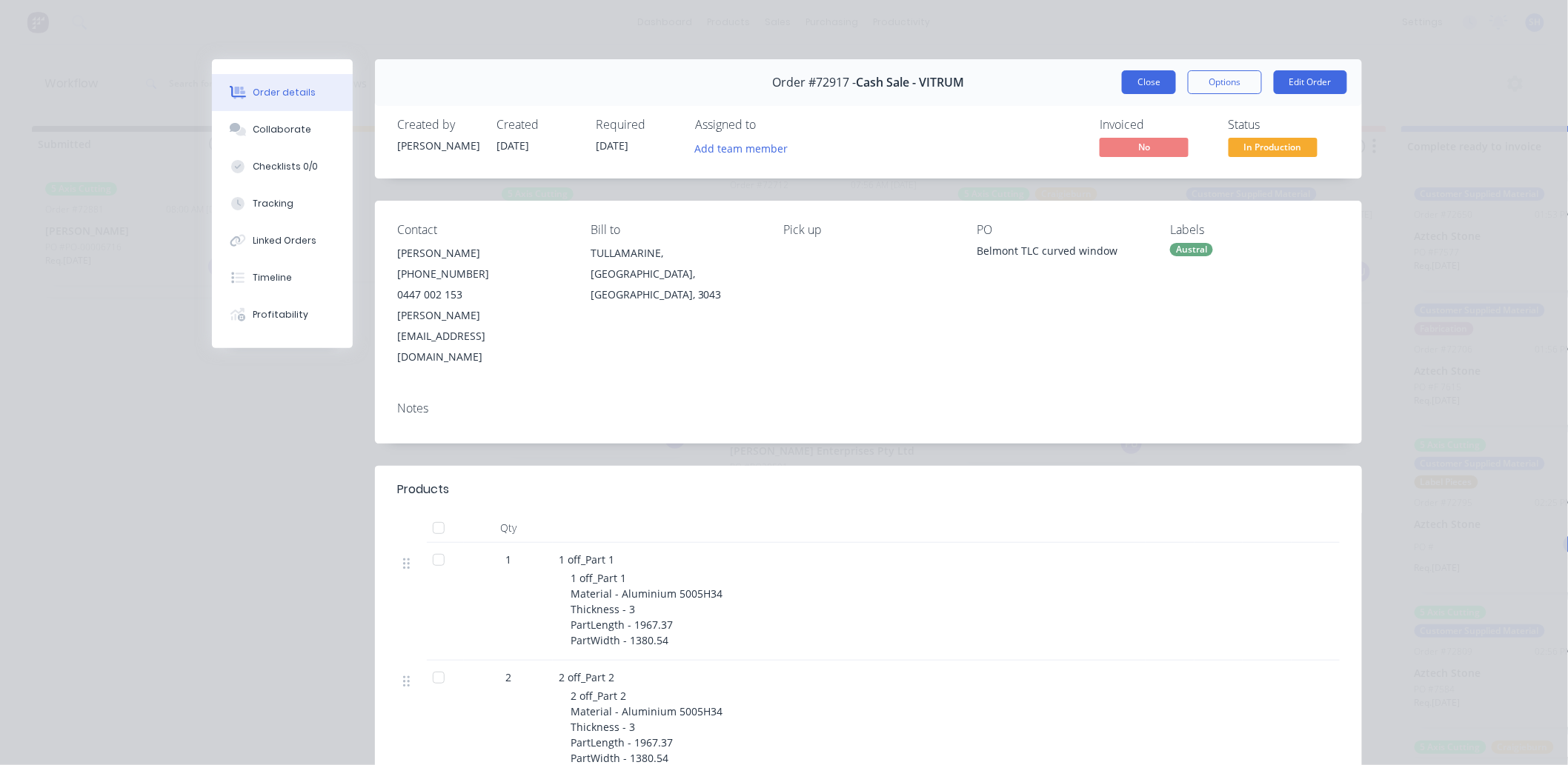
click at [1154, 90] on button "Close" at bounding box center [1148, 82] width 54 height 24
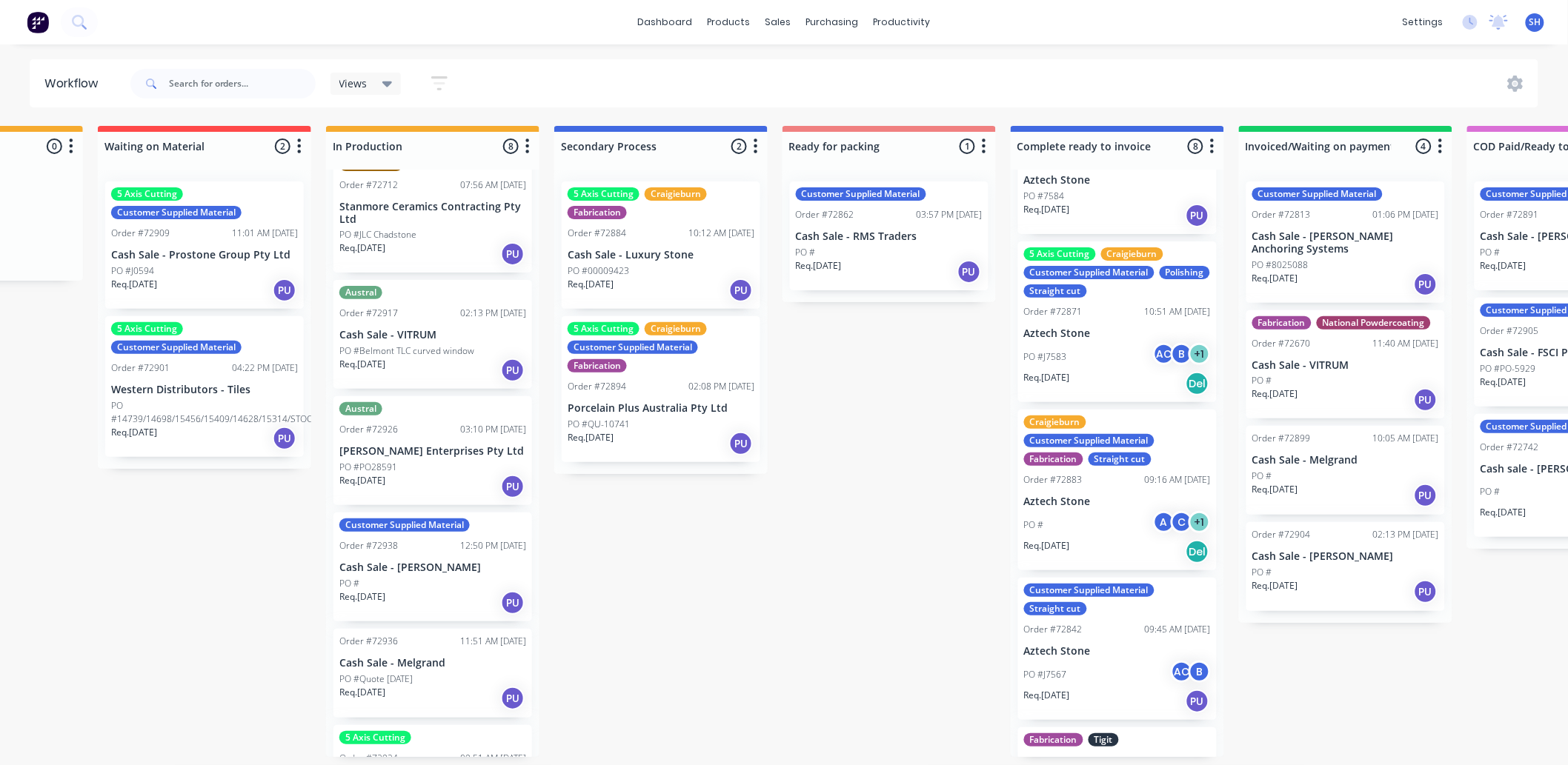
scroll to position [570, 0]
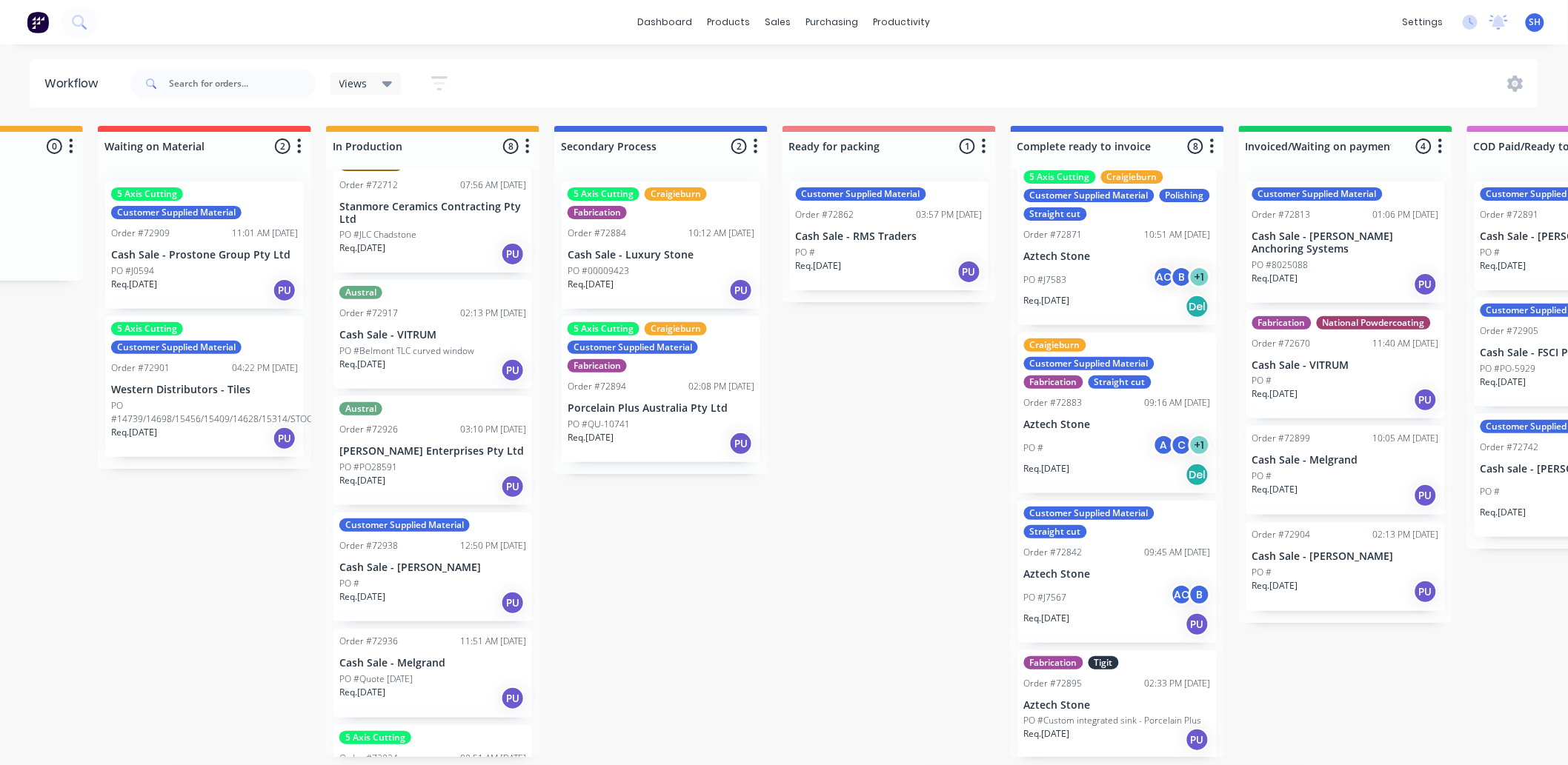
click at [1092, 722] on p "PO #Custom integrated sink - Porcelain Plus" at bounding box center [1113, 720] width 178 height 13
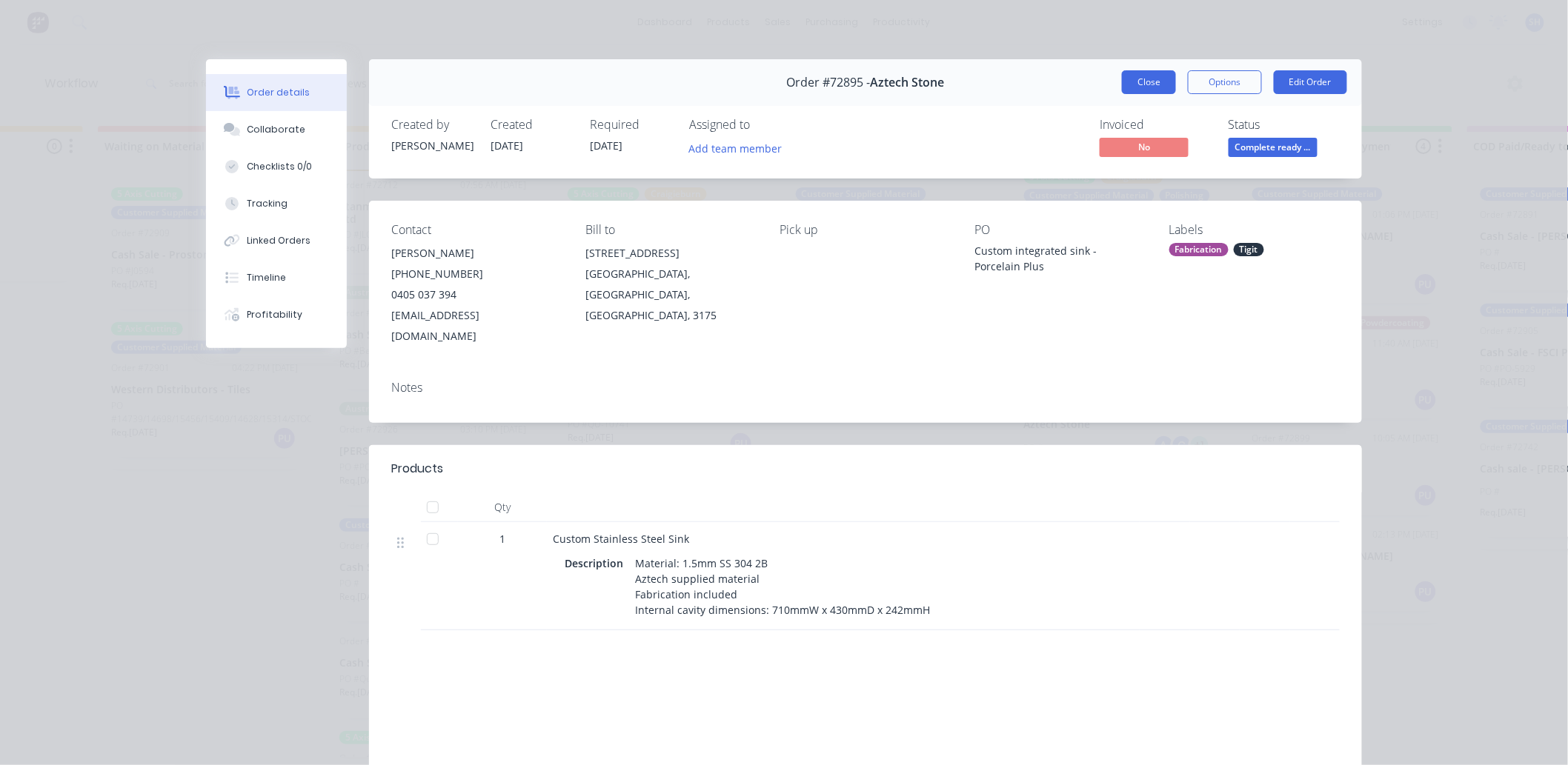
click at [1141, 89] on button "Close" at bounding box center [1148, 82] width 54 height 24
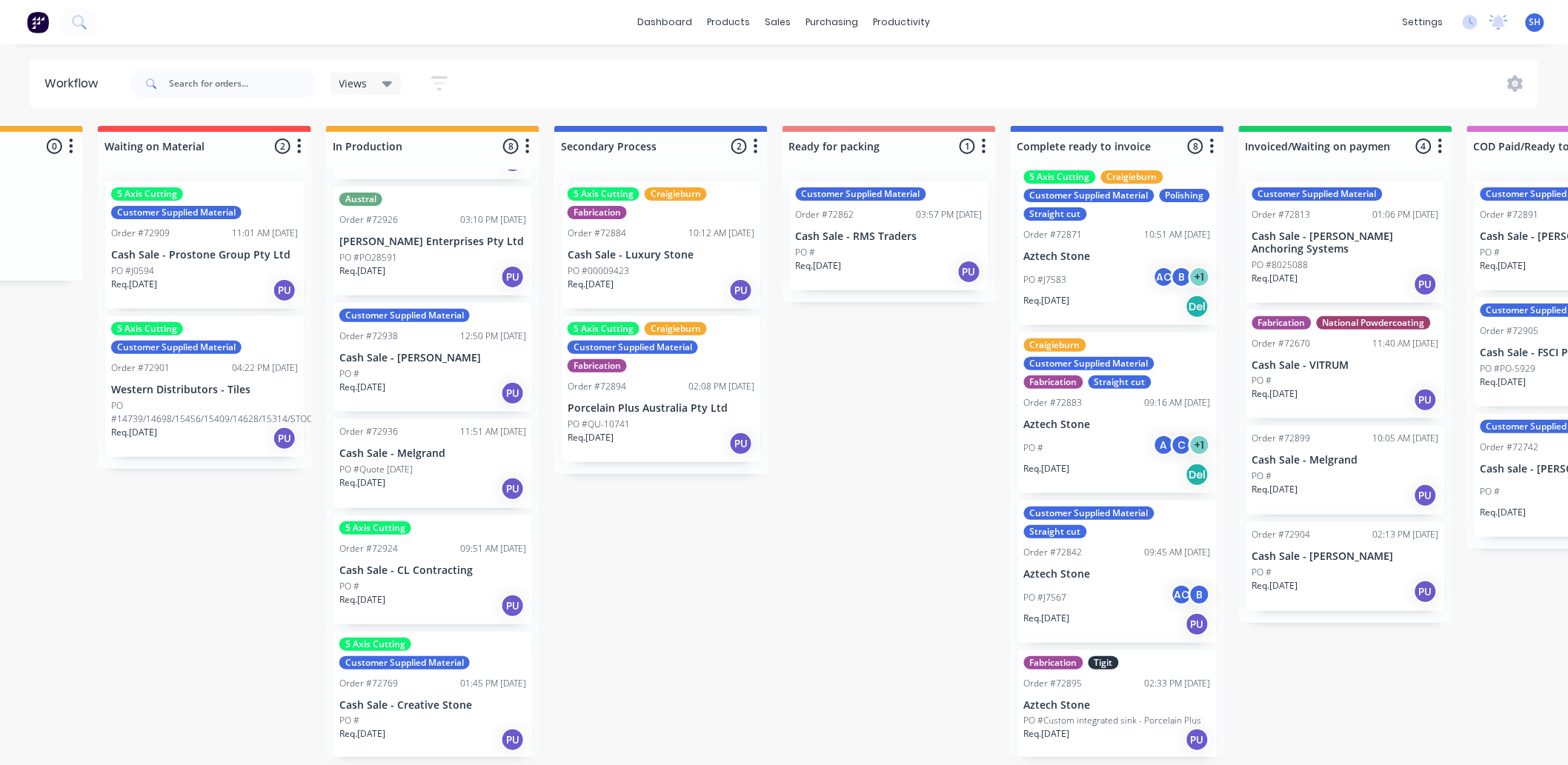
scroll to position [4, 390]
click at [427, 579] on div "PO #" at bounding box center [432, 586] width 187 height 13
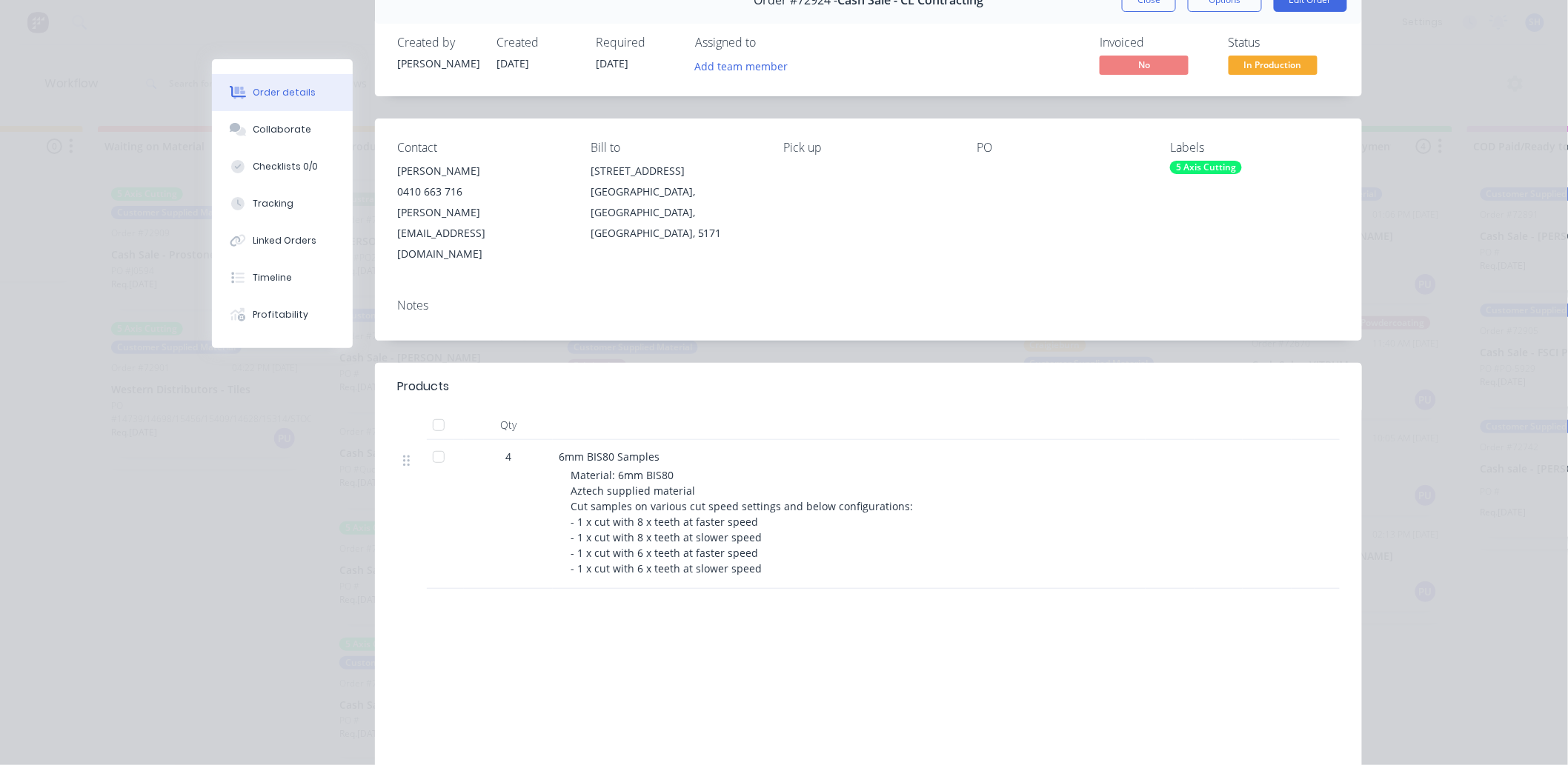
scroll to position [0, 0]
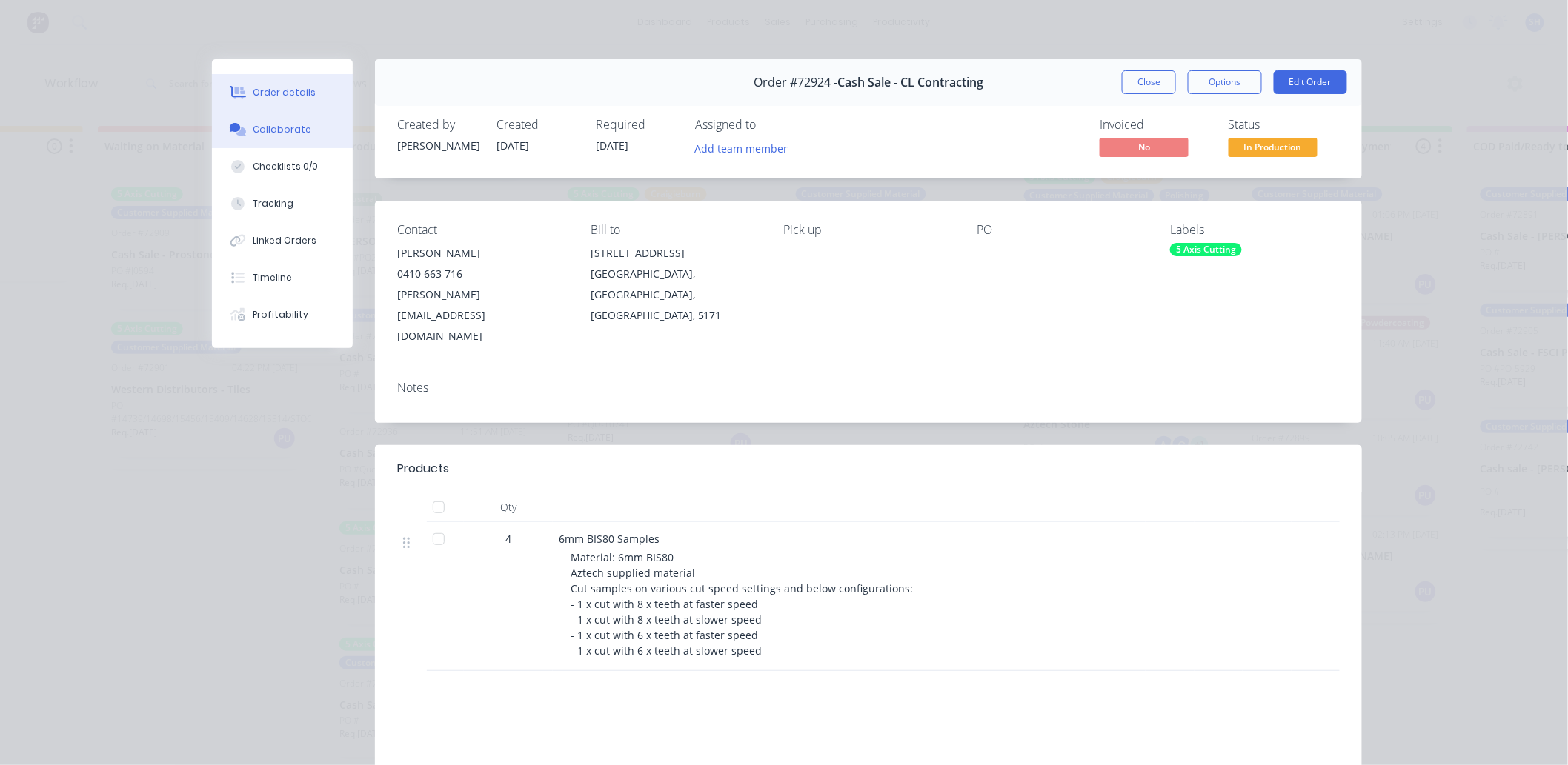
click at [279, 130] on div "Collaborate" at bounding box center [282, 129] width 58 height 13
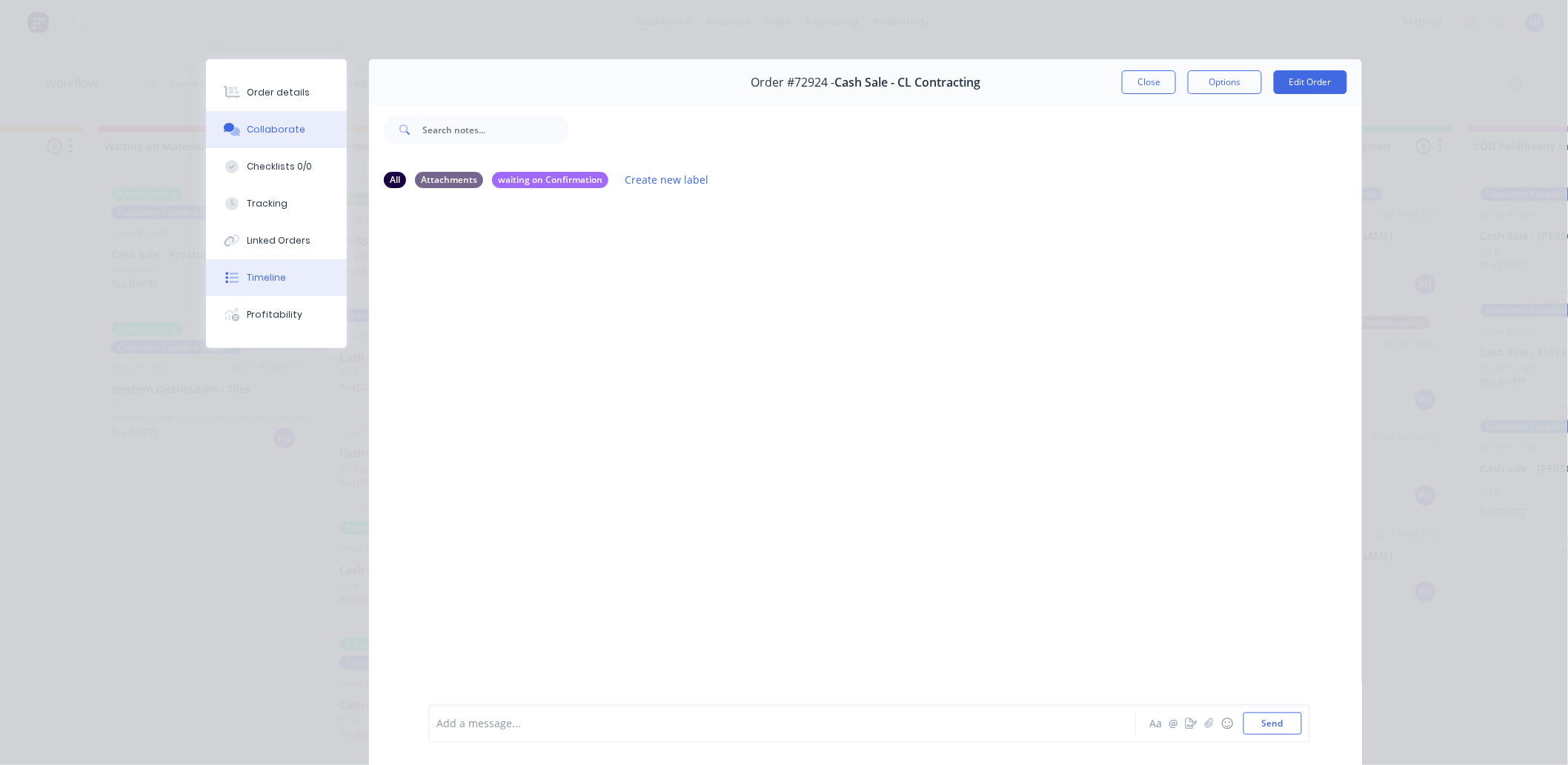
click at [288, 277] on button "Timeline" at bounding box center [276, 277] width 141 height 37
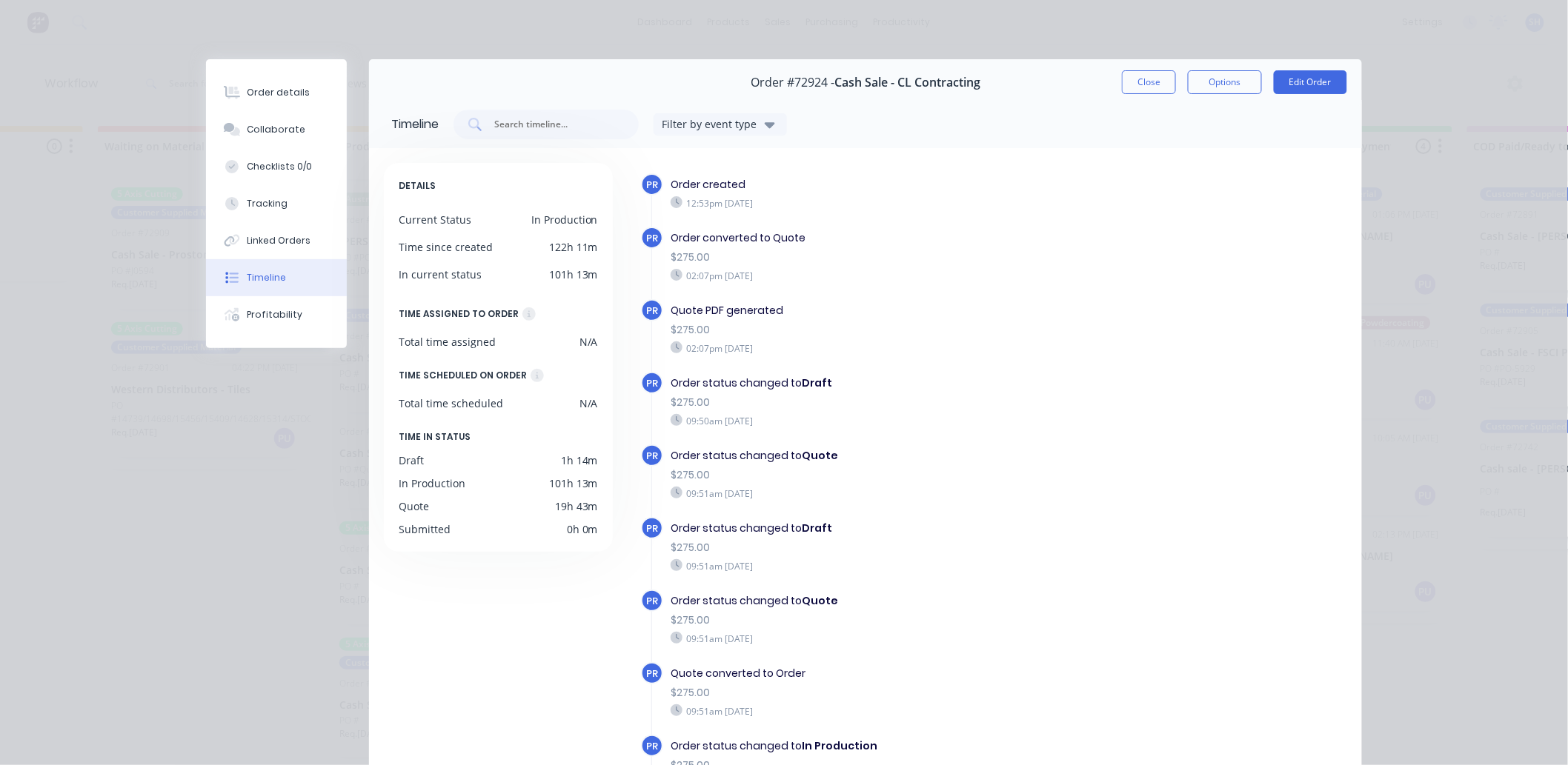
scroll to position [0, 390]
click at [1149, 85] on button "Close" at bounding box center [1148, 82] width 54 height 24
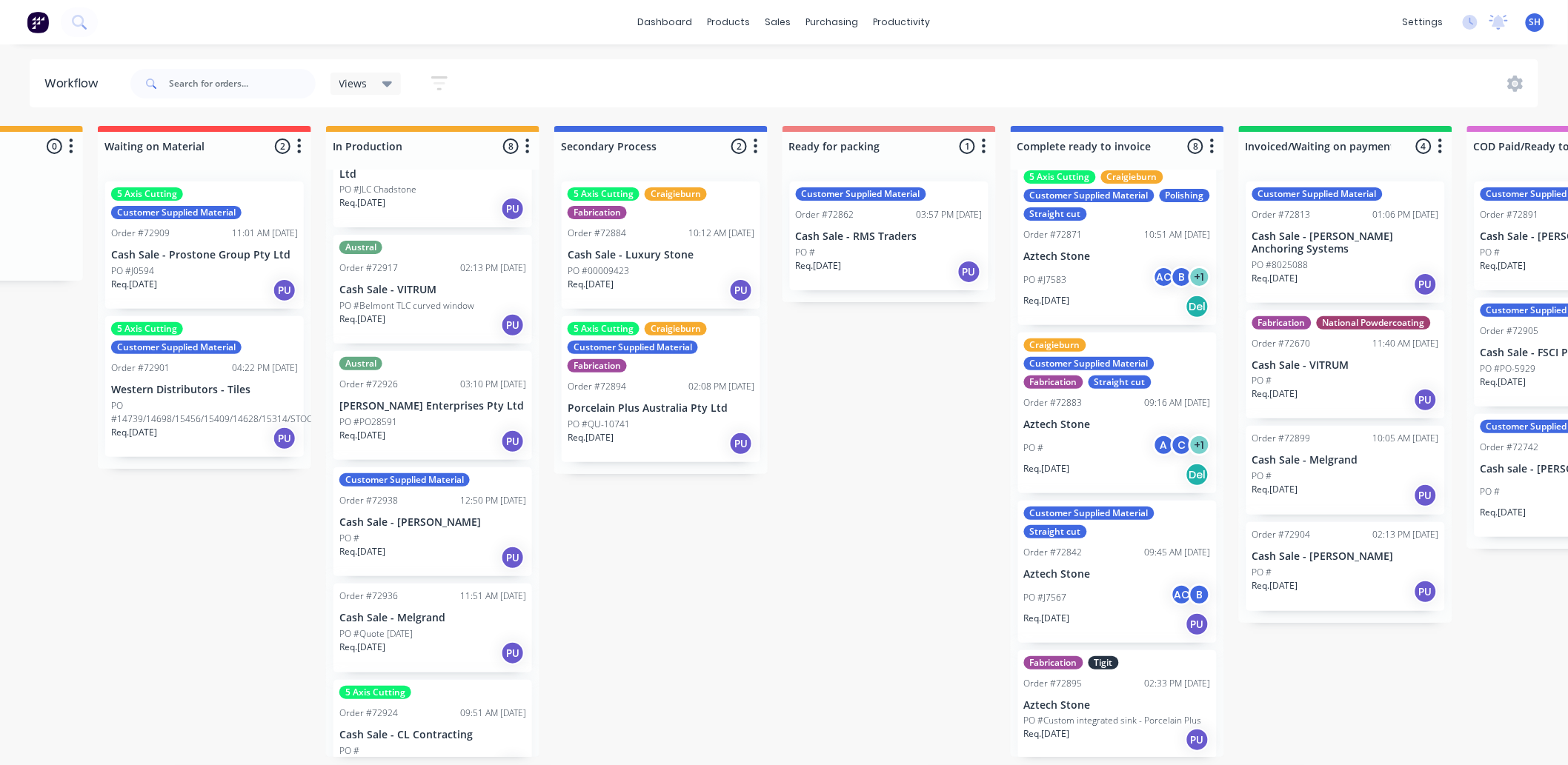
scroll to position [0, 0]
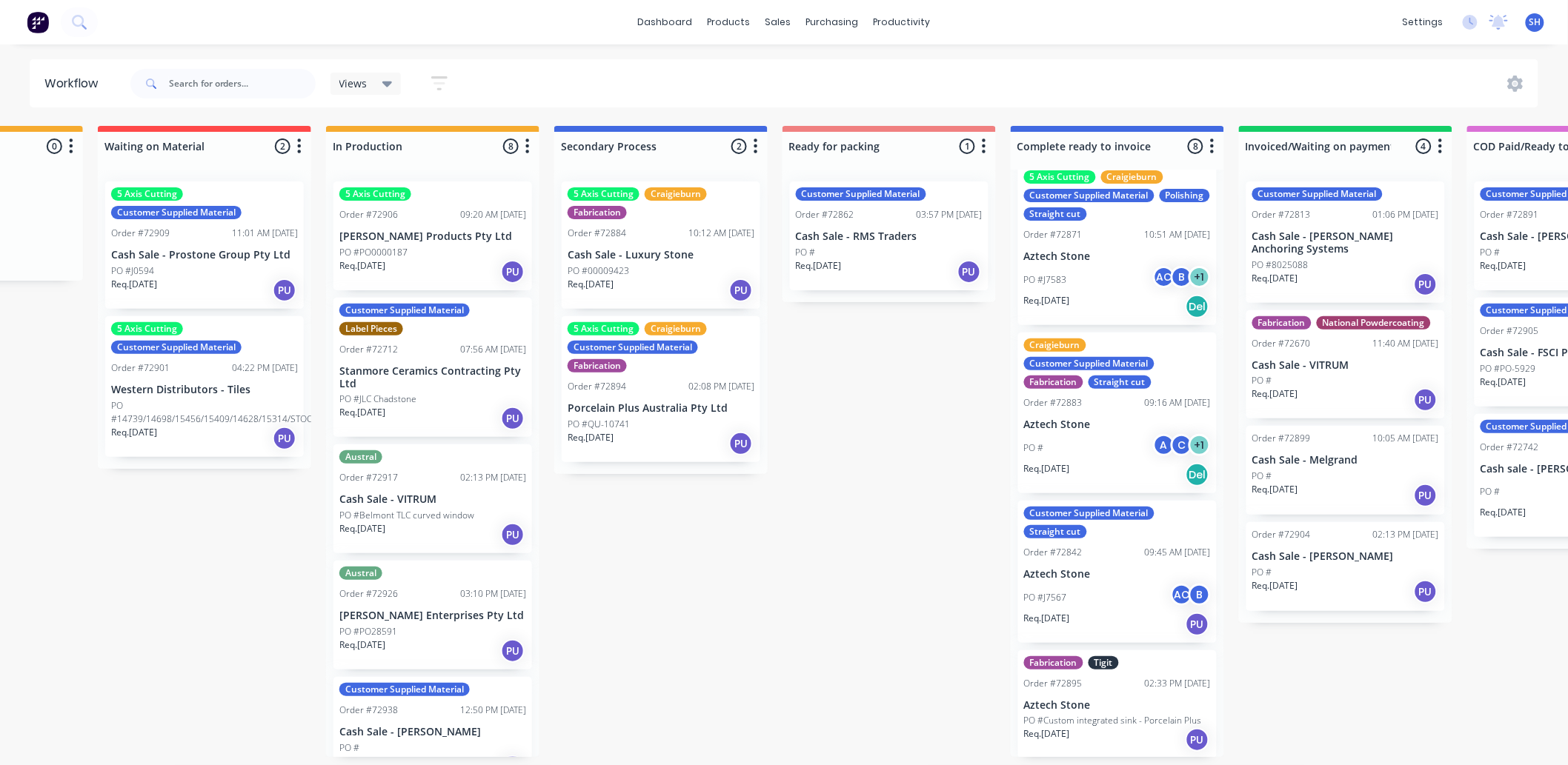
click at [400, 401] on p "PO #JLC Chadstone" at bounding box center [377, 399] width 77 height 13
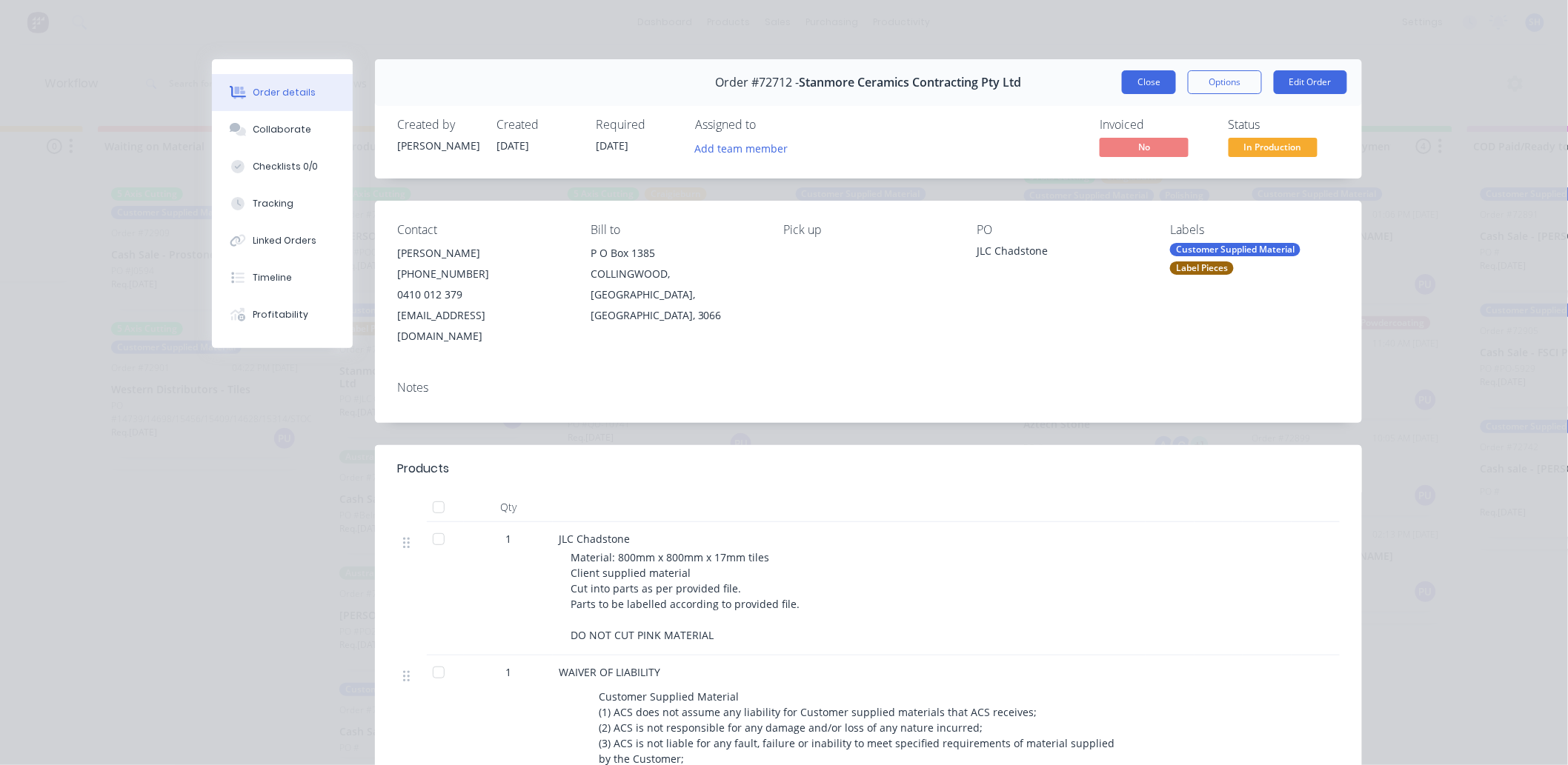
click at [1127, 85] on button "Close" at bounding box center [1148, 82] width 54 height 24
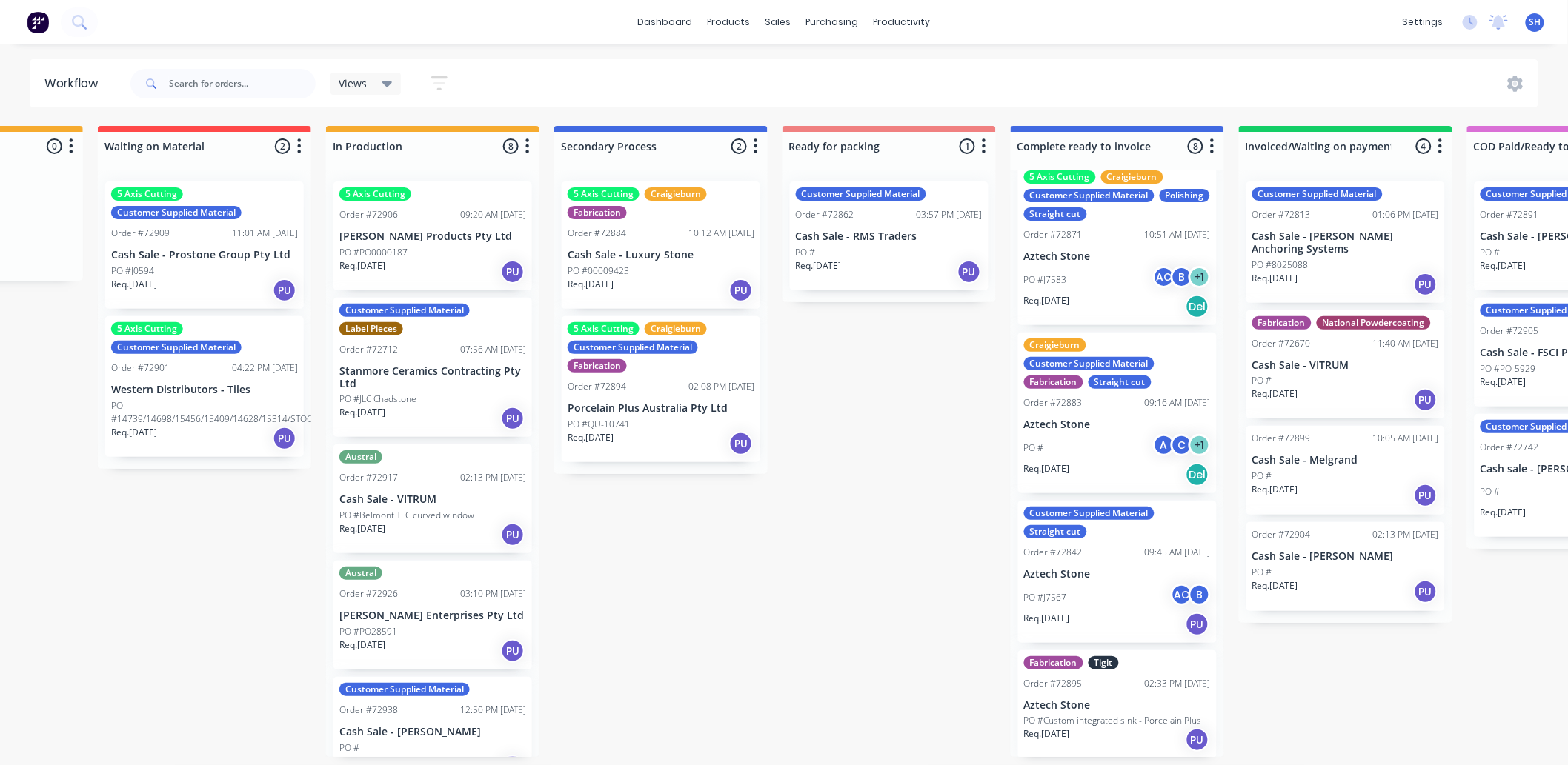
click at [848, 245] on div "PO #" at bounding box center [889, 252] width 187 height 13
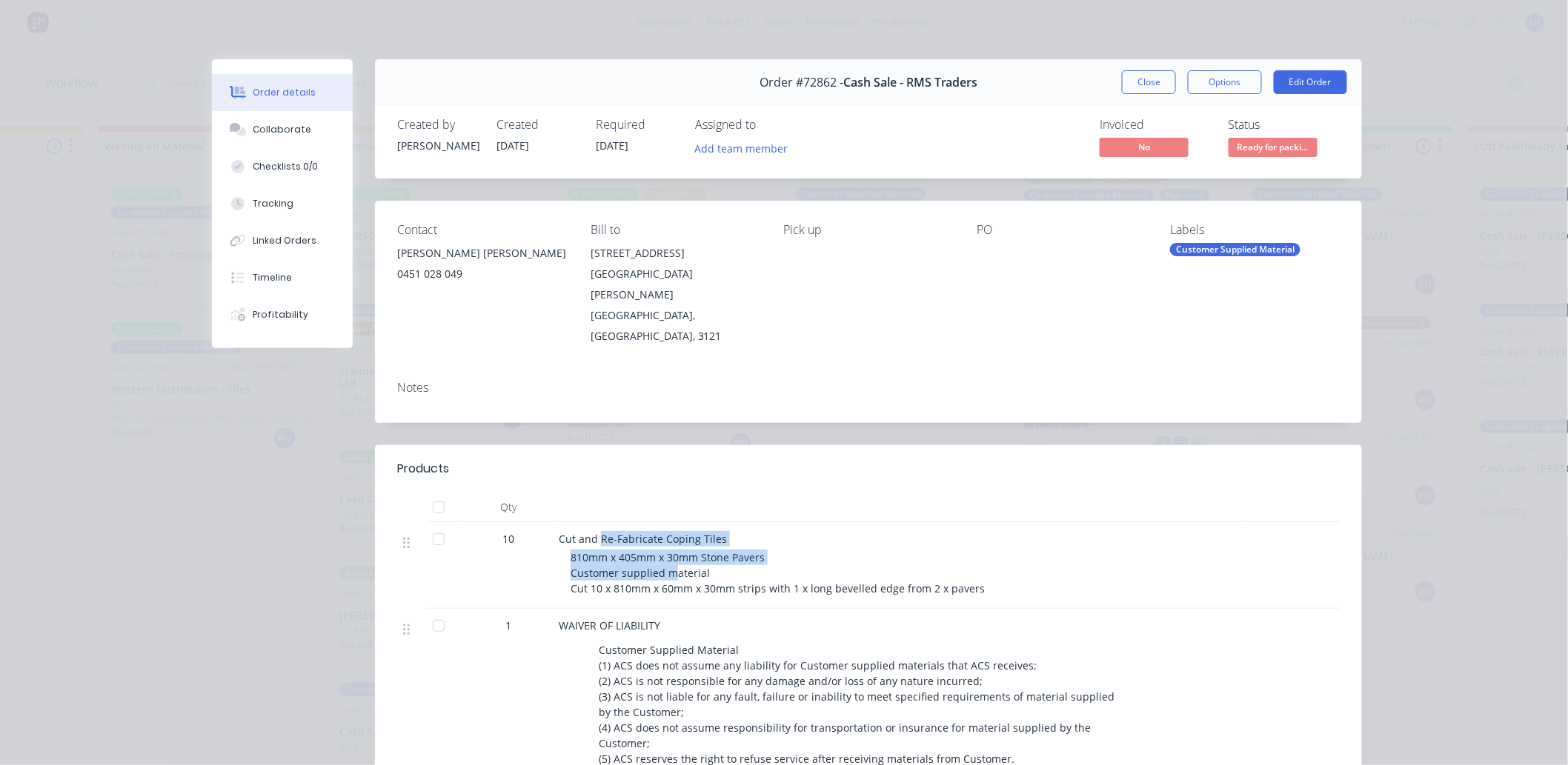
drag, startPoint x: 596, startPoint y: 483, endPoint x: 684, endPoint y: 520, distance: 95.5
click at [682, 522] on div "Cut and Re-Fabricate Coping Tiles 810mm x 405mm x 30mm Stone Pavers Customer su…" at bounding box center [849, 565] width 593 height 87
click at [701, 549] on div "810mm x 405mm x 30mm Stone Pavers Customer supplied material Cut 10 x 810mm x 6…" at bounding box center [855, 572] width 569 height 47
click at [296, 134] on div "Collaborate" at bounding box center [282, 129] width 58 height 13
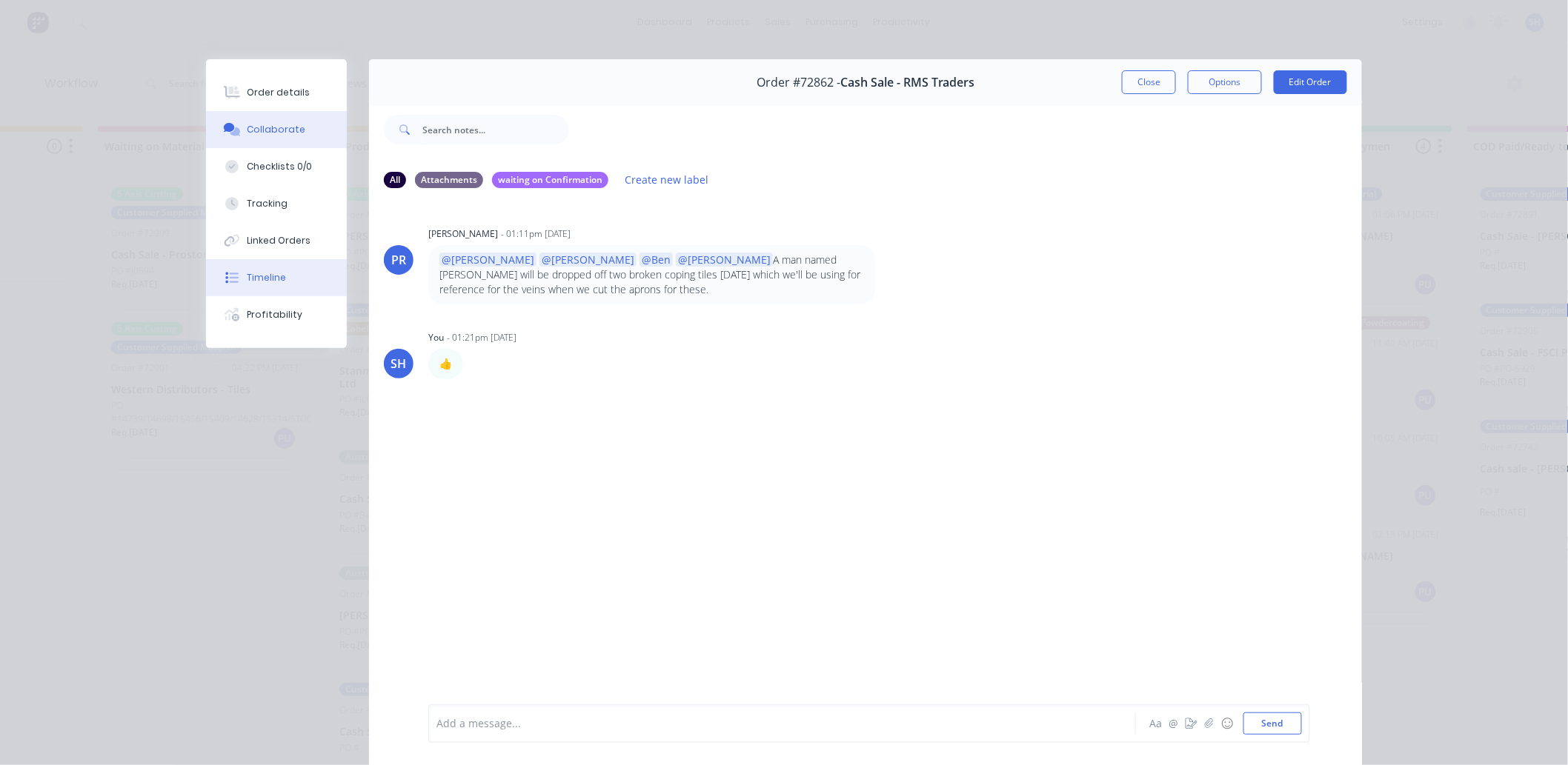
click at [276, 282] on div "Timeline" at bounding box center [267, 278] width 39 height 13
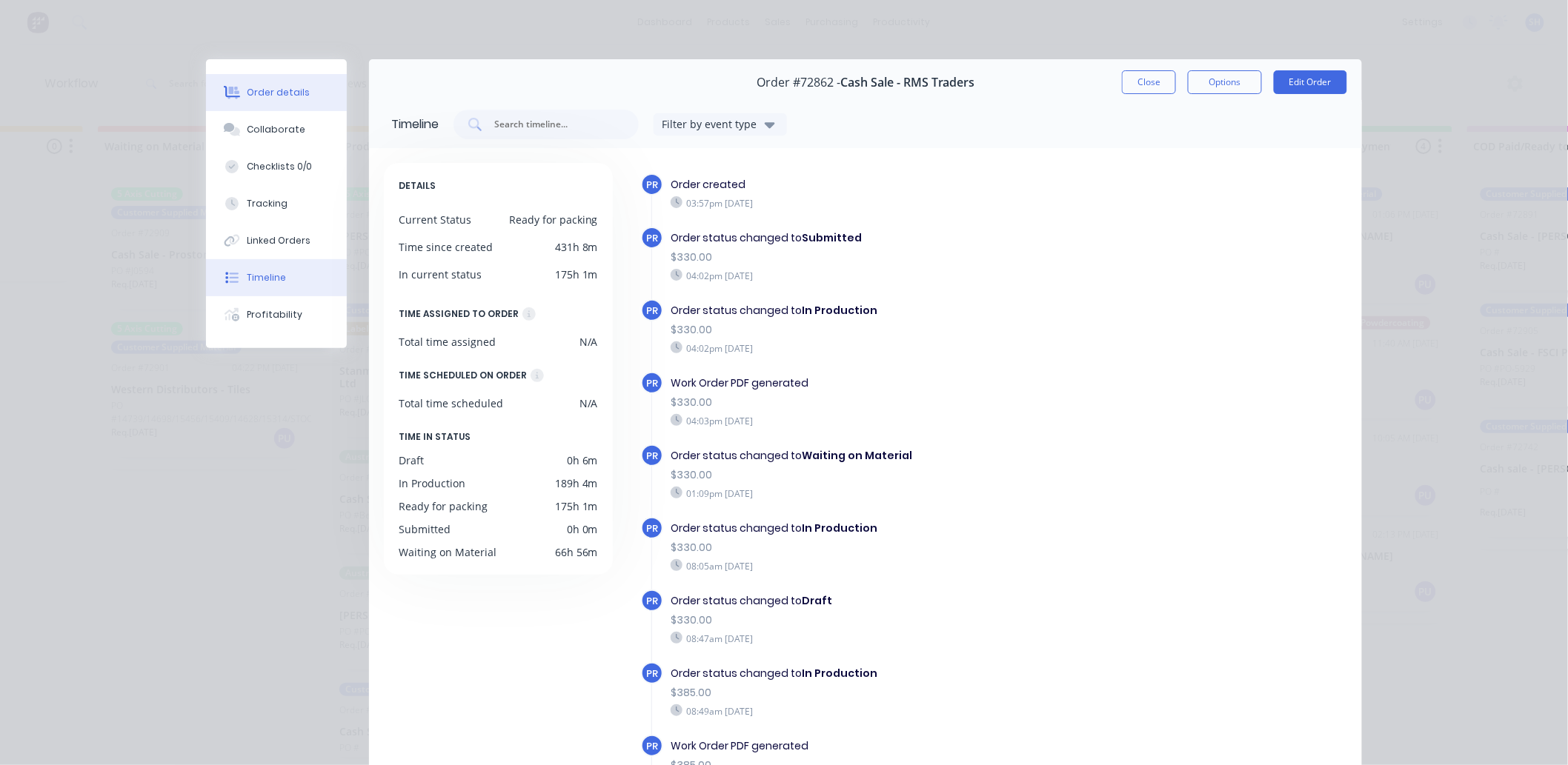
click at [299, 98] on button "Order details" at bounding box center [276, 92] width 141 height 37
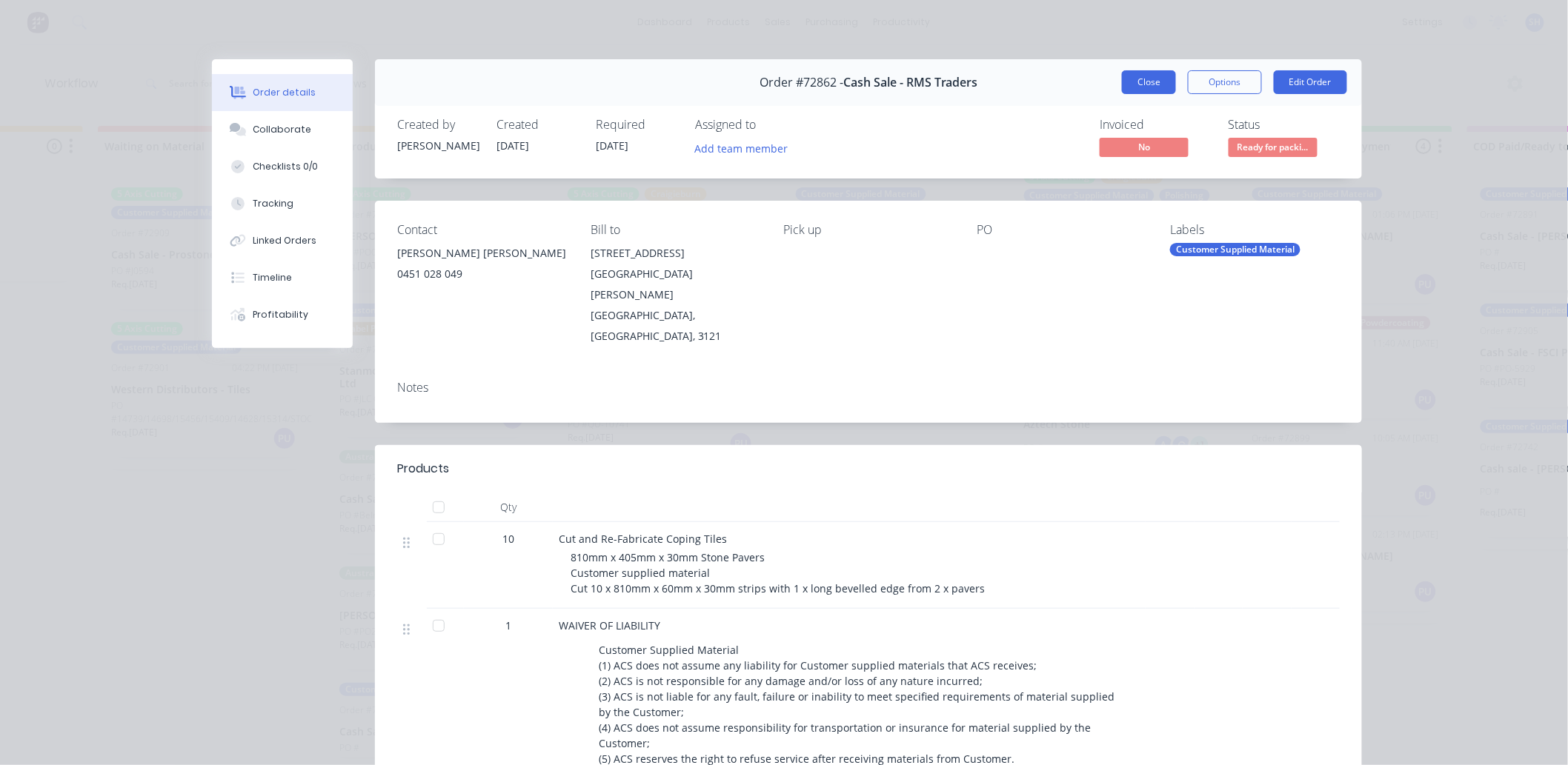
click at [1141, 78] on button "Close" at bounding box center [1148, 82] width 54 height 24
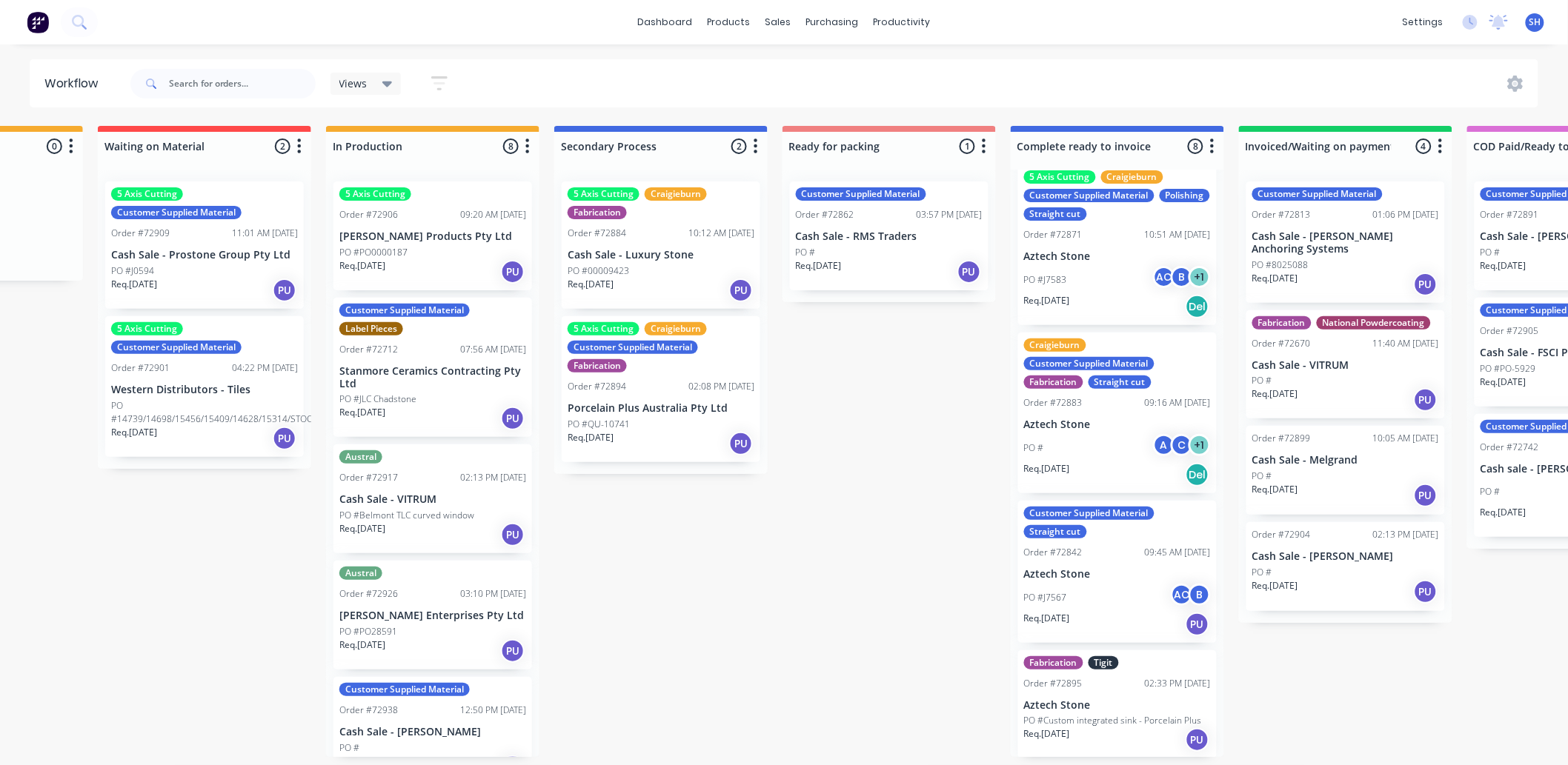
scroll to position [165, 0]
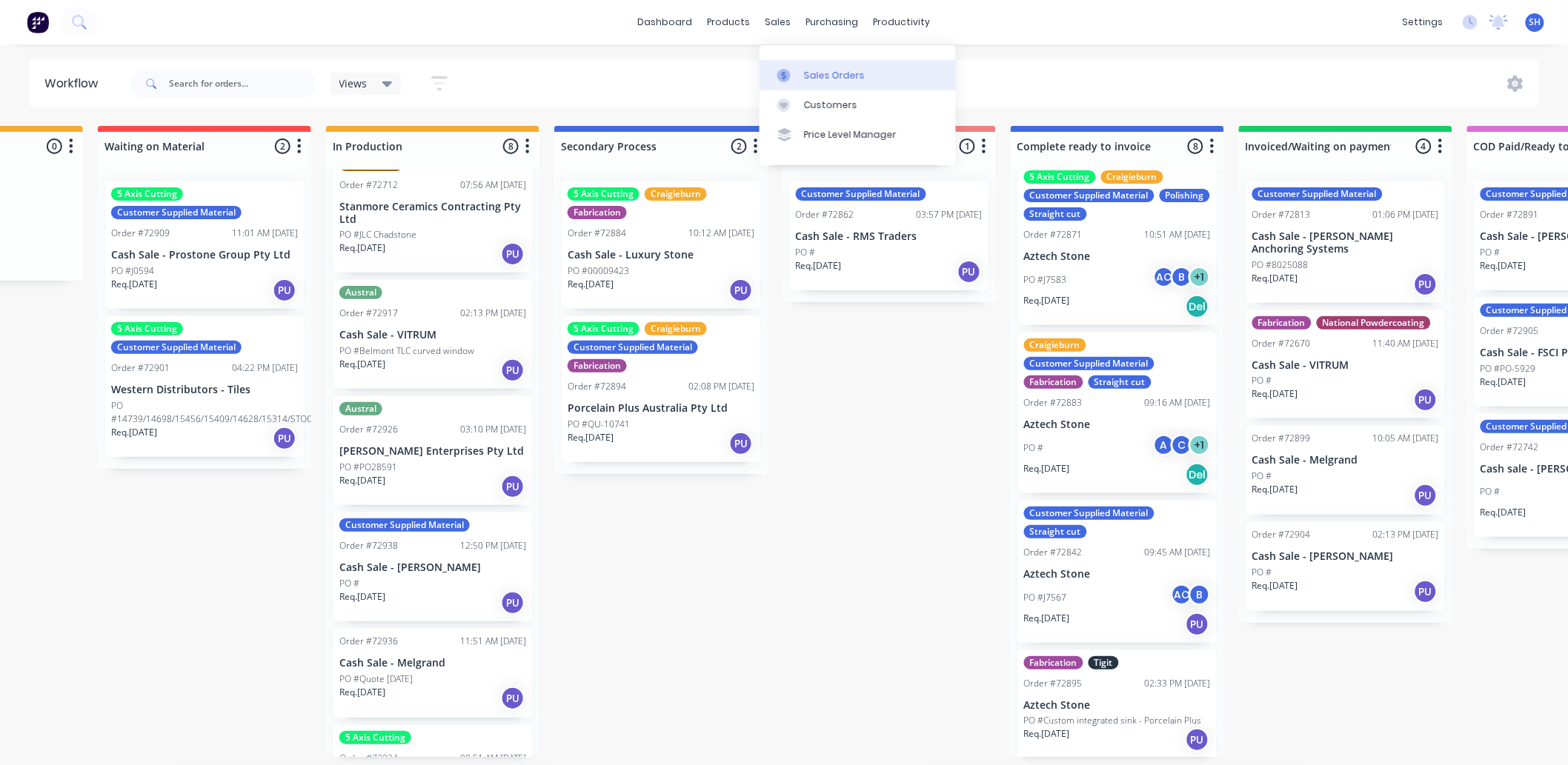
click at [810, 77] on div "Sales Orders" at bounding box center [834, 75] width 61 height 13
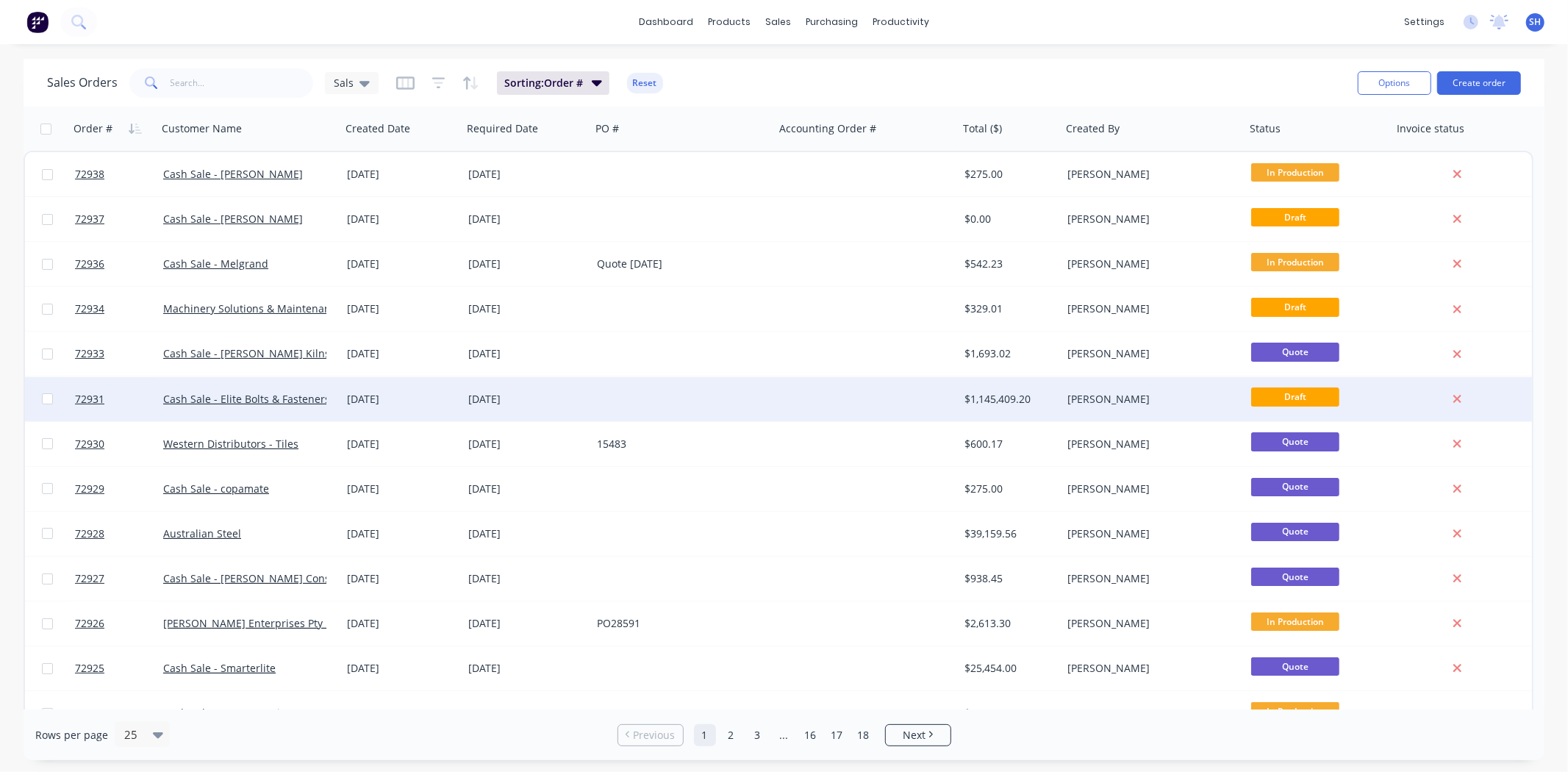
click at [666, 384] on div at bounding box center [683, 399] width 184 height 44
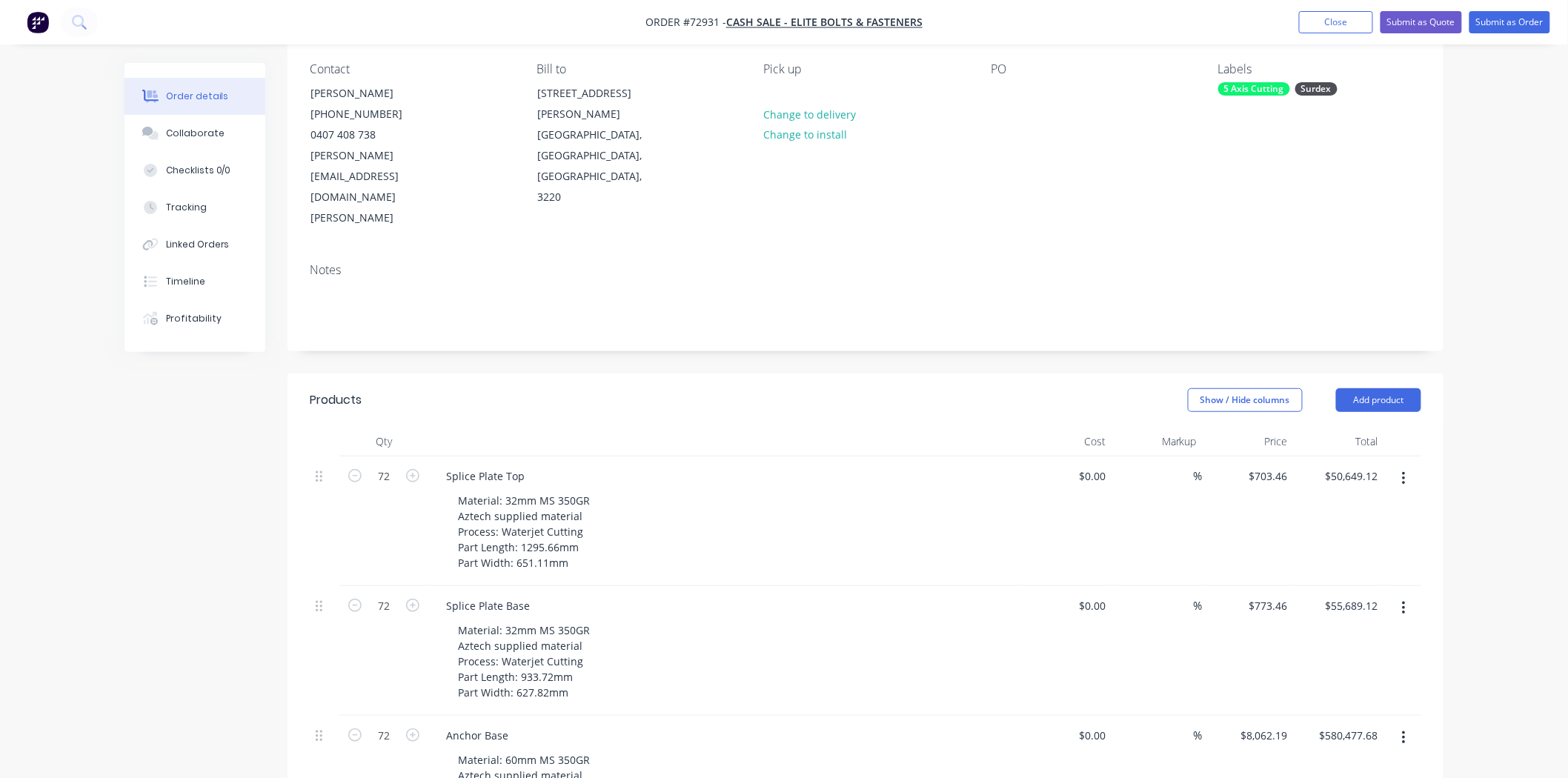
scroll to position [82, 0]
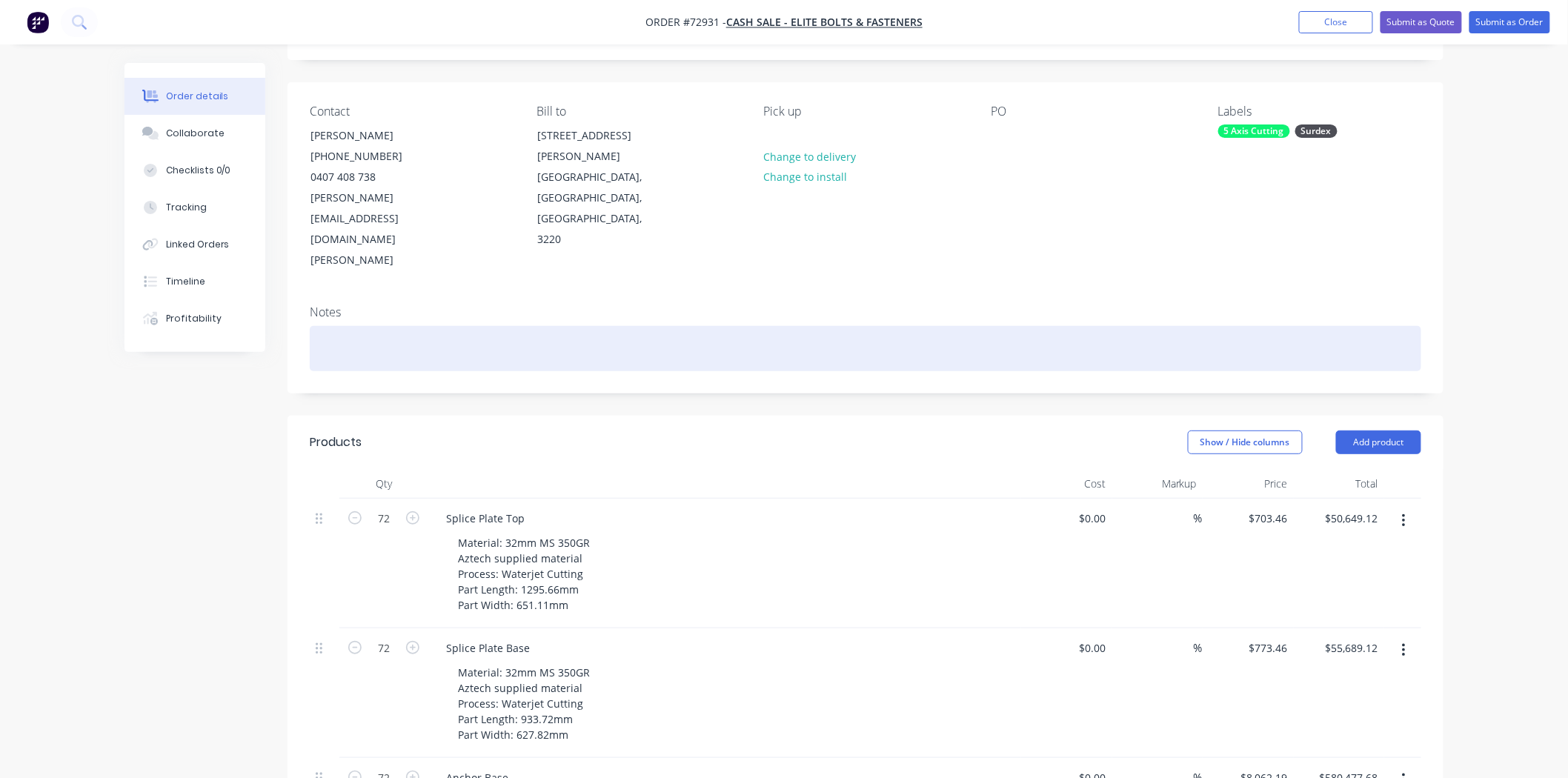
click at [645, 326] on div at bounding box center [864, 348] width 1111 height 45
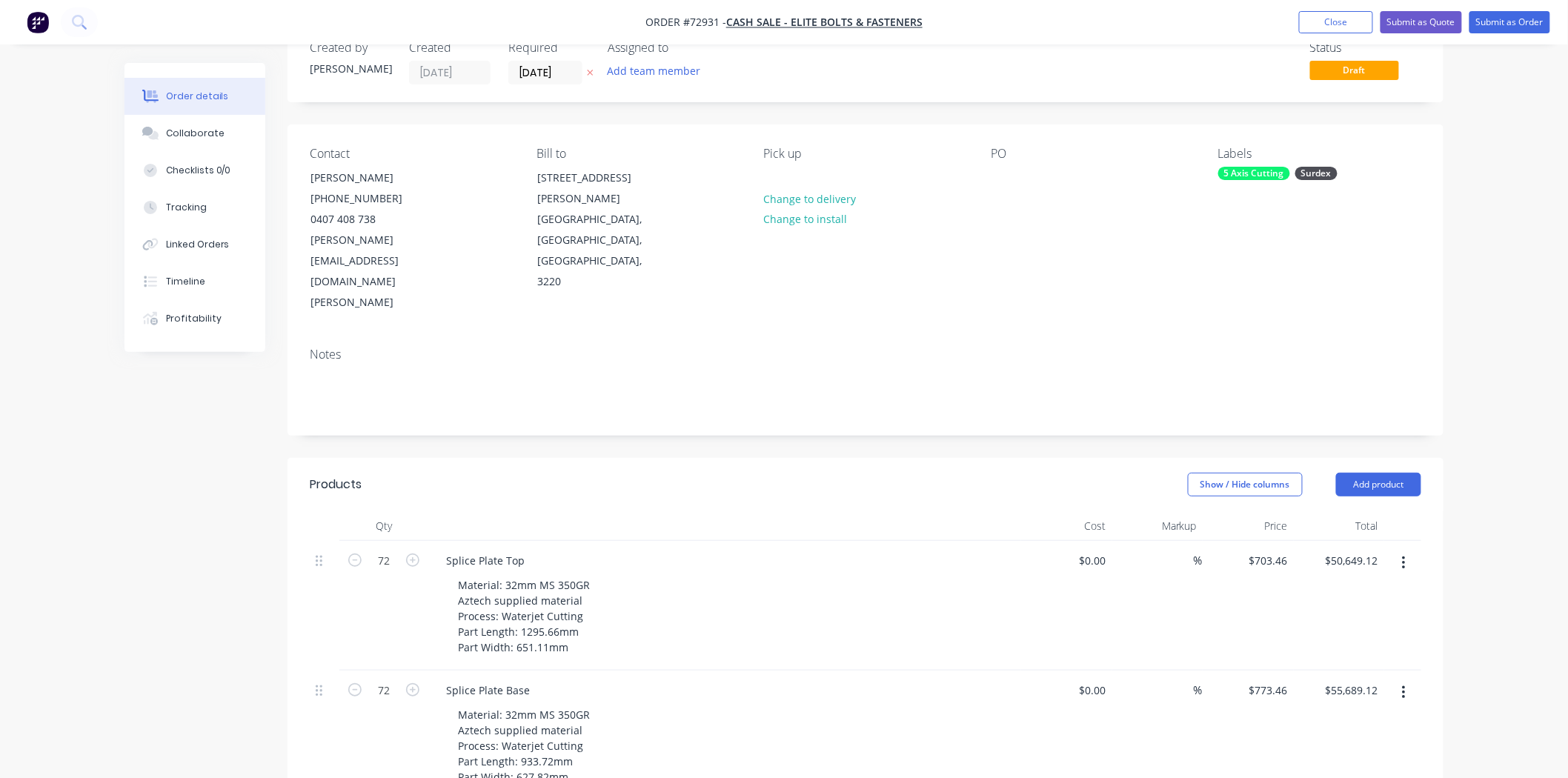
scroll to position [0, 0]
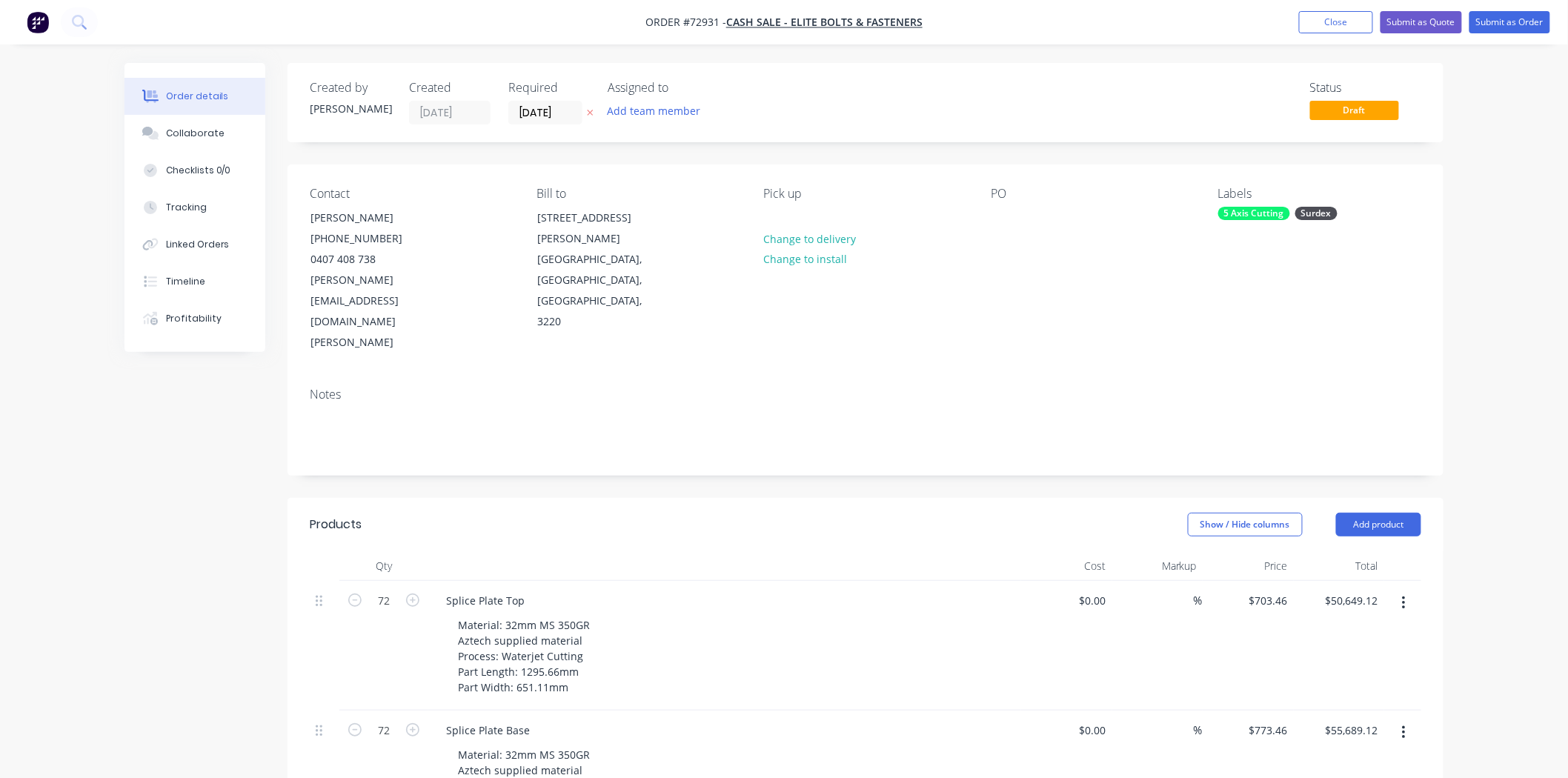
click at [1318, 35] on nav "Order #72931 - Cash Sale - Elite Bolts & Fasteners Add product Close Submit as …" at bounding box center [784, 22] width 1568 height 45
click at [1321, 17] on button "Close" at bounding box center [1336, 22] width 74 height 22
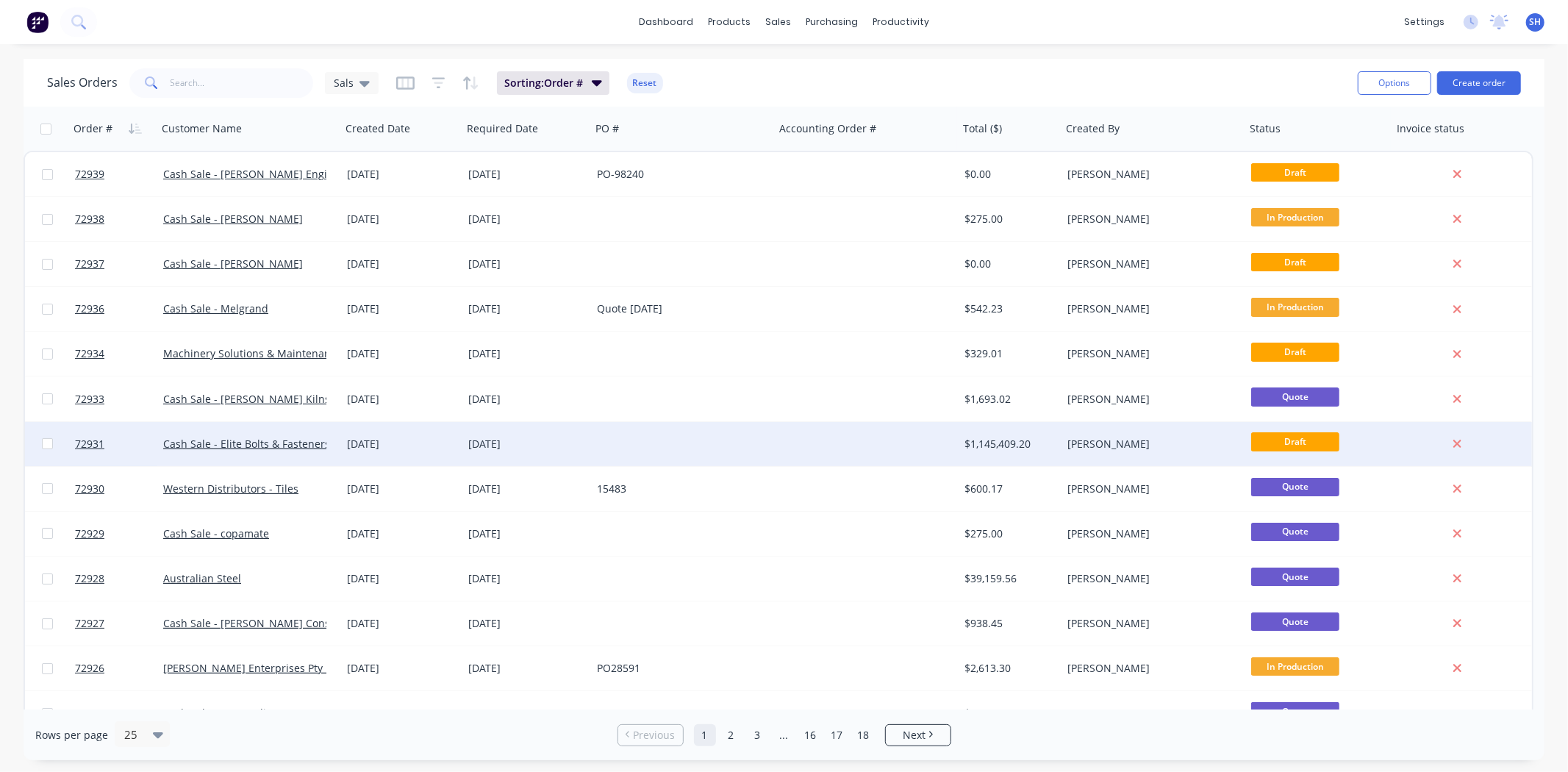
click at [637, 443] on div at bounding box center [683, 444] width 184 height 44
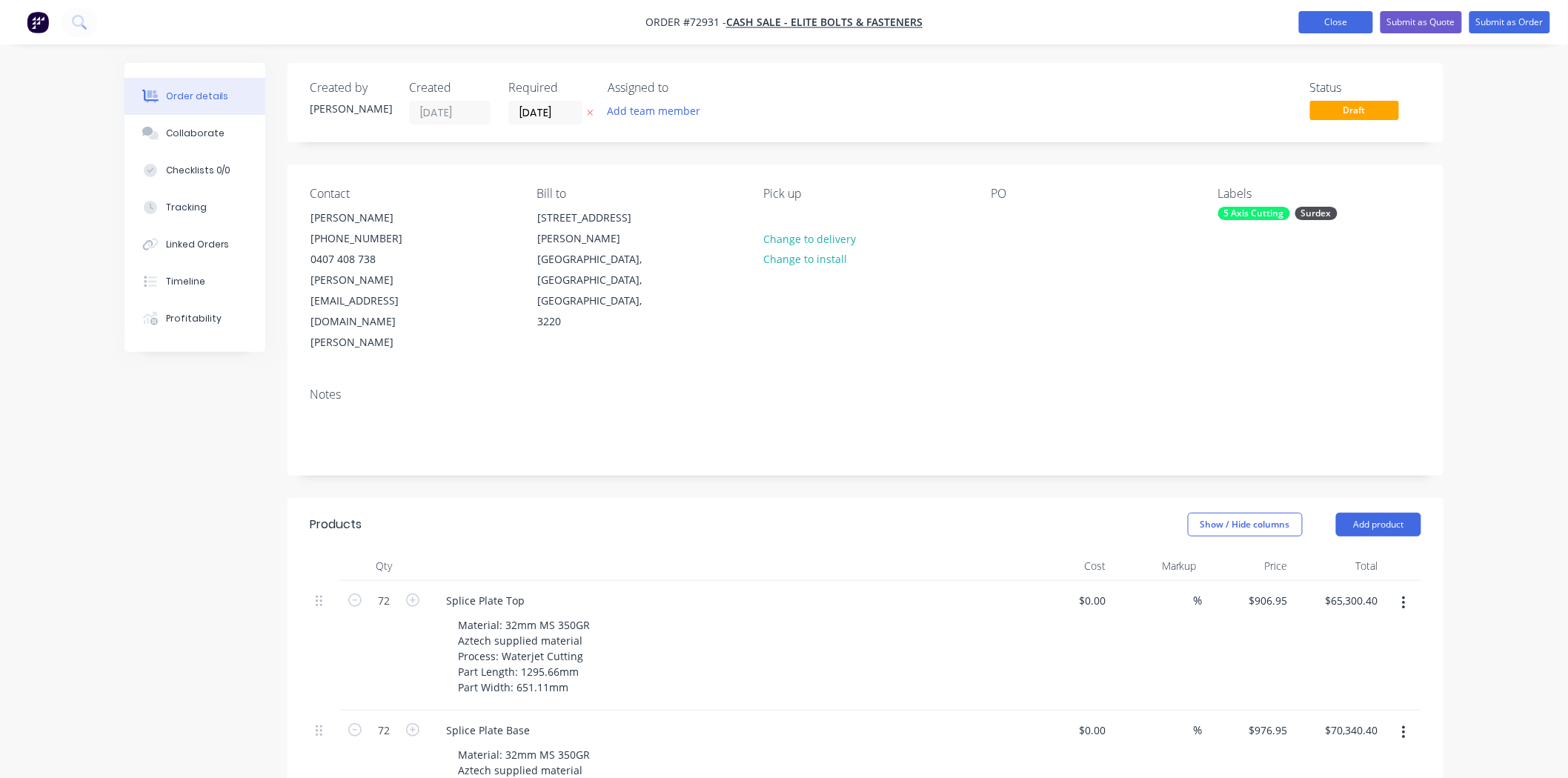
click at [1323, 30] on button "Close" at bounding box center [1336, 22] width 74 height 22
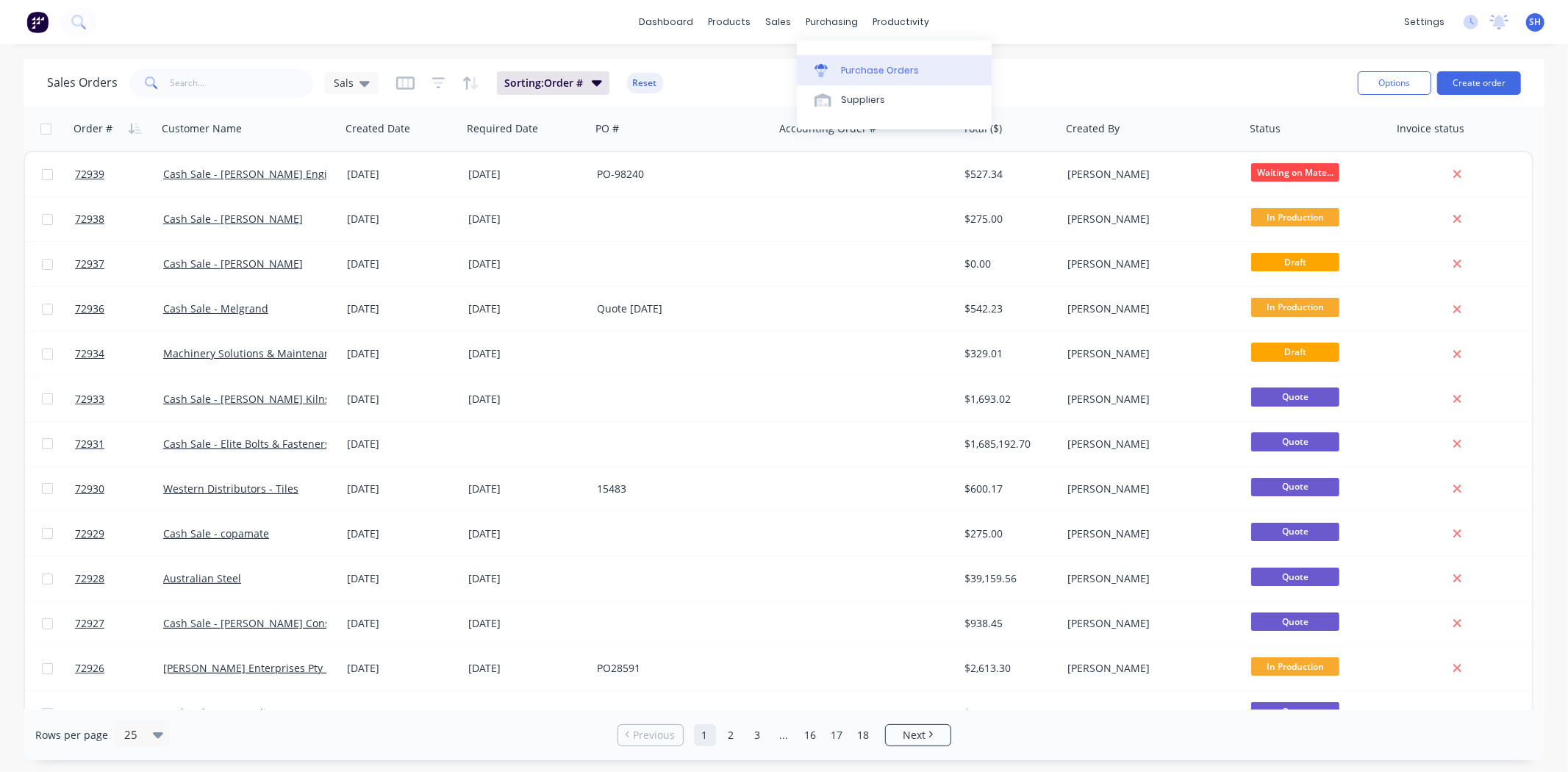
click at [847, 68] on div "Purchase Orders" at bounding box center [879, 71] width 77 height 13
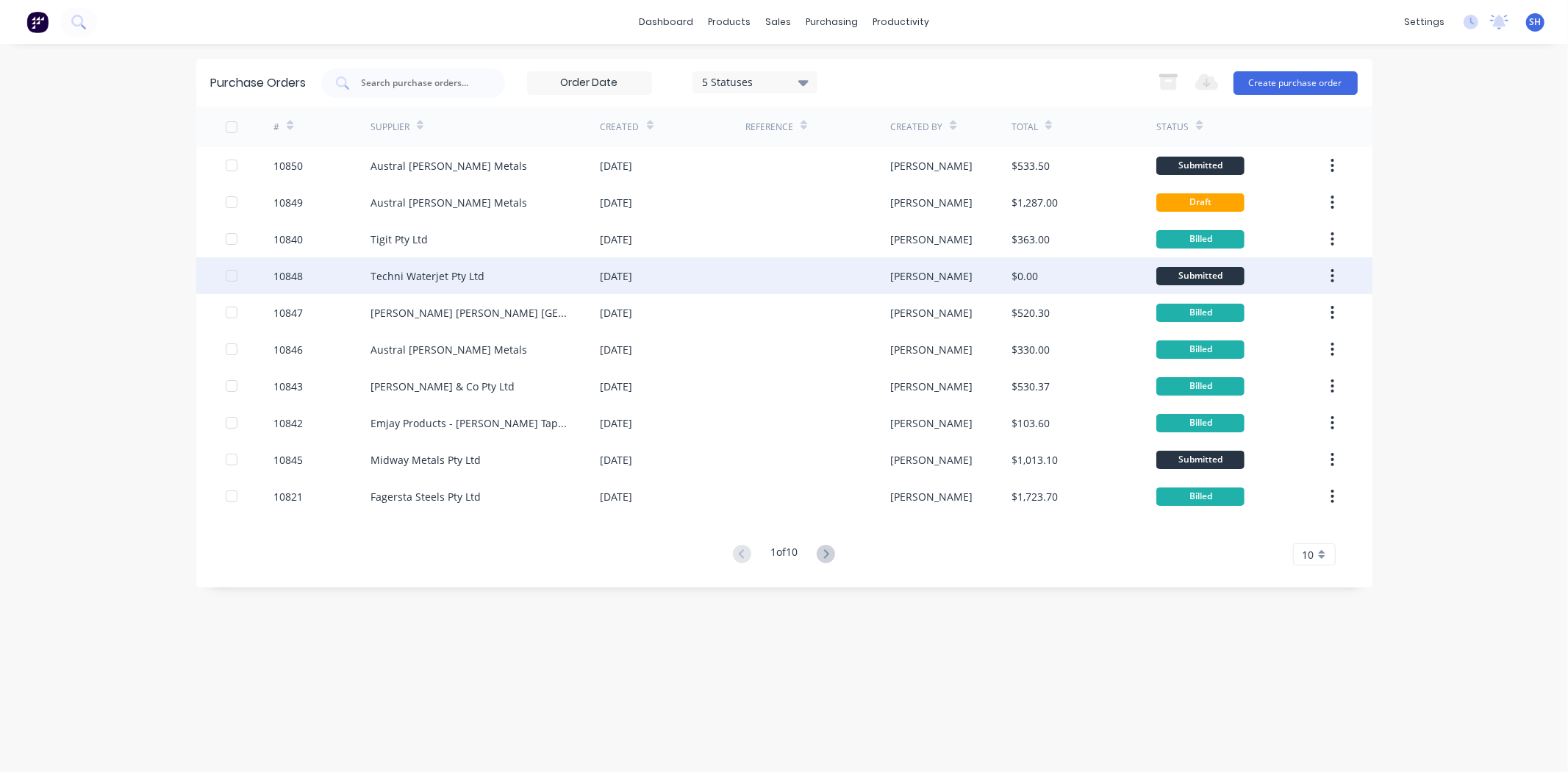
click at [421, 281] on div "Techni Waterjet Pty Ltd" at bounding box center [427, 276] width 114 height 15
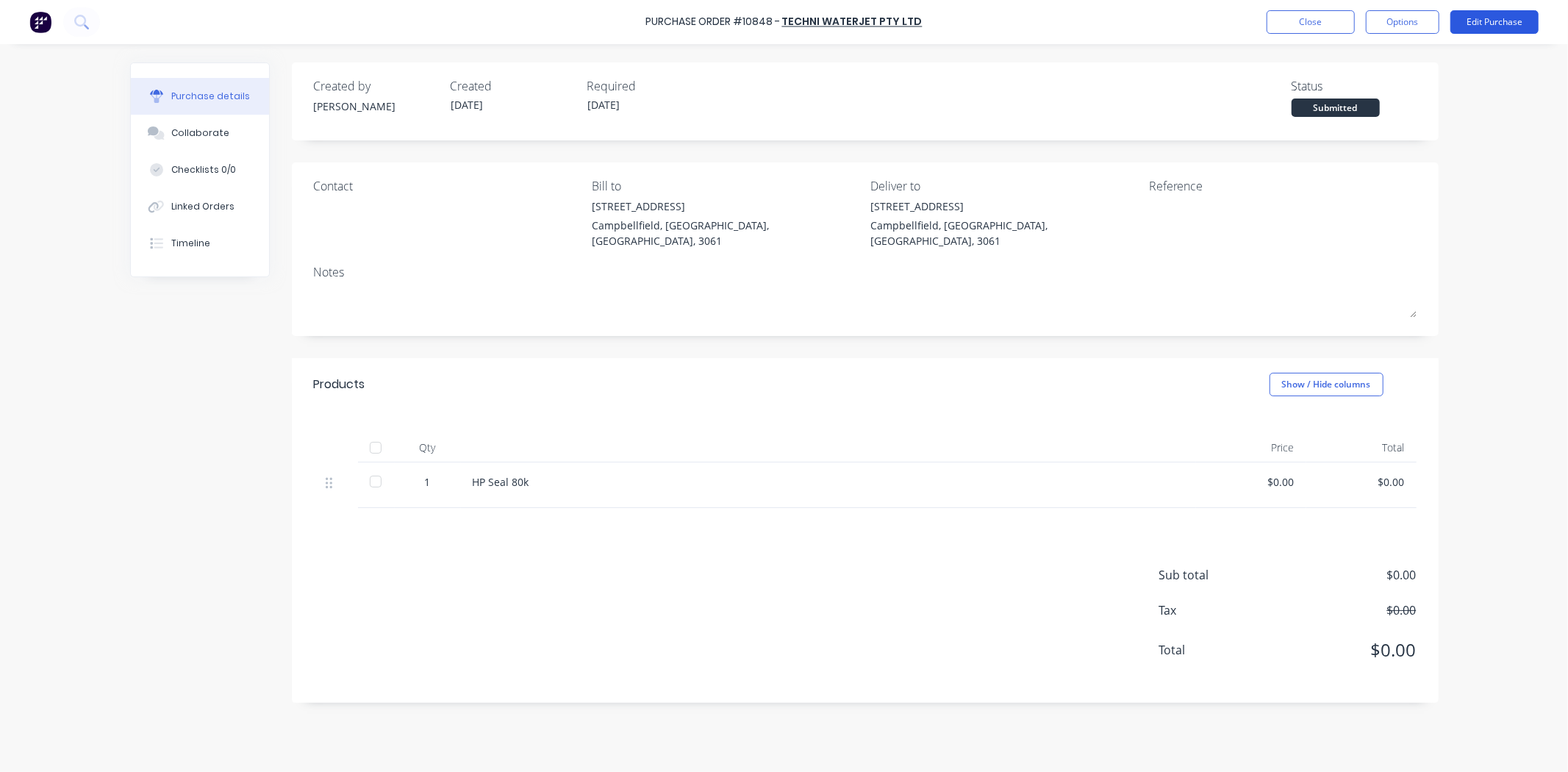
click at [1511, 26] on button "Edit Purchase" at bounding box center [1494, 22] width 88 height 24
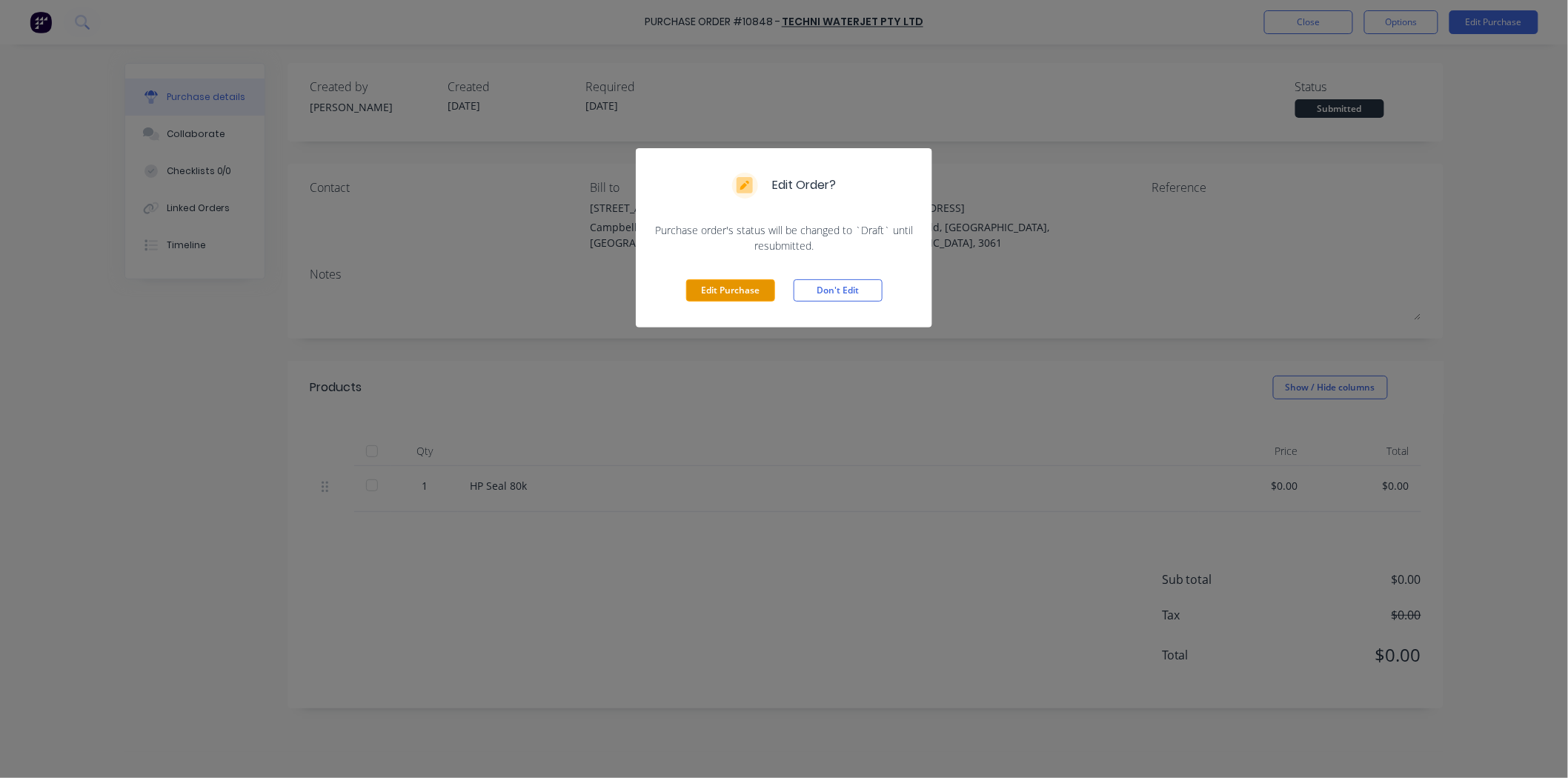
click at [689, 292] on button "Edit Purchase" at bounding box center [730, 289] width 89 height 22
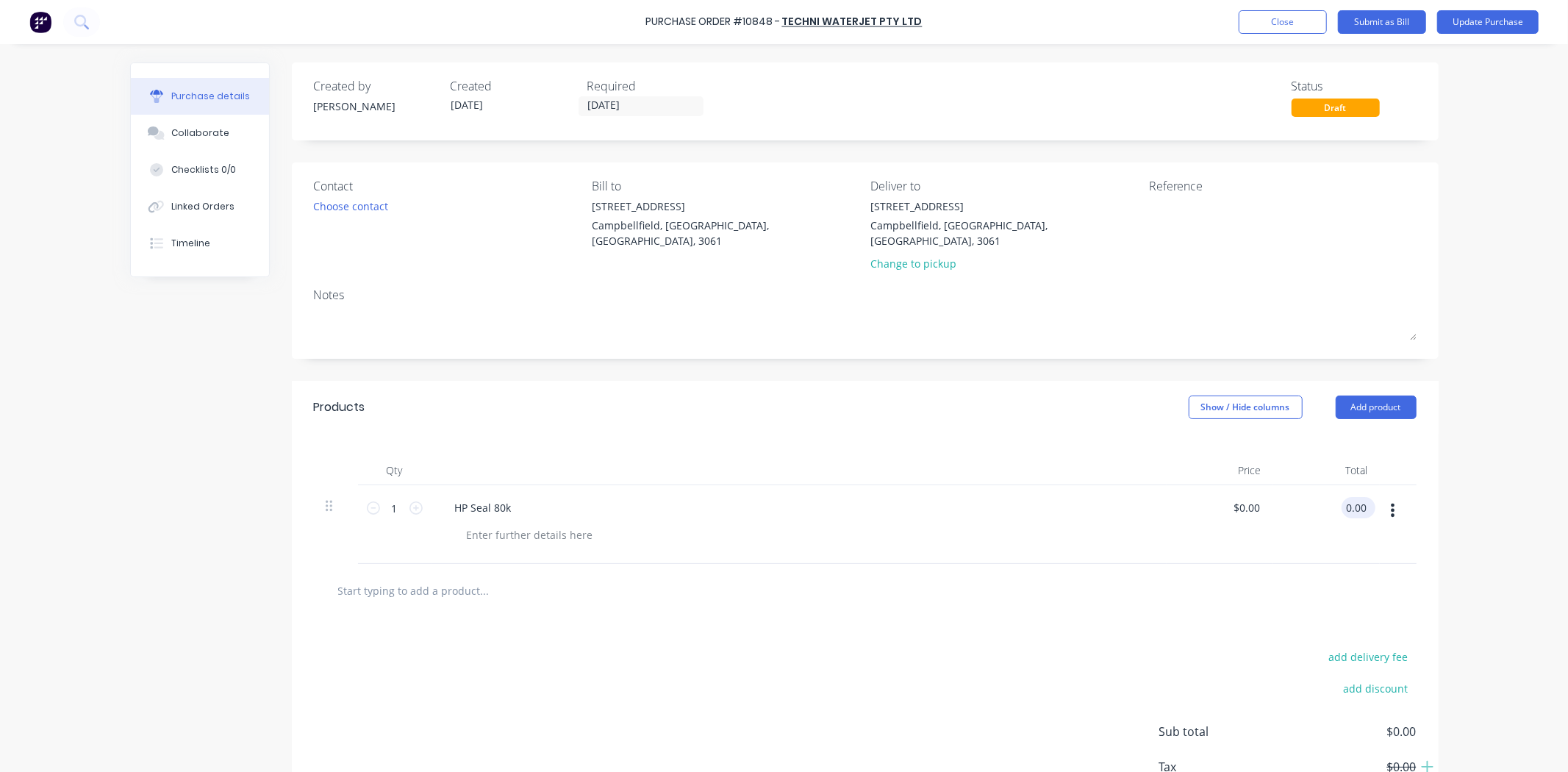
click at [1341, 497] on input "0.00" at bounding box center [1355, 507] width 28 height 22
type input "762.30"
type input "$762.30"
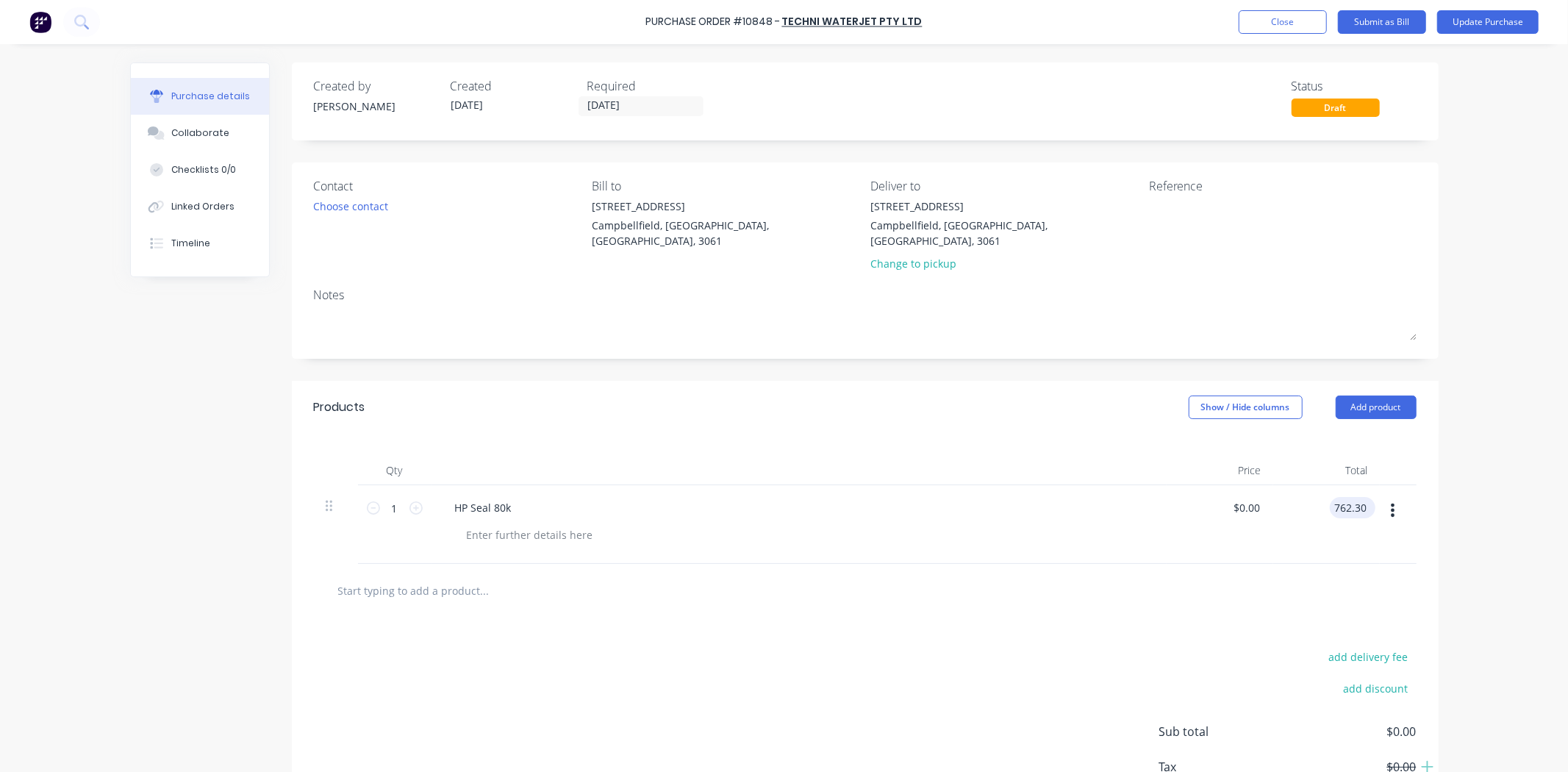
type input "$762.30"
click at [1135, 642] on div "add delivery fee add discount Sub total $762.30 Tax $76.23 Total $838.53" at bounding box center [865, 739] width 1147 height 242
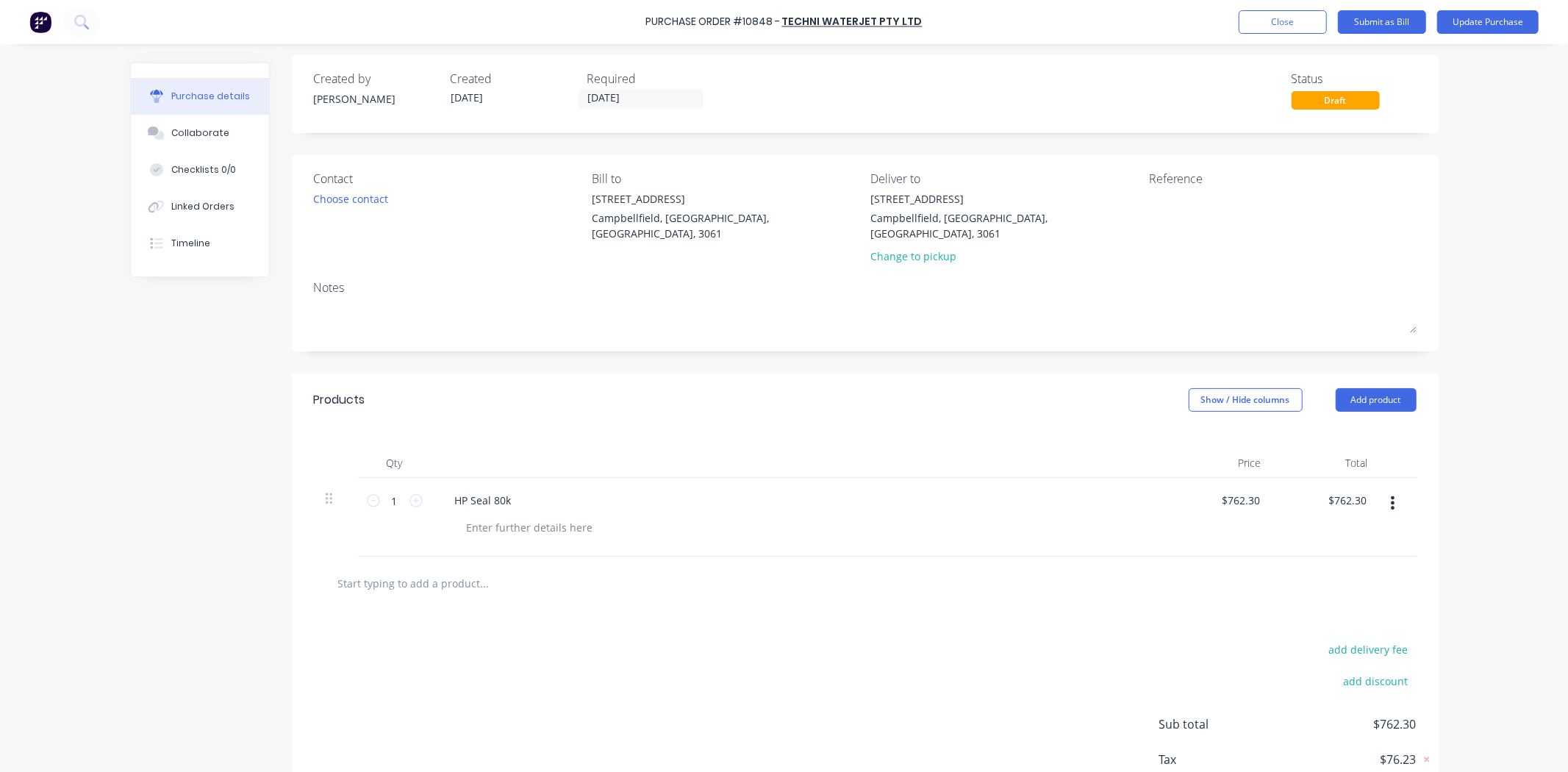
scroll to position [89, 0]
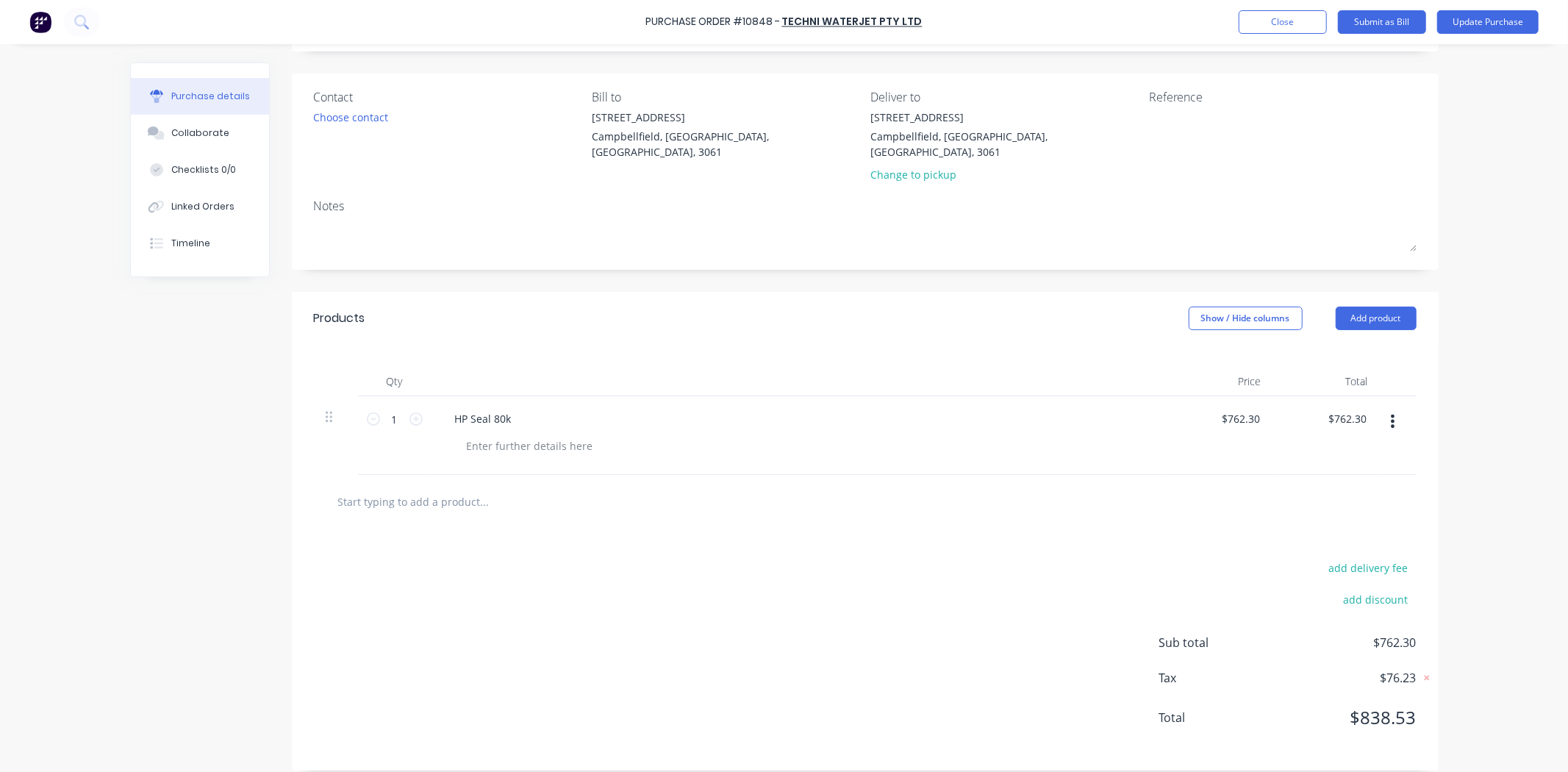
click at [1390, 413] on icon "button" at bounding box center [1392, 420] width 4 height 16
click at [1320, 509] on button "Exclude from tax" at bounding box center [1348, 519] width 125 height 29
click at [1421, 671] on icon at bounding box center [1427, 678] width 13 height 15
click at [1421, 671] on icon at bounding box center [1427, 678] width 15 height 15
click at [1400, 712] on span "$762.30" at bounding box center [1343, 718] width 147 height 26
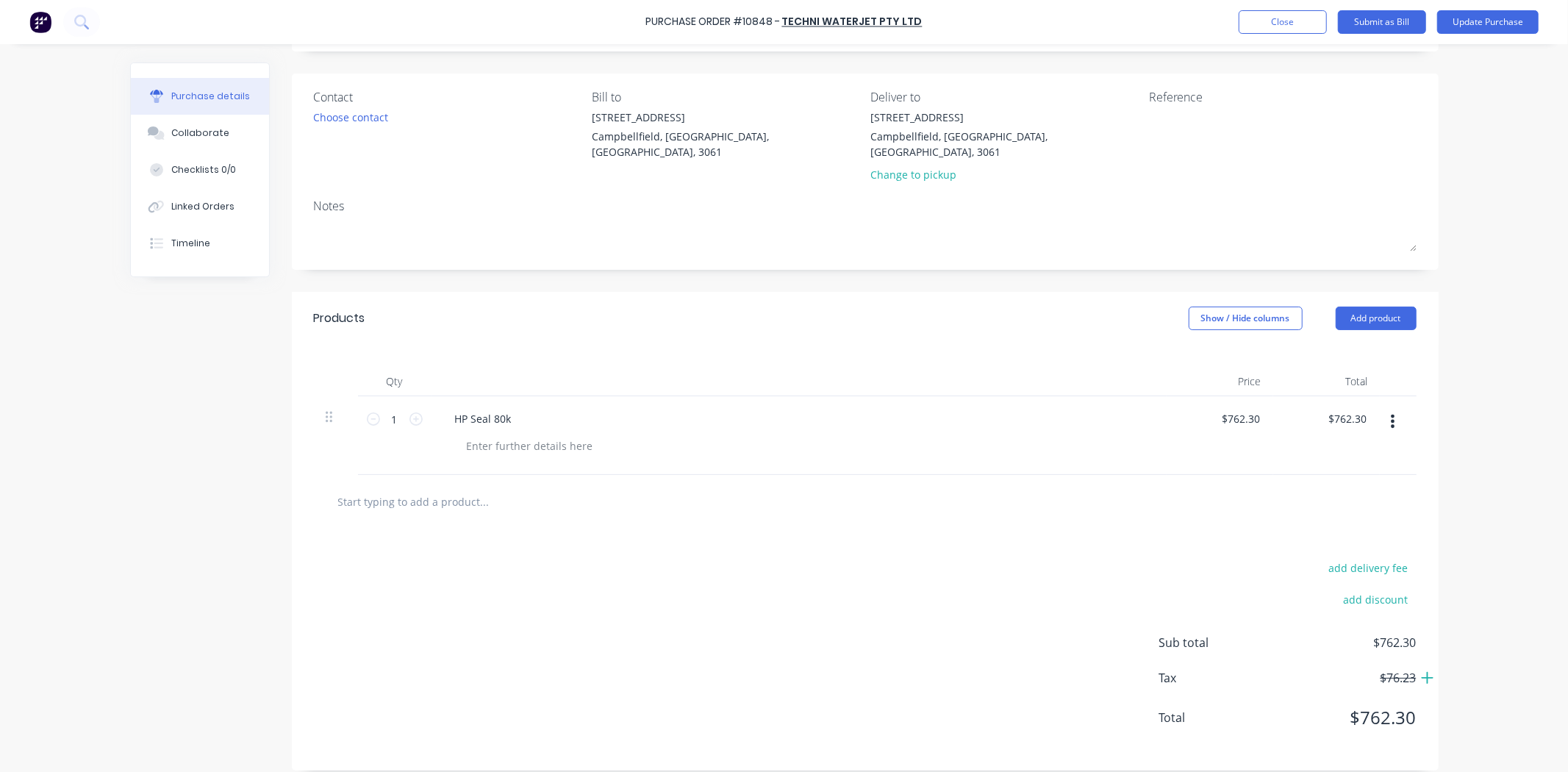
click at [1422, 672] on icon at bounding box center [1427, 678] width 11 height 11
click at [1243, 408] on input "762.30" at bounding box center [1240, 419] width 45 height 22
click at [1244, 408] on input "762.30" at bounding box center [1243, 419] width 40 height 22
type input "$0.00"
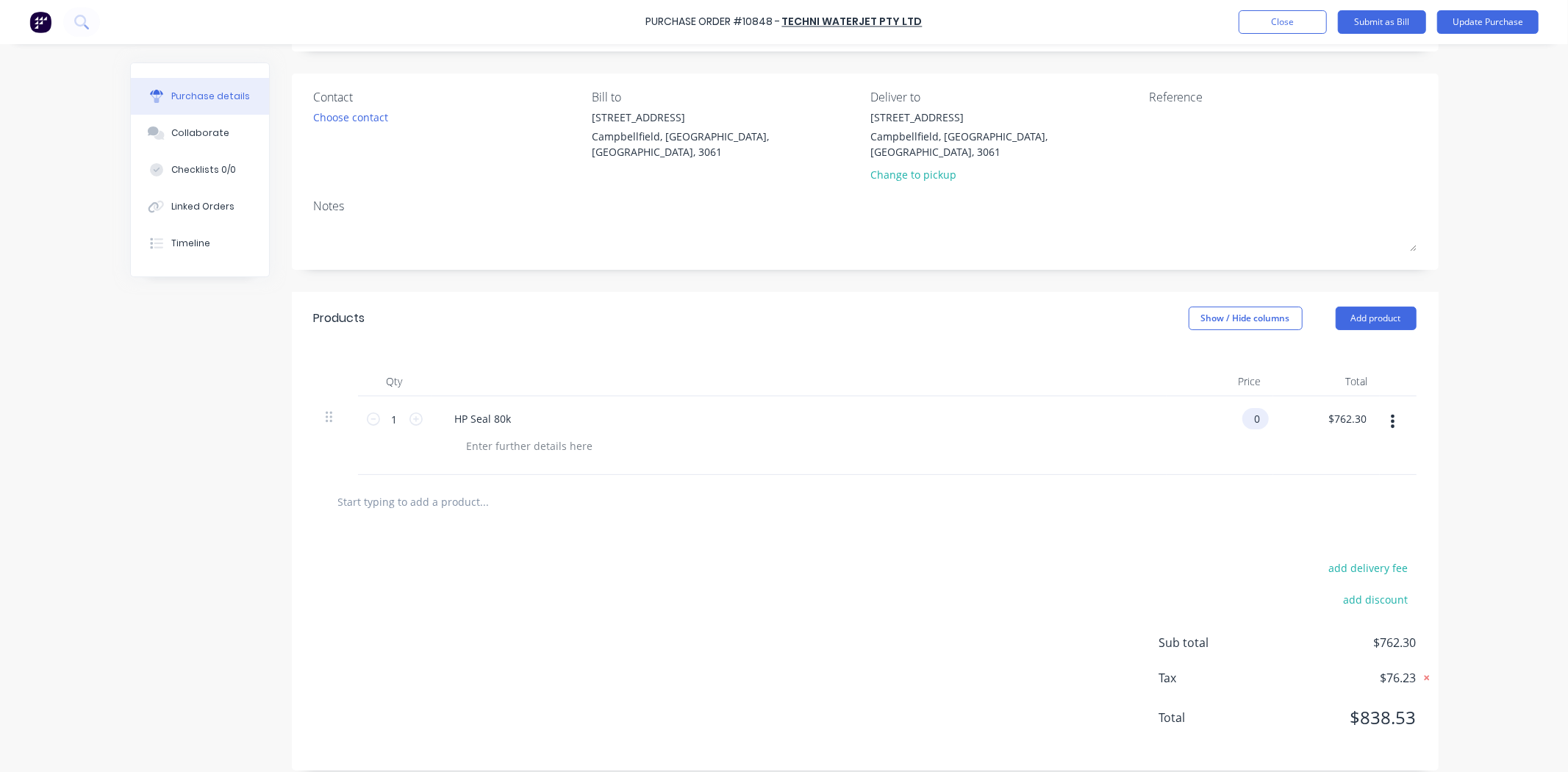
type input "0.00"
type input "$0.00"
click at [1244, 413] on input "0.00" at bounding box center [1246, 419] width 34 height 22
click at [1241, 408] on input "0.00" at bounding box center [1249, 419] width 28 height 22
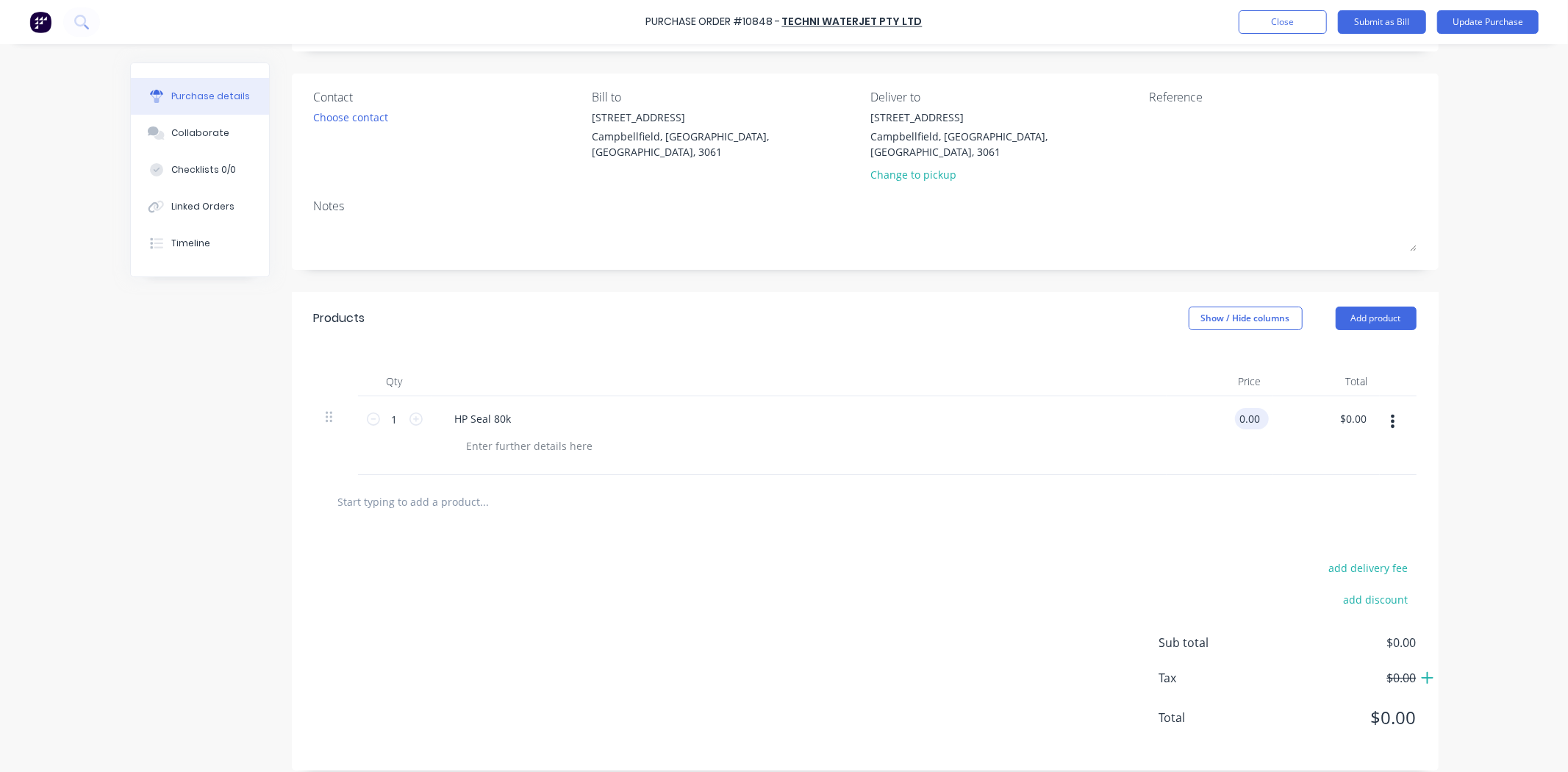
click at [1241, 408] on input "0.00" at bounding box center [1249, 419] width 28 height 22
type input "$693.00"
click at [929, 585] on div "add delivery fee add discount Sub total $693.00 Tax $69.30 Total $762.30" at bounding box center [865, 650] width 1147 height 242
click at [1525, 15] on button "Update Purchase" at bounding box center [1488, 22] width 101 height 24
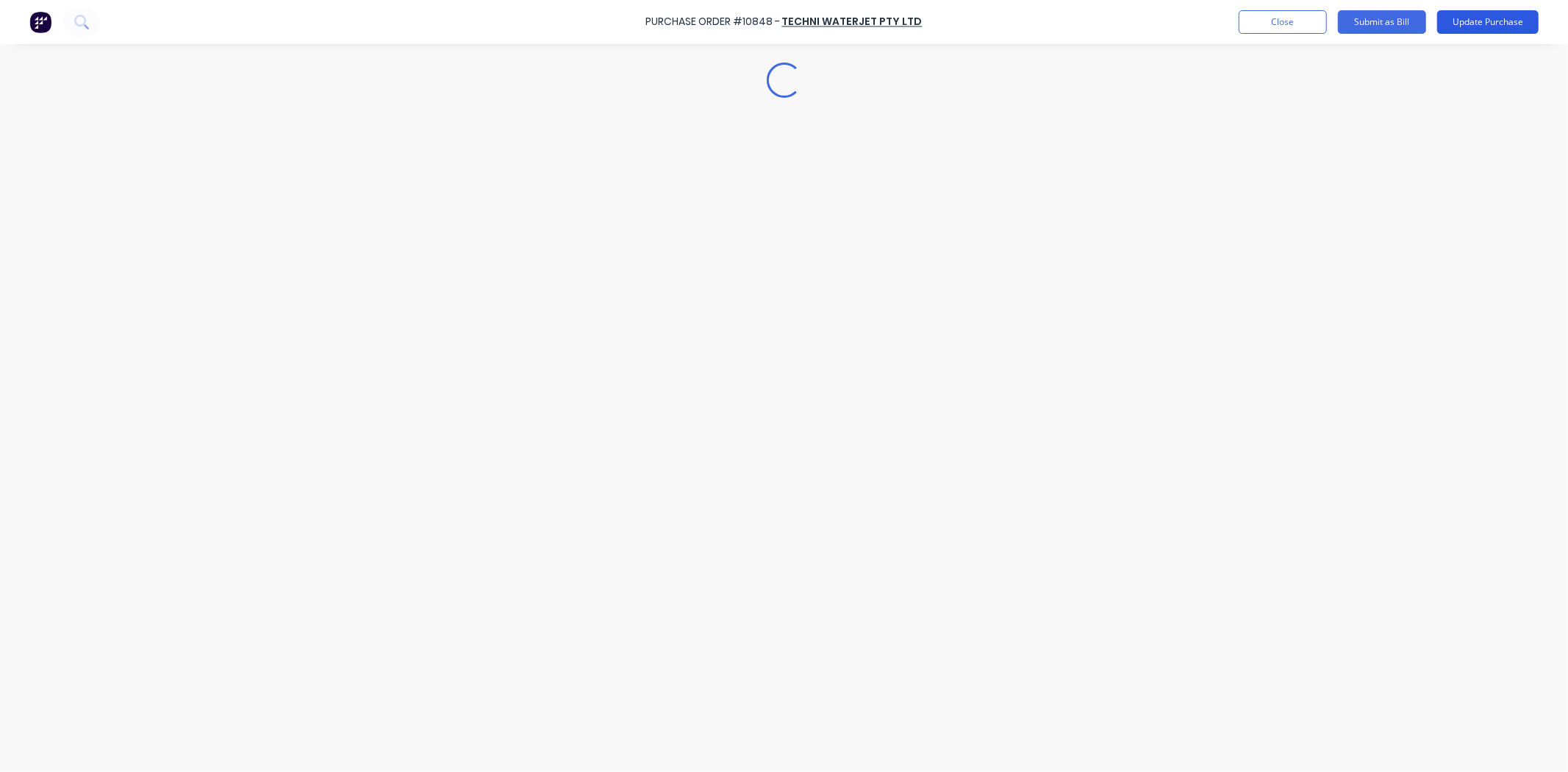
scroll to position [0, 0]
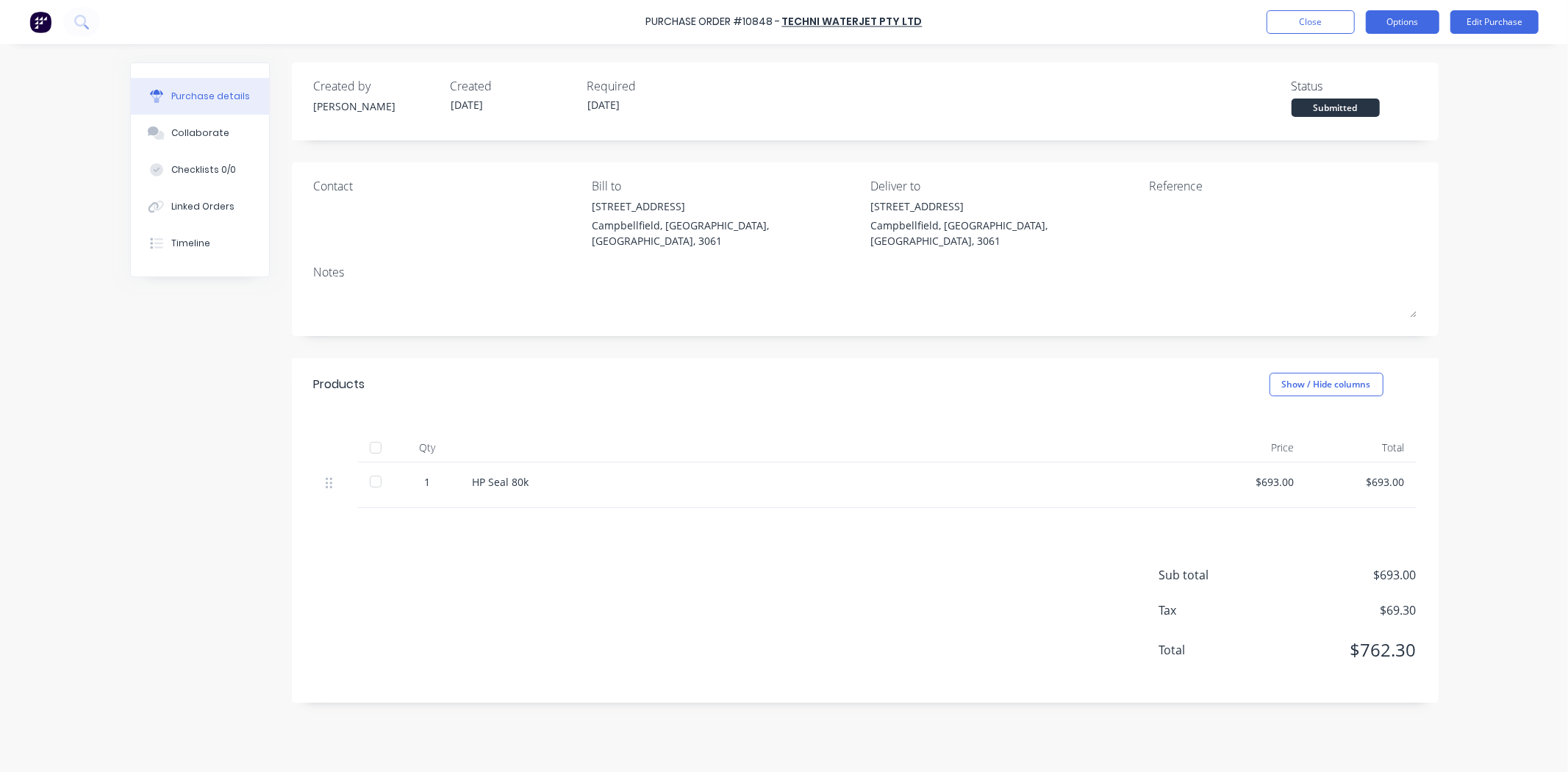
click at [1414, 25] on button "Options" at bounding box center [1403, 22] width 74 height 24
click at [1355, 85] on div "Convert to Bill" at bounding box center [1370, 89] width 113 height 22
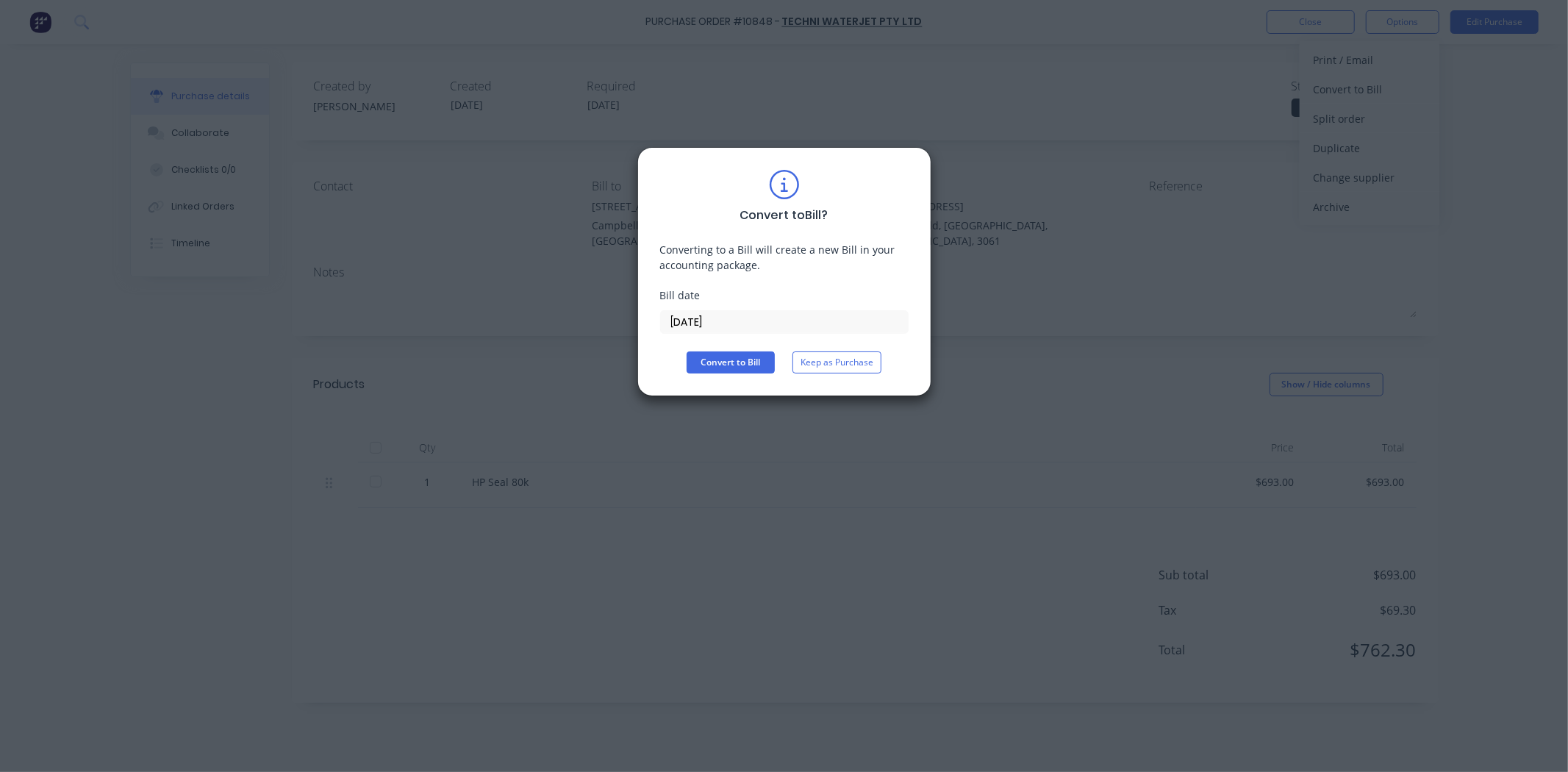
click at [736, 323] on input "[DATE]" at bounding box center [784, 321] width 247 height 22
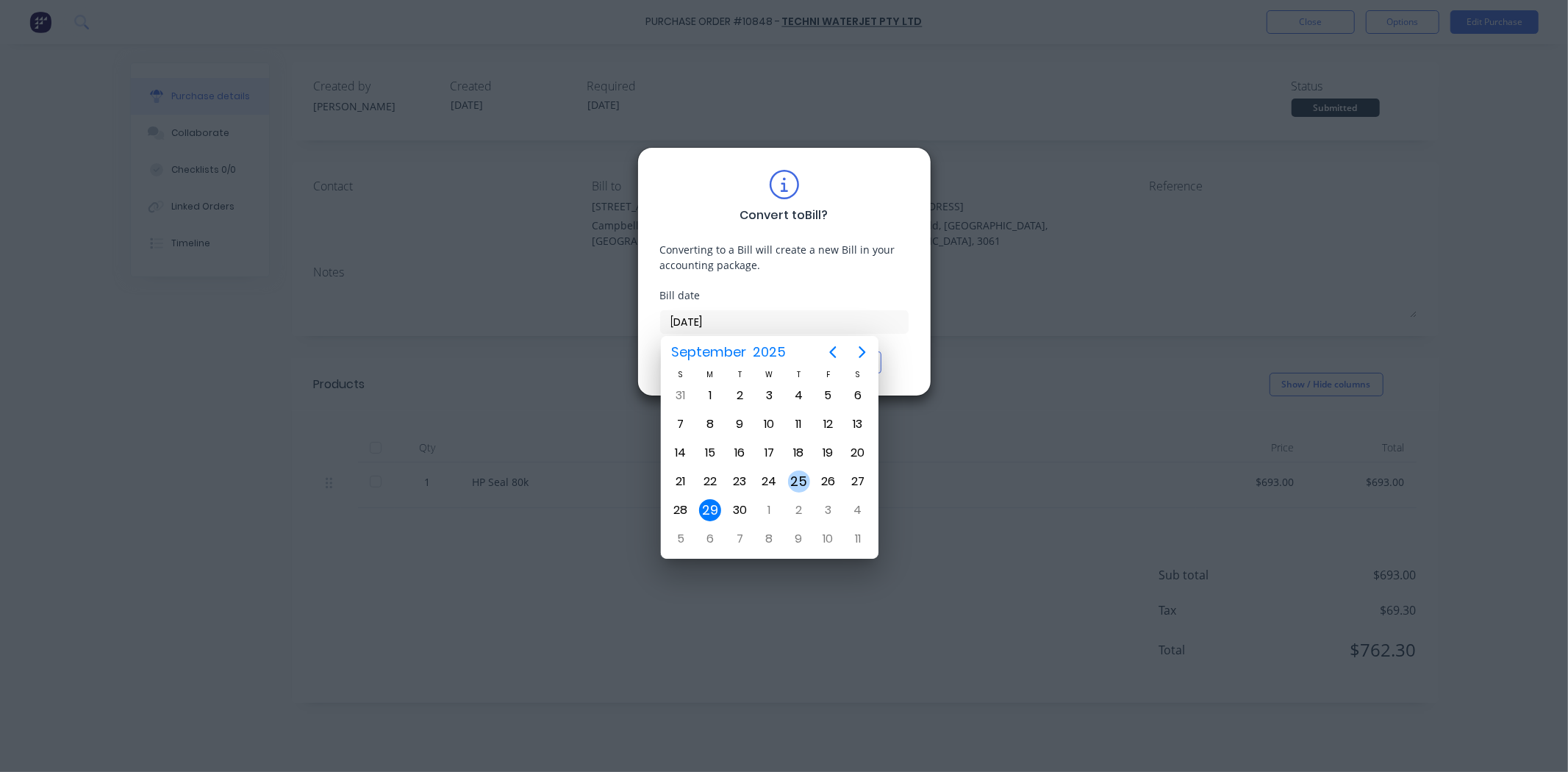
click at [808, 481] on div "25" at bounding box center [798, 481] width 22 height 22
type input "[DATE]"
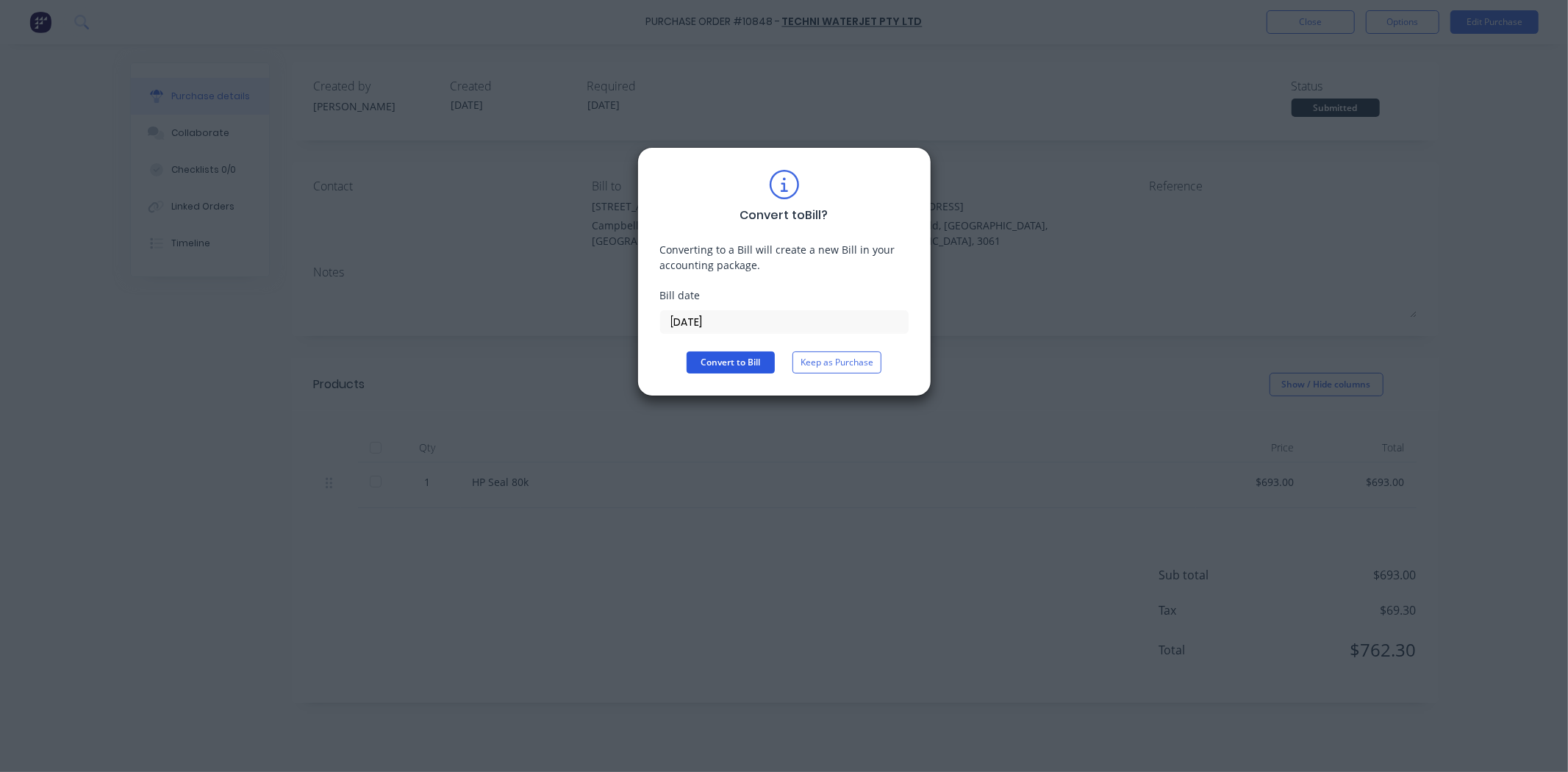
click at [724, 370] on button "Convert to Bill" at bounding box center [730, 362] width 88 height 22
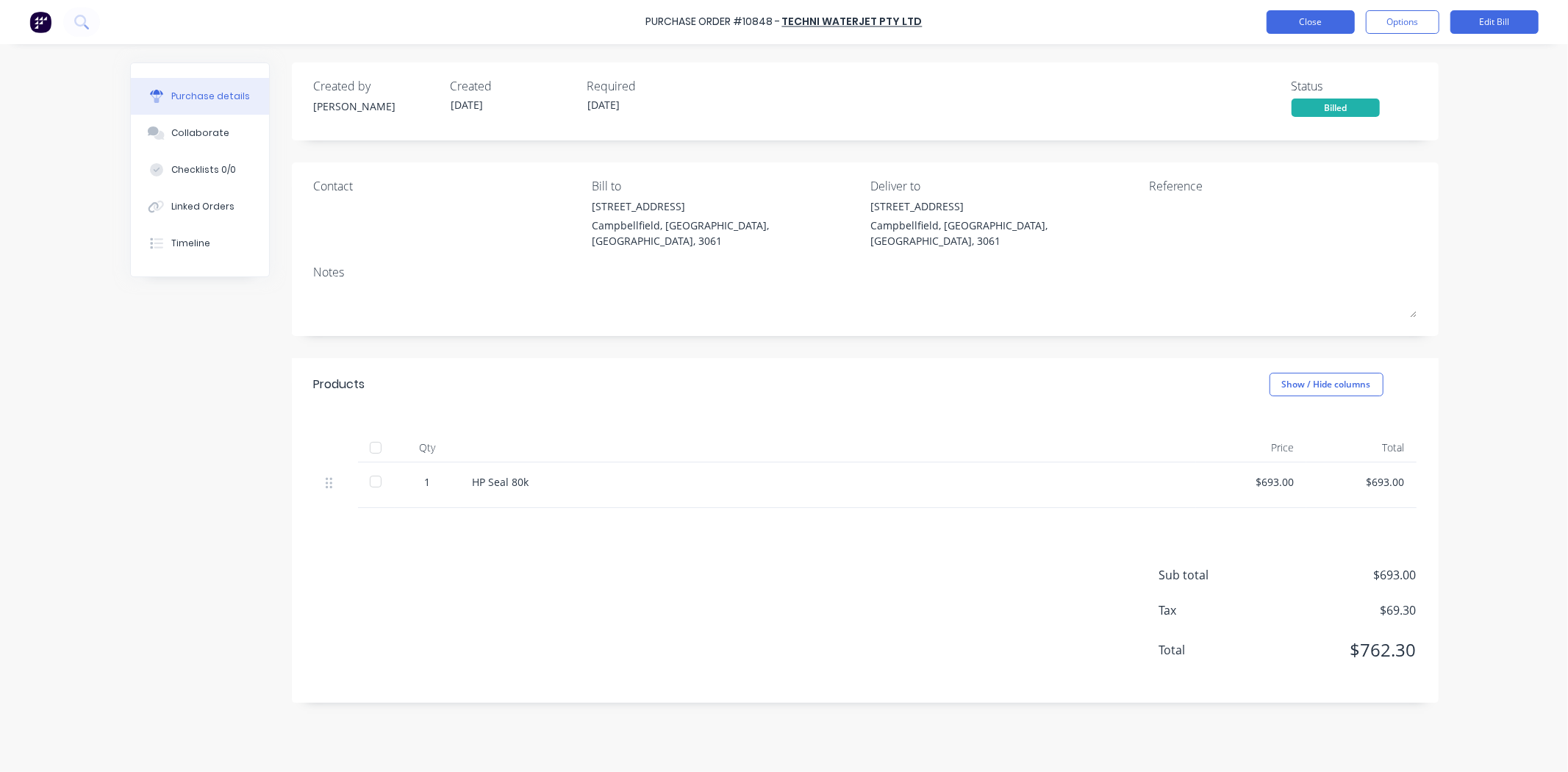
click at [1332, 23] on button "Close" at bounding box center [1310, 22] width 88 height 24
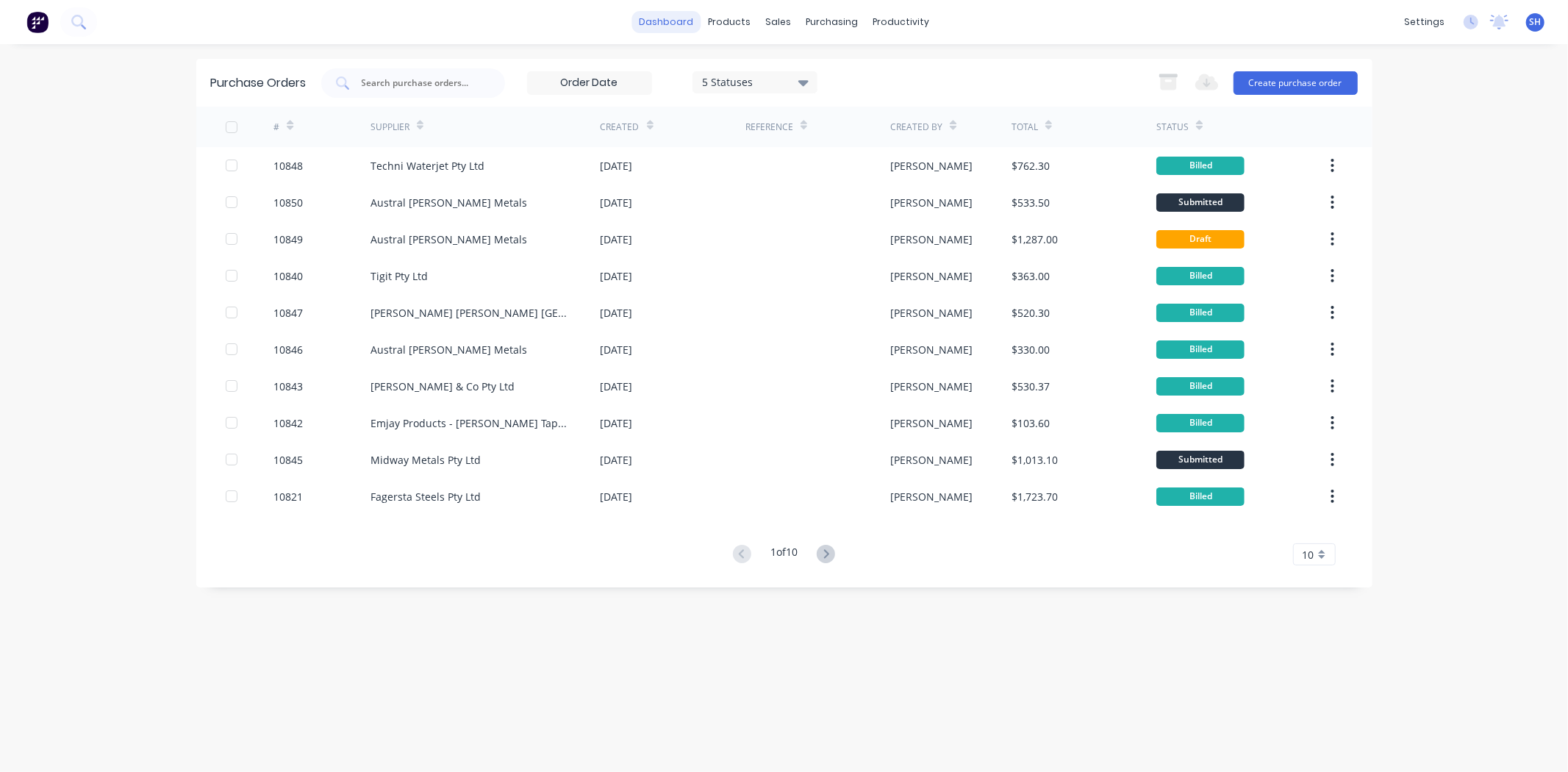
drag, startPoint x: 0, startPoint y: 0, endPoint x: 679, endPoint y: 31, distance: 679.7
click at [679, 31] on link "dashboard" at bounding box center [666, 22] width 69 height 22
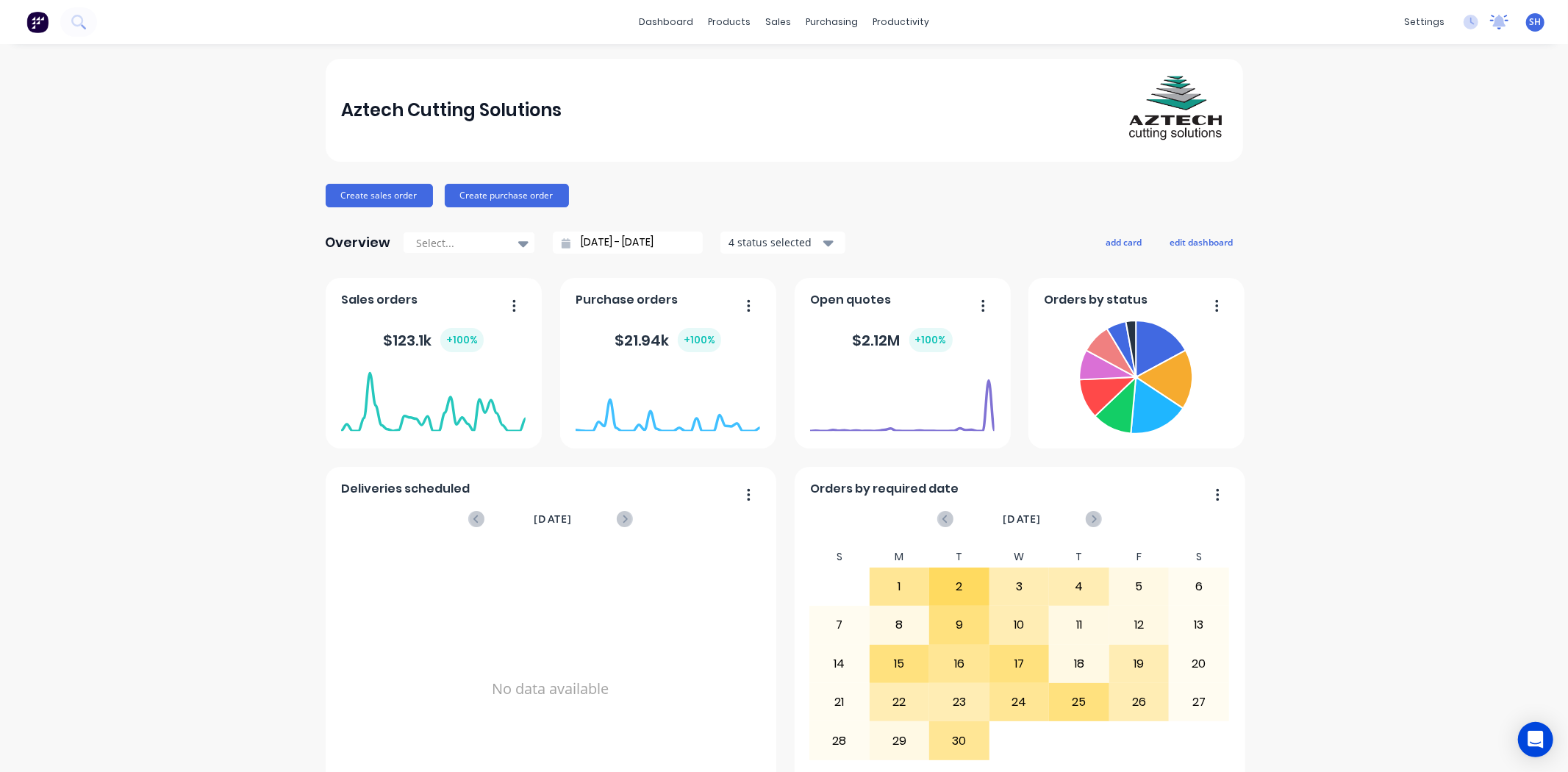
click at [1491, 30] on div at bounding box center [1499, 22] width 18 height 22
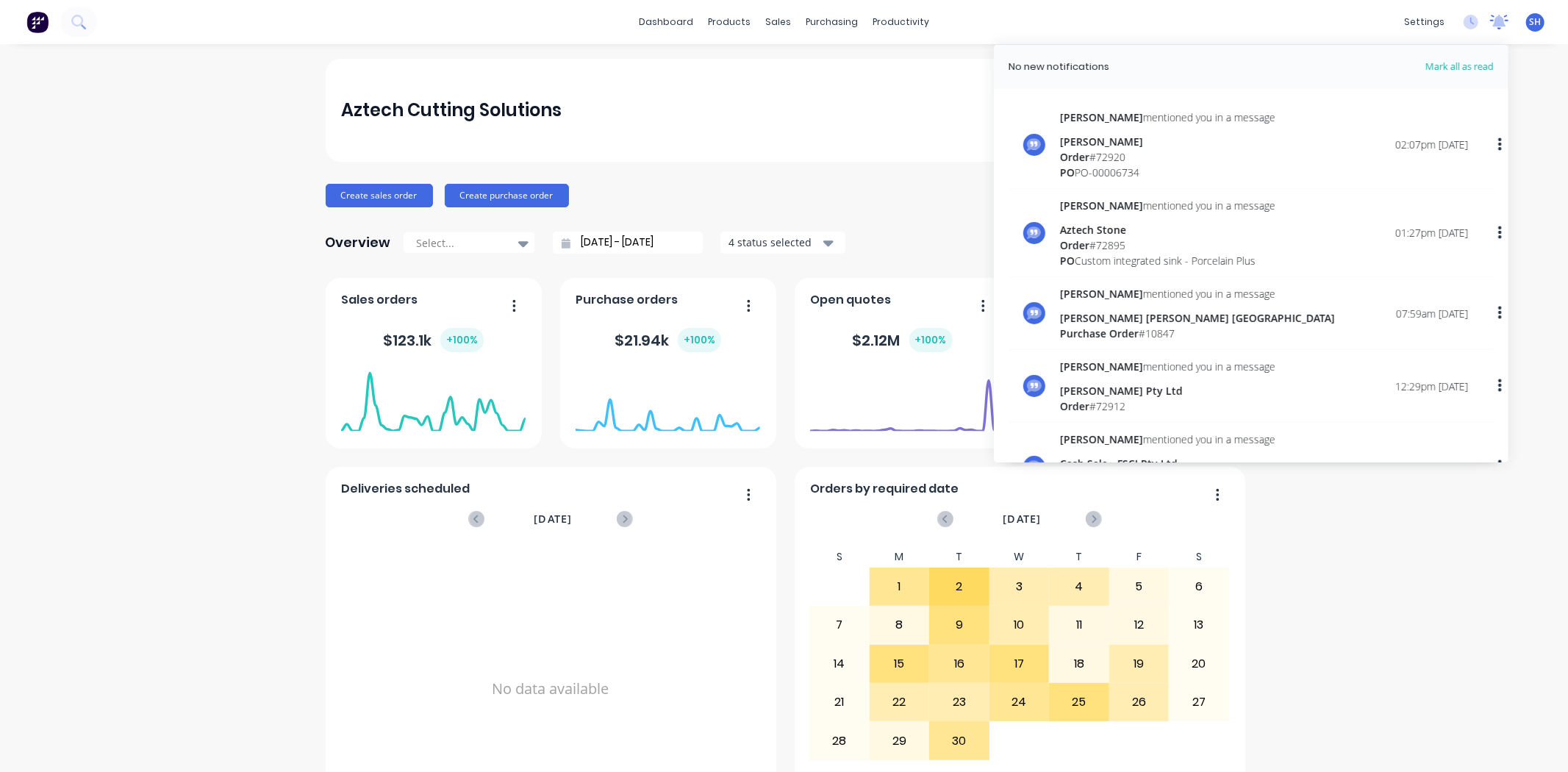
click at [1491, 30] on div at bounding box center [1499, 22] width 18 height 22
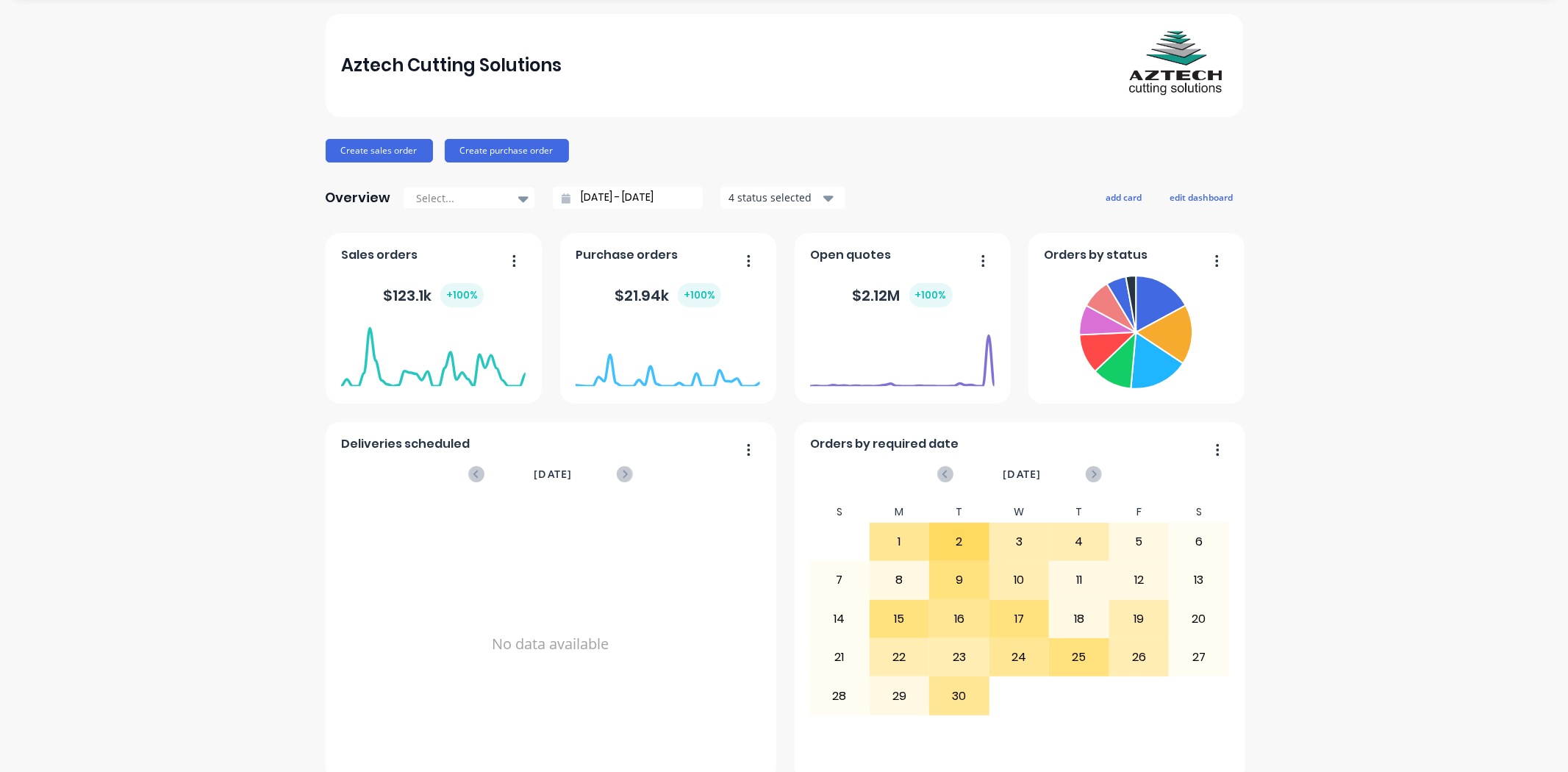
scroll to position [68, 0]
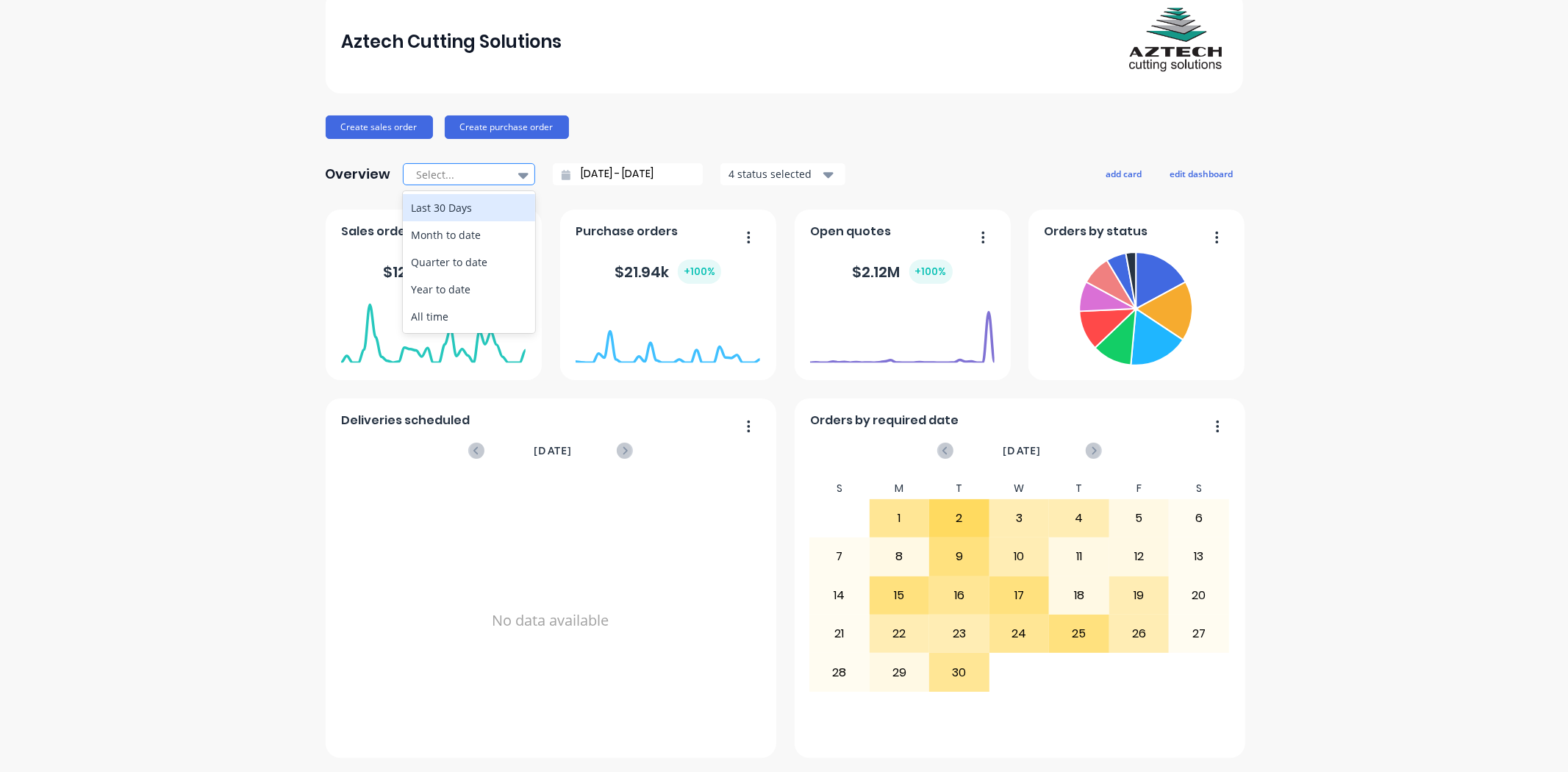
click at [520, 177] on div at bounding box center [522, 175] width 22 height 25
click at [504, 232] on div "Month to date" at bounding box center [469, 234] width 132 height 27
type input "[DATE] - [DATE]"
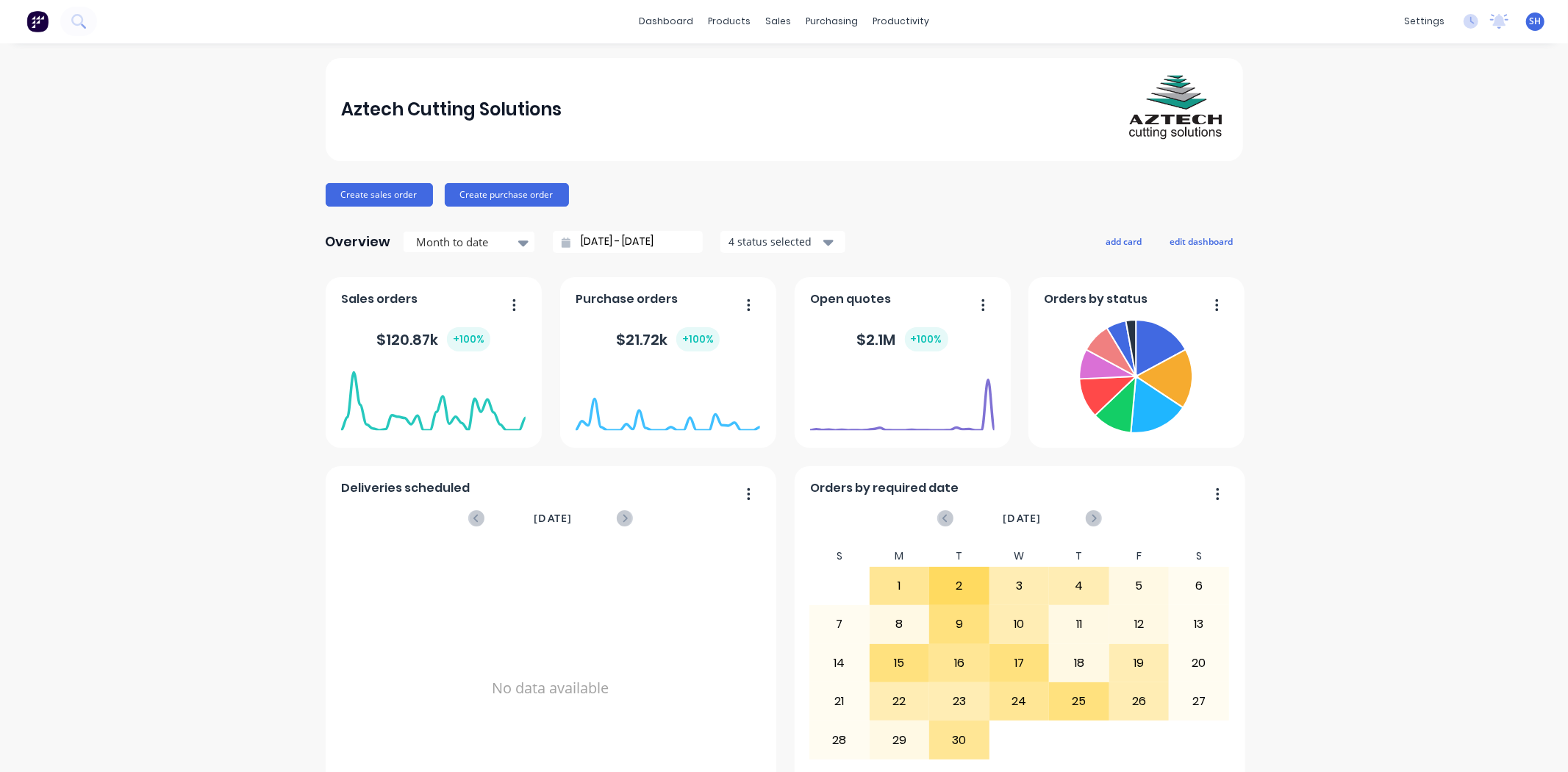
scroll to position [0, 0]
click at [810, 75] on div "Sales Orders" at bounding box center [827, 71] width 60 height 13
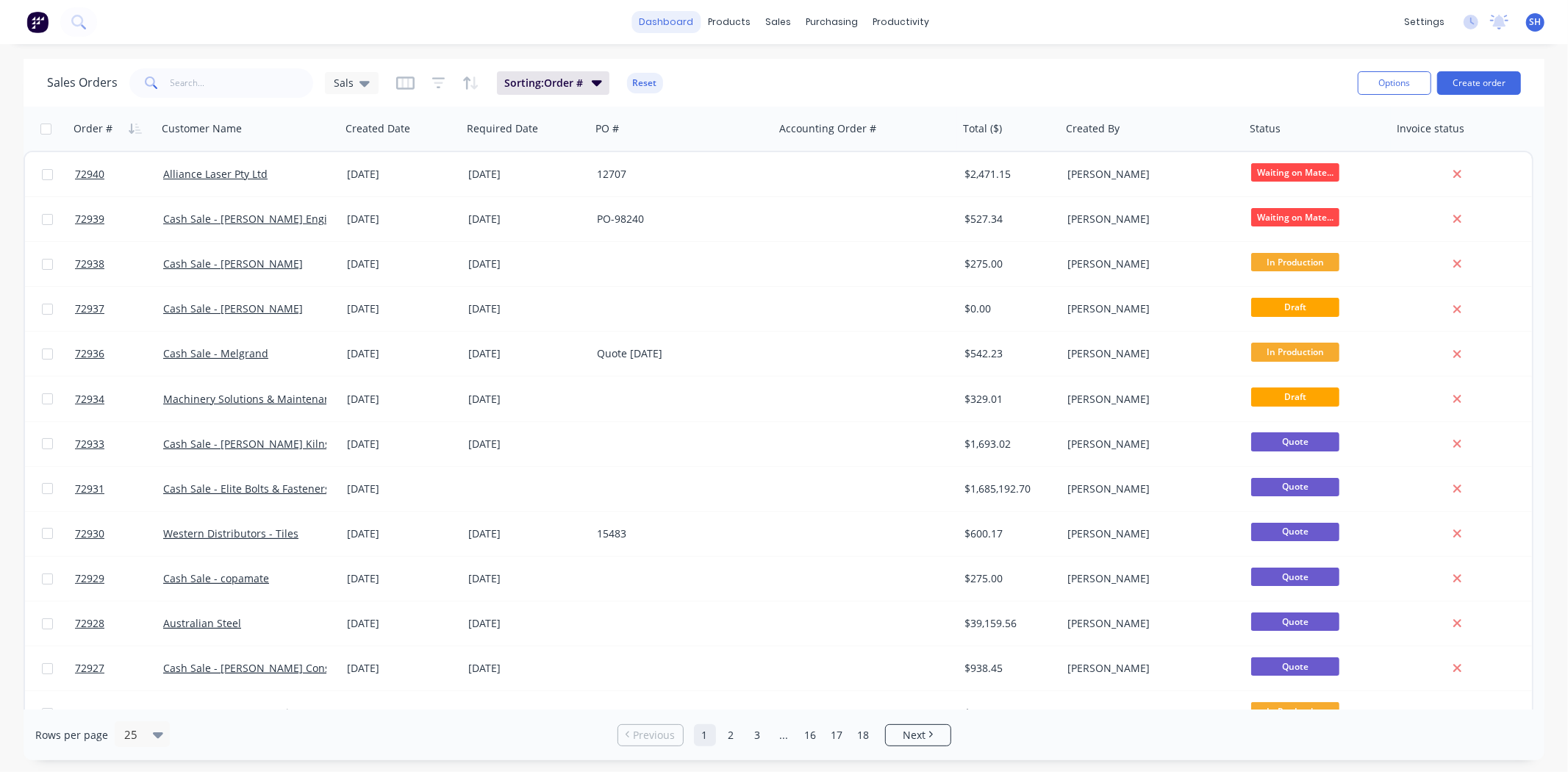
click at [657, 19] on link "dashboard" at bounding box center [666, 22] width 69 height 22
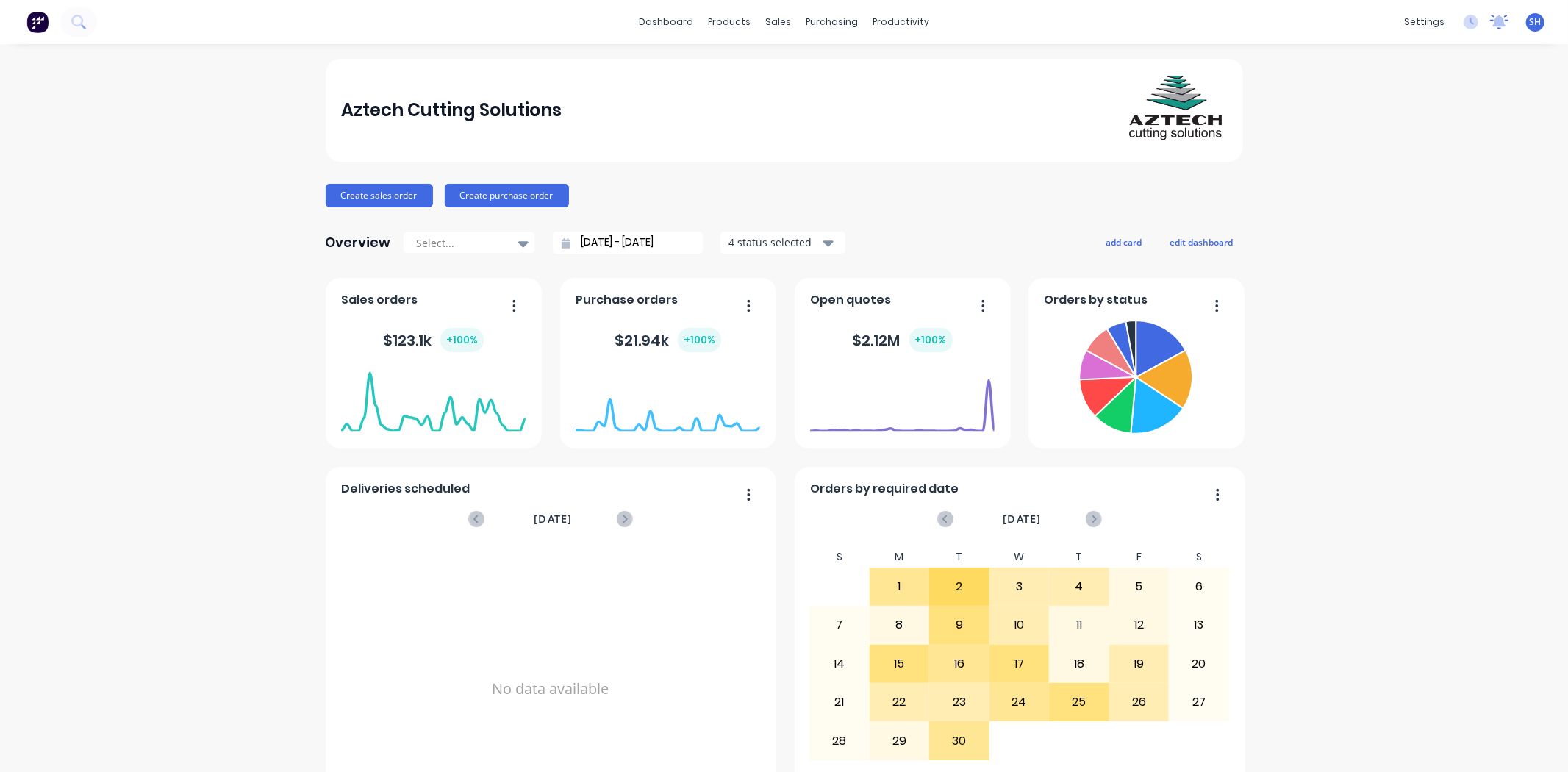
click at [1491, 26] on icon at bounding box center [1499, 23] width 18 height 15
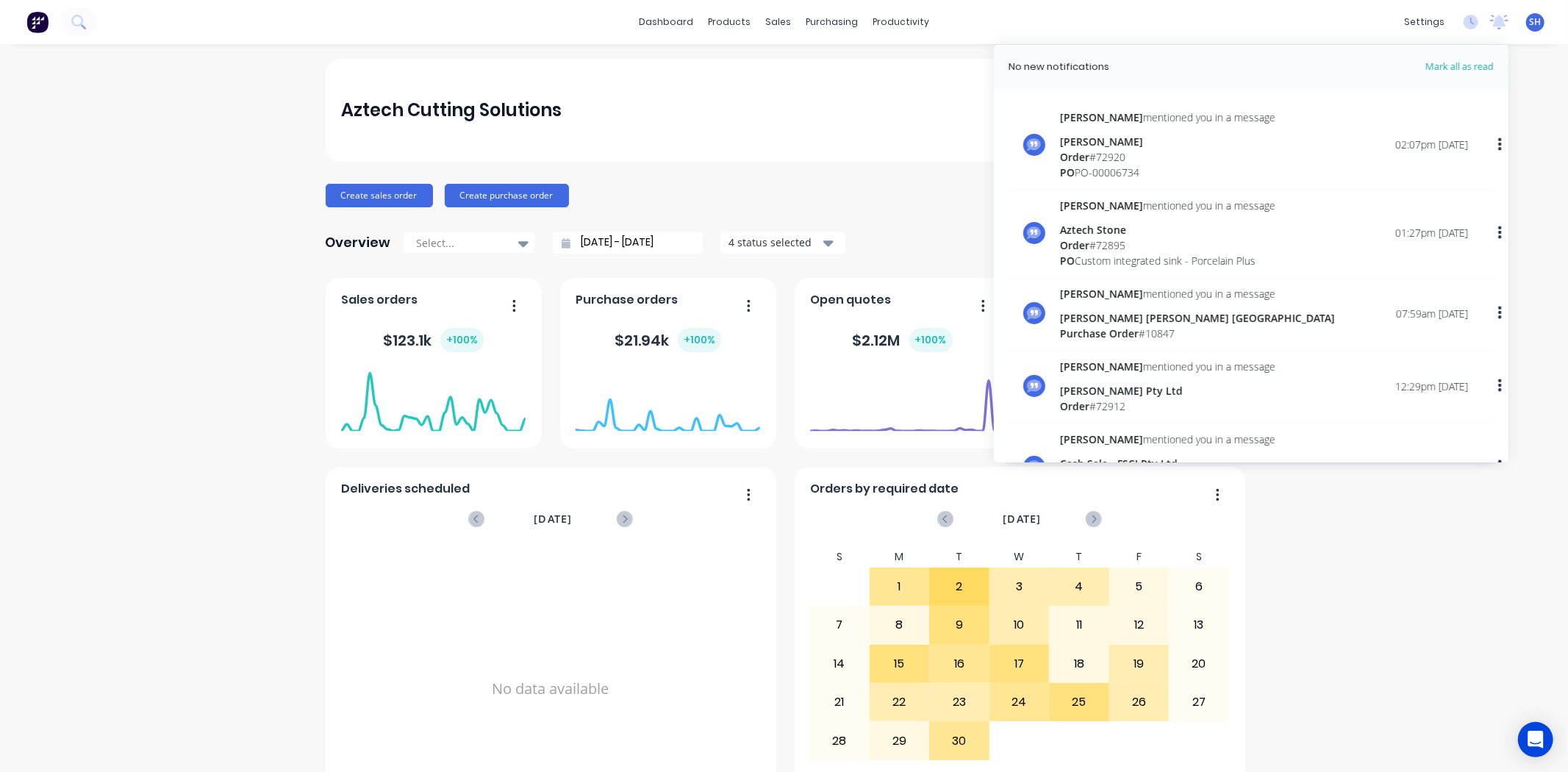
click at [1482, 599] on div "Aztech Cutting Solutions Create sales order Create purchase order Overview Sele…" at bounding box center [784, 442] width 1568 height 768
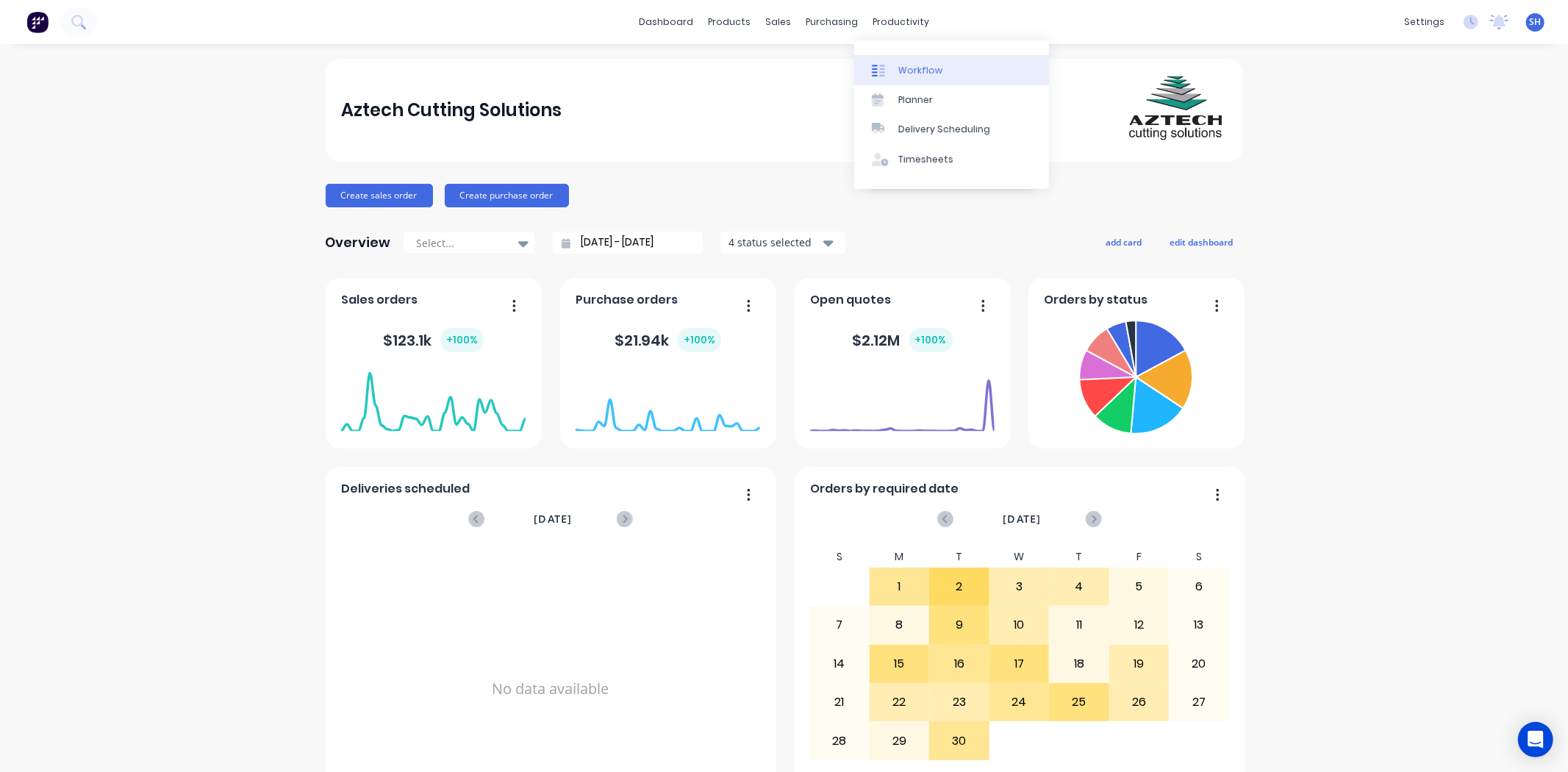
click at [913, 55] on link "Workflow" at bounding box center [951, 69] width 195 height 29
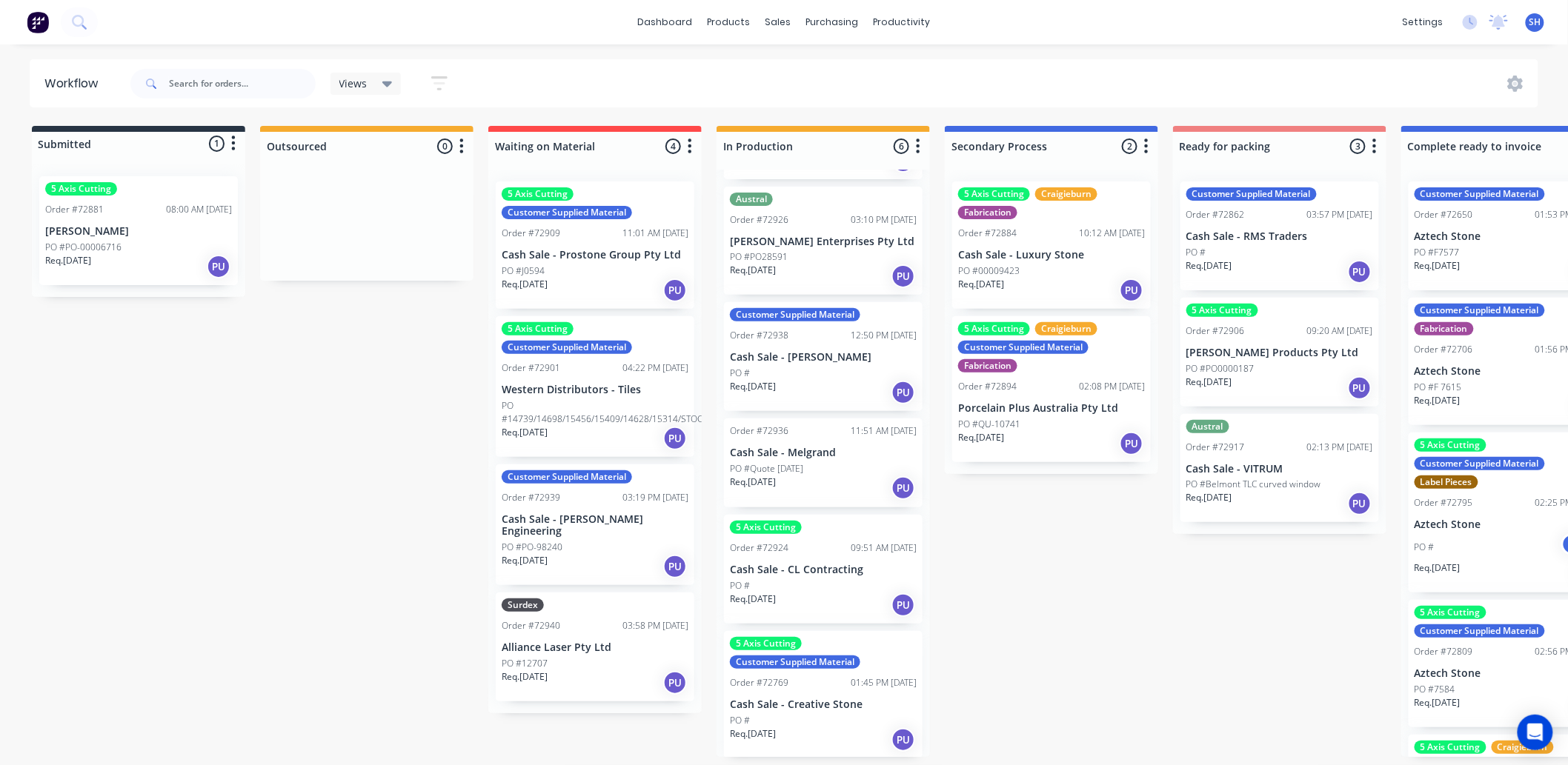
scroll to position [4, 0]
click at [810, 714] on div "PO #" at bounding box center [824, 720] width 187 height 13
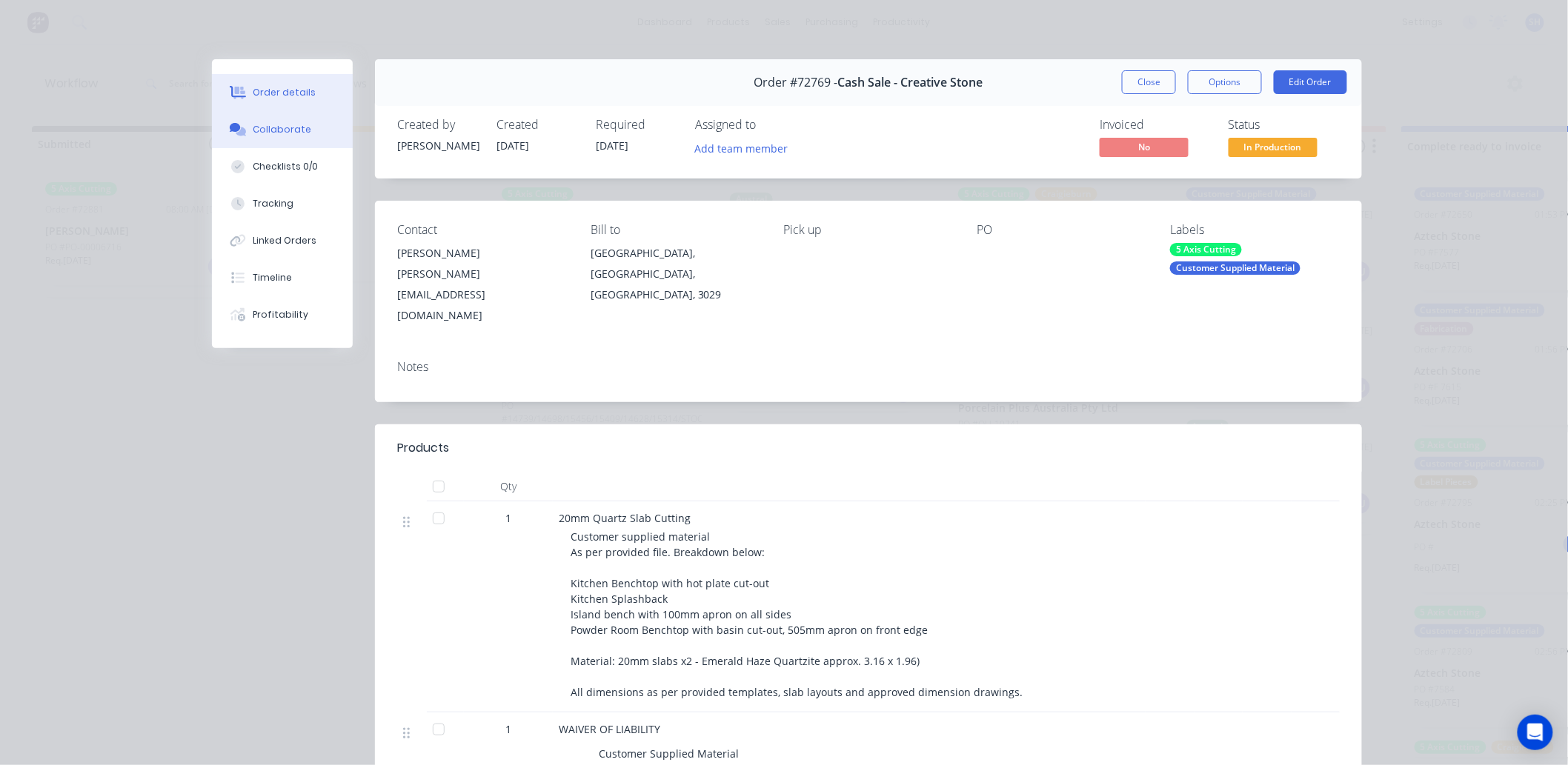
click at [262, 133] on div "Collaborate" at bounding box center [282, 129] width 58 height 13
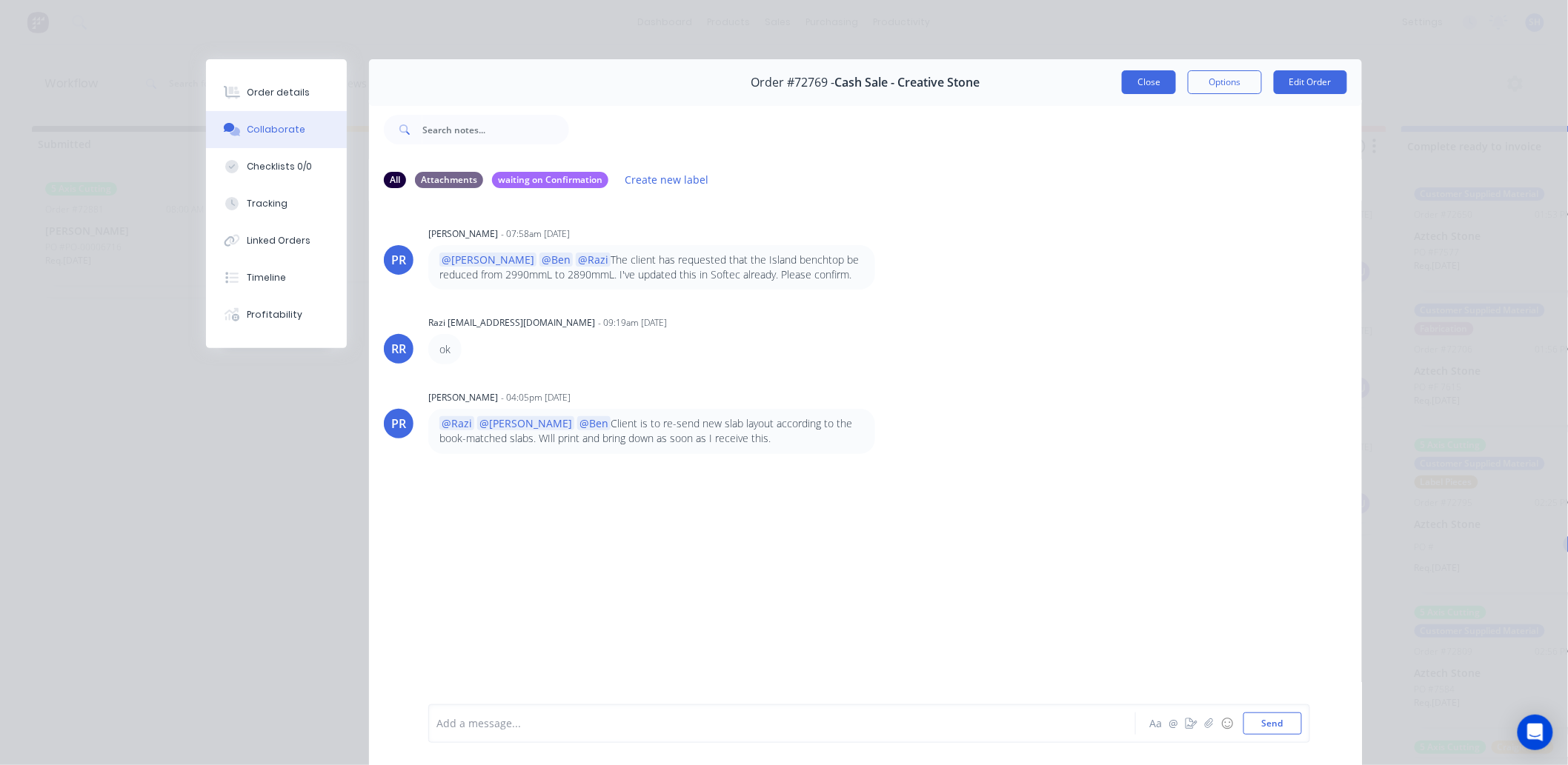
click at [1121, 85] on button "Close" at bounding box center [1148, 82] width 54 height 24
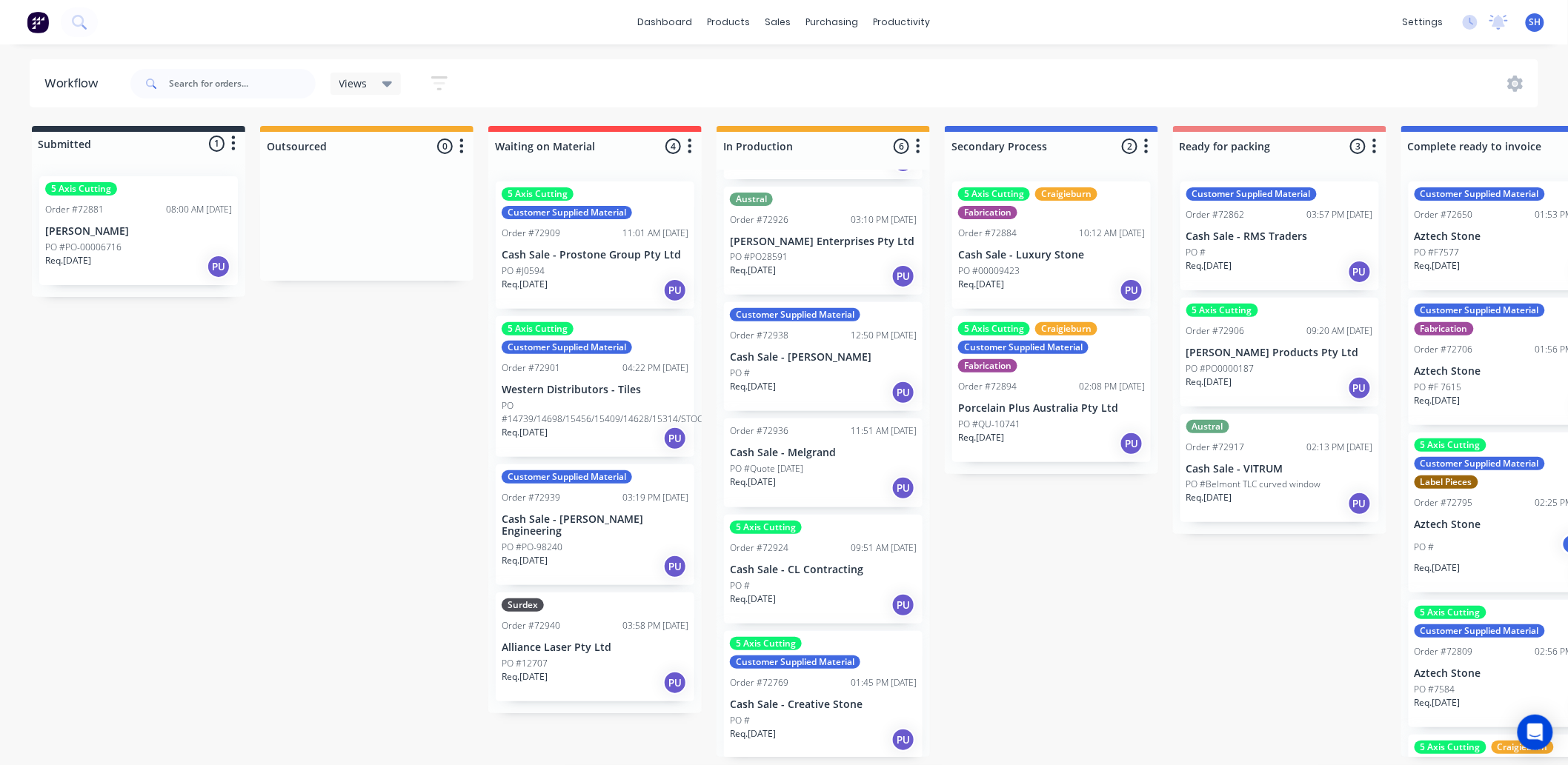
click at [854, 583] on div "PO #" at bounding box center [824, 586] width 187 height 13
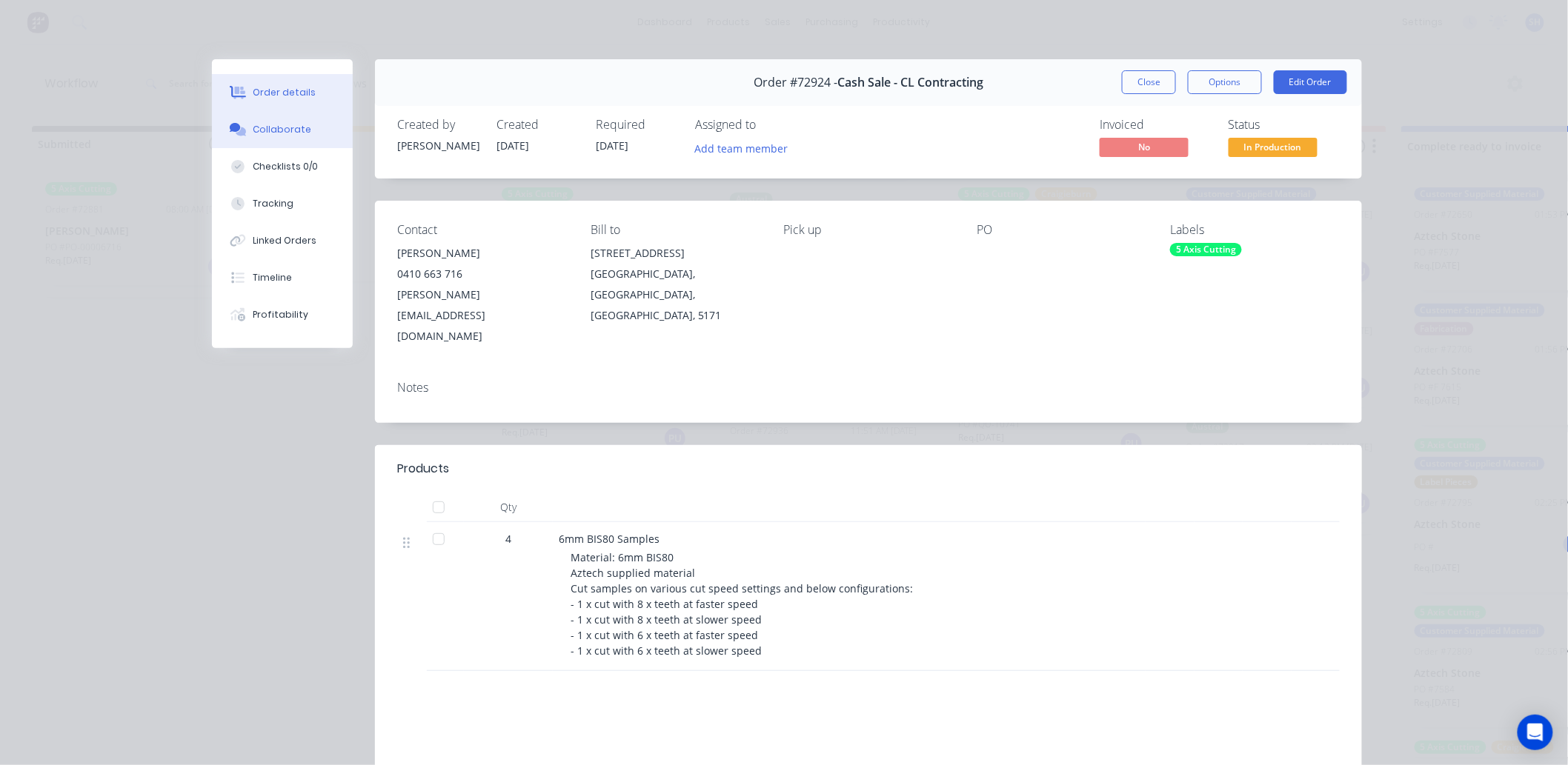
click at [271, 132] on div "Collaborate" at bounding box center [282, 129] width 58 height 13
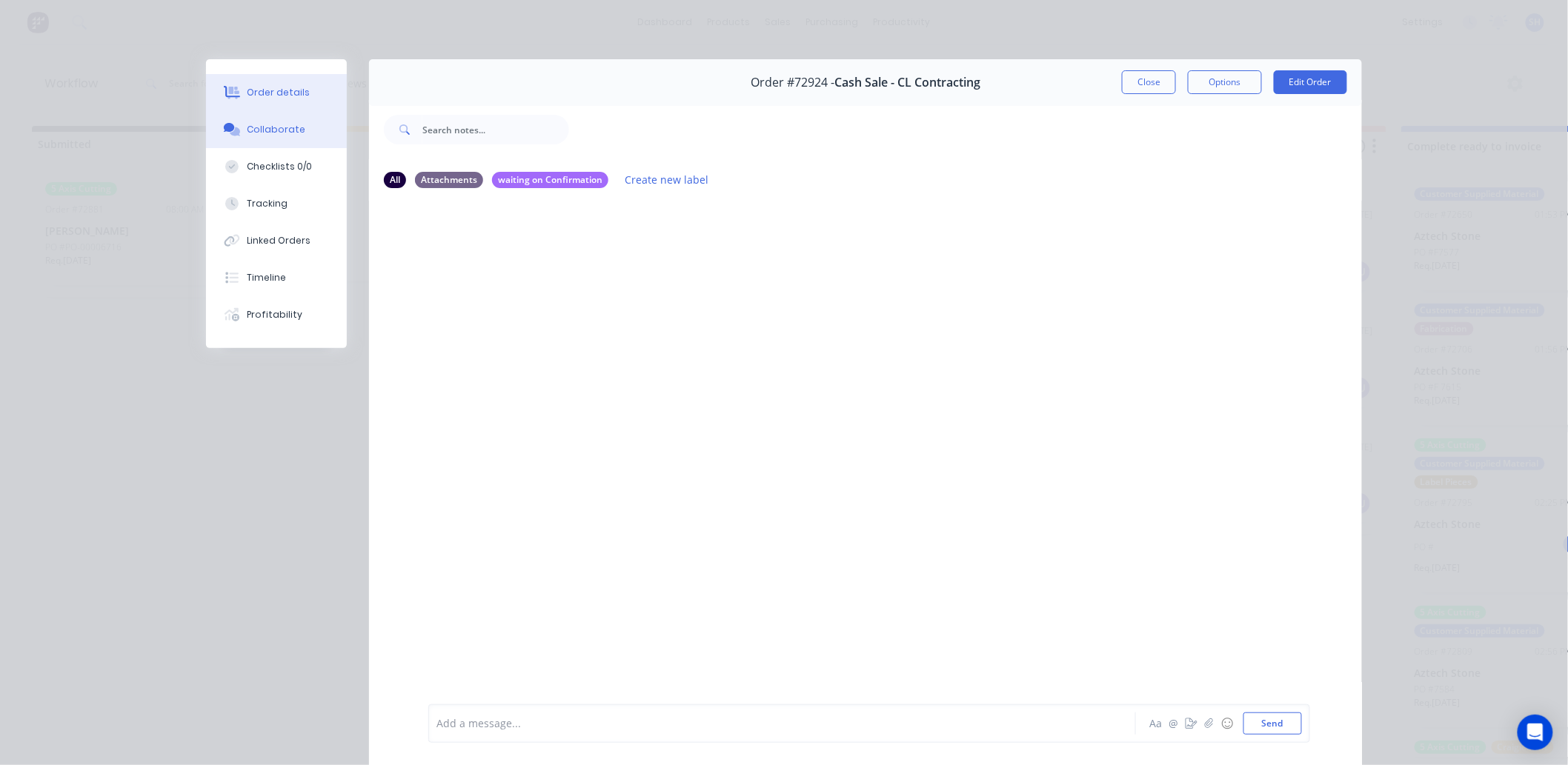
click at [261, 100] on button "Order details" at bounding box center [276, 92] width 141 height 37
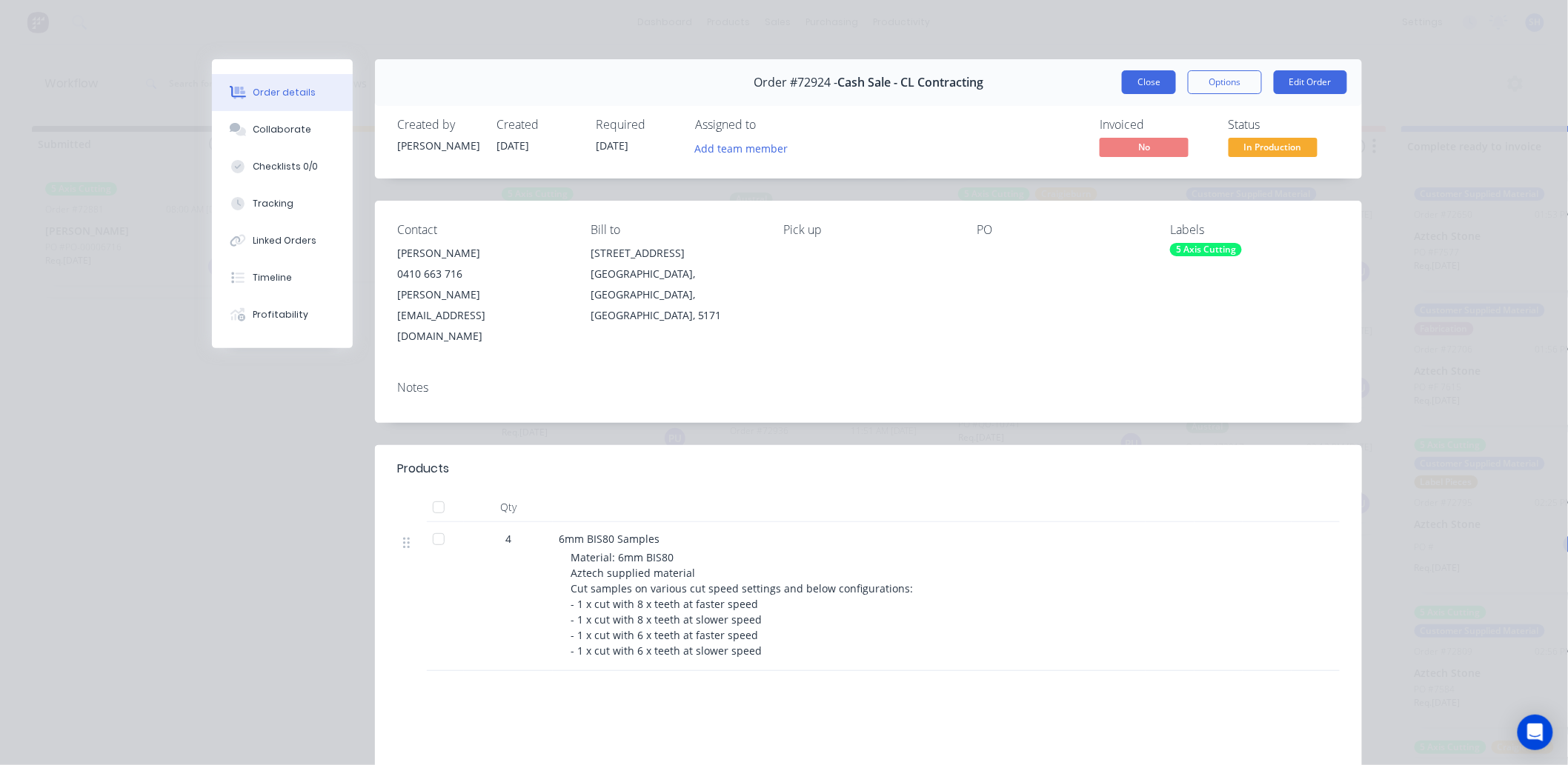
click at [1138, 86] on button "Close" at bounding box center [1148, 82] width 54 height 24
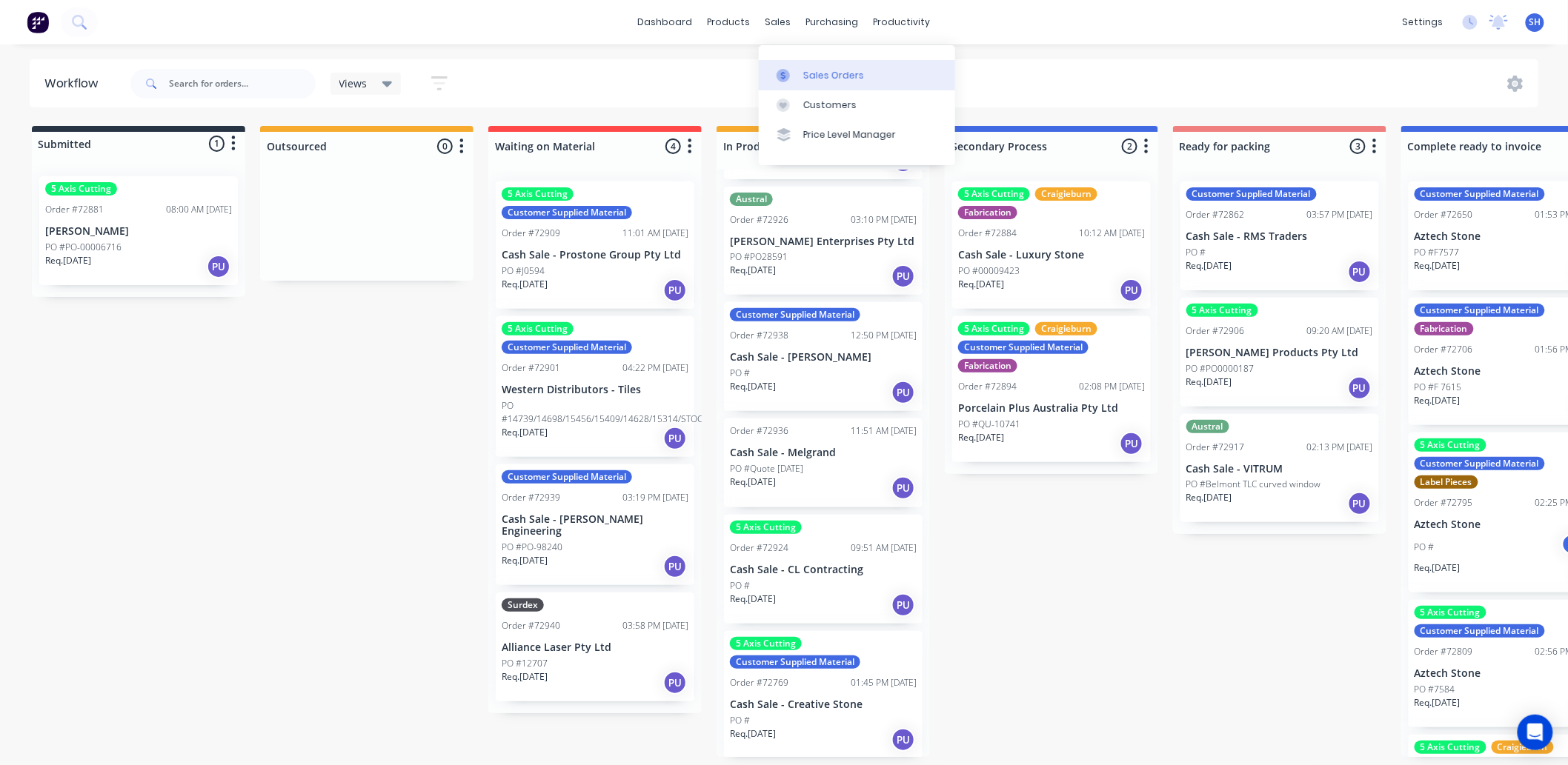
click at [802, 65] on link "Sales Orders" at bounding box center [857, 74] width 196 height 29
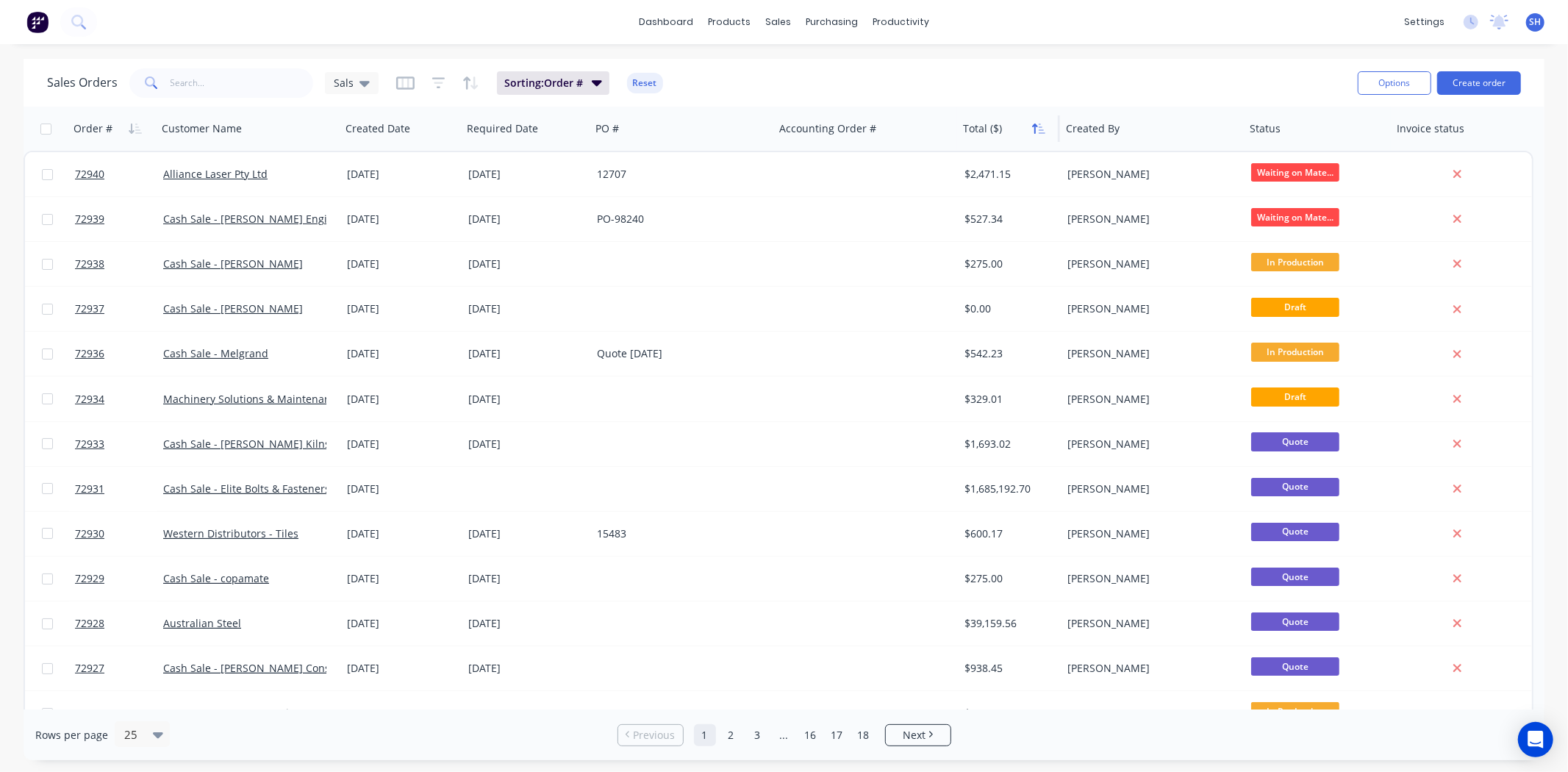
click at [1031, 134] on button "button" at bounding box center [1038, 129] width 22 height 22
click at [979, 132] on div at bounding box center [1007, 129] width 87 height 29
click at [674, 28] on link "dashboard" at bounding box center [666, 22] width 69 height 22
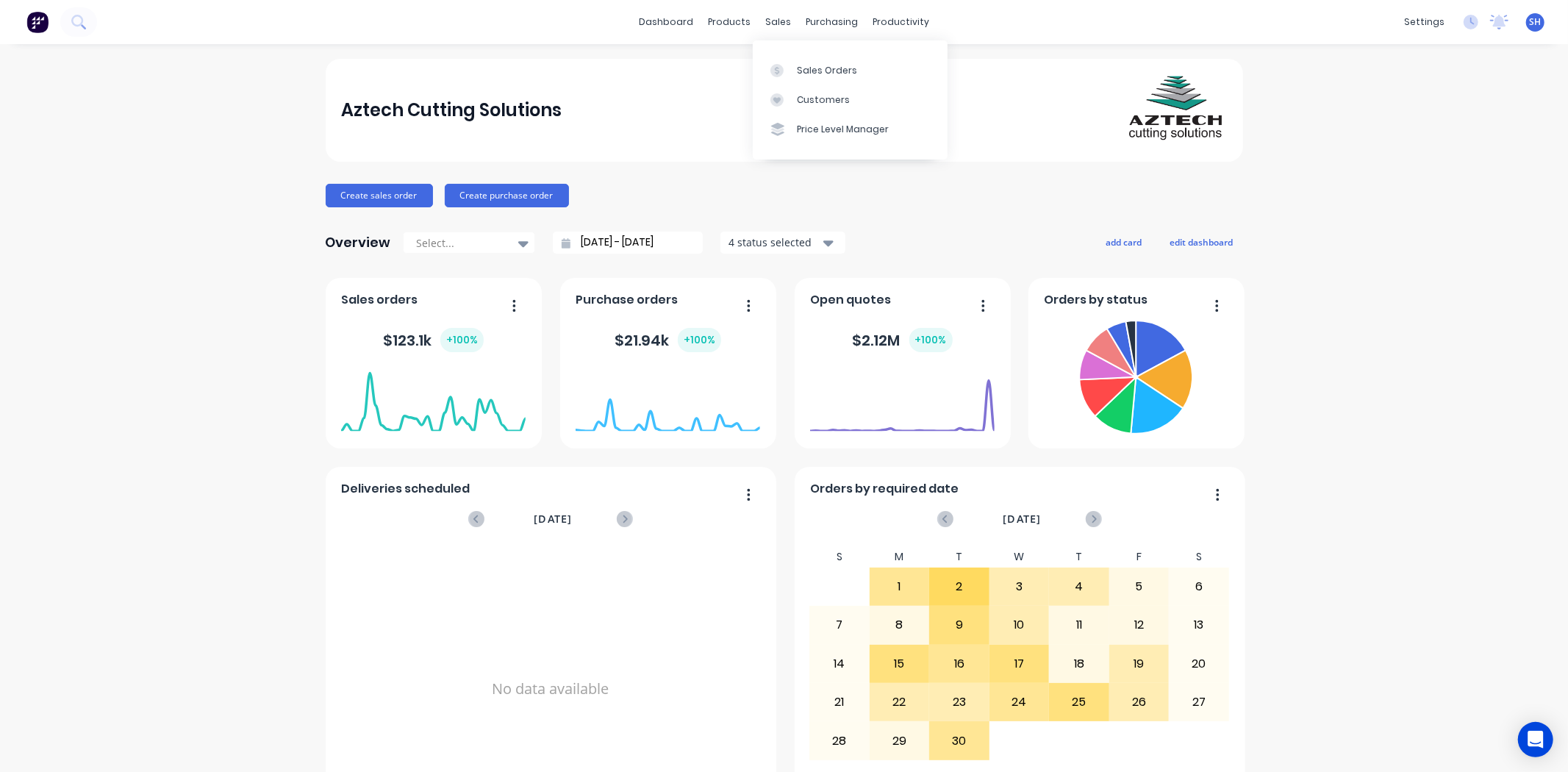
click at [781, 24] on div "sales" at bounding box center [777, 22] width 41 height 22
click at [810, 64] on div "Sales Orders" at bounding box center [827, 71] width 60 height 13
